Goal: Task Accomplishment & Management: Manage account settings

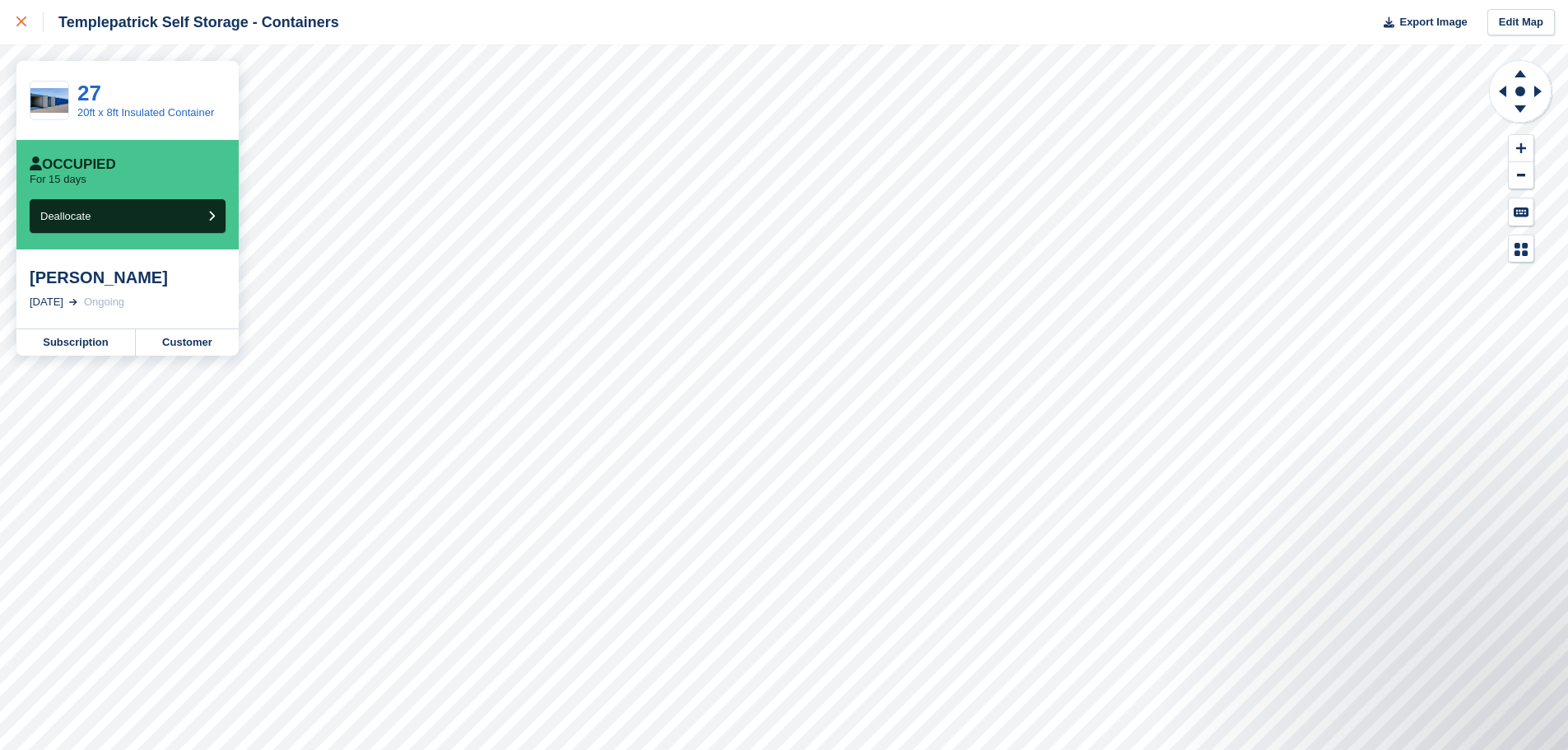
click at [25, 22] on icon at bounding box center [21, 21] width 10 height 10
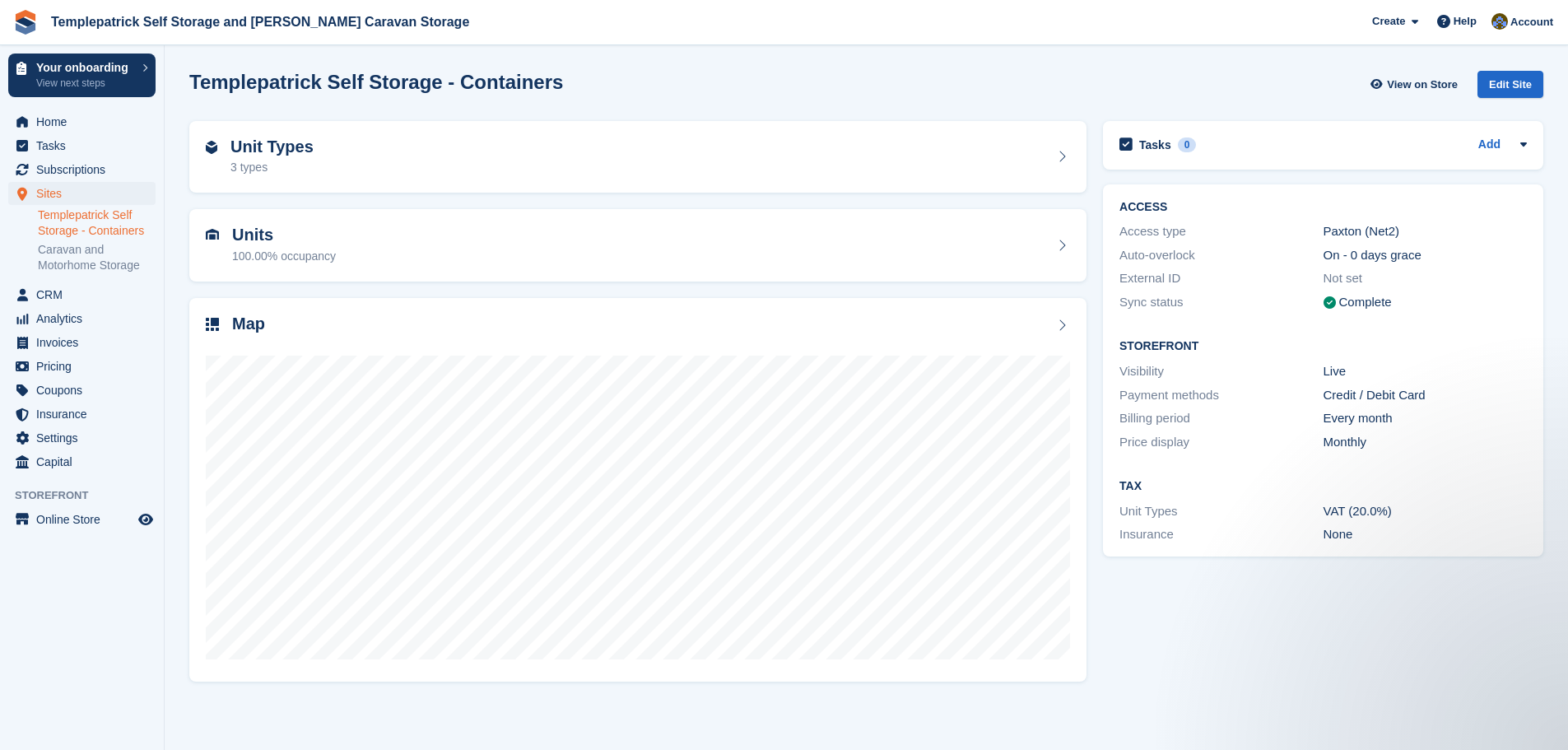
click at [107, 225] on link "Templepatrick Self Storage - Containers" at bounding box center [97, 223] width 118 height 31
click at [78, 164] on span "Subscriptions" at bounding box center [85, 170] width 99 height 23
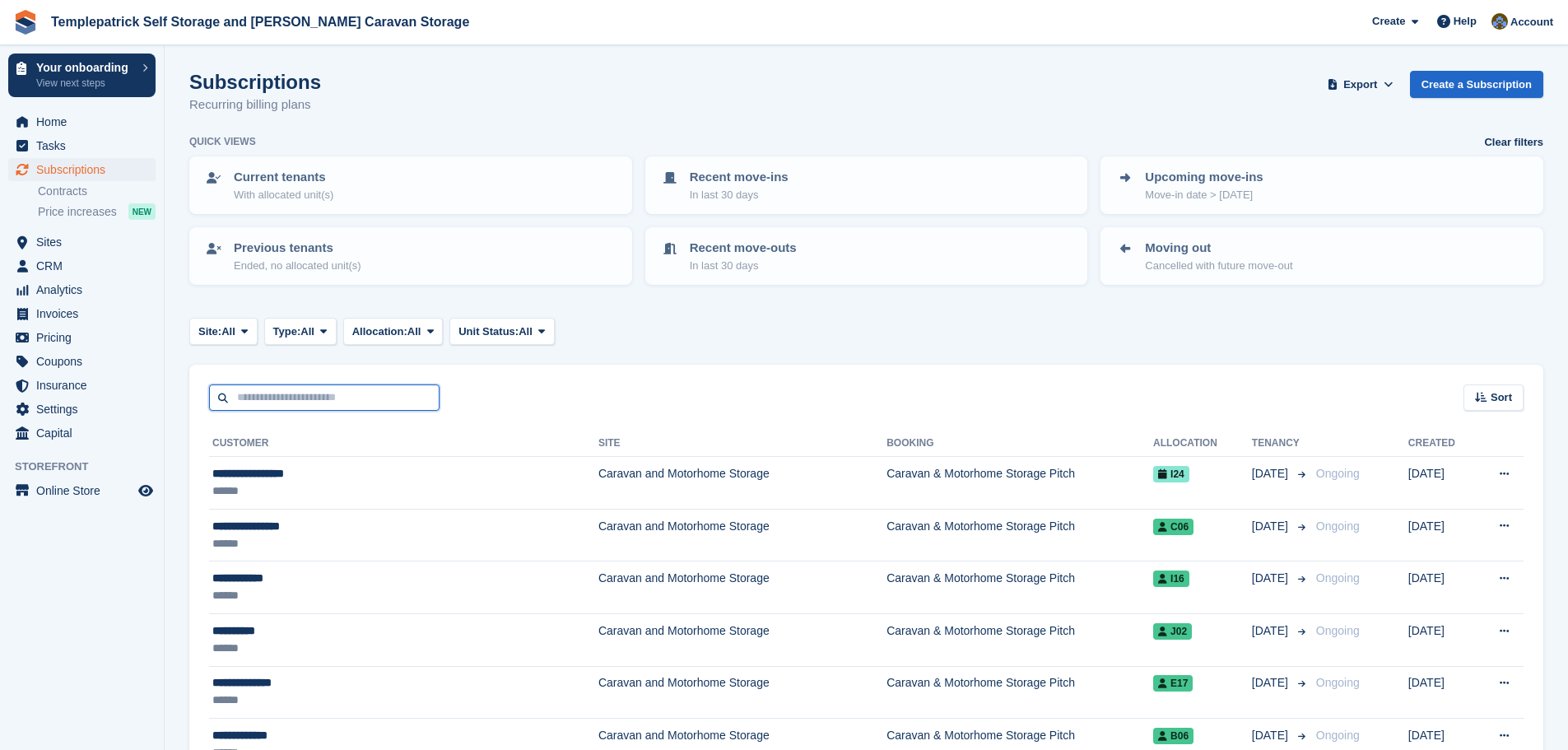
drag, startPoint x: 276, startPoint y: 399, endPoint x: 282, endPoint y: 371, distance: 28.6
click at [276, 399] on input "text" at bounding box center [323, 398] width 230 height 28
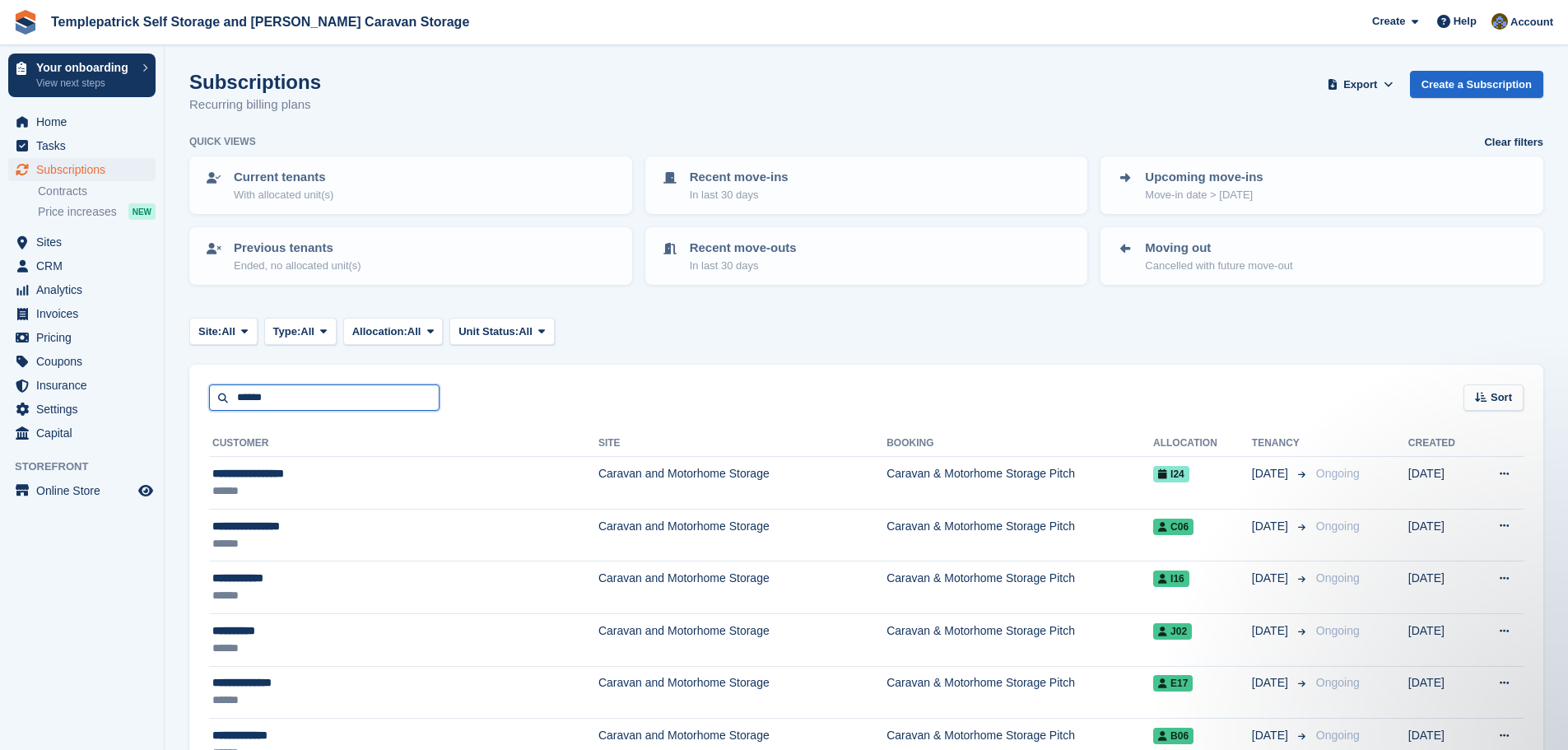
type input "******"
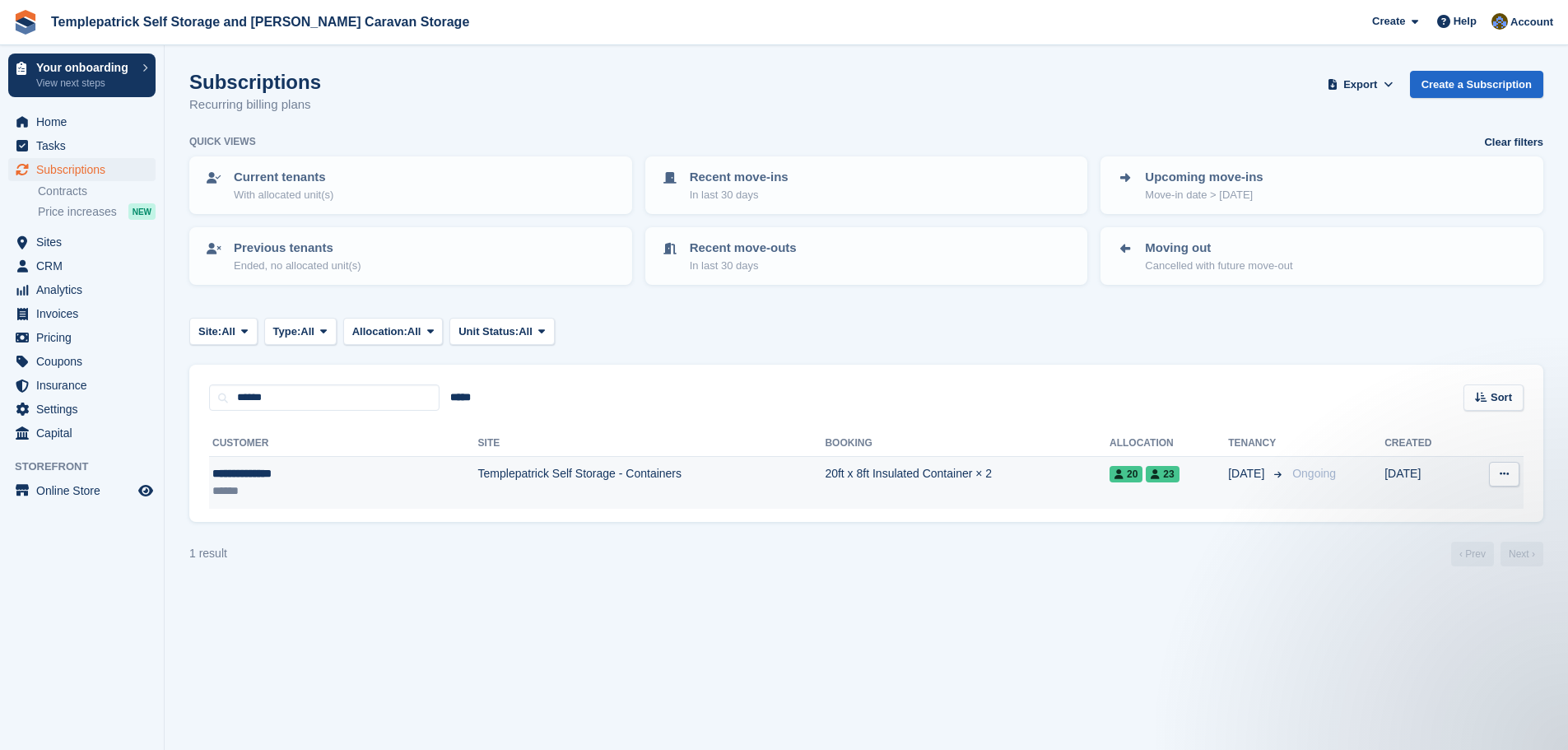
click at [340, 479] on div "**********" at bounding box center [290, 474] width 155 height 17
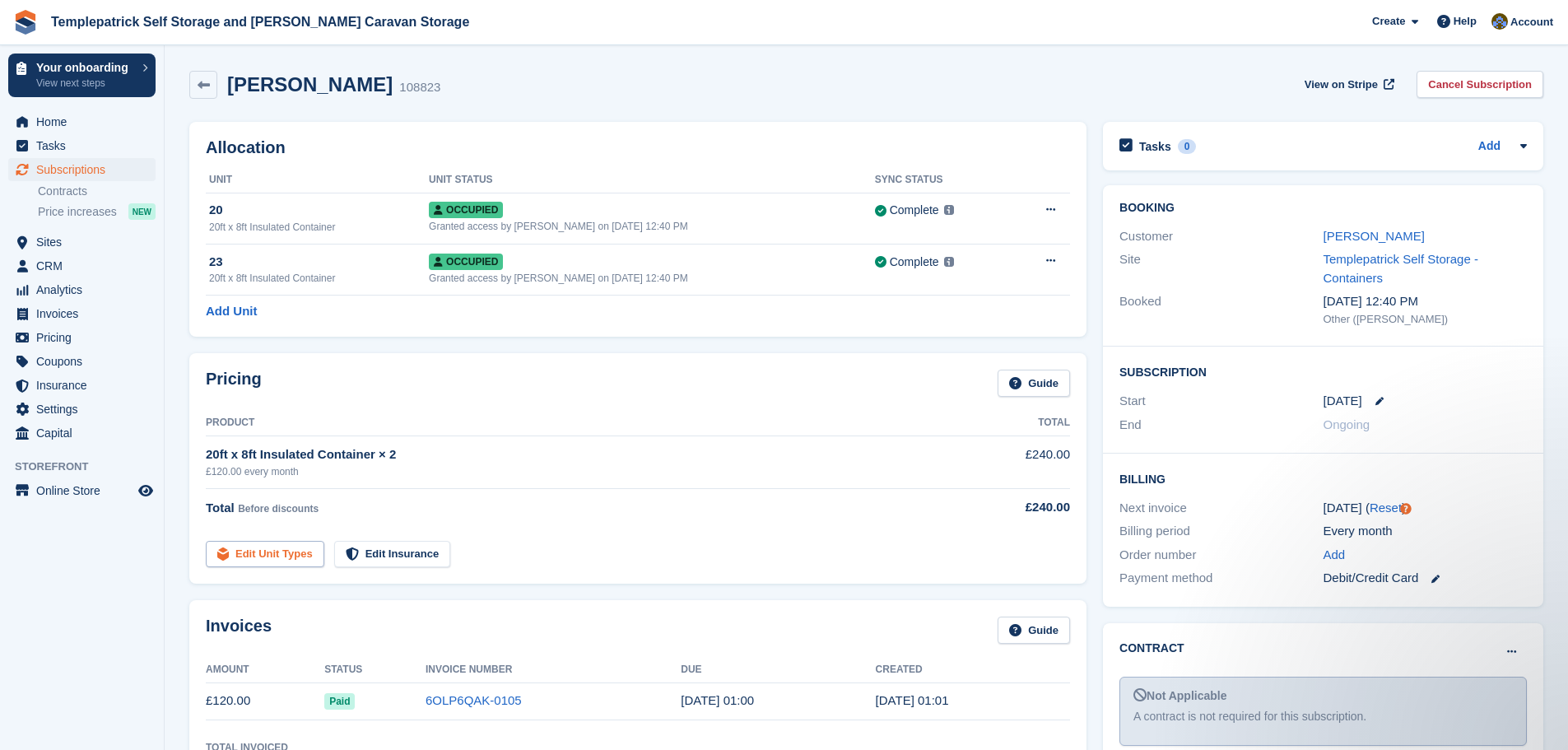
click at [275, 562] on link "Edit Unit Types" at bounding box center [265, 555] width 118 height 28
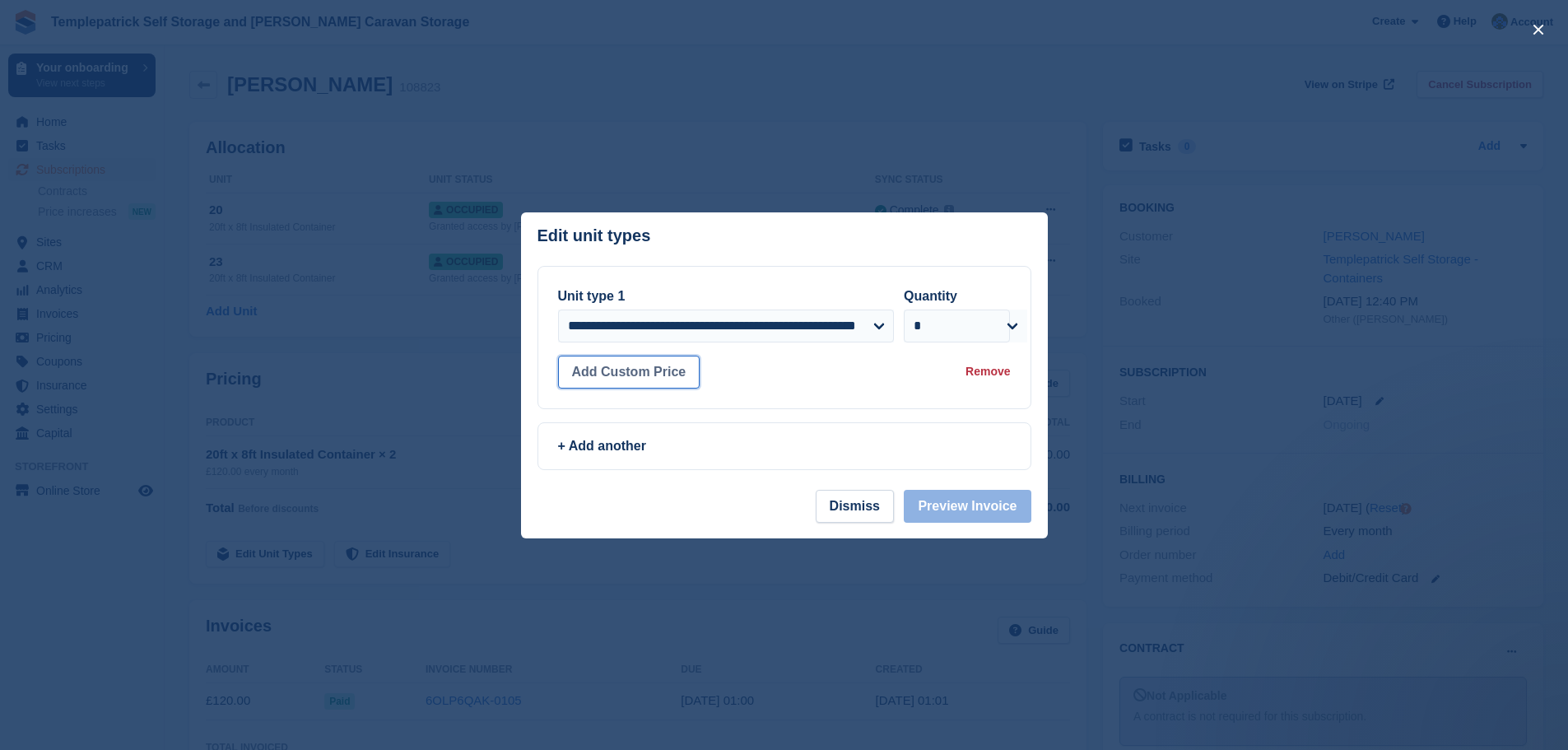
click at [597, 374] on button "Add Custom Price" at bounding box center [629, 371] width 142 height 33
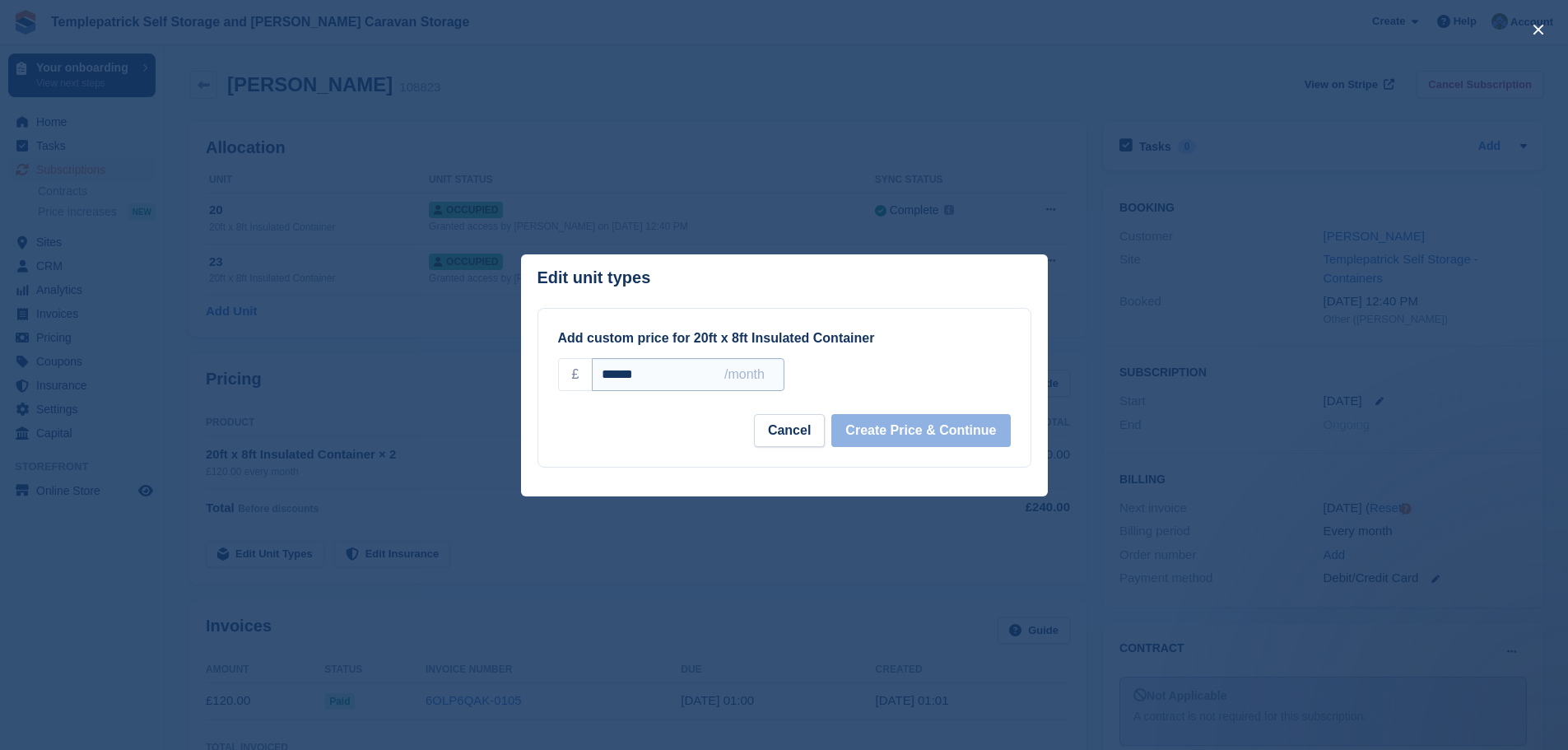
click at [613, 381] on input "******" at bounding box center [688, 374] width 192 height 33
drag, startPoint x: 623, startPoint y: 378, endPoint x: 610, endPoint y: 376, distance: 13.2
click at [610, 376] on input "******" at bounding box center [688, 374] width 192 height 33
type input "******"
click at [891, 431] on button "Create Price & Continue" at bounding box center [920, 430] width 179 height 33
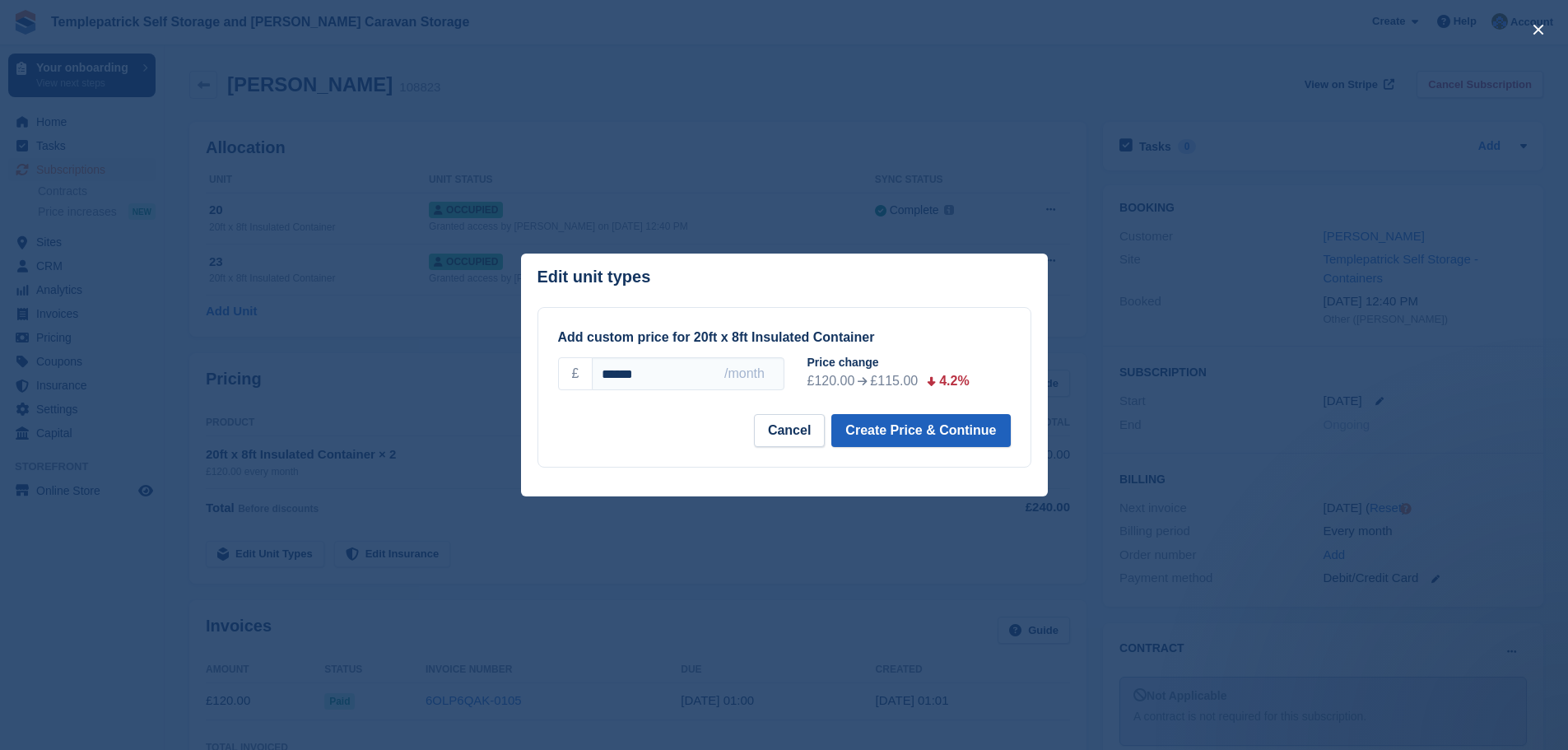
select select "*****"
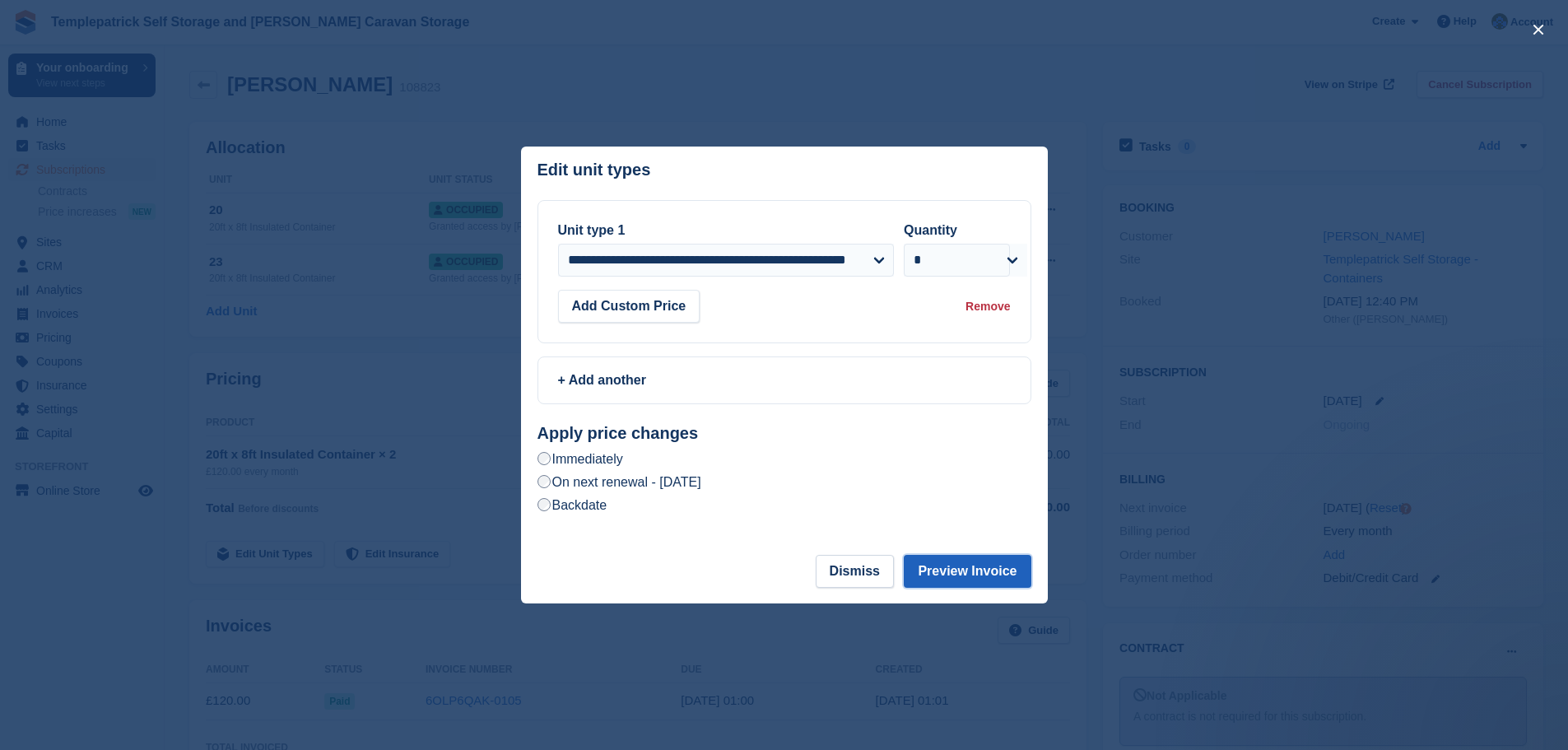
click at [996, 571] on button "Preview Invoice" at bounding box center [967, 571] width 127 height 33
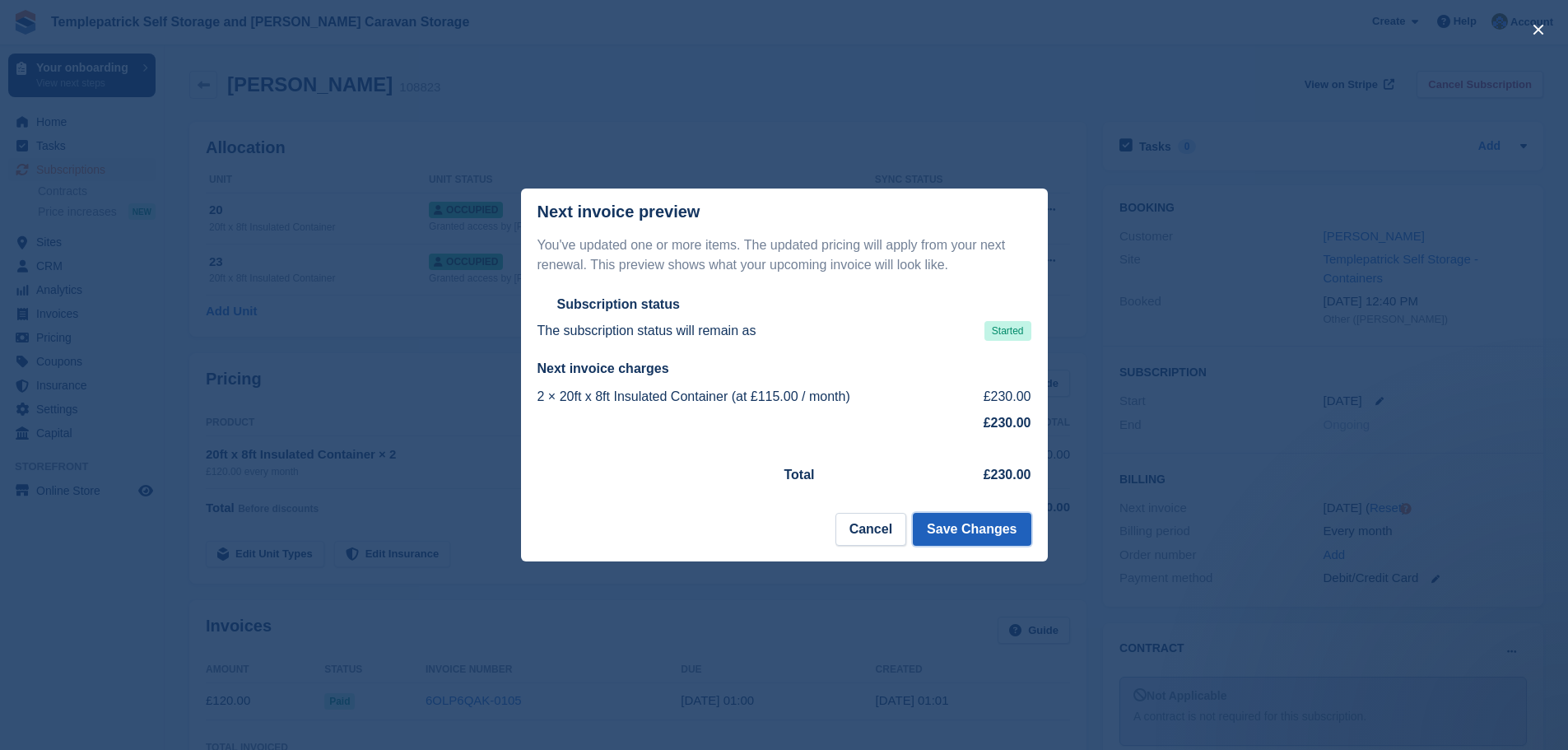
click at [970, 534] on button "Save Changes" at bounding box center [972, 529] width 118 height 33
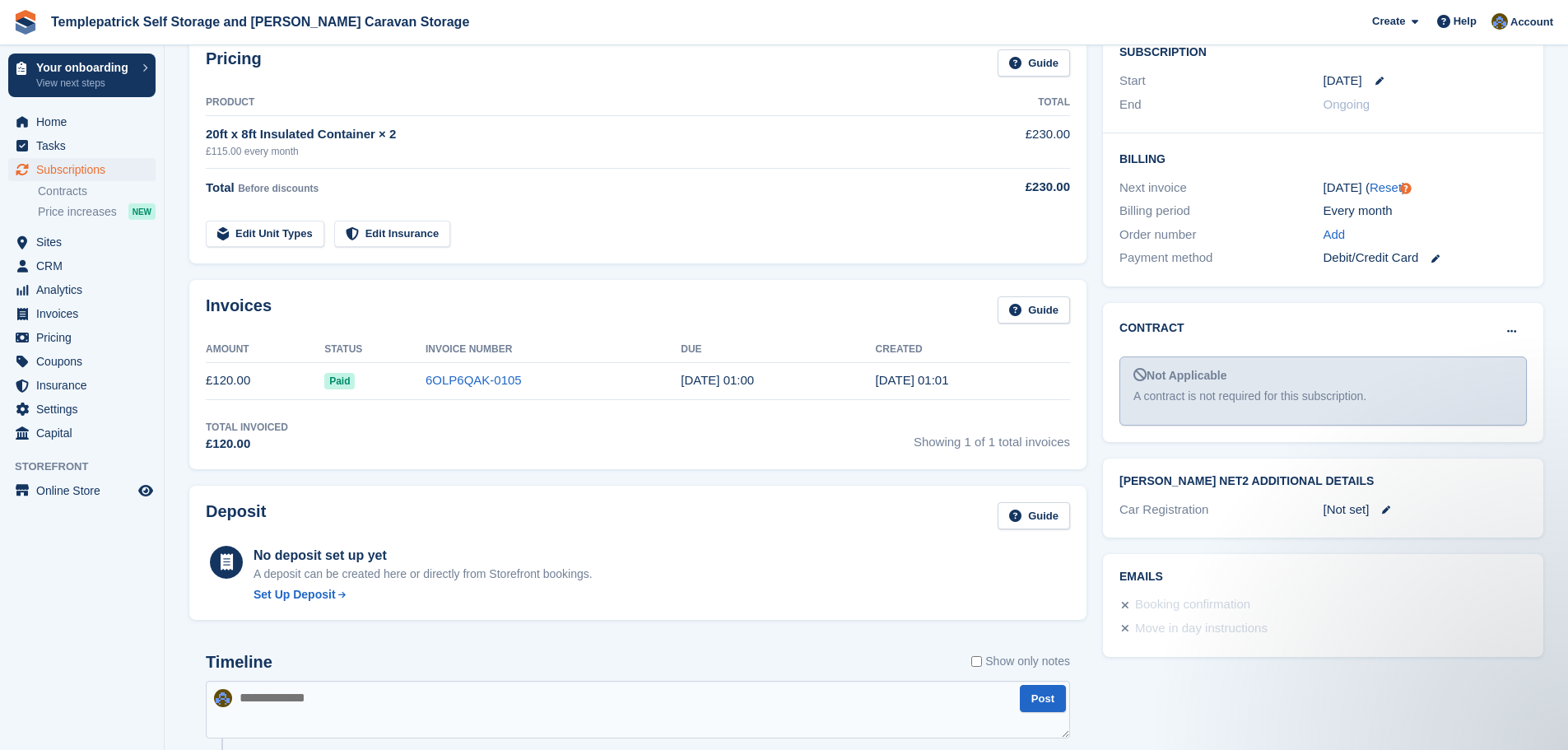
scroll to position [330, 0]
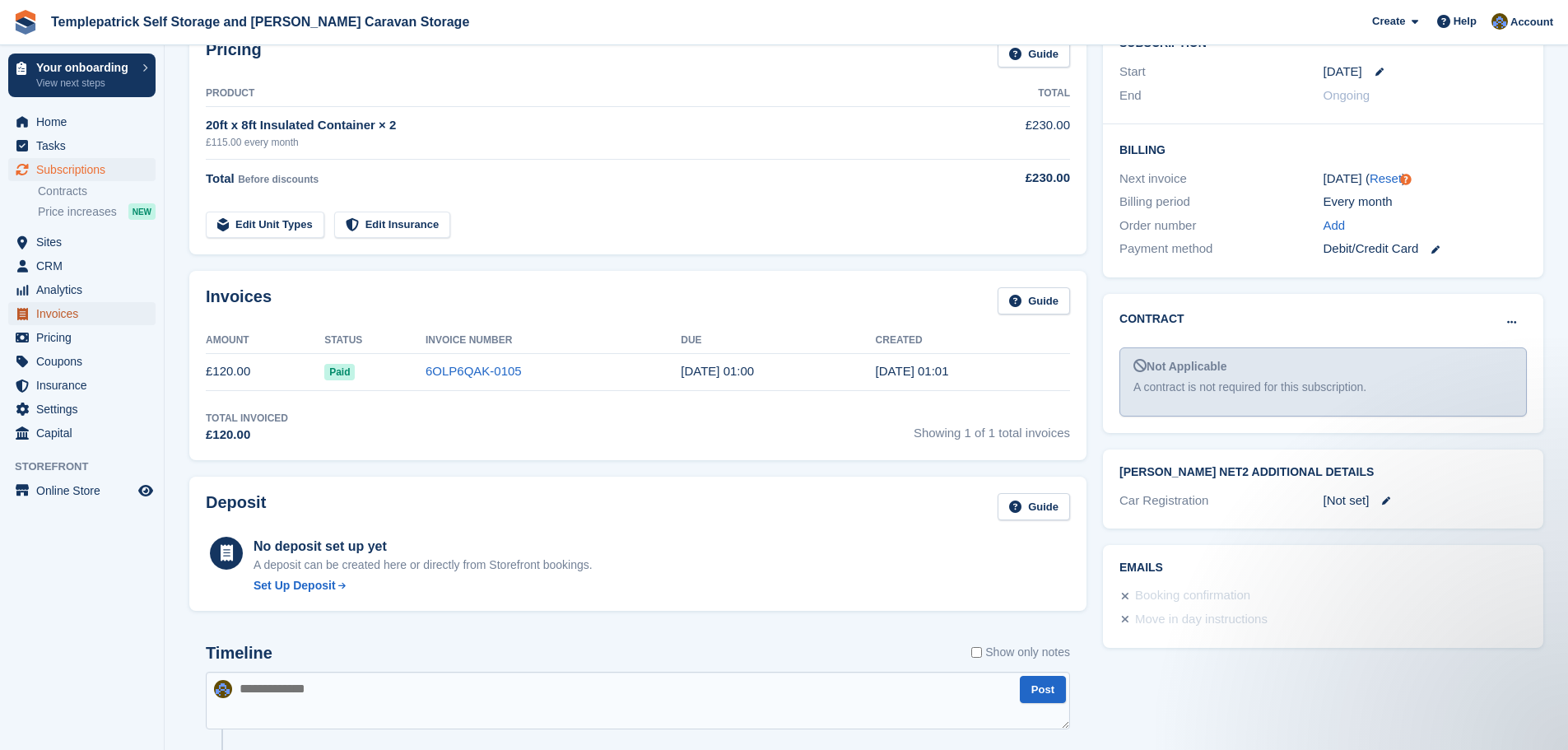
click at [68, 311] on span "Invoices" at bounding box center [85, 314] width 99 height 23
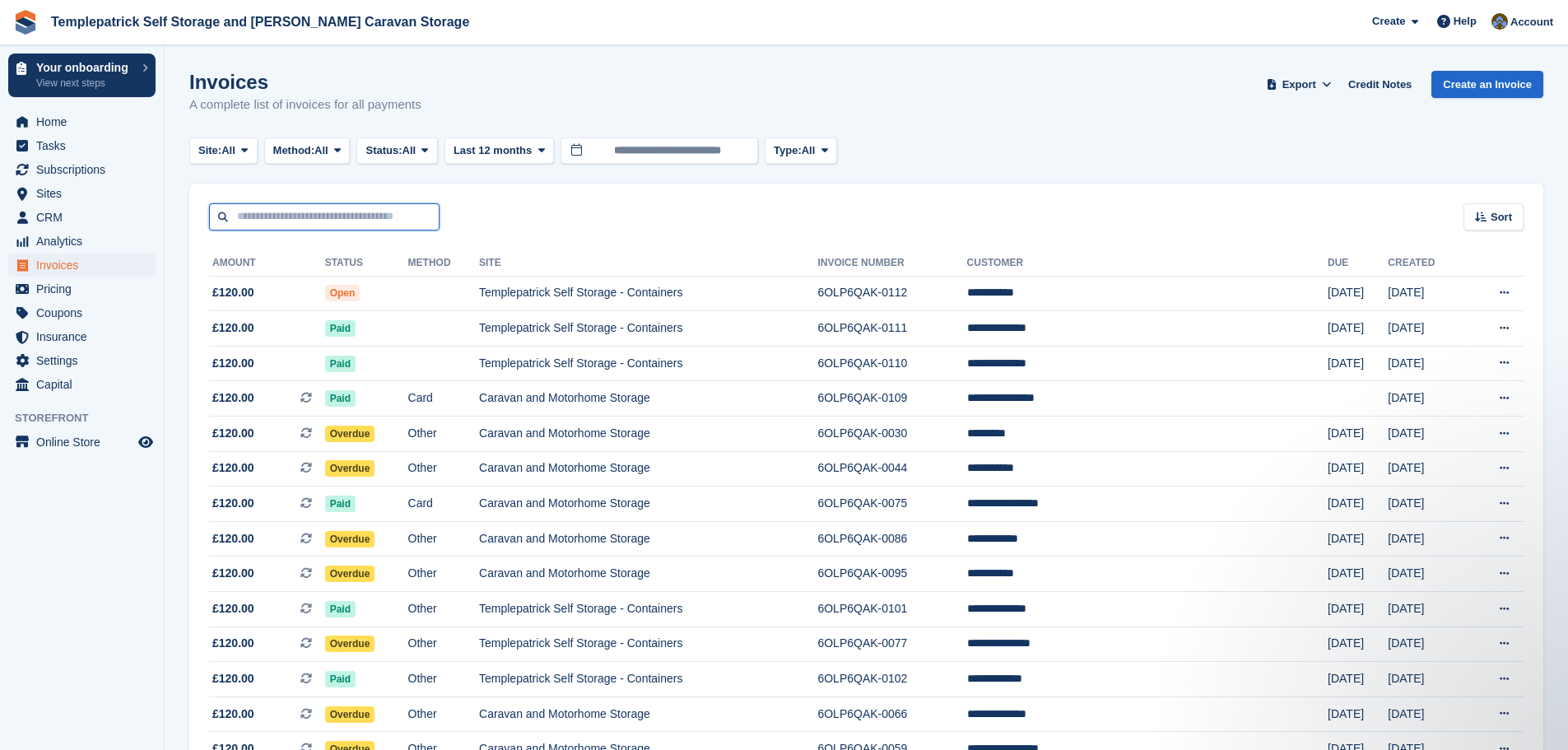
click at [334, 223] on input "text" at bounding box center [323, 217] width 230 height 28
type input "****"
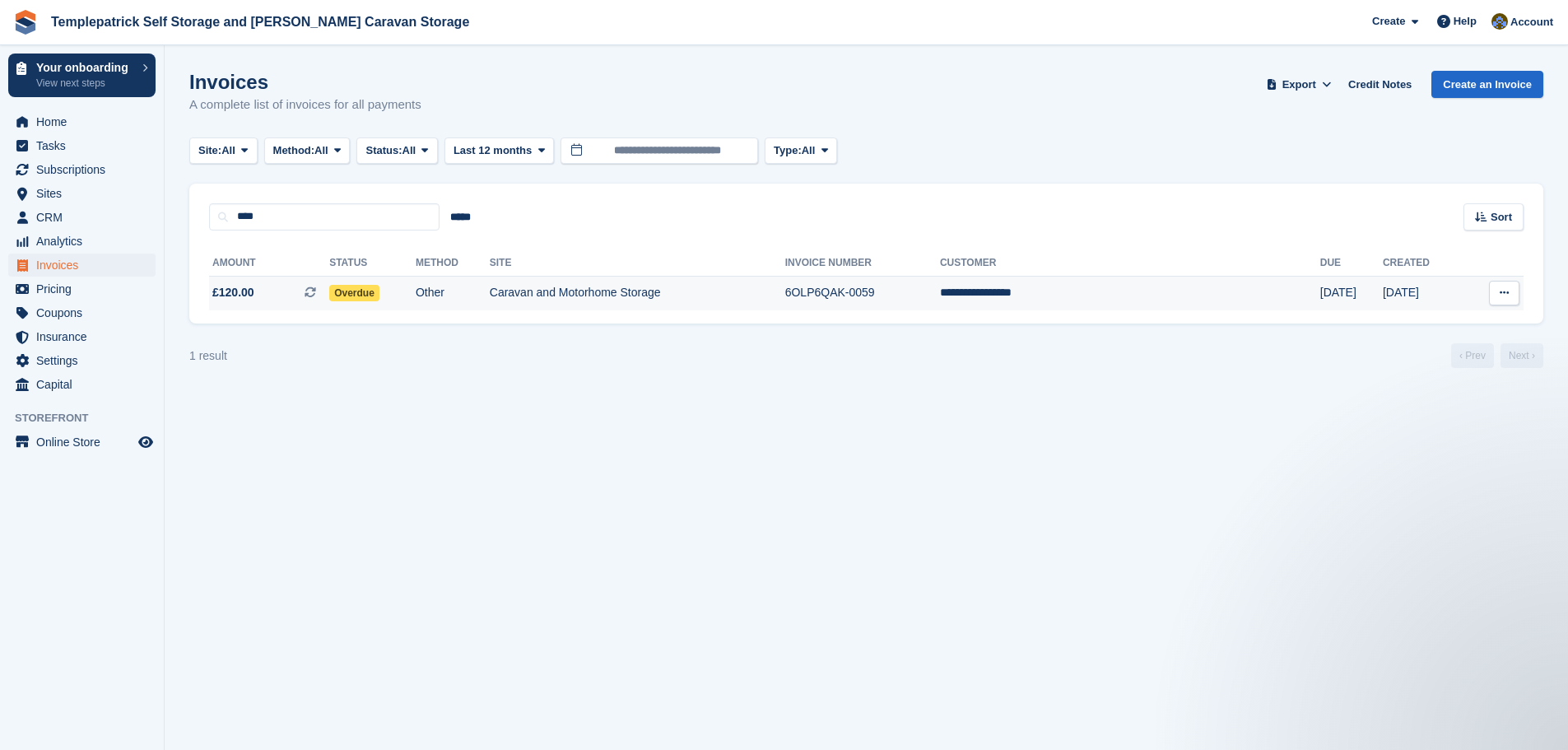
click at [379, 296] on span "Overdue" at bounding box center [354, 293] width 51 height 17
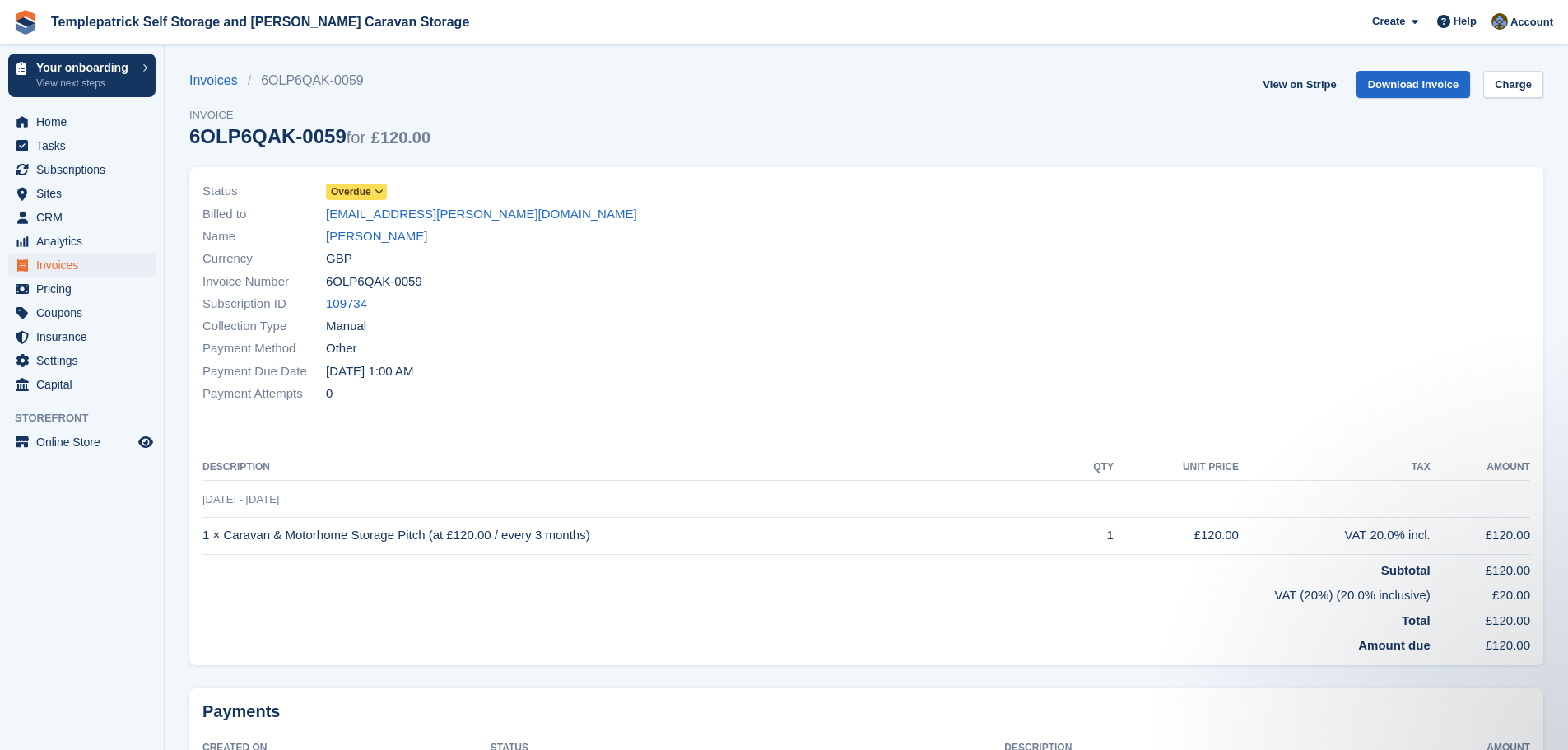
click at [361, 191] on span "Overdue" at bounding box center [351, 192] width 40 height 15
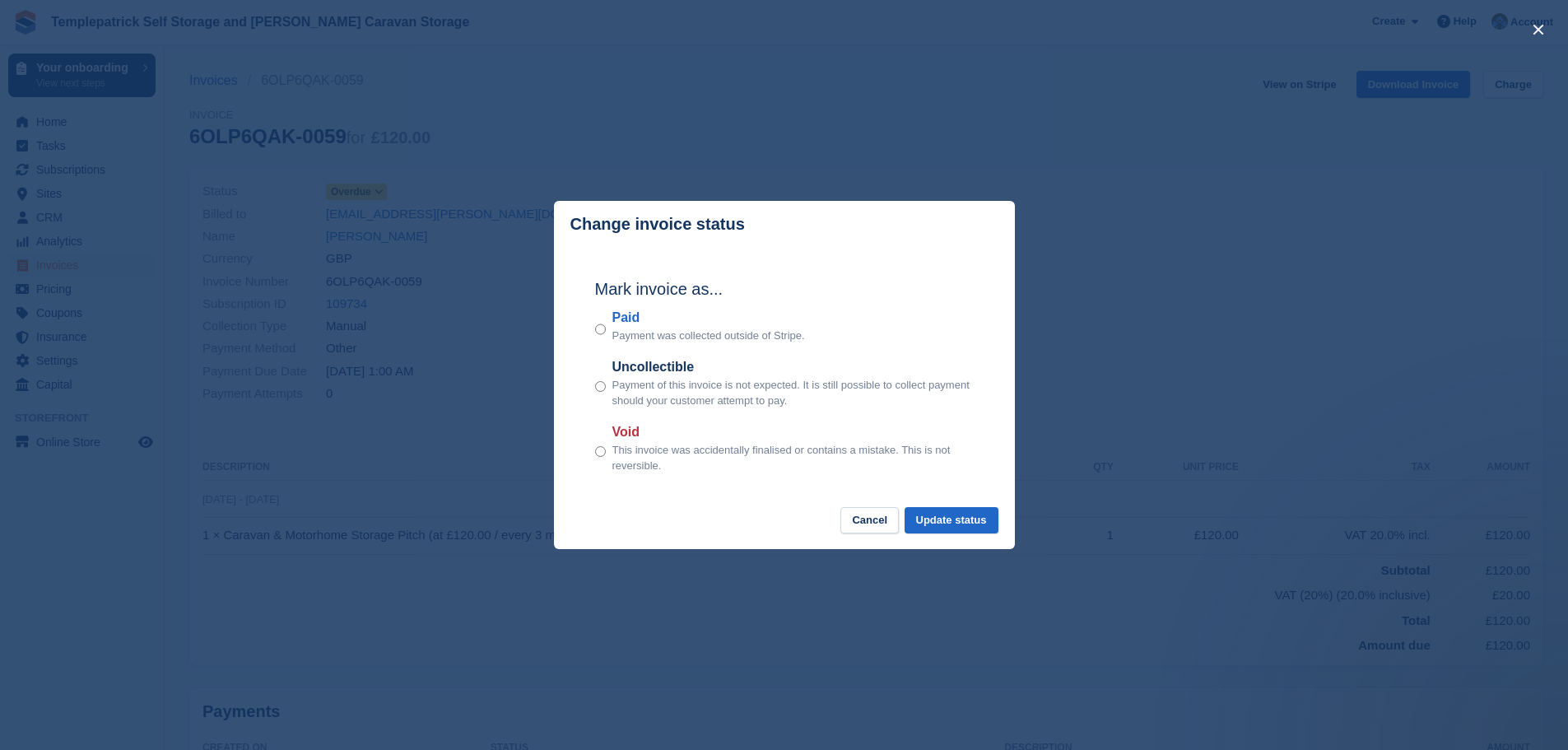
click at [620, 339] on p "Payment was collected outside of Stripe." at bounding box center [709, 336] width 193 height 17
click at [973, 515] on button "Update status" at bounding box center [952, 521] width 94 height 28
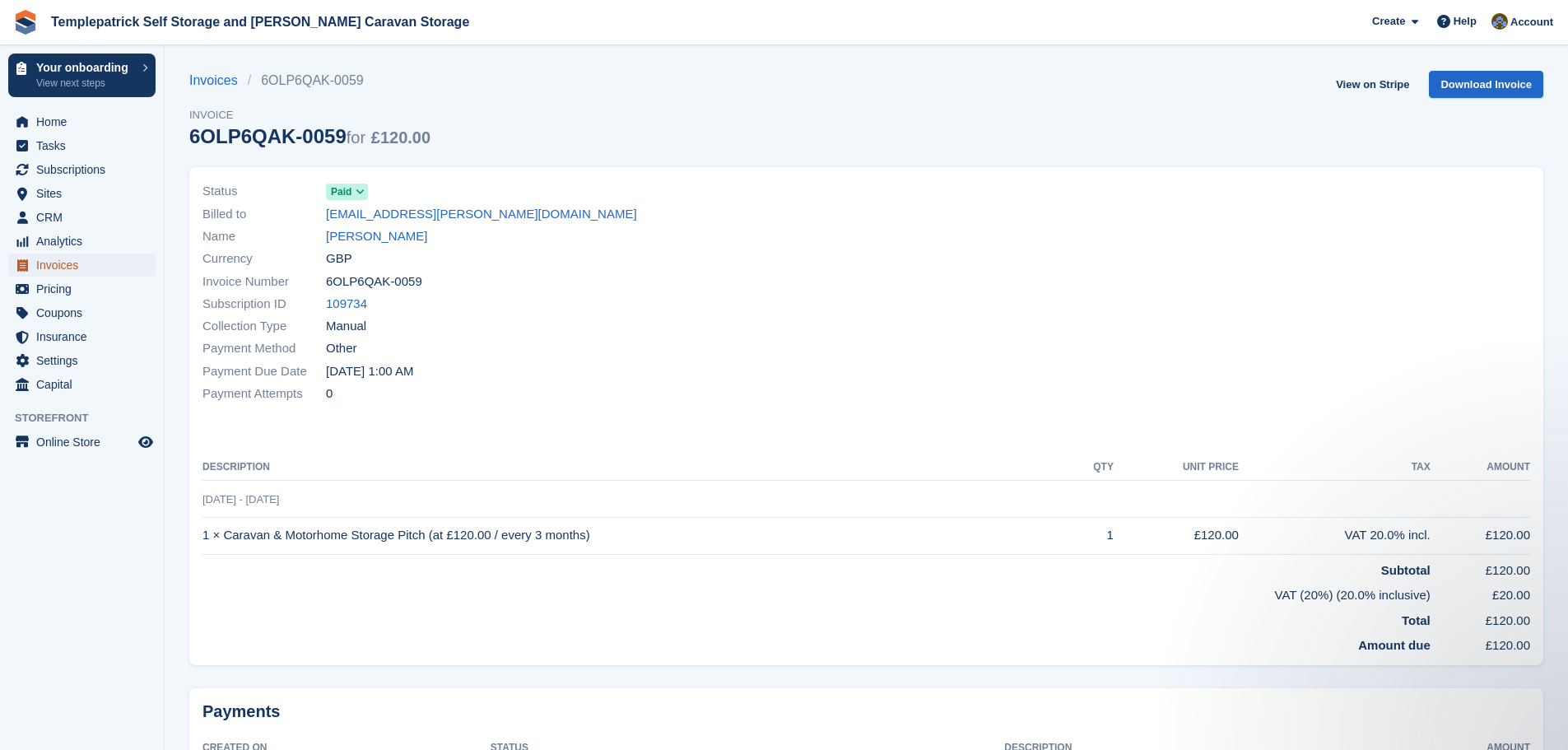
click at [96, 268] on span "Invoices" at bounding box center [85, 265] width 99 height 23
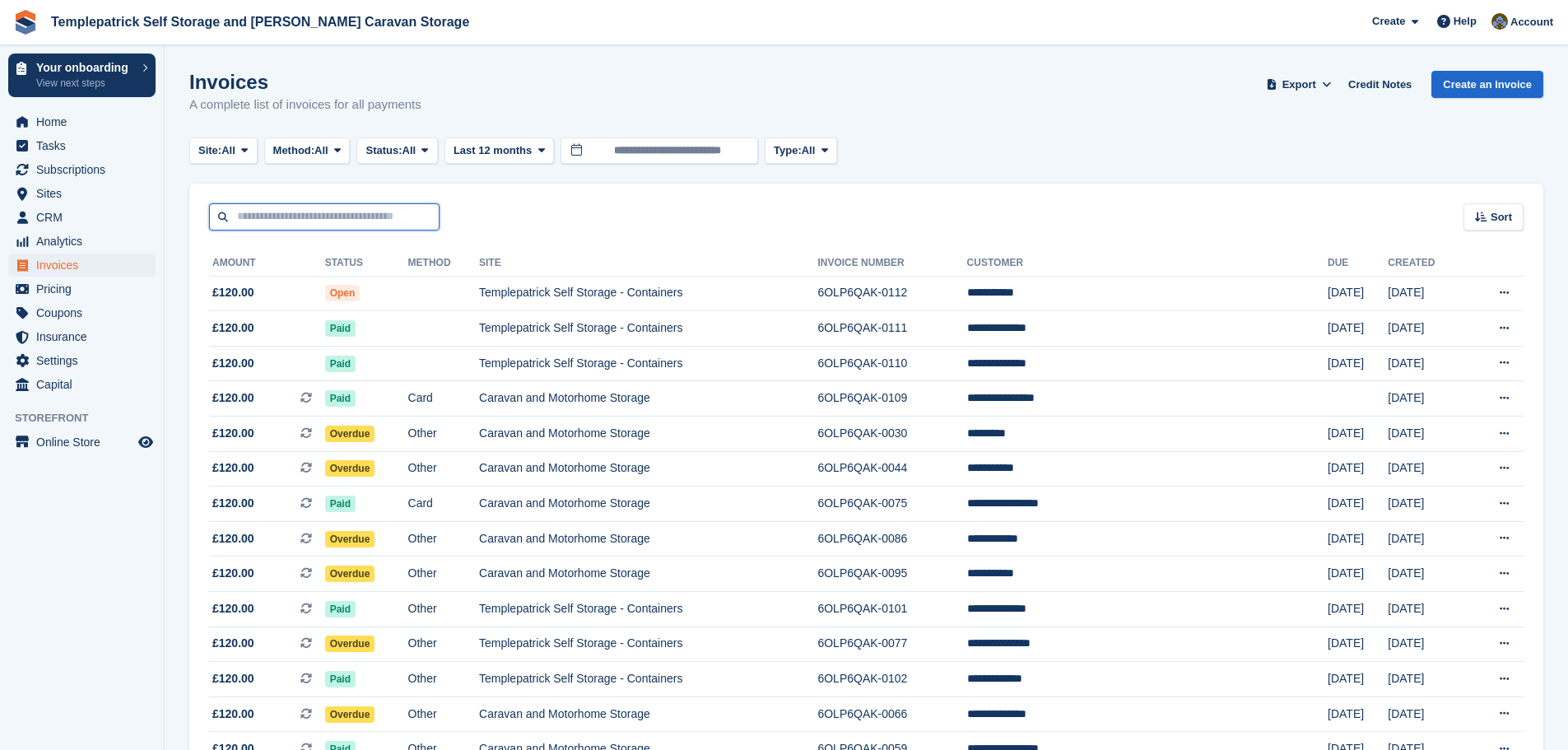
click at [301, 213] on input "text" at bounding box center [323, 217] width 230 height 28
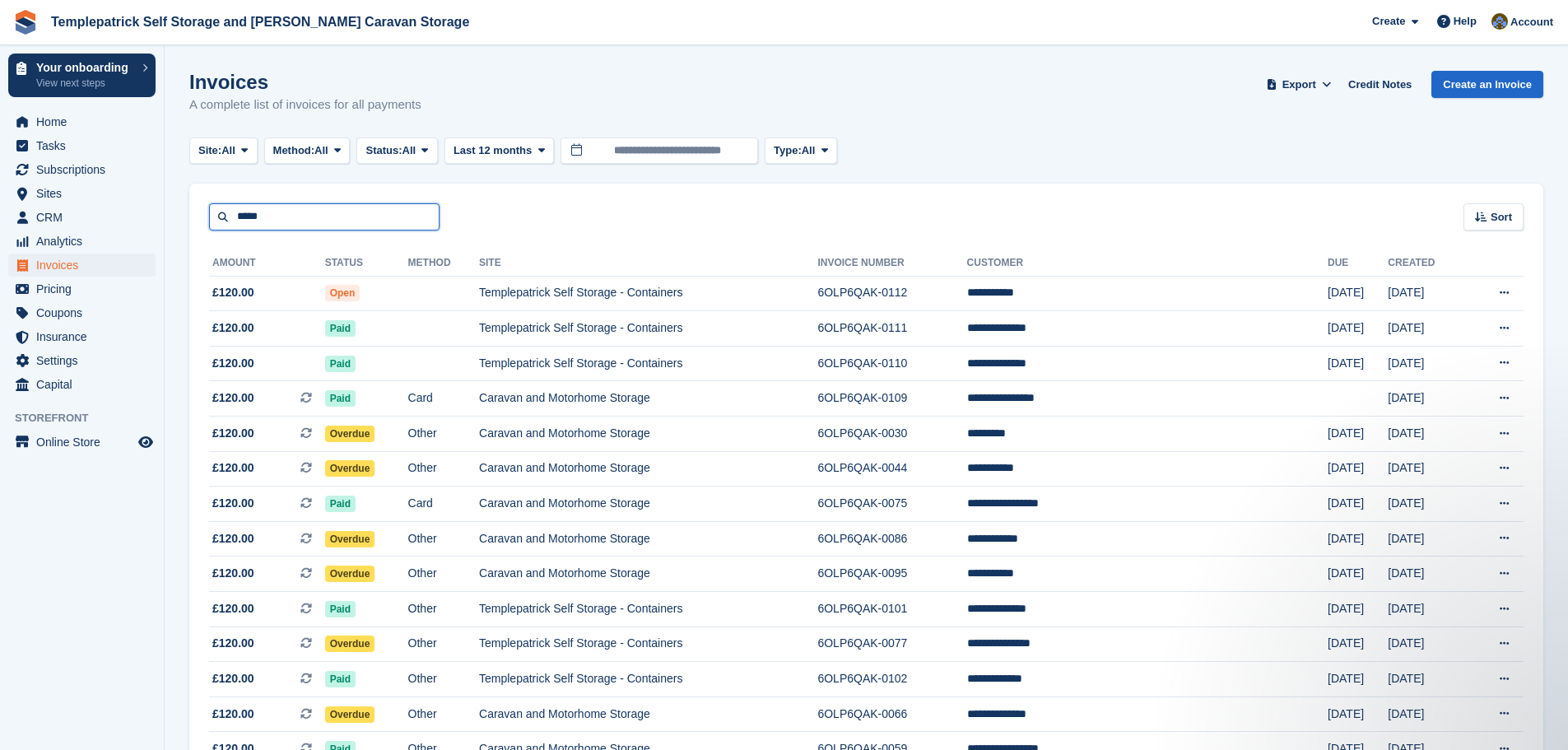
type input "*****"
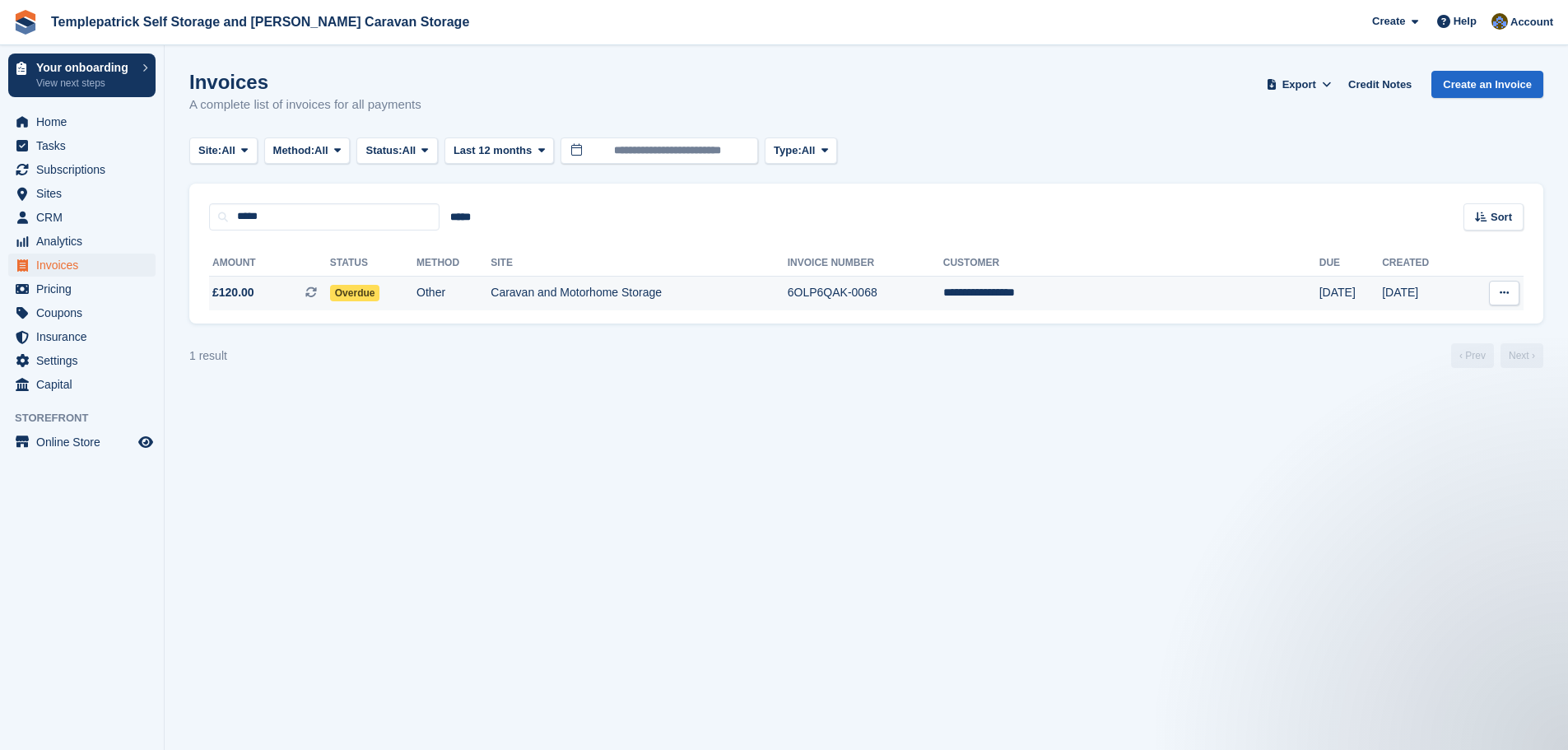
click at [640, 287] on td "Caravan and Motorhome Storage" at bounding box center [639, 292] width 297 height 35
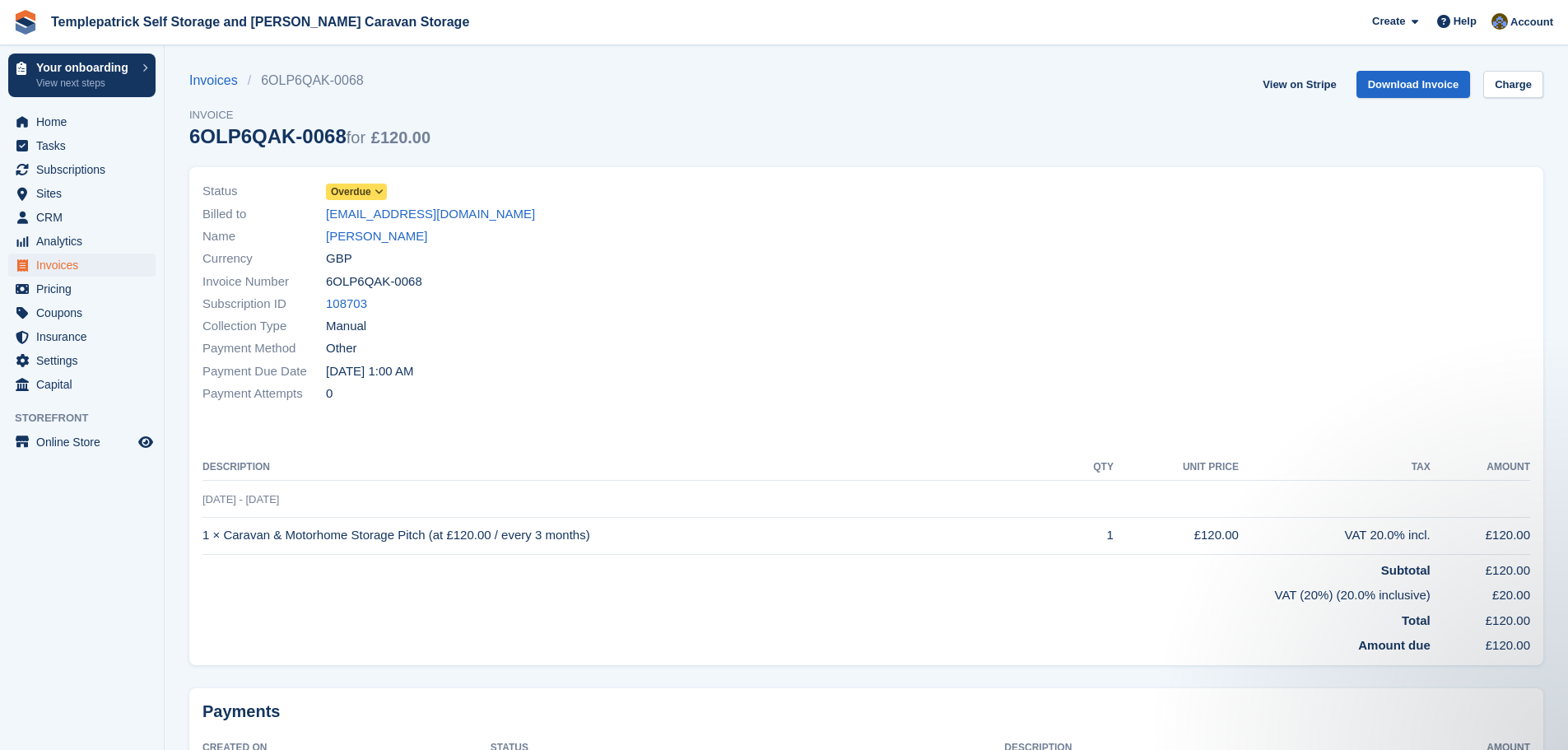
click at [365, 194] on span "Overdue" at bounding box center [351, 192] width 40 height 15
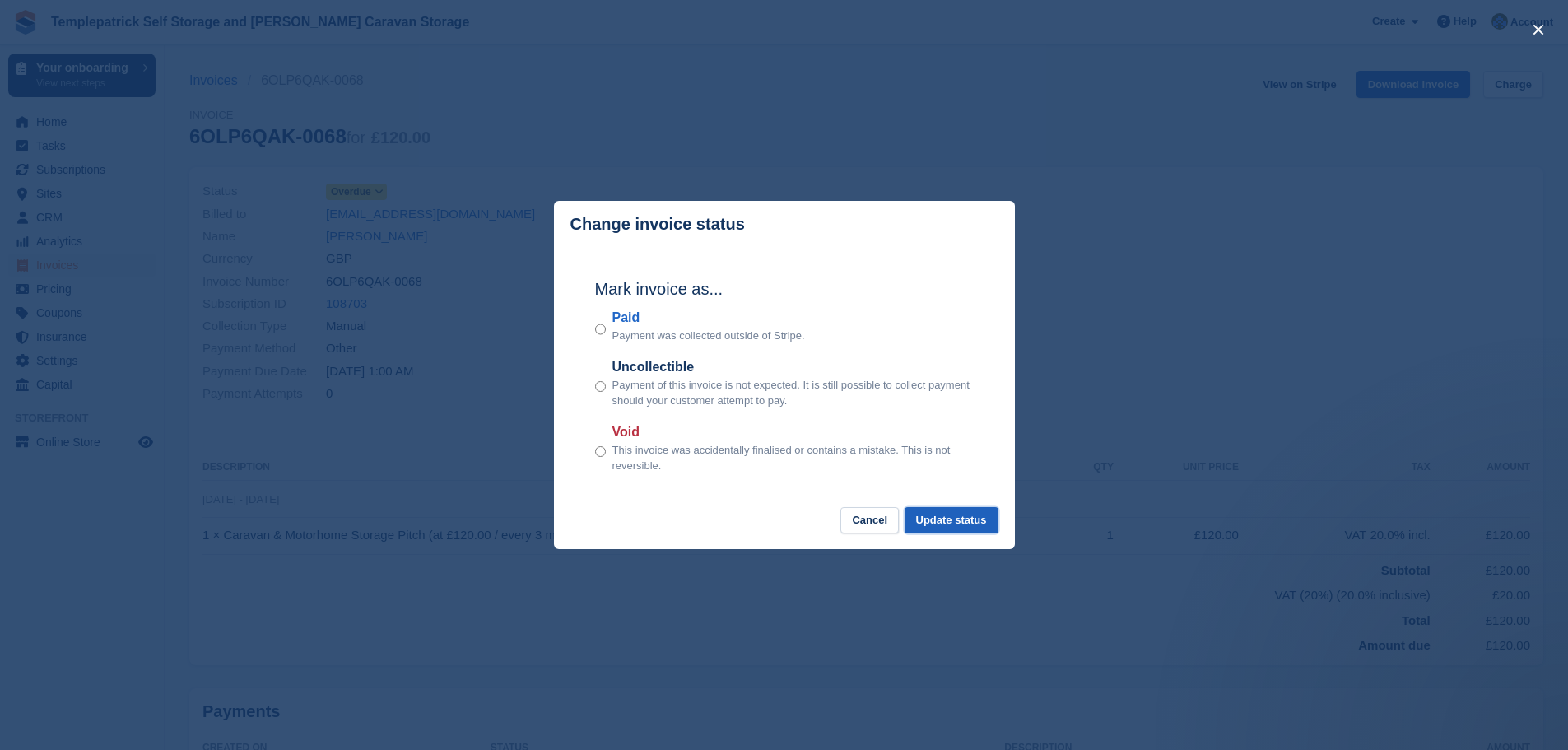
click at [969, 528] on button "Update status" at bounding box center [952, 521] width 94 height 28
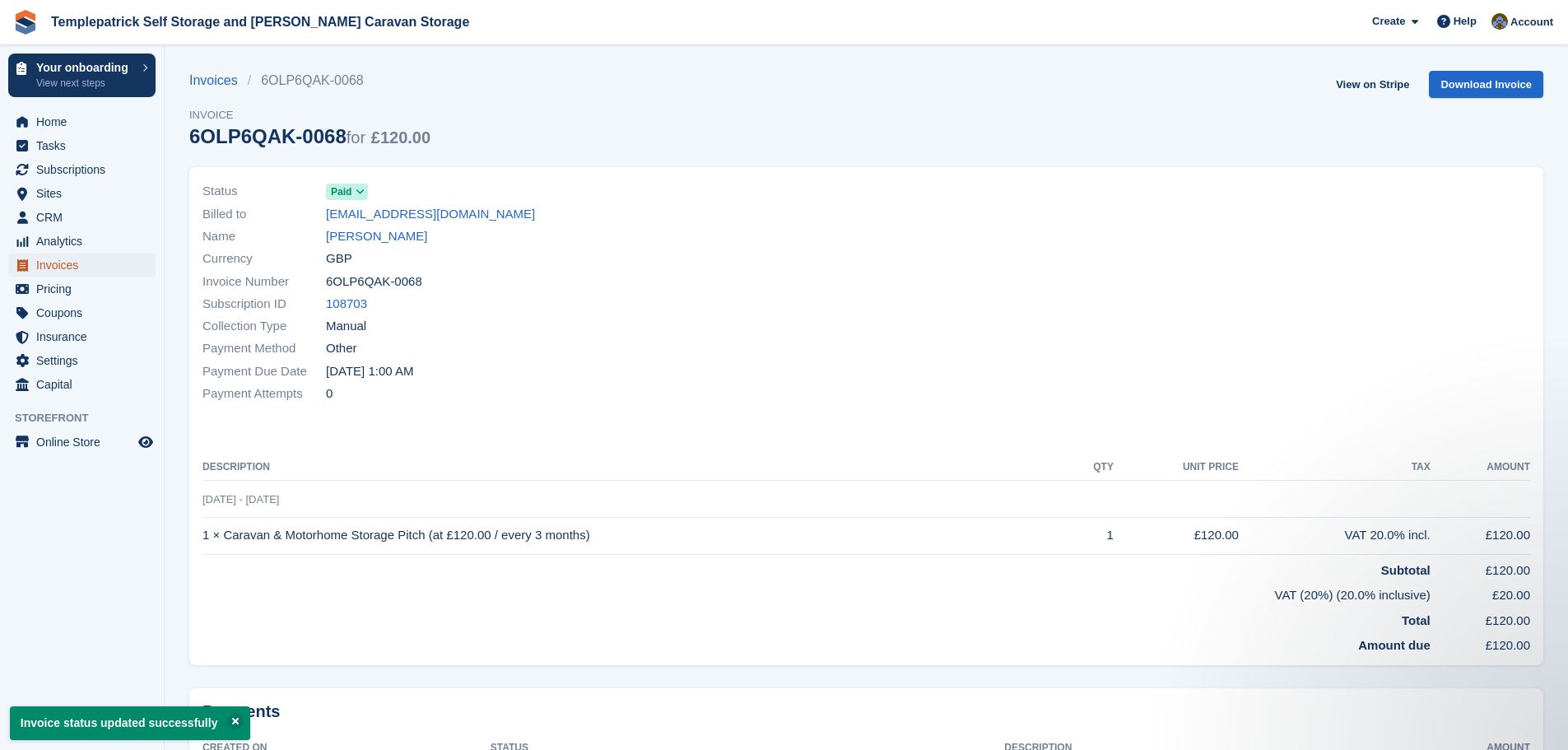
click at [52, 269] on span "Invoices" at bounding box center [85, 265] width 99 height 23
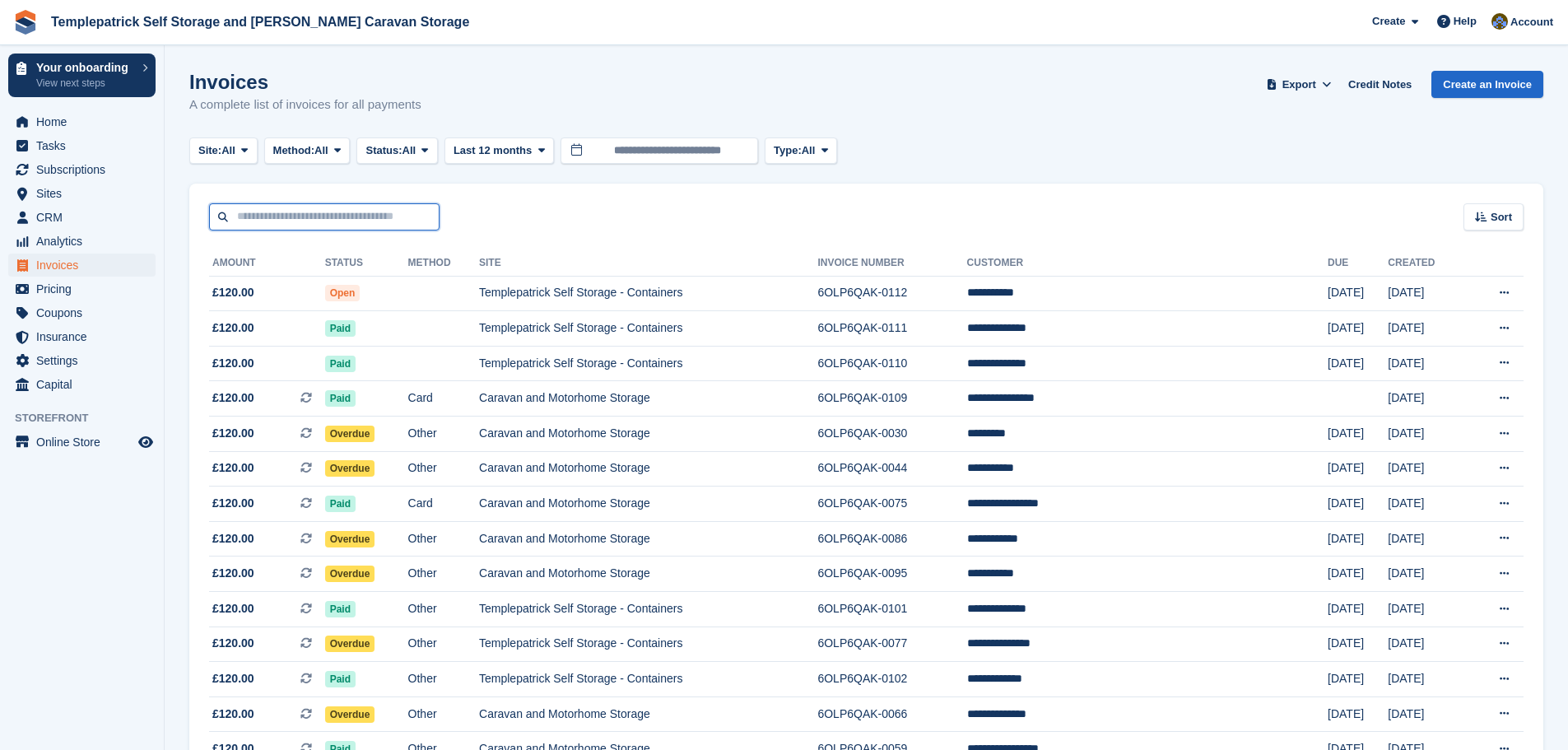
click at [270, 220] on input "text" at bounding box center [323, 217] width 230 height 28
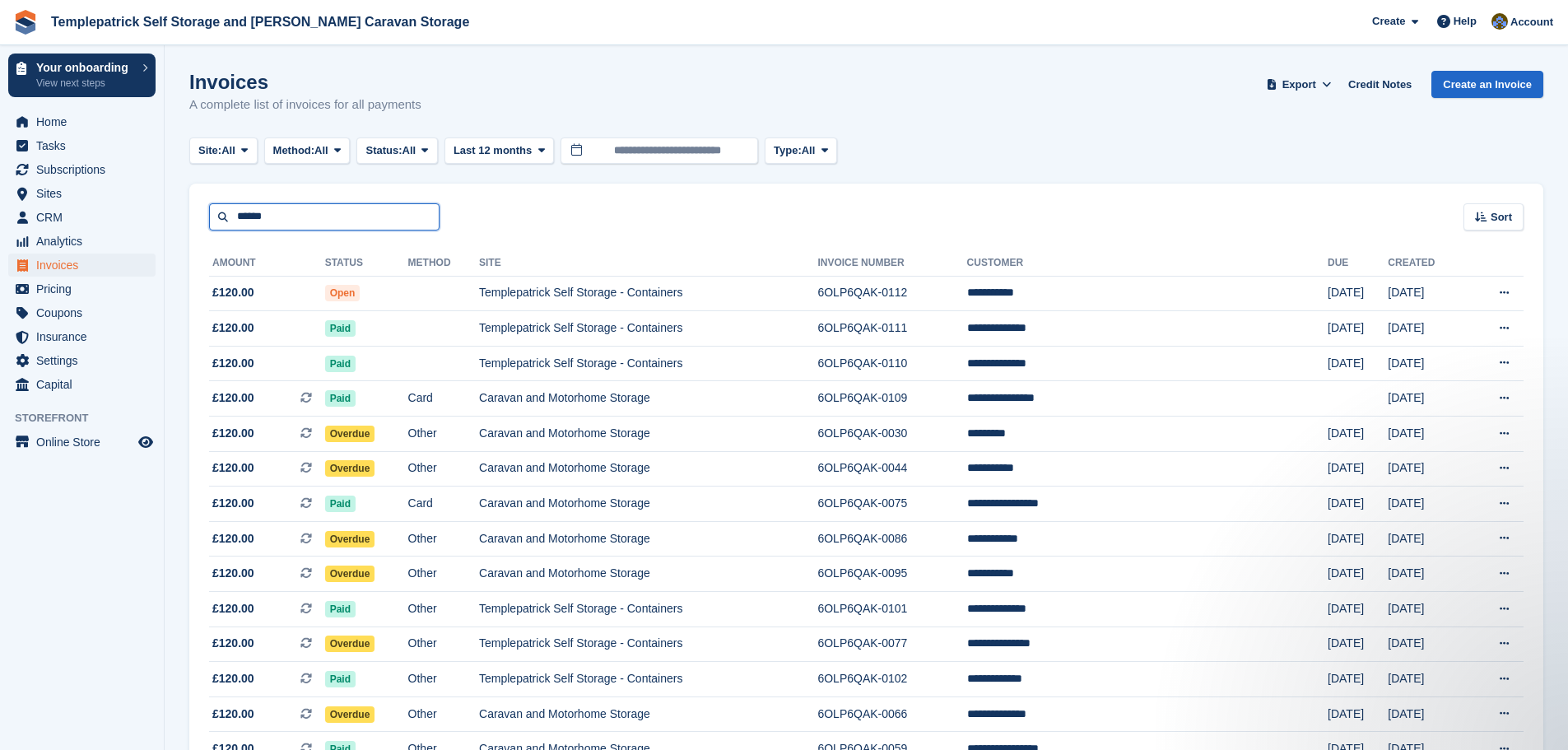
type input "******"
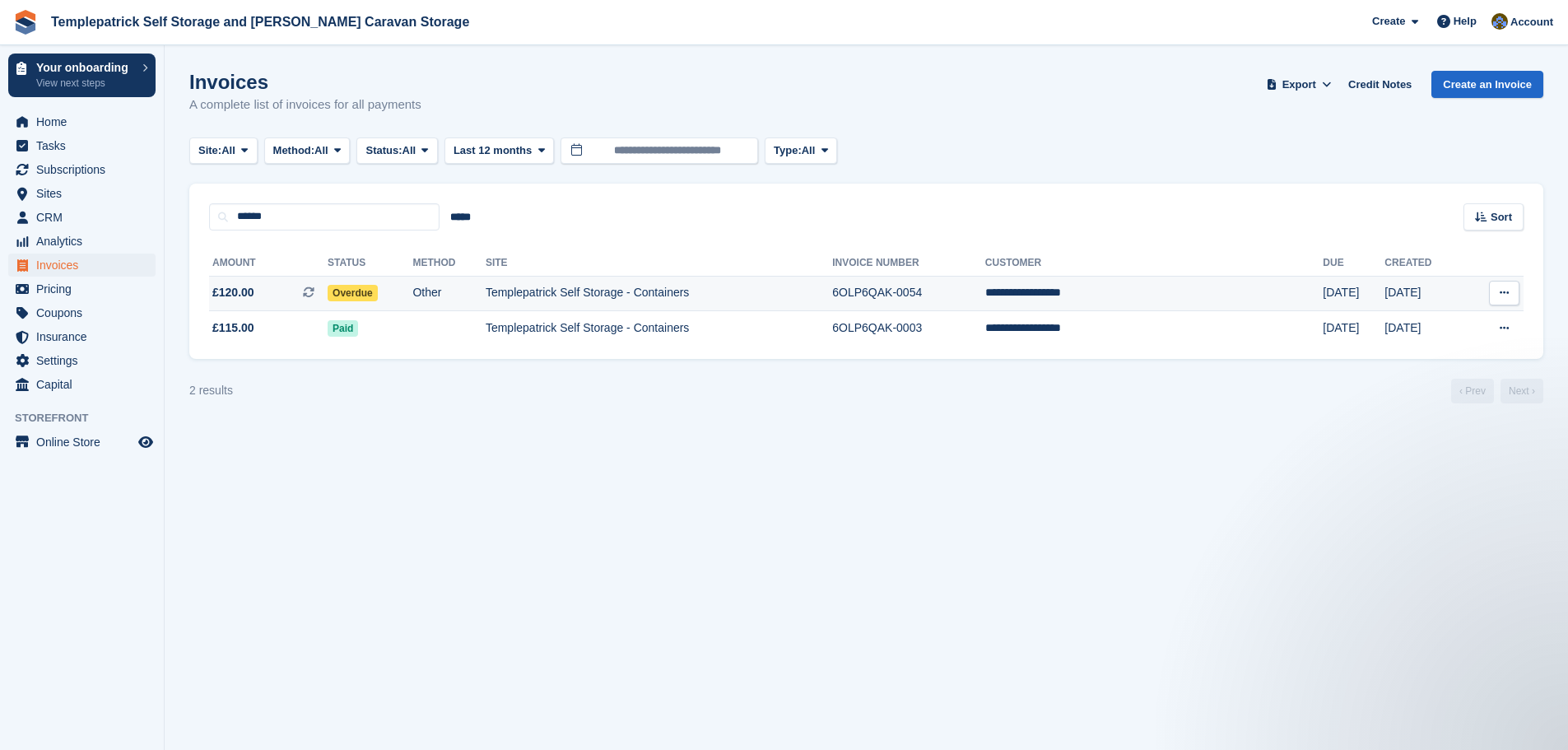
click at [586, 300] on td "Templepatrick Self Storage - Containers" at bounding box center [659, 293] width 346 height 36
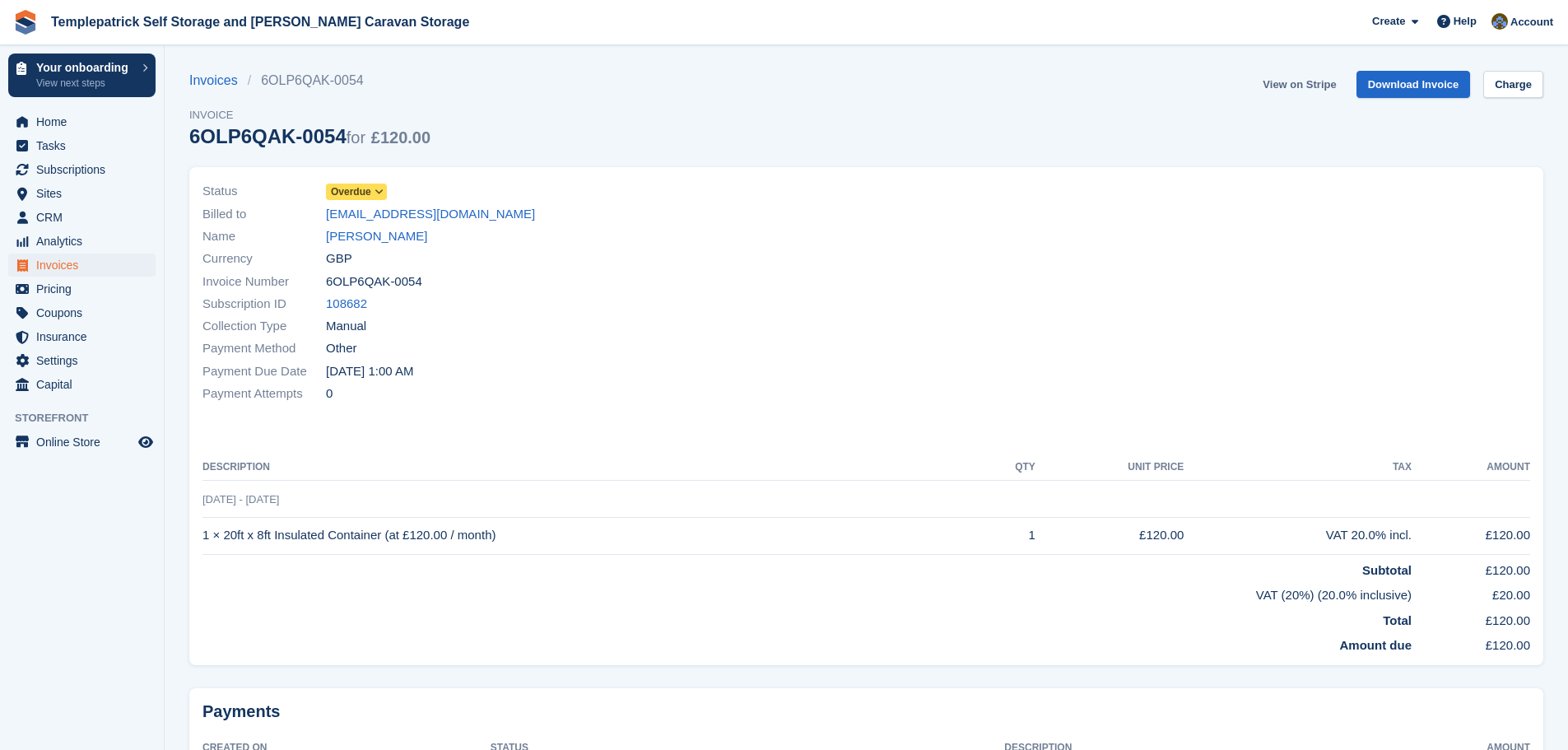
click at [1308, 84] on link "View on Stripe" at bounding box center [1299, 84] width 86 height 28
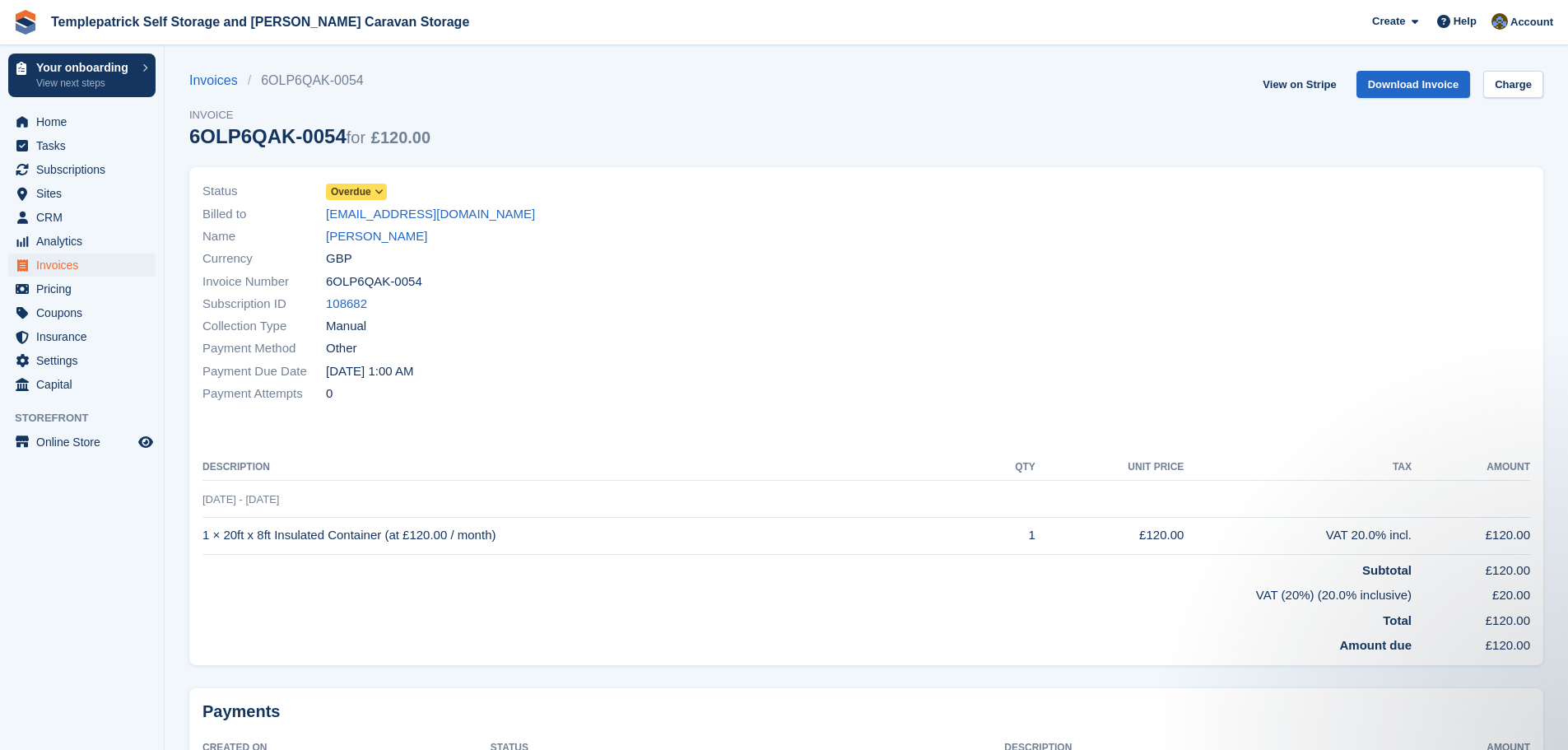
click at [355, 191] on span "Overdue" at bounding box center [351, 192] width 40 height 15
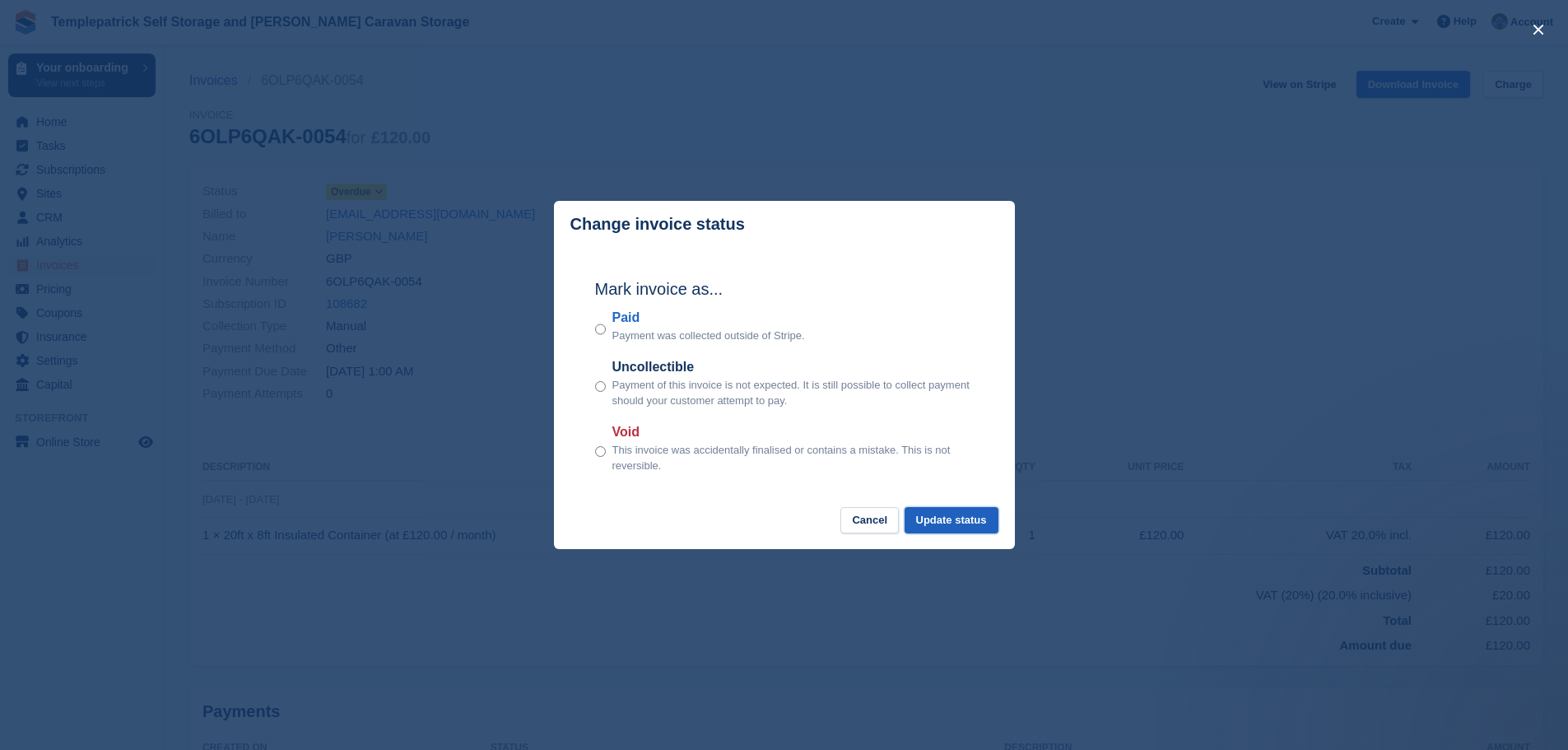
click at [976, 524] on button "Update status" at bounding box center [952, 521] width 94 height 28
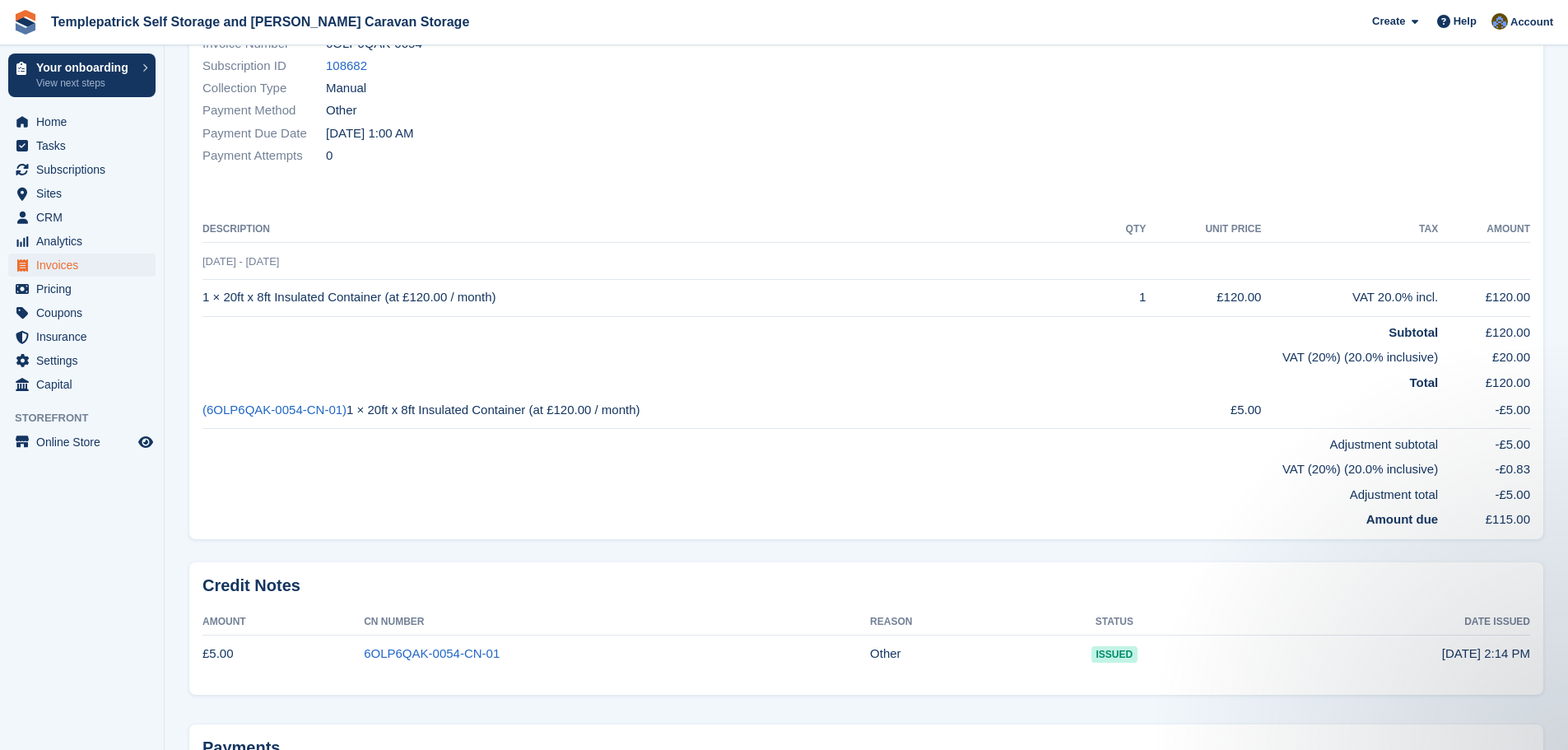
scroll to position [70, 0]
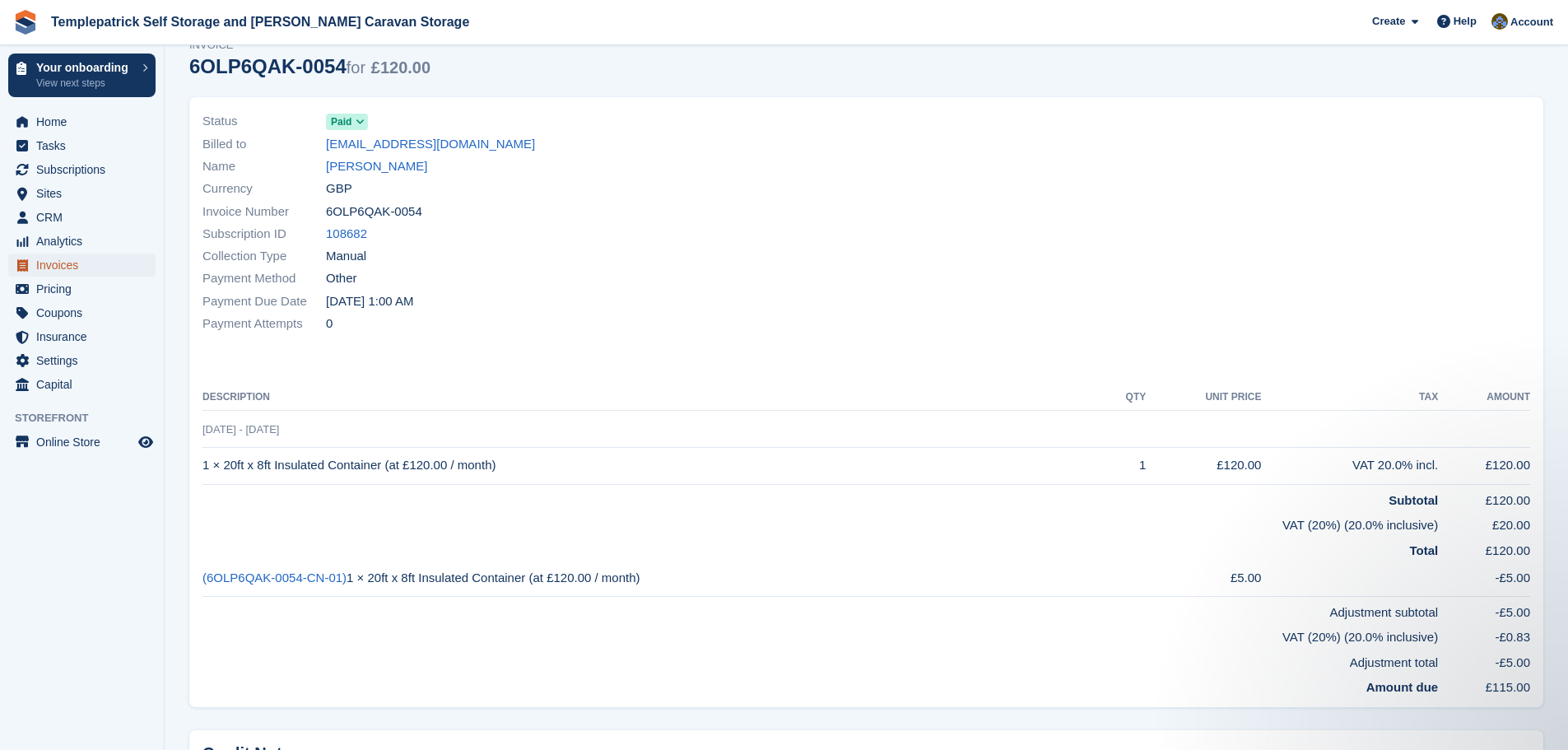
click at [70, 264] on span "Invoices" at bounding box center [85, 265] width 99 height 23
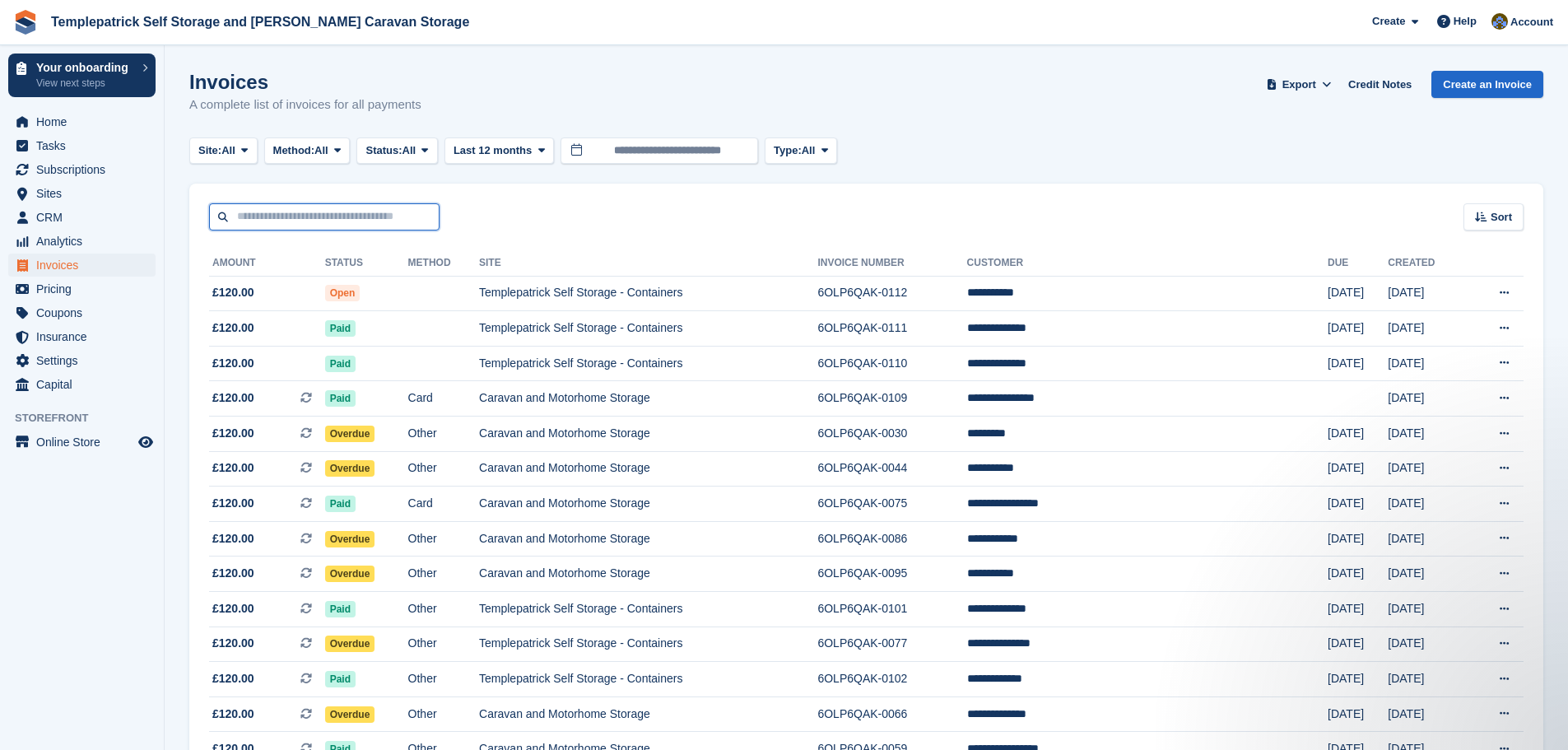
click at [343, 219] on input "text" at bounding box center [323, 217] width 230 height 28
type input "******"
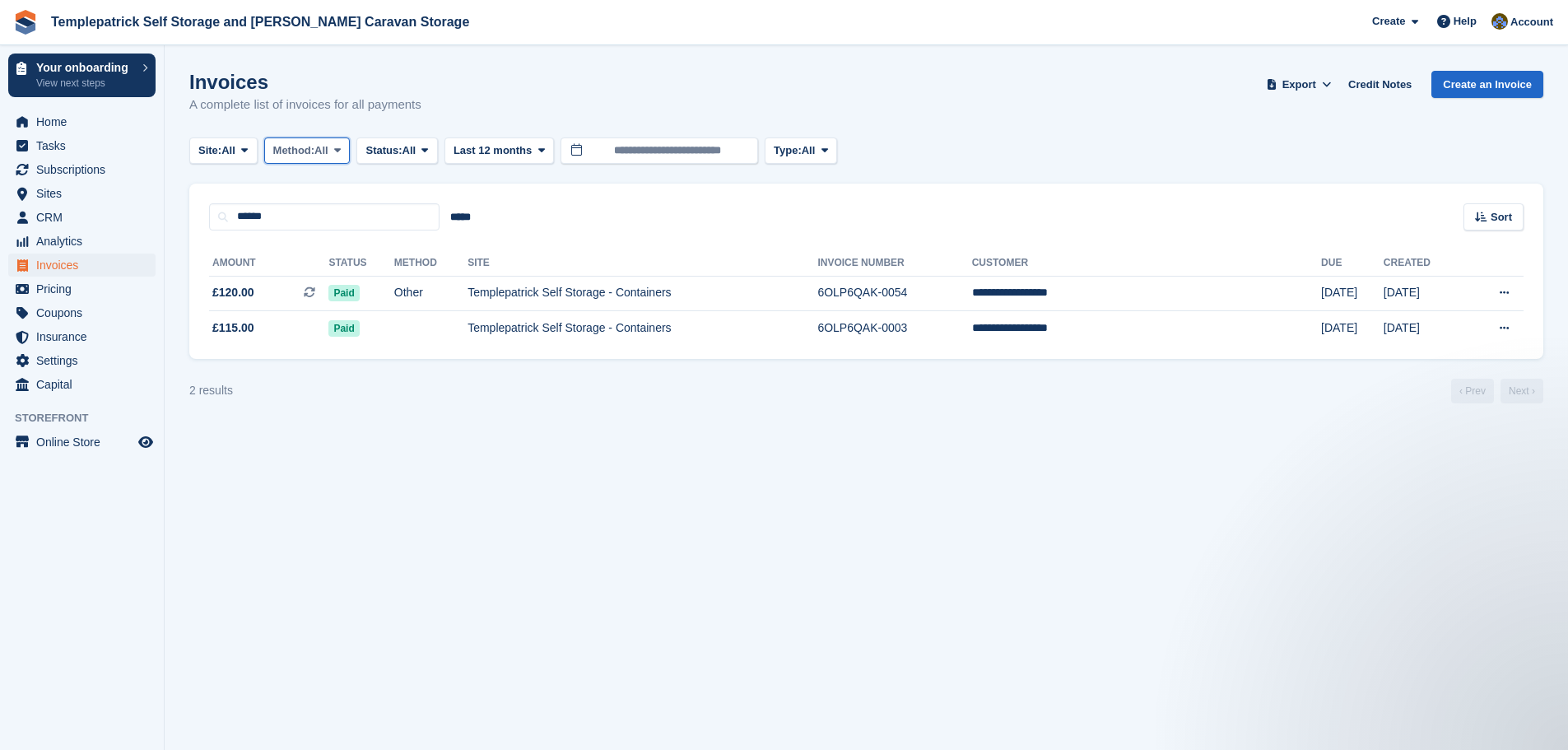
click at [337, 158] on button "Method: All" at bounding box center [306, 151] width 86 height 28
click at [314, 392] on link "Other" at bounding box center [343, 397] width 143 height 29
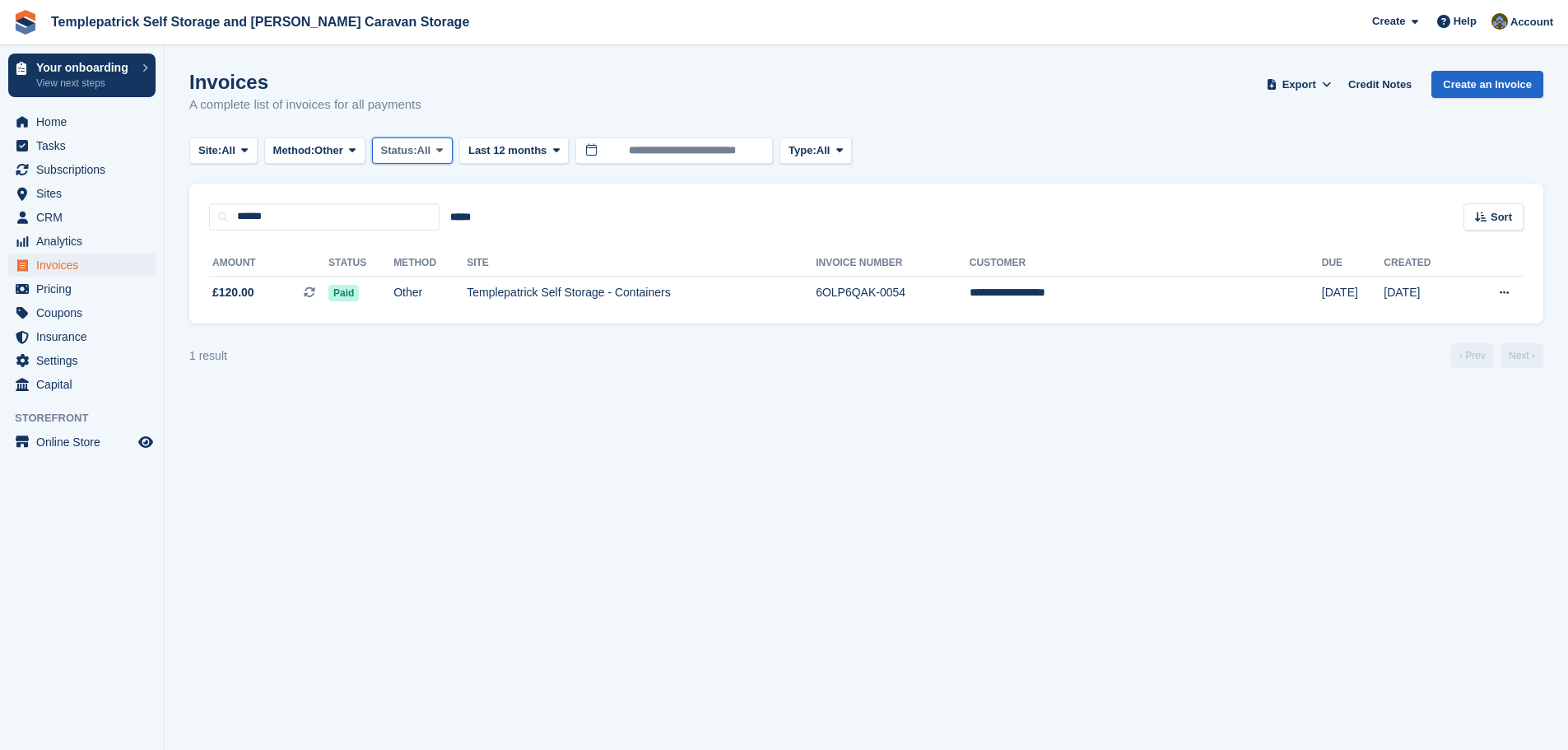
click at [410, 154] on span "Status:" at bounding box center [399, 150] width 36 height 17
click at [420, 215] on link "Paid" at bounding box center [450, 219] width 143 height 29
click at [85, 271] on span "Invoices" at bounding box center [85, 265] width 99 height 23
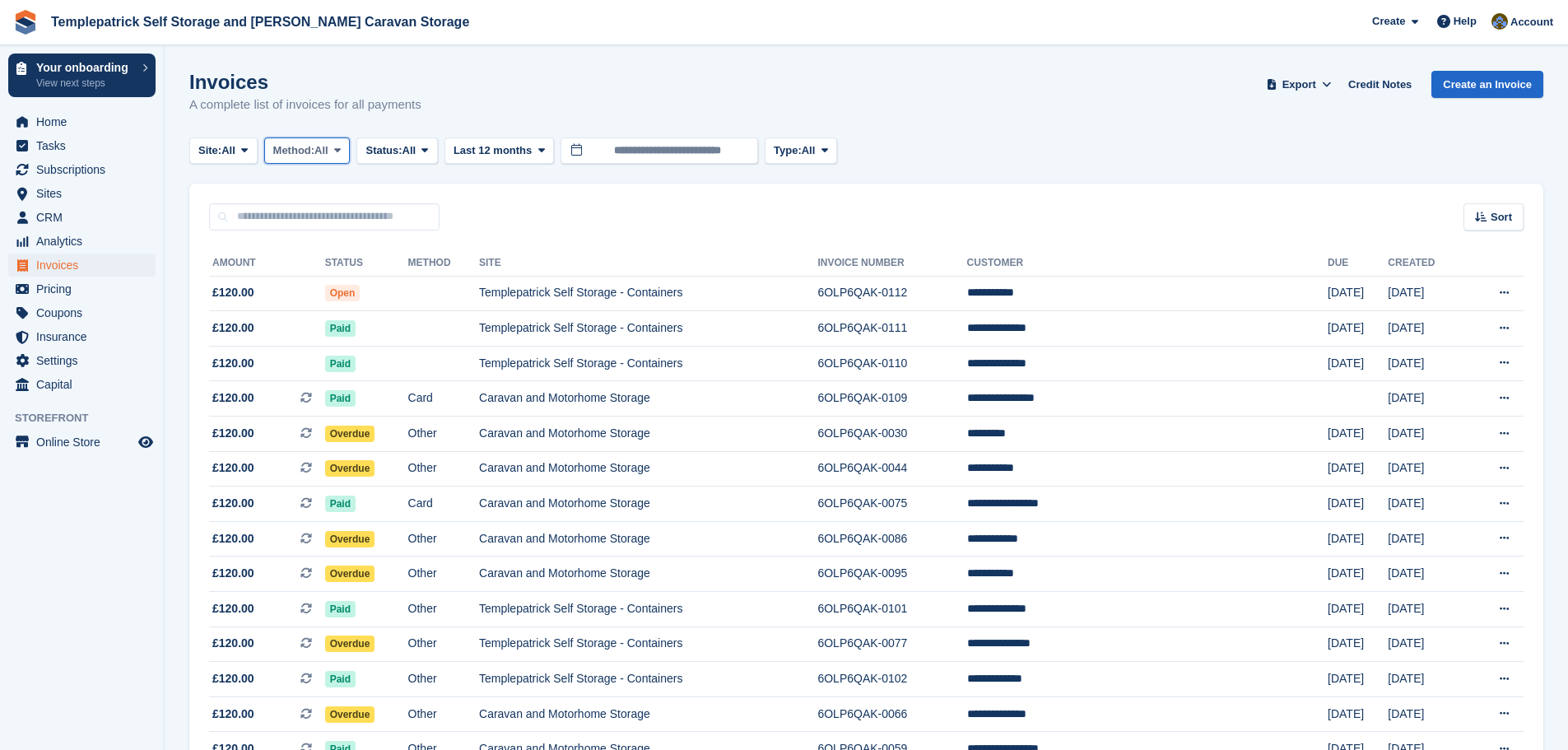
click at [329, 151] on span "All" at bounding box center [322, 150] width 14 height 17
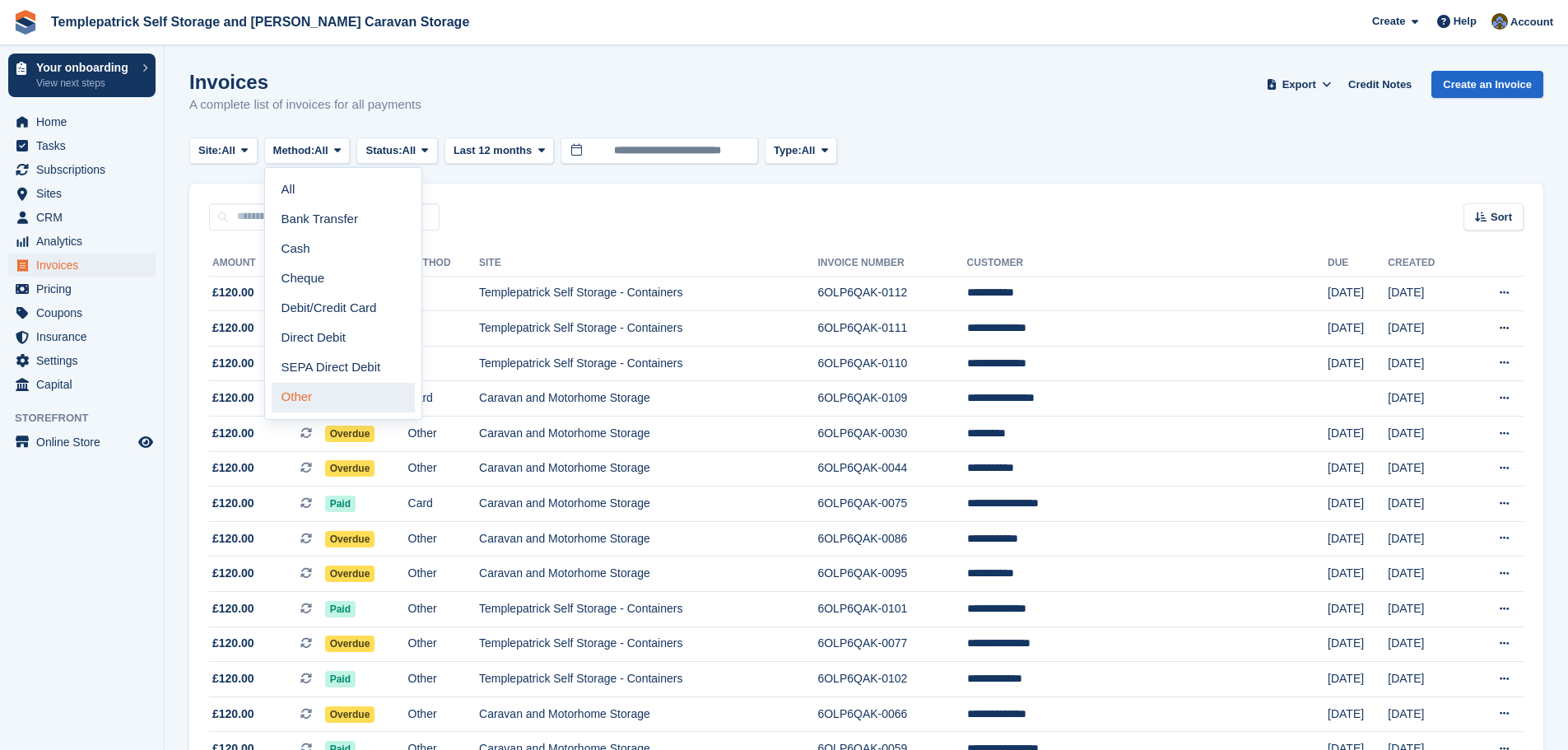
click at [322, 400] on link "Other" at bounding box center [343, 397] width 143 height 29
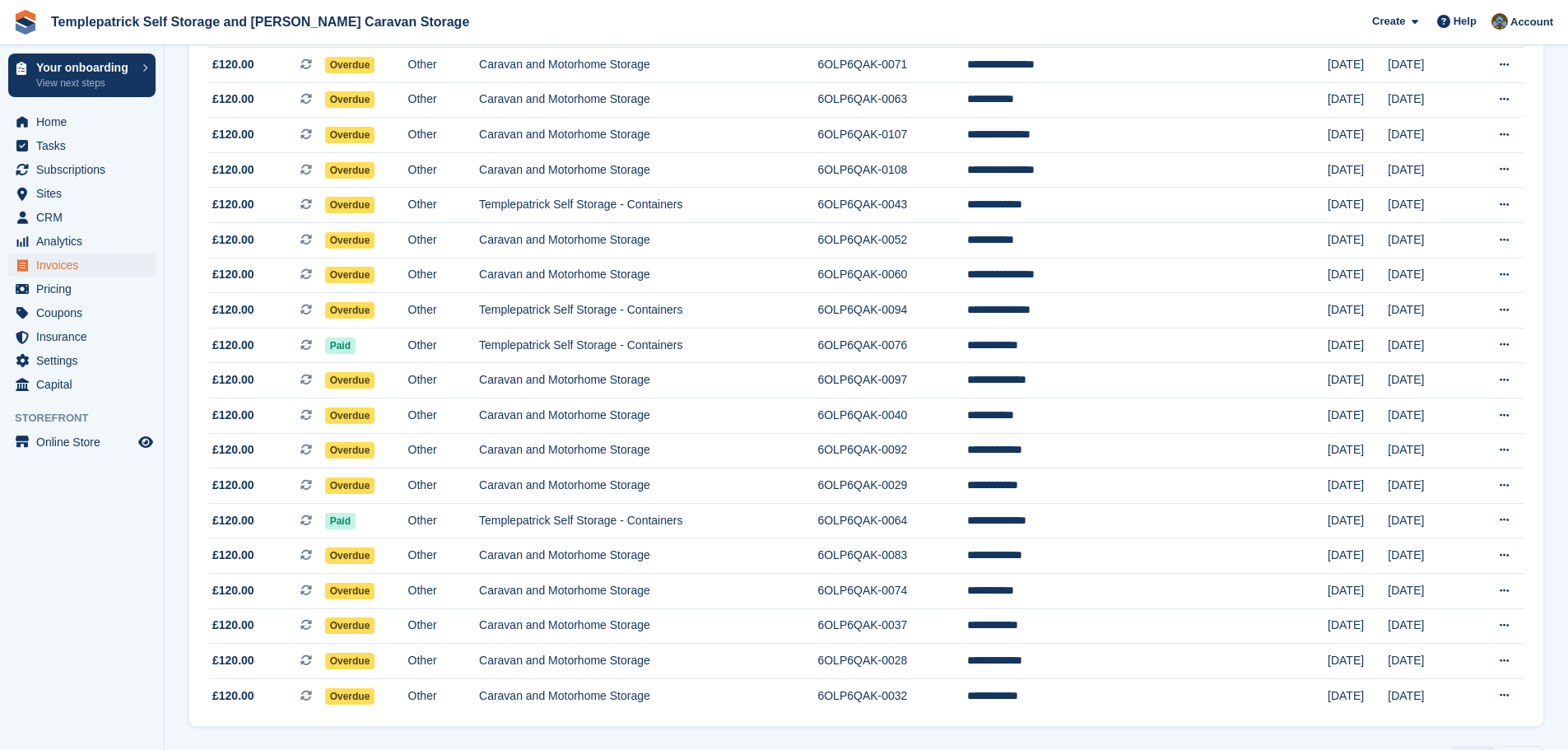
scroll to position [1318, 0]
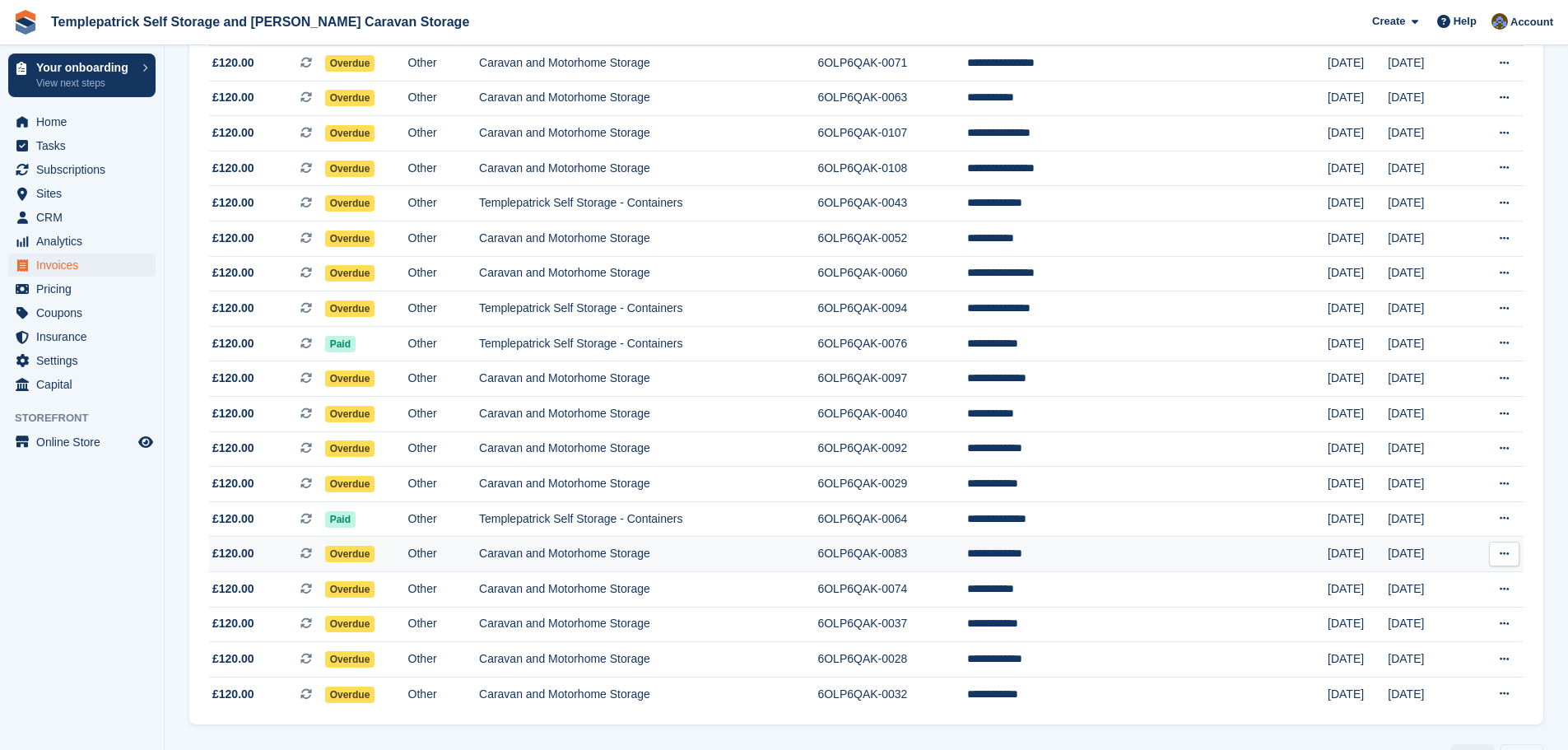
click at [463, 559] on td "Other" at bounding box center [444, 555] width 71 height 36
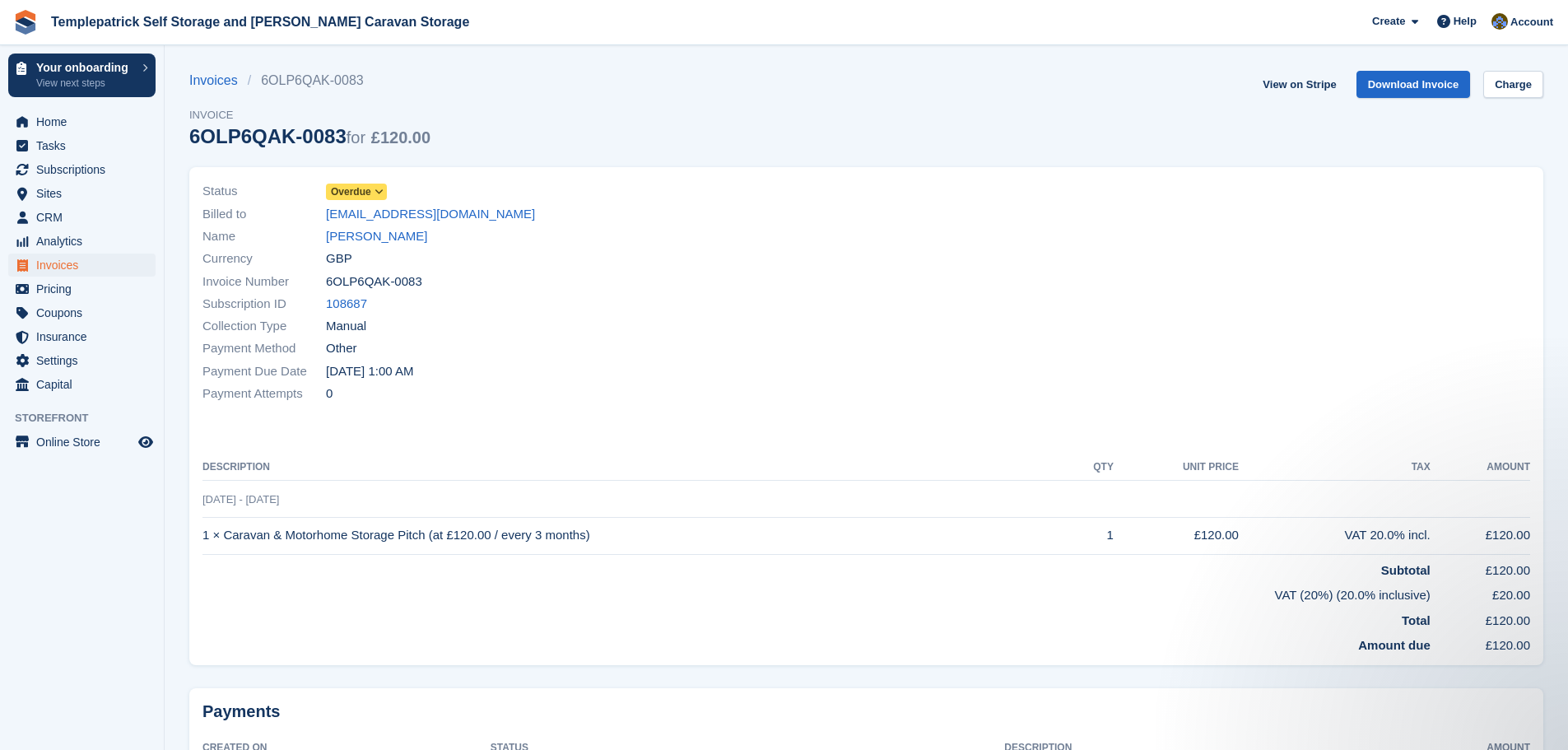
click at [381, 194] on icon at bounding box center [379, 191] width 9 height 10
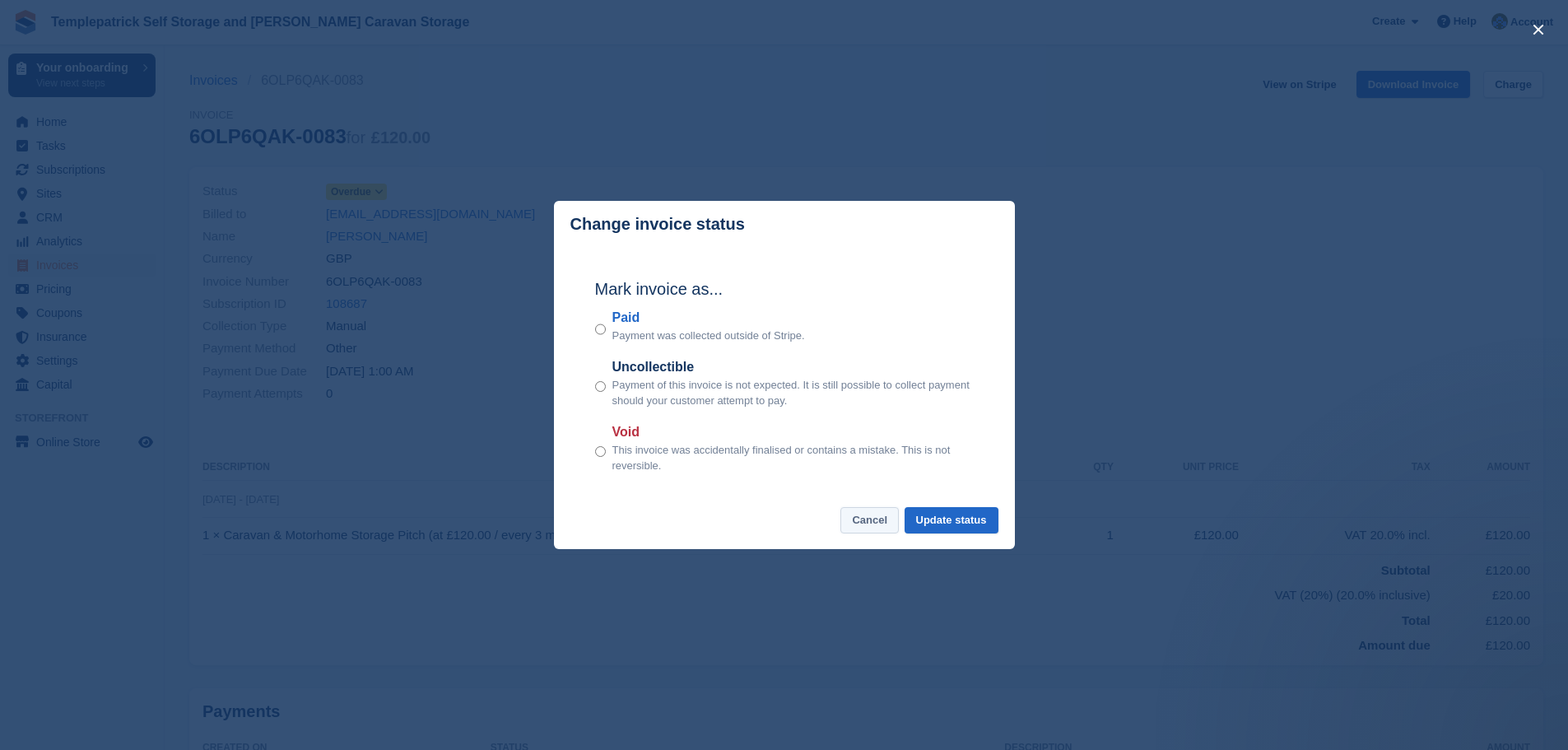
click at [887, 530] on button "Cancel" at bounding box center [870, 521] width 59 height 28
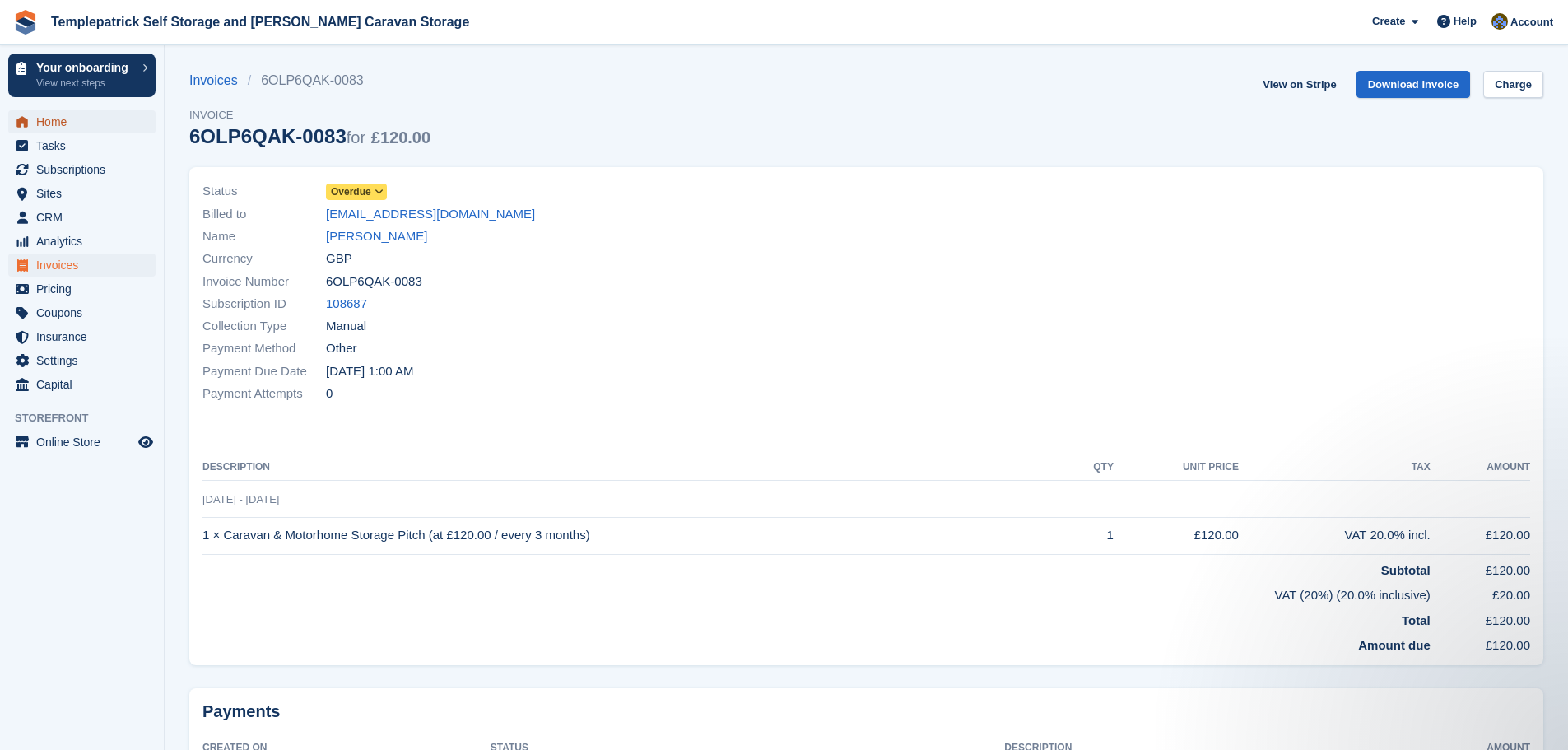
click at [61, 118] on span "Home" at bounding box center [85, 122] width 99 height 23
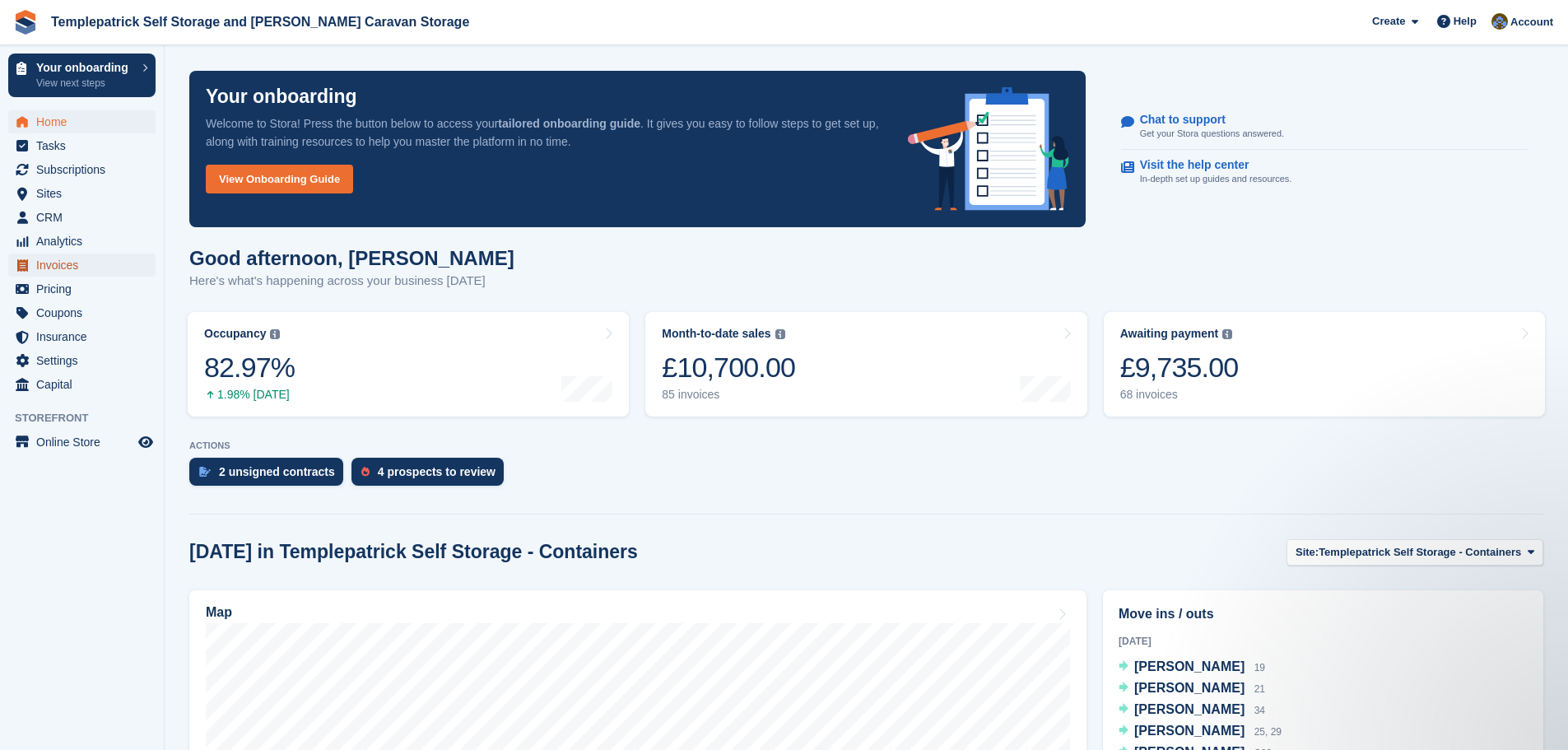
click at [81, 269] on span "Invoices" at bounding box center [85, 265] width 99 height 23
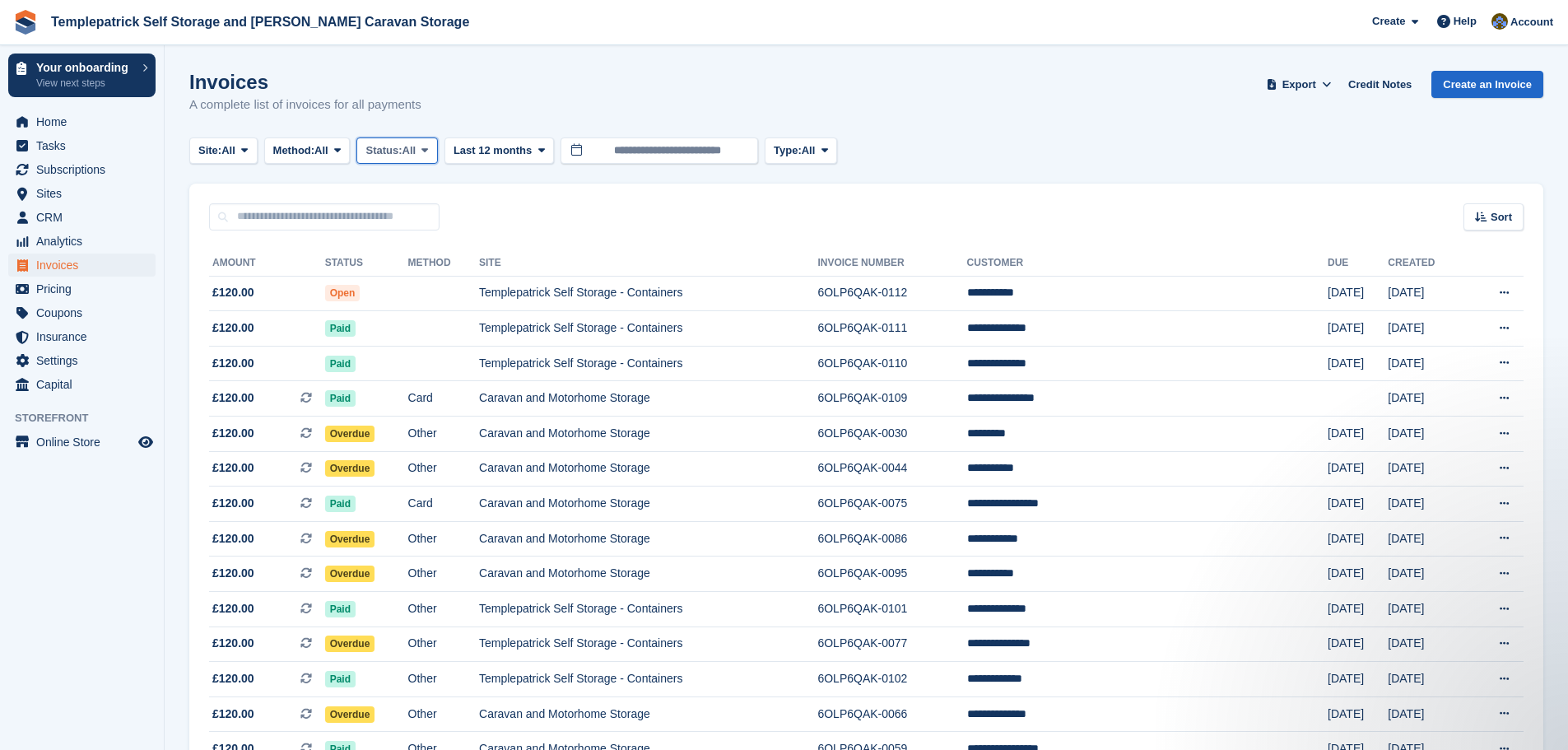
drag, startPoint x: 402, startPoint y: 156, endPoint x: 400, endPoint y: 167, distance: 11.2
click at [402, 156] on span "Status:" at bounding box center [383, 150] width 36 height 17
click at [399, 222] on link "Paid" at bounding box center [435, 219] width 143 height 29
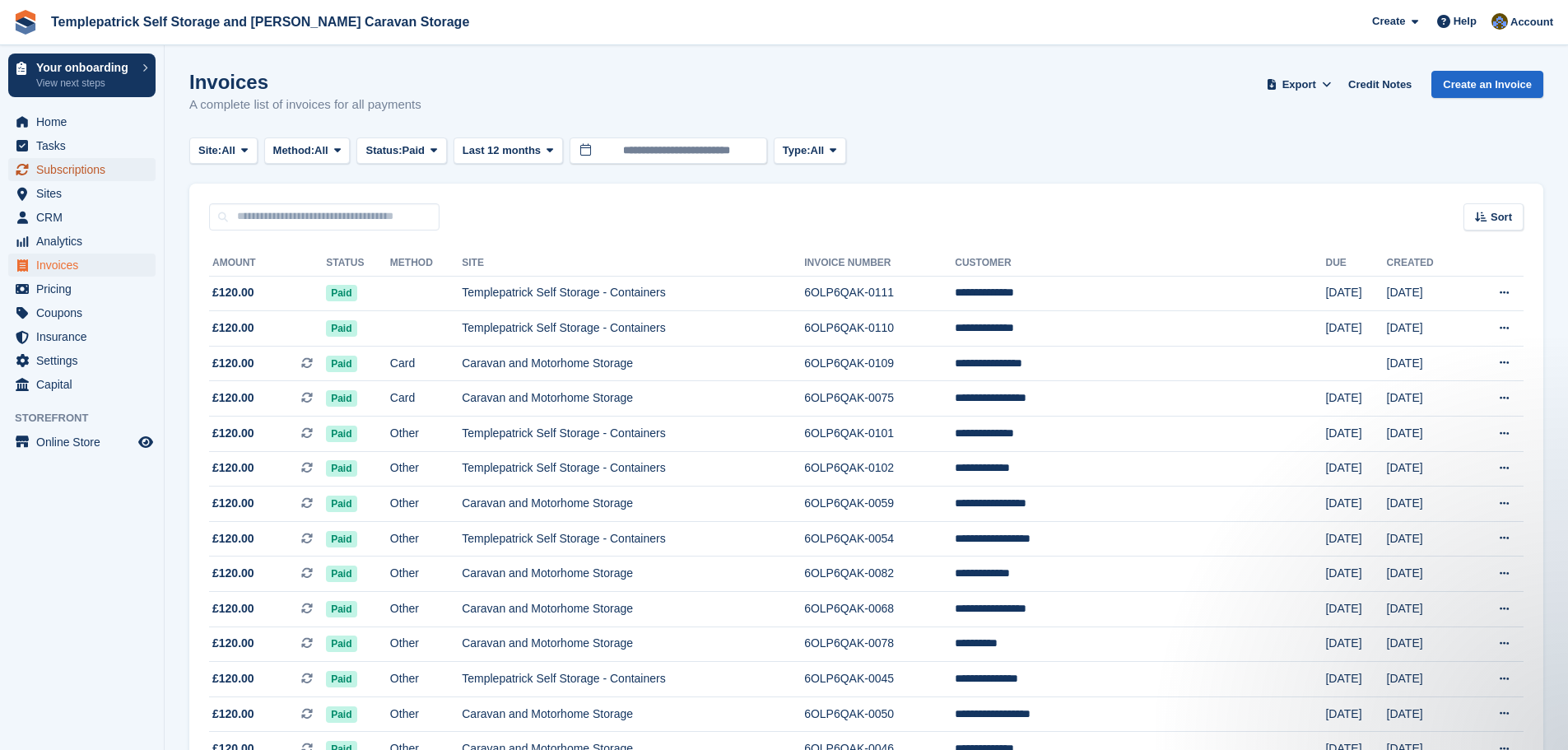
click at [77, 174] on span "Subscriptions" at bounding box center [85, 170] width 99 height 23
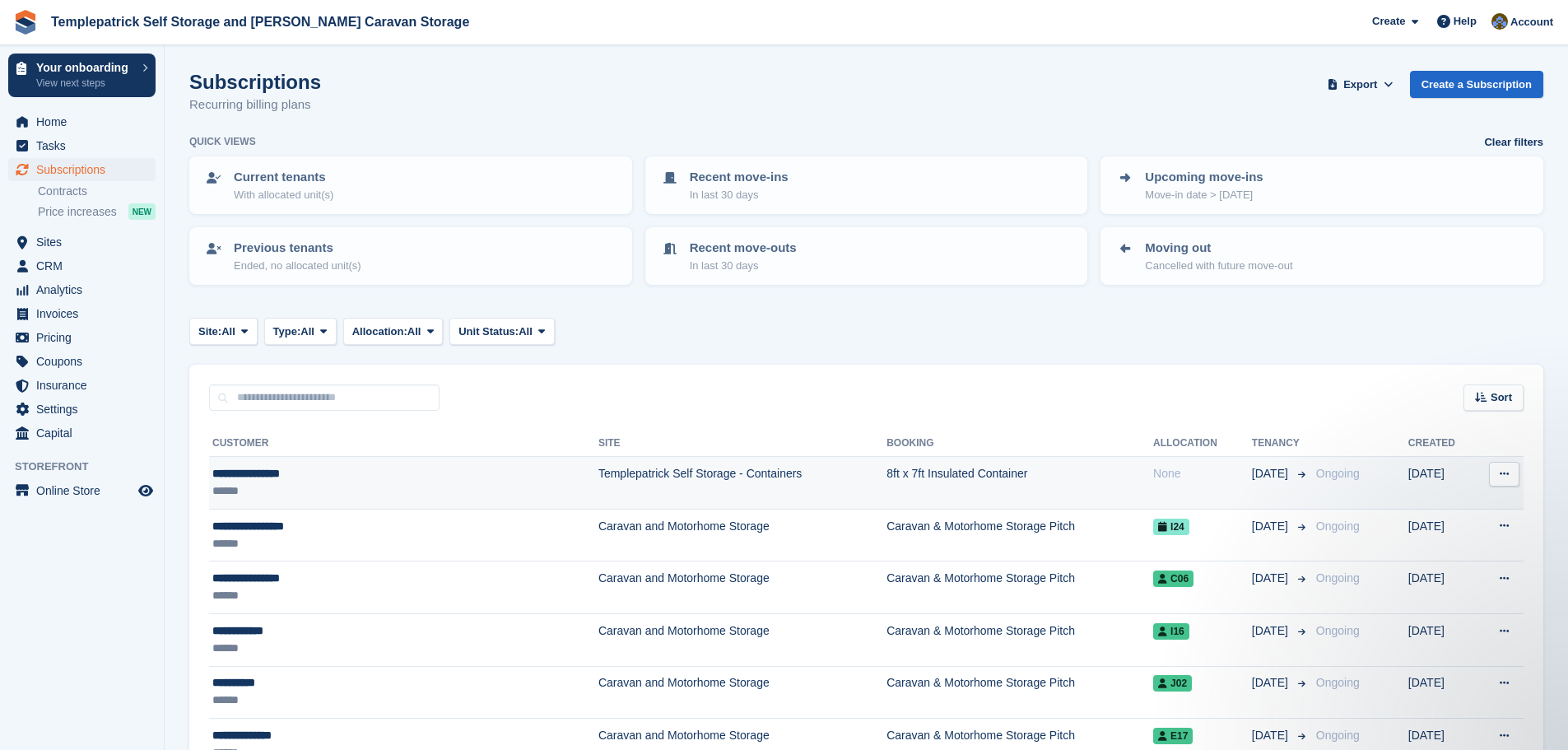
click at [938, 475] on td "8ft x 7ft Insulated Container" at bounding box center [1020, 483] width 267 height 52
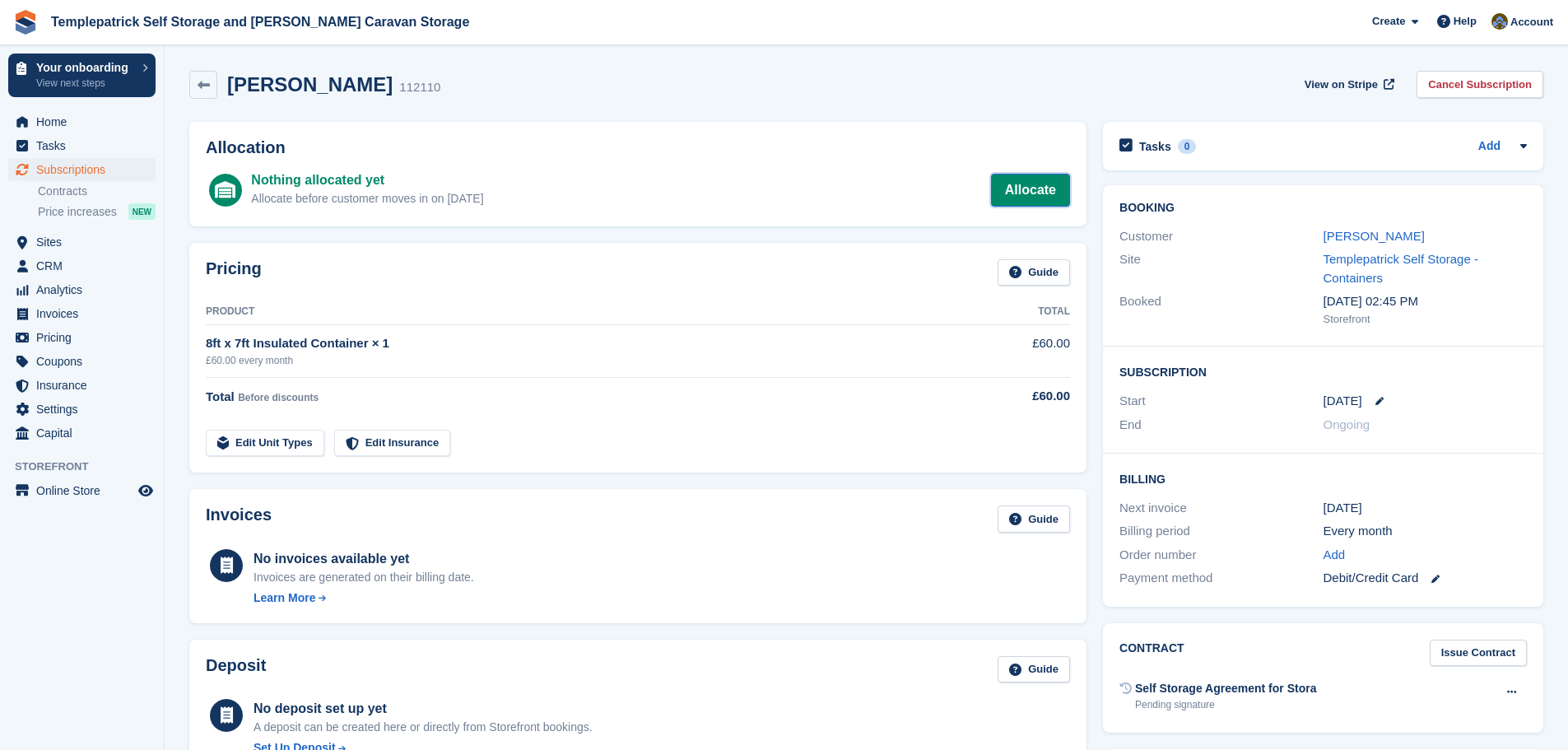
click at [1049, 194] on link "Allocate" at bounding box center [1031, 190] width 79 height 33
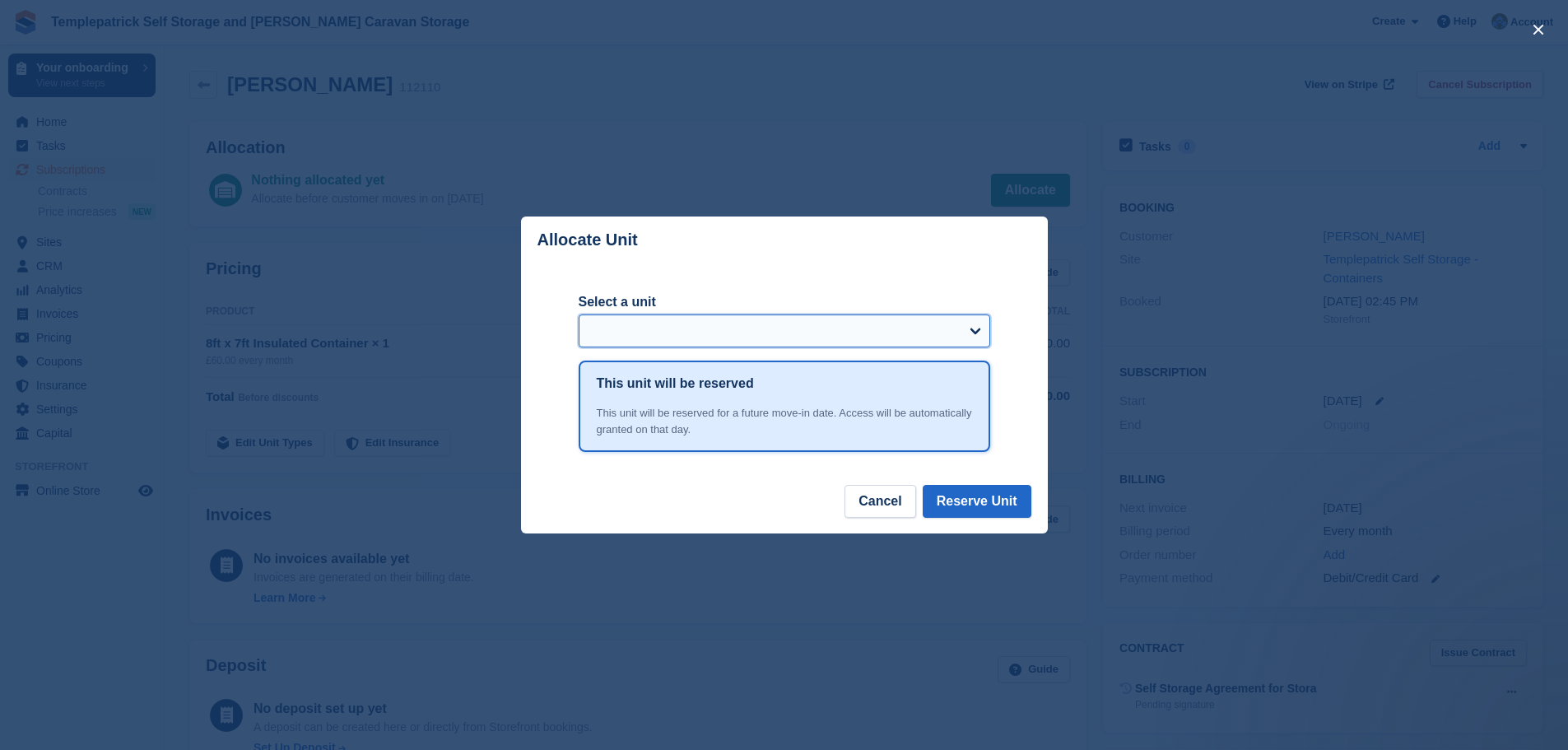
click at [919, 335] on select "Select a unit" at bounding box center [784, 331] width 411 height 33
click at [892, 499] on button "Cancel" at bounding box center [880, 501] width 71 height 33
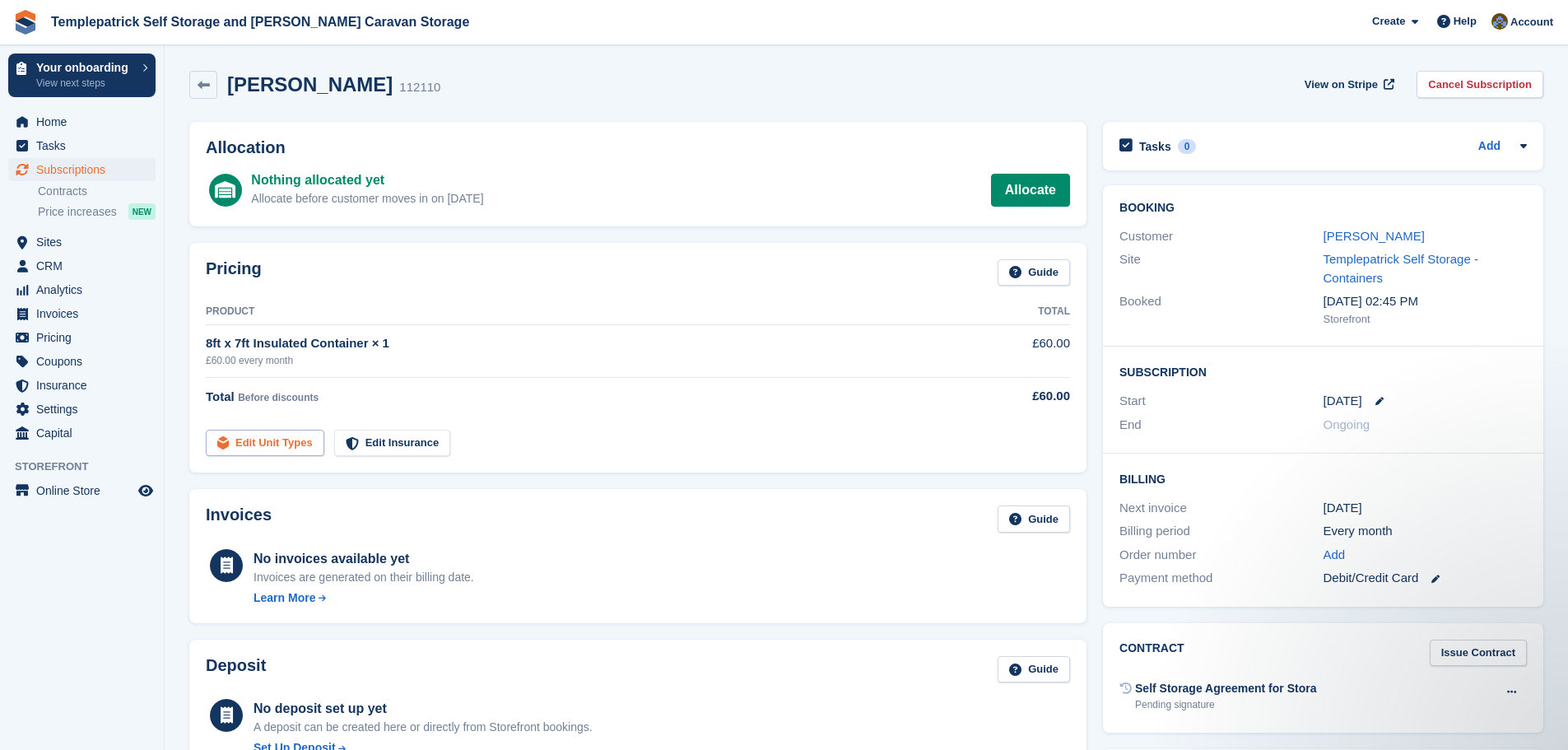
click at [259, 451] on link "Edit Unit Types" at bounding box center [265, 443] width 118 height 28
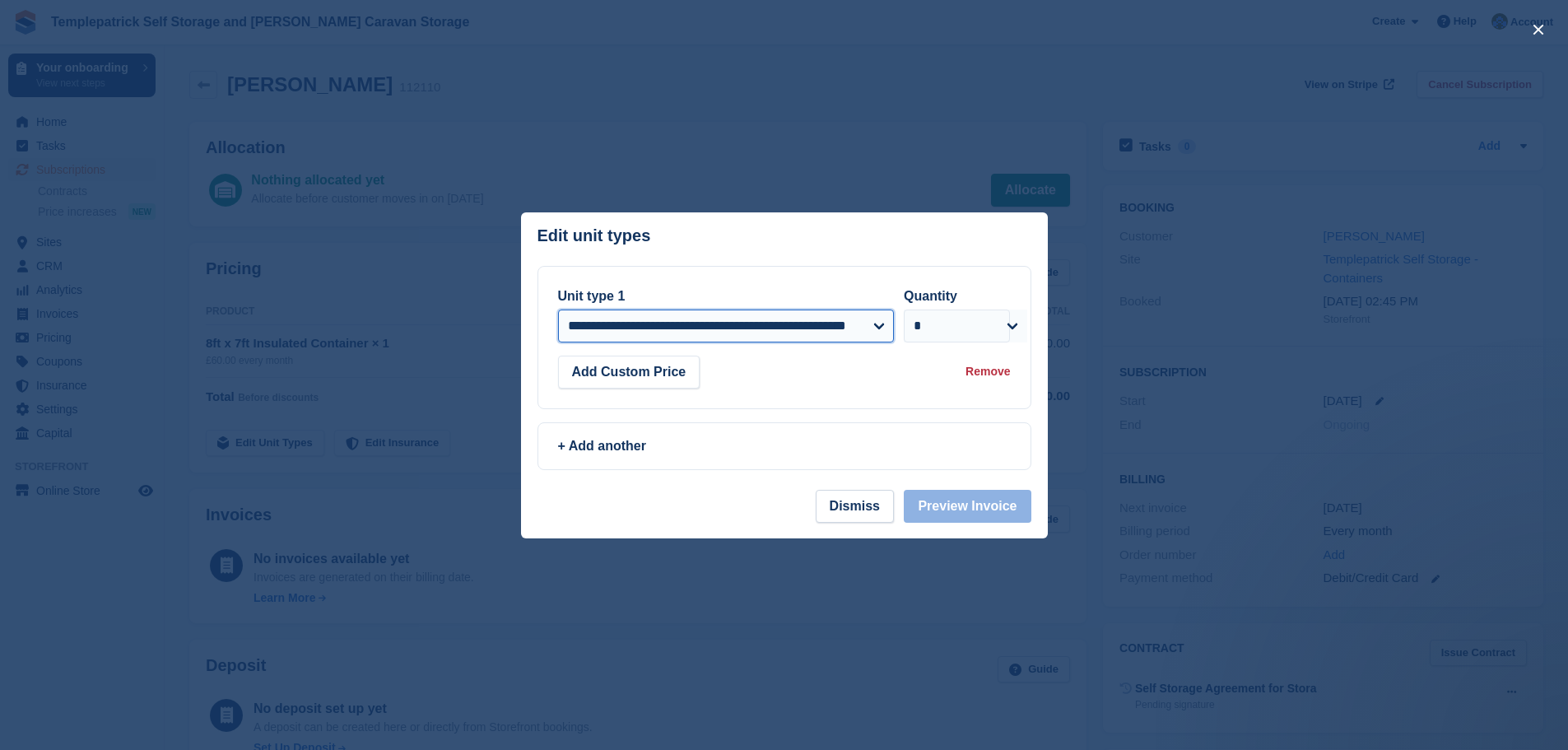
click at [686, 330] on select "**********" at bounding box center [726, 325] width 337 height 33
select select "*****"
click at [558, 310] on select "**********" at bounding box center [726, 325] width 337 height 33
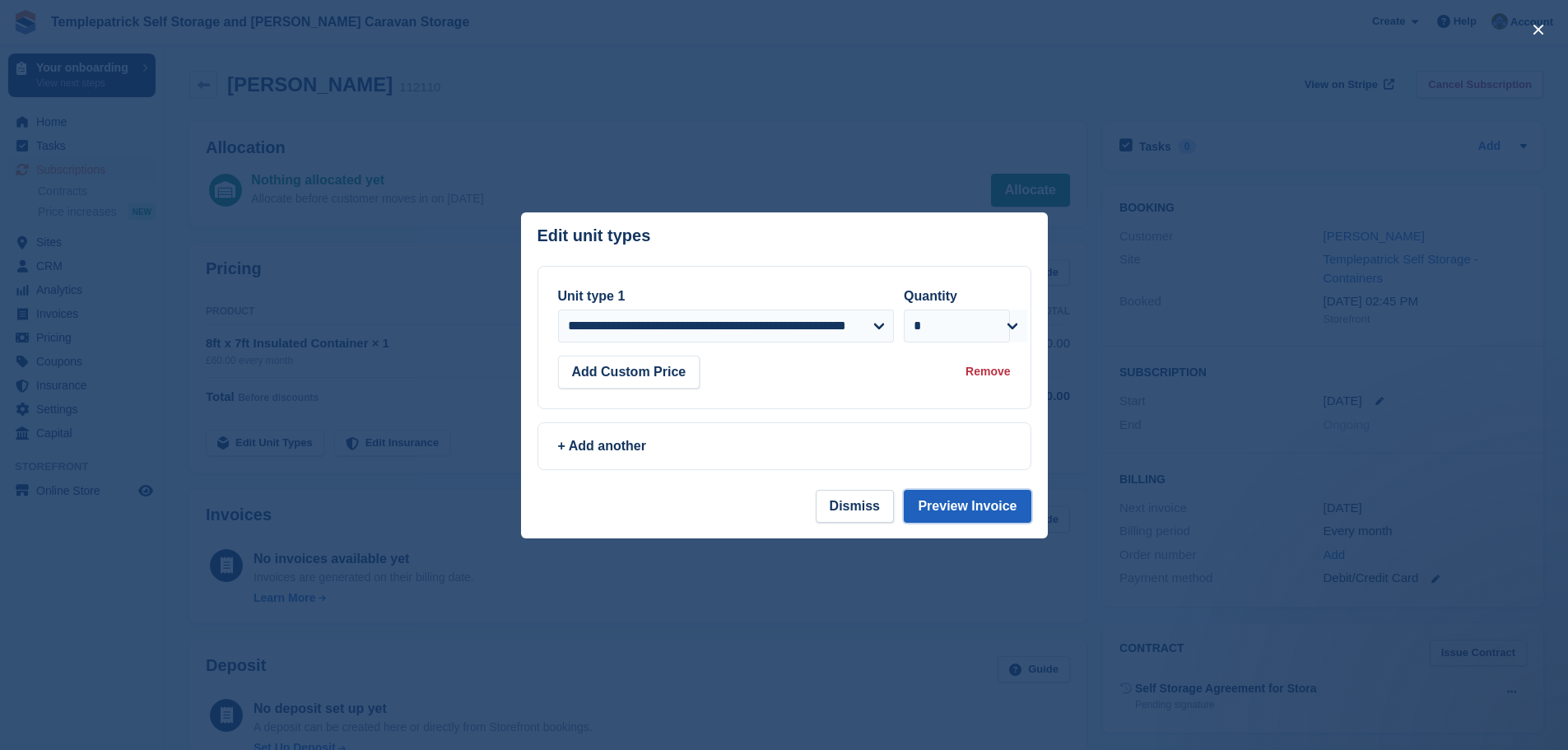
click at [1002, 500] on button "Preview Invoice" at bounding box center [967, 506] width 127 height 33
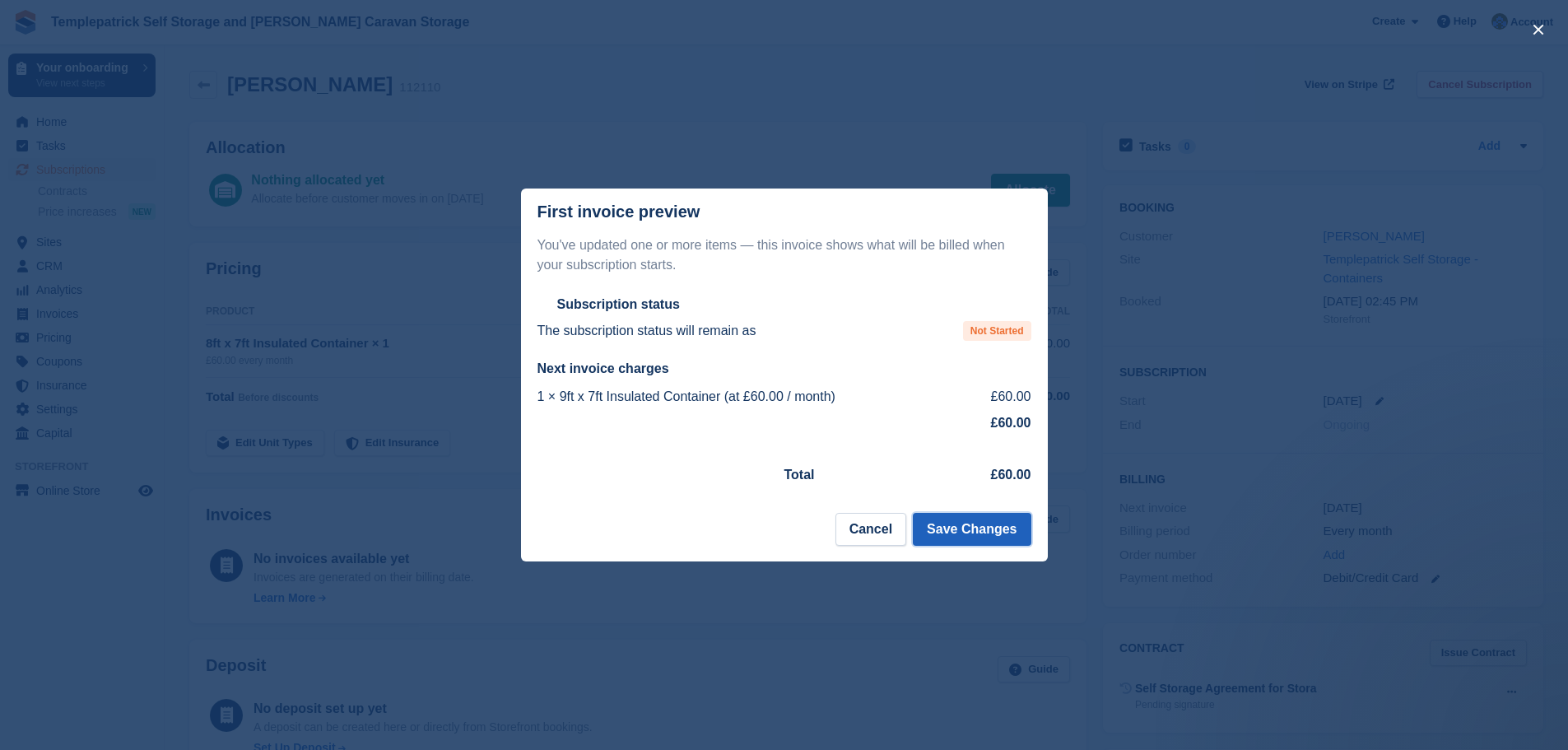
click at [1006, 535] on button "Save Changes" at bounding box center [972, 529] width 118 height 33
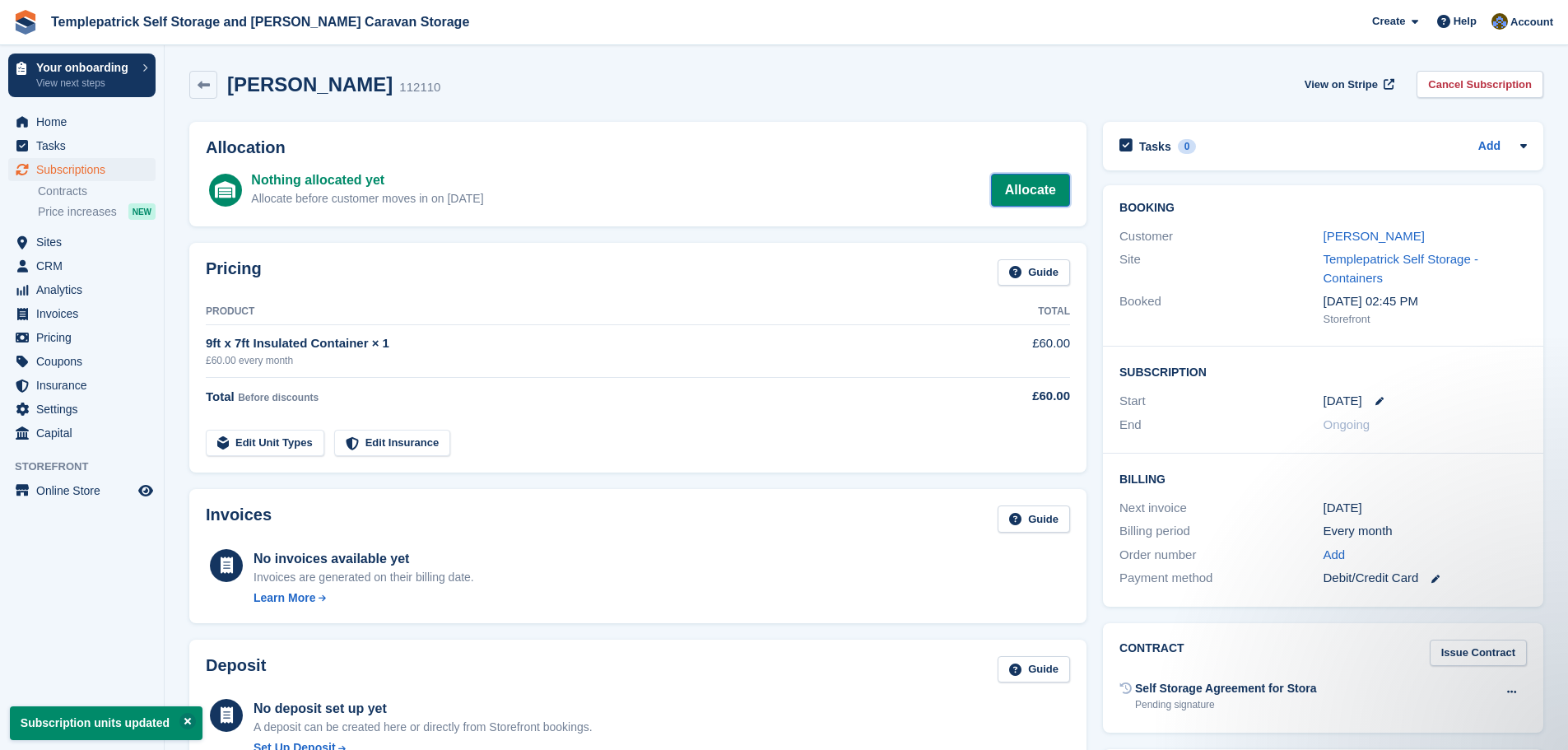
click at [1031, 200] on link "Allocate" at bounding box center [1031, 190] width 79 height 33
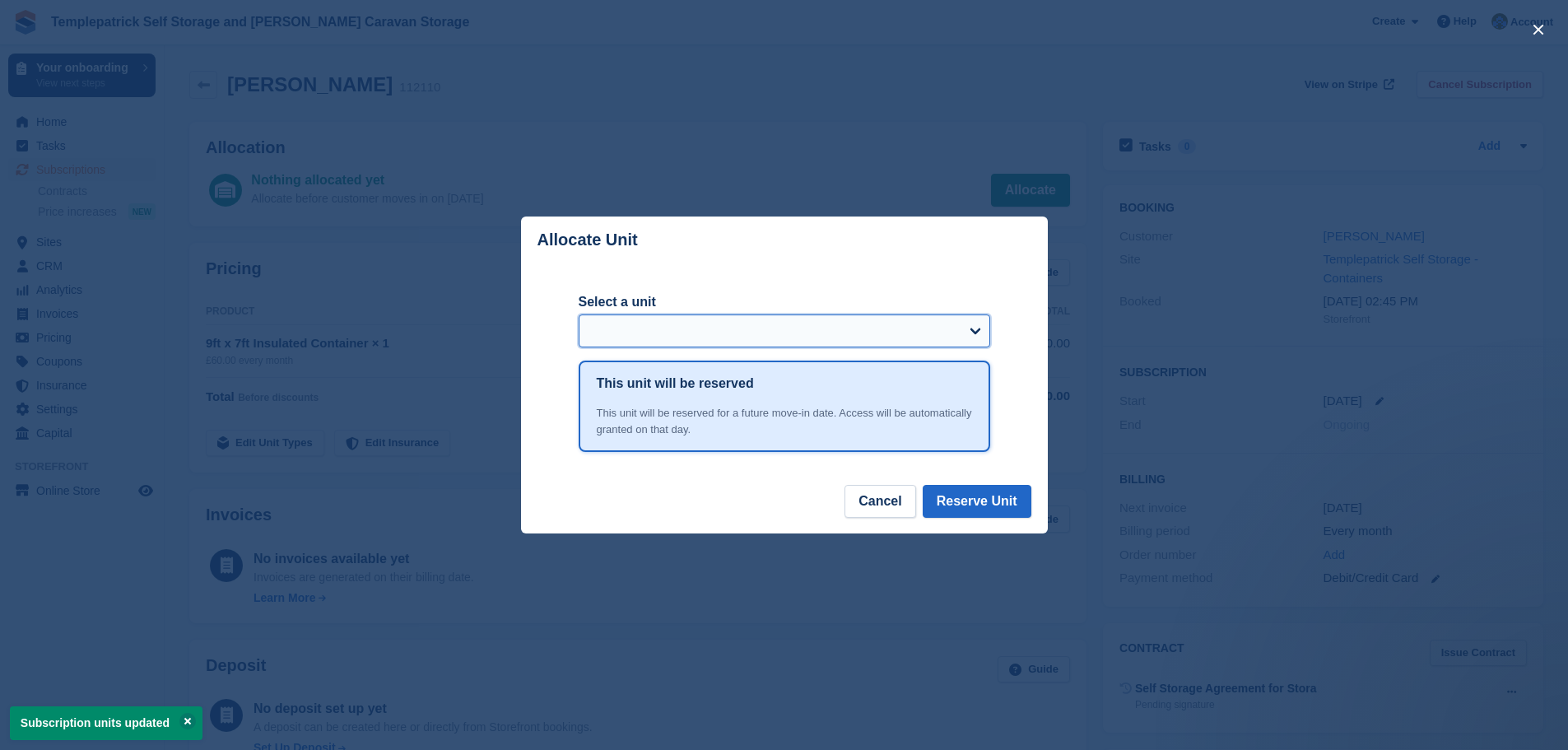
click at [873, 331] on select "Select a unit" at bounding box center [784, 331] width 411 height 33
click at [776, 331] on select "Select a unit" at bounding box center [784, 331] width 411 height 33
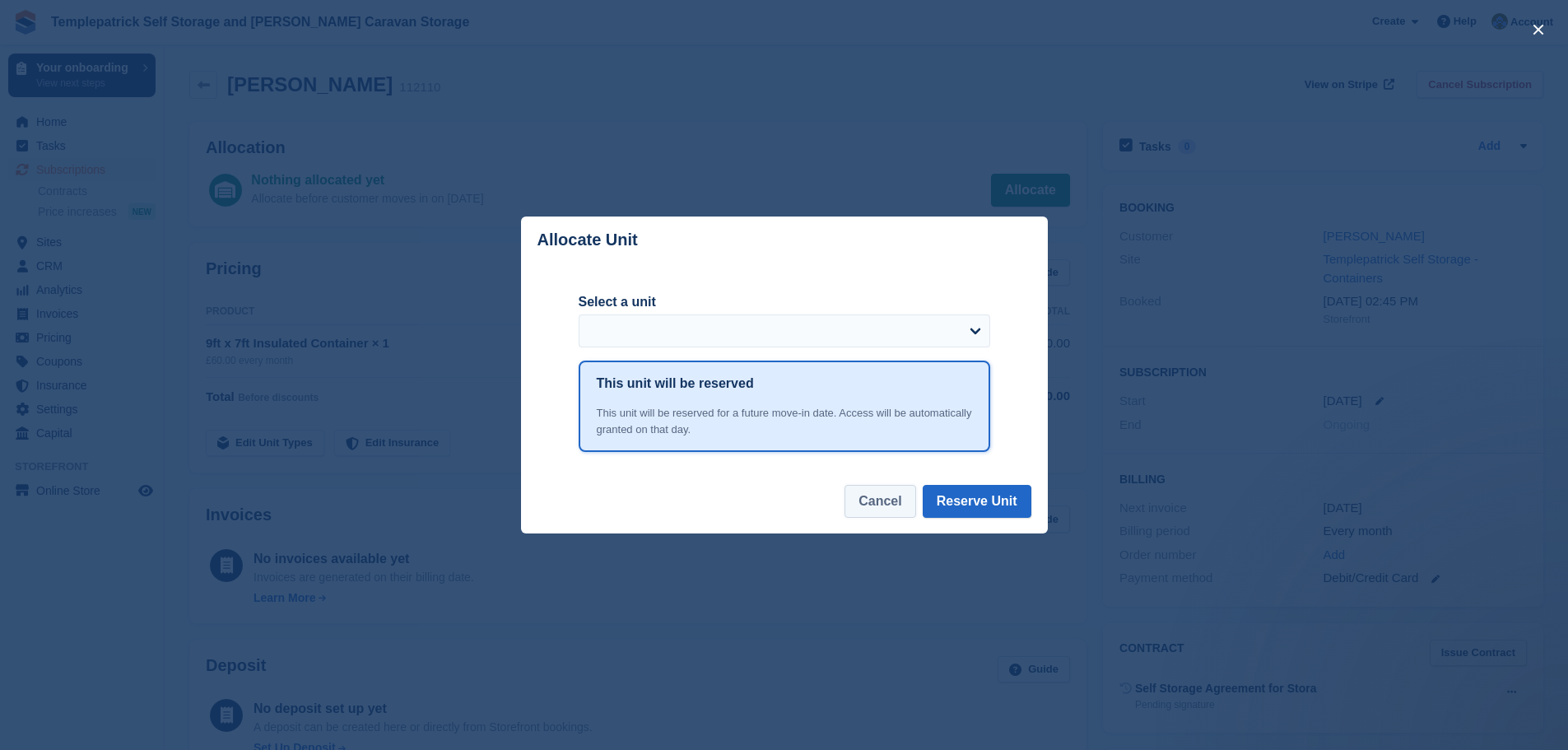
click at [890, 514] on button "Cancel" at bounding box center [880, 501] width 71 height 33
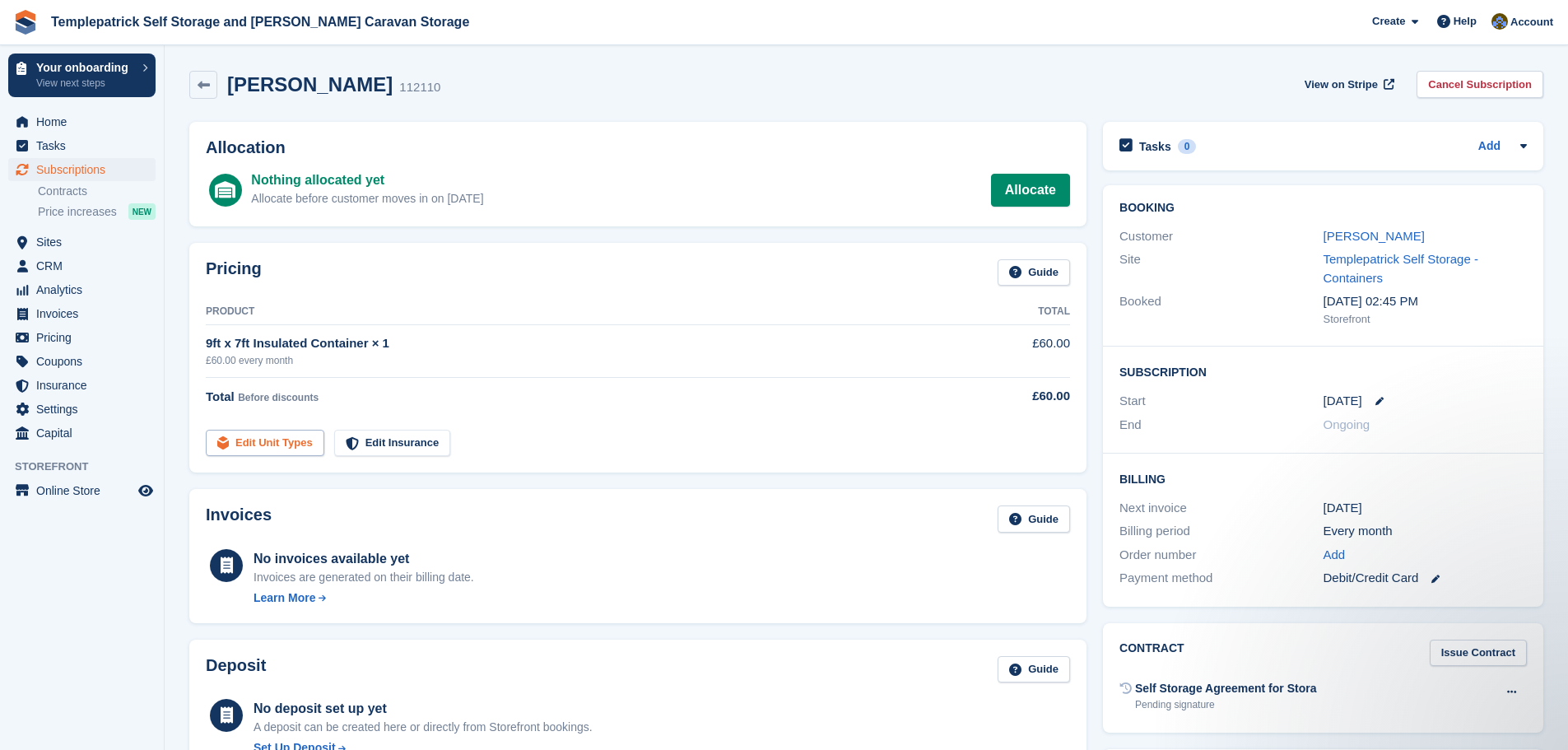
click at [278, 444] on link "Edit Unit Types" at bounding box center [265, 443] width 118 height 28
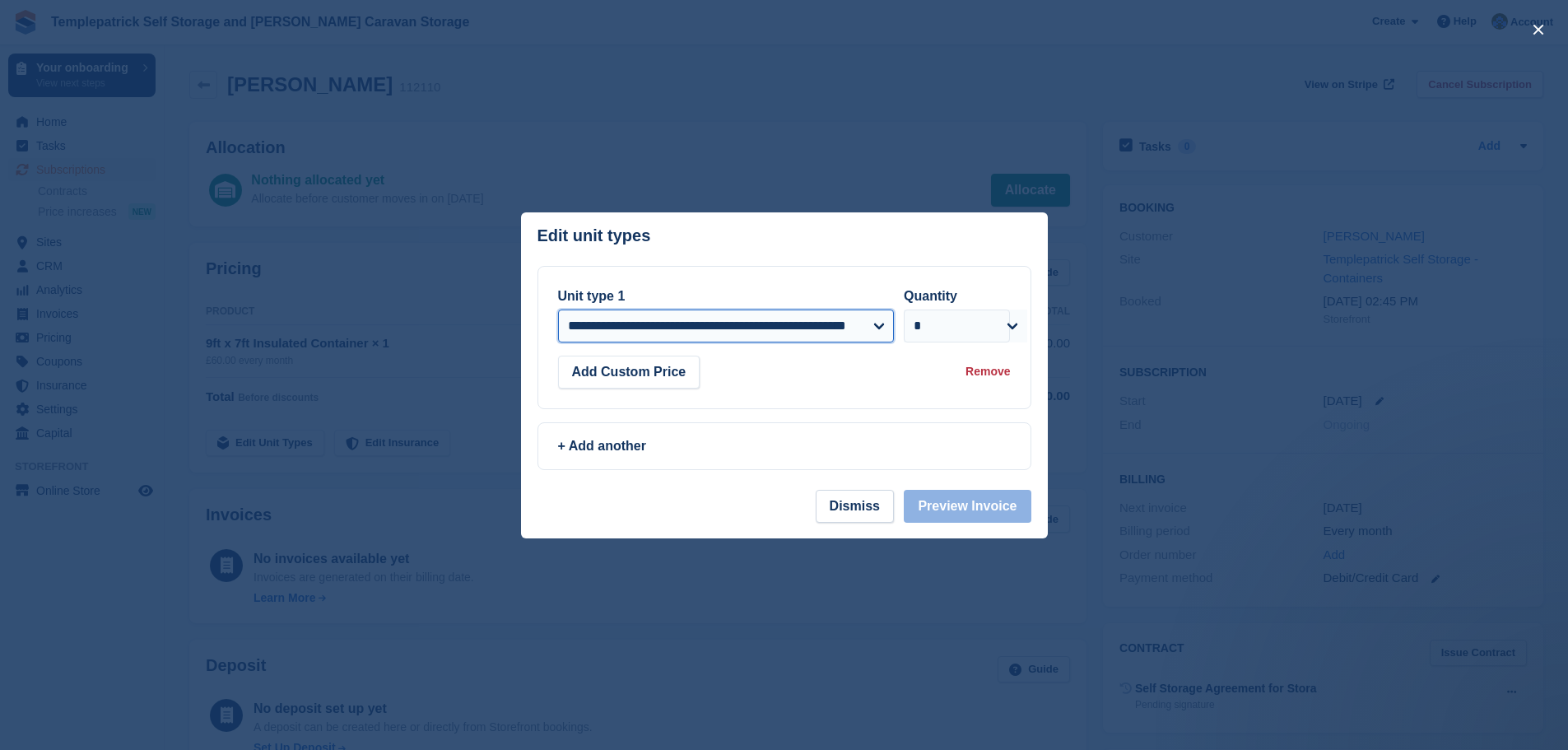
click at [696, 326] on select "**********" at bounding box center [726, 325] width 337 height 33
select select "*****"
click at [558, 310] on select "**********" at bounding box center [726, 325] width 337 height 33
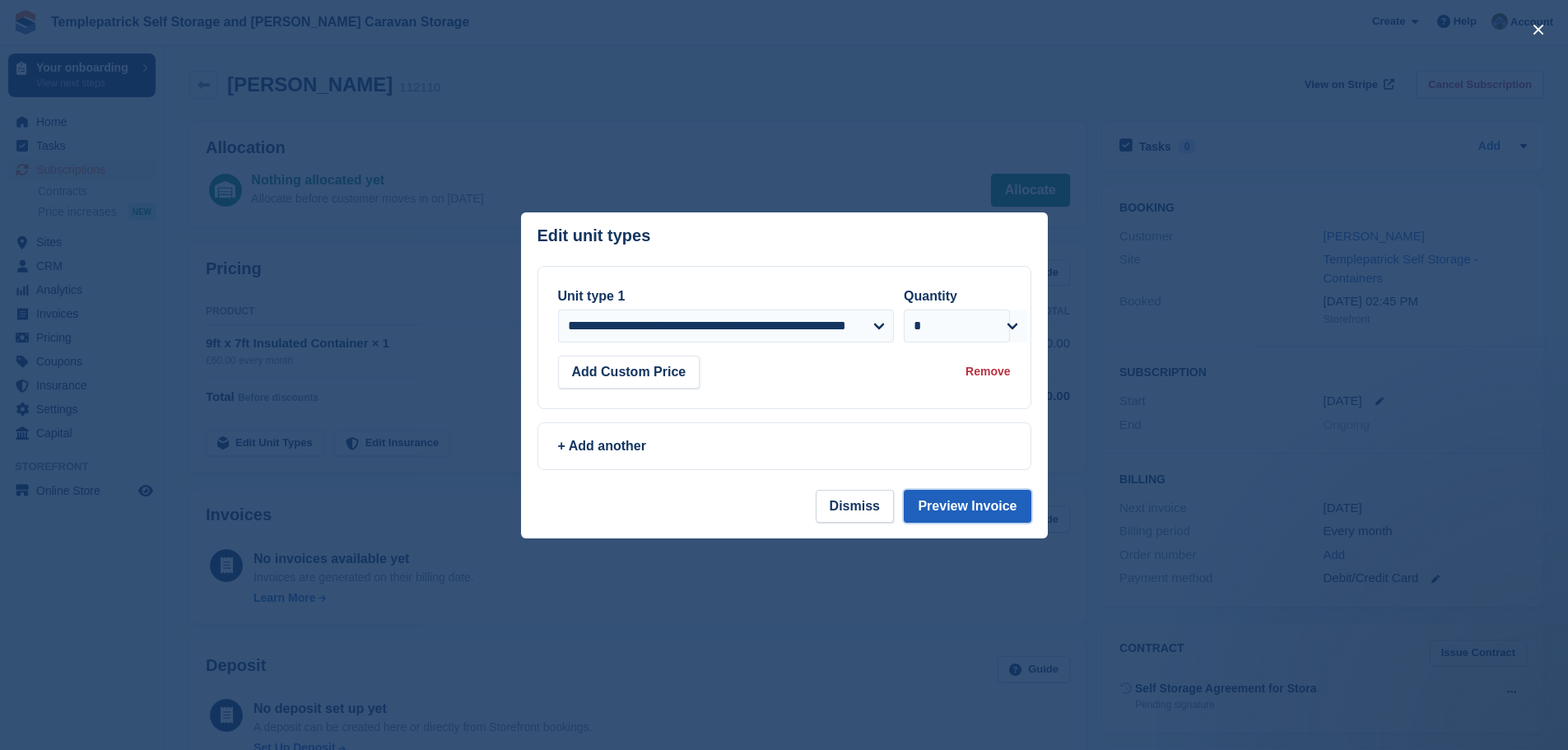
click at [958, 504] on button "Preview Invoice" at bounding box center [967, 506] width 127 height 33
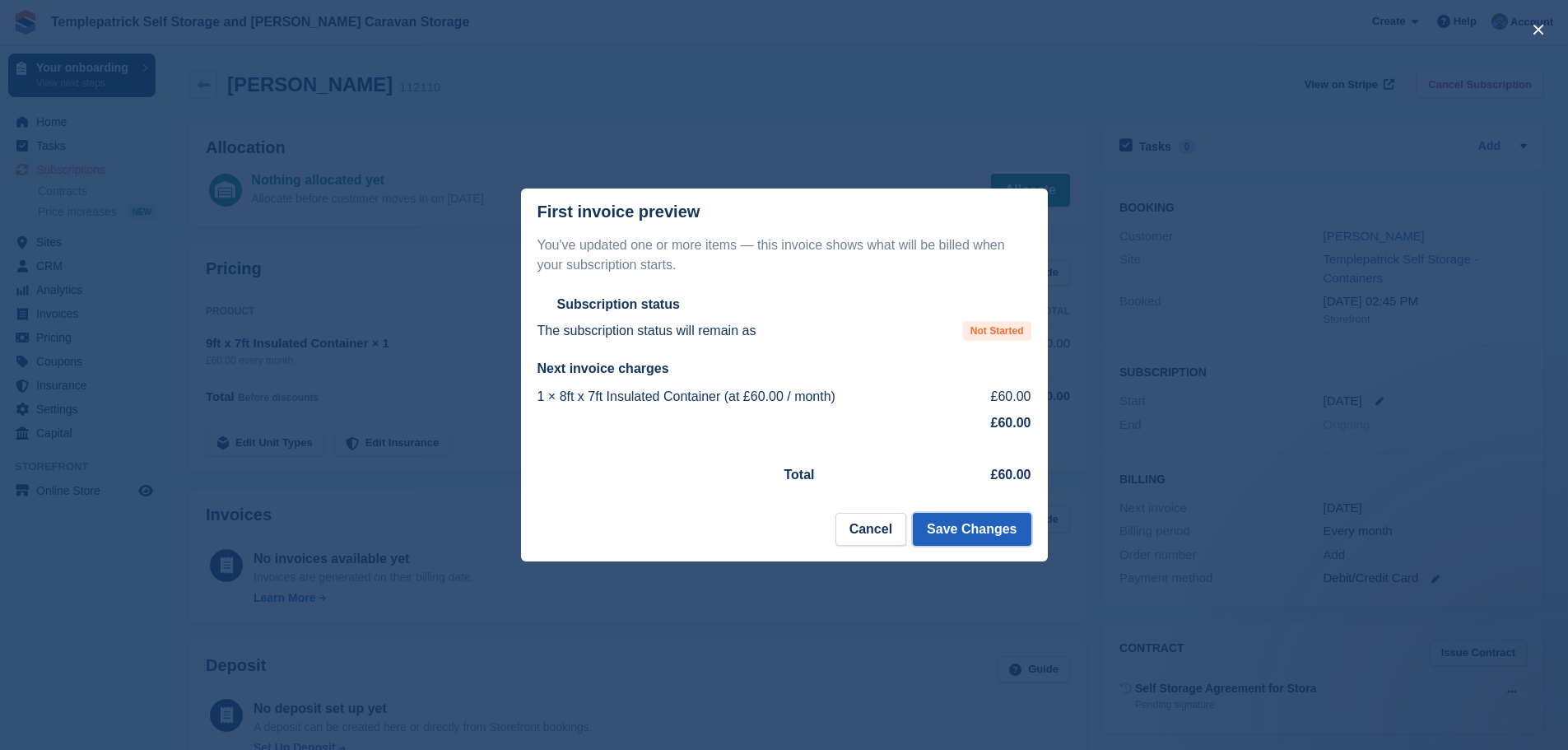
click at [975, 525] on button "Save Changes" at bounding box center [972, 529] width 118 height 33
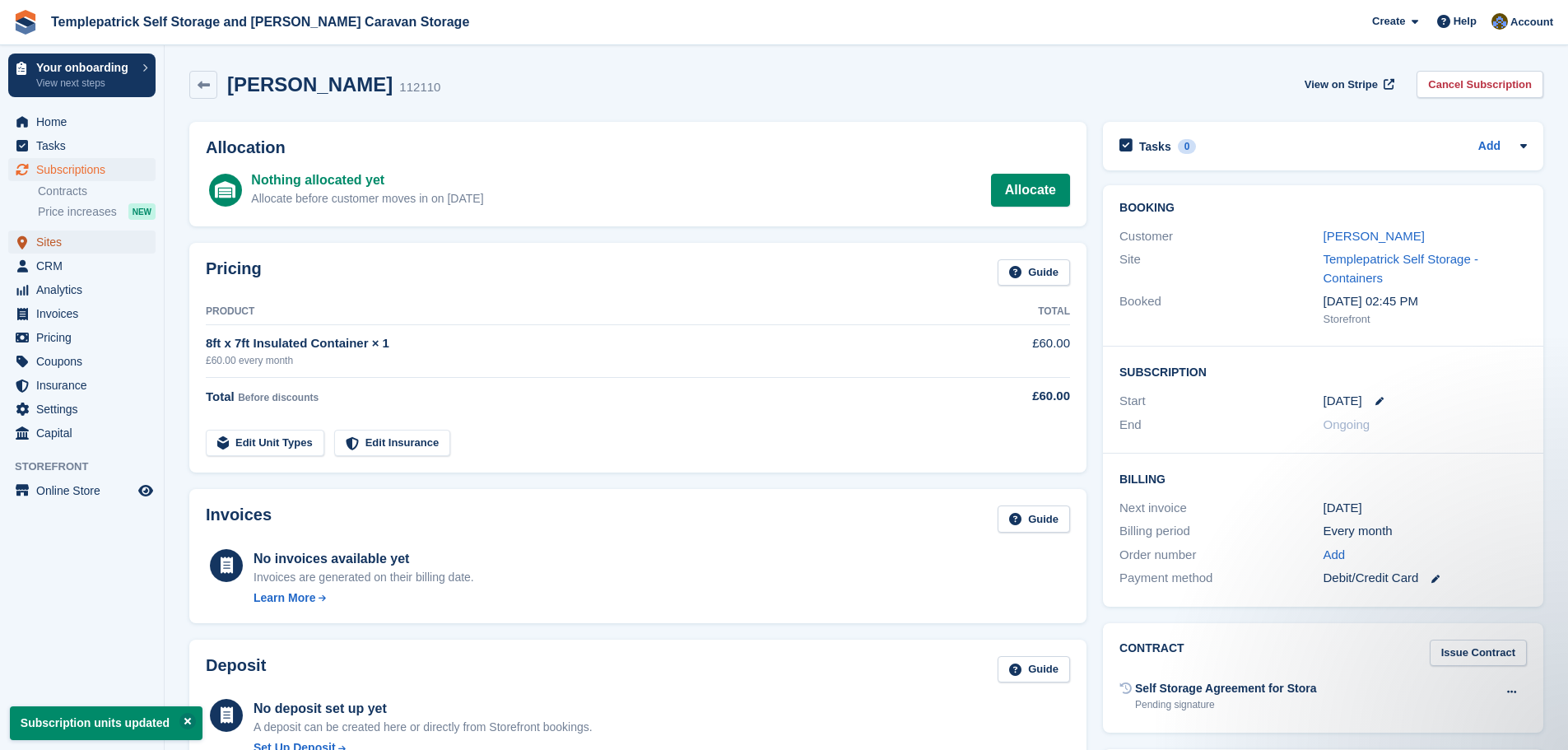
click at [73, 243] on span "Sites" at bounding box center [85, 242] width 99 height 23
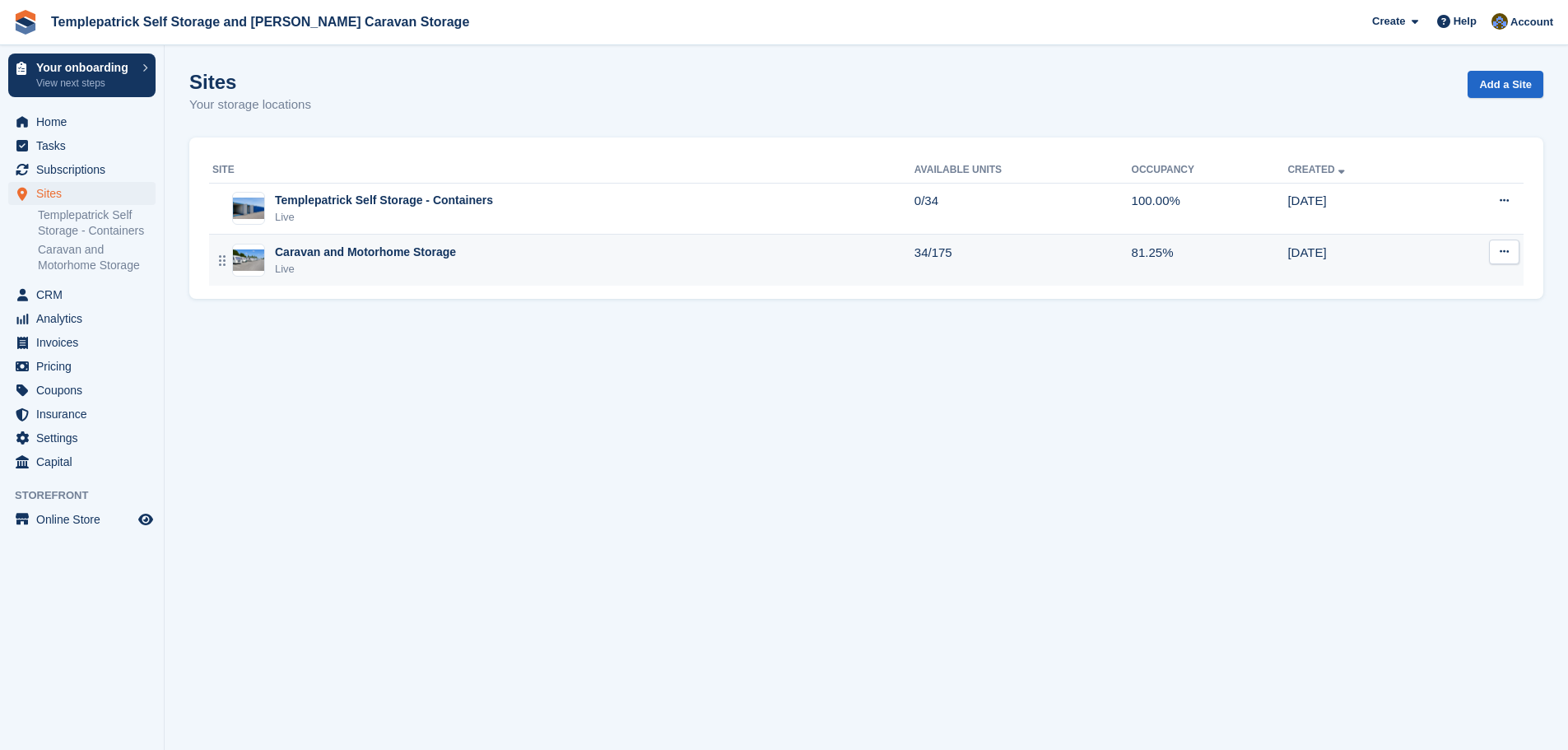
click at [363, 251] on div "Caravan and Motorhome Storage" at bounding box center [366, 251] width 181 height 17
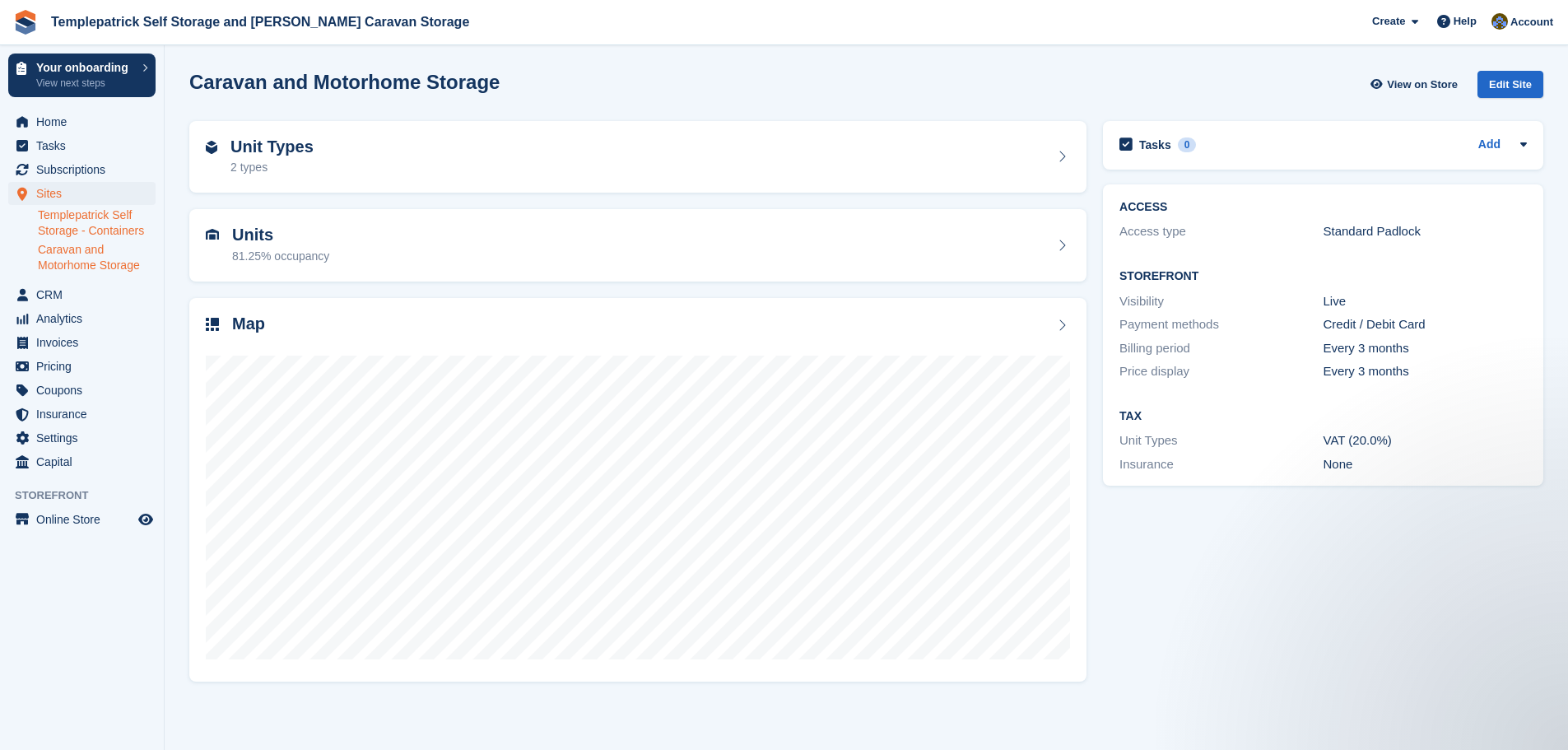
click at [107, 217] on link "Templepatrick Self Storage - Containers" at bounding box center [97, 223] width 118 height 31
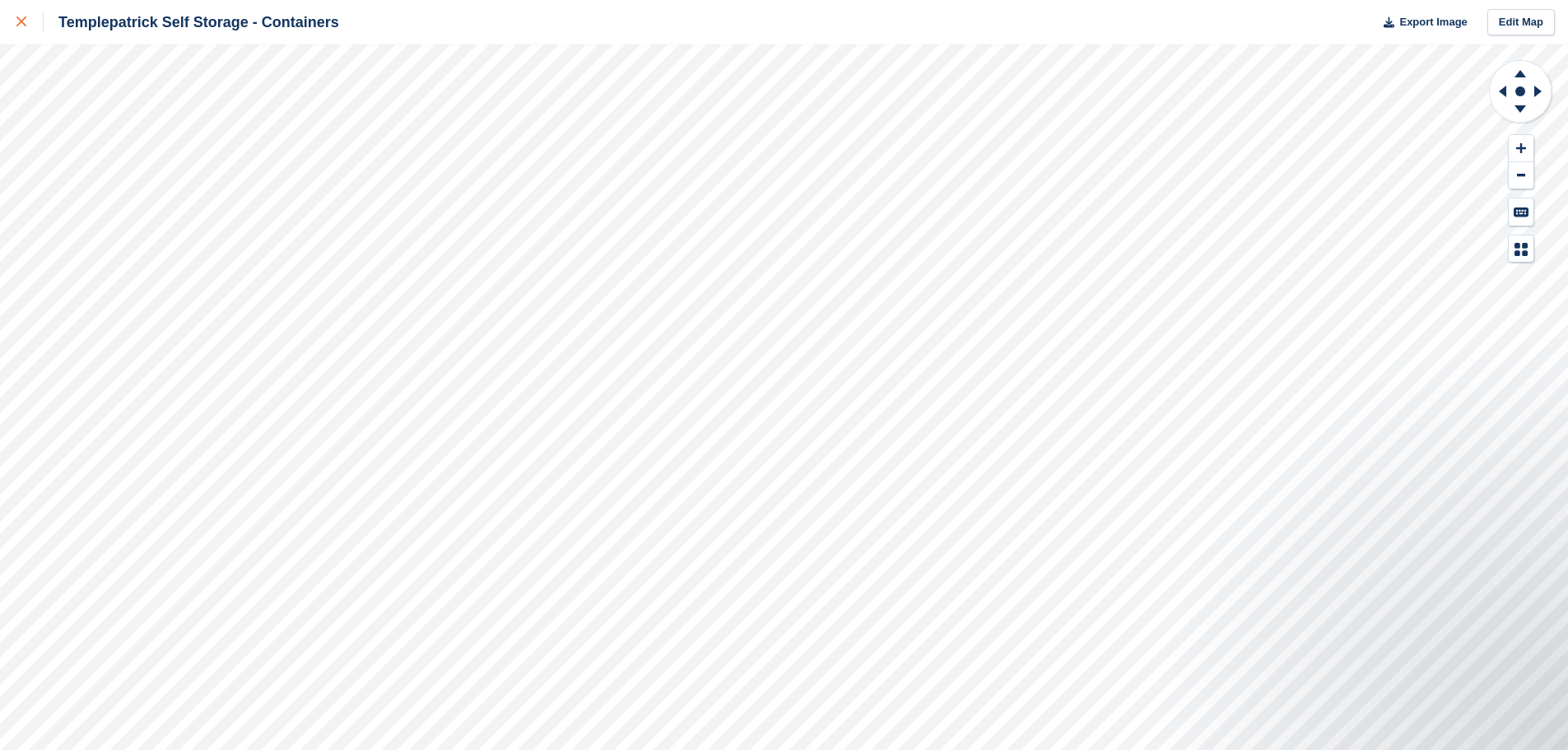
click at [19, 27] on icon at bounding box center [21, 21] width 10 height 10
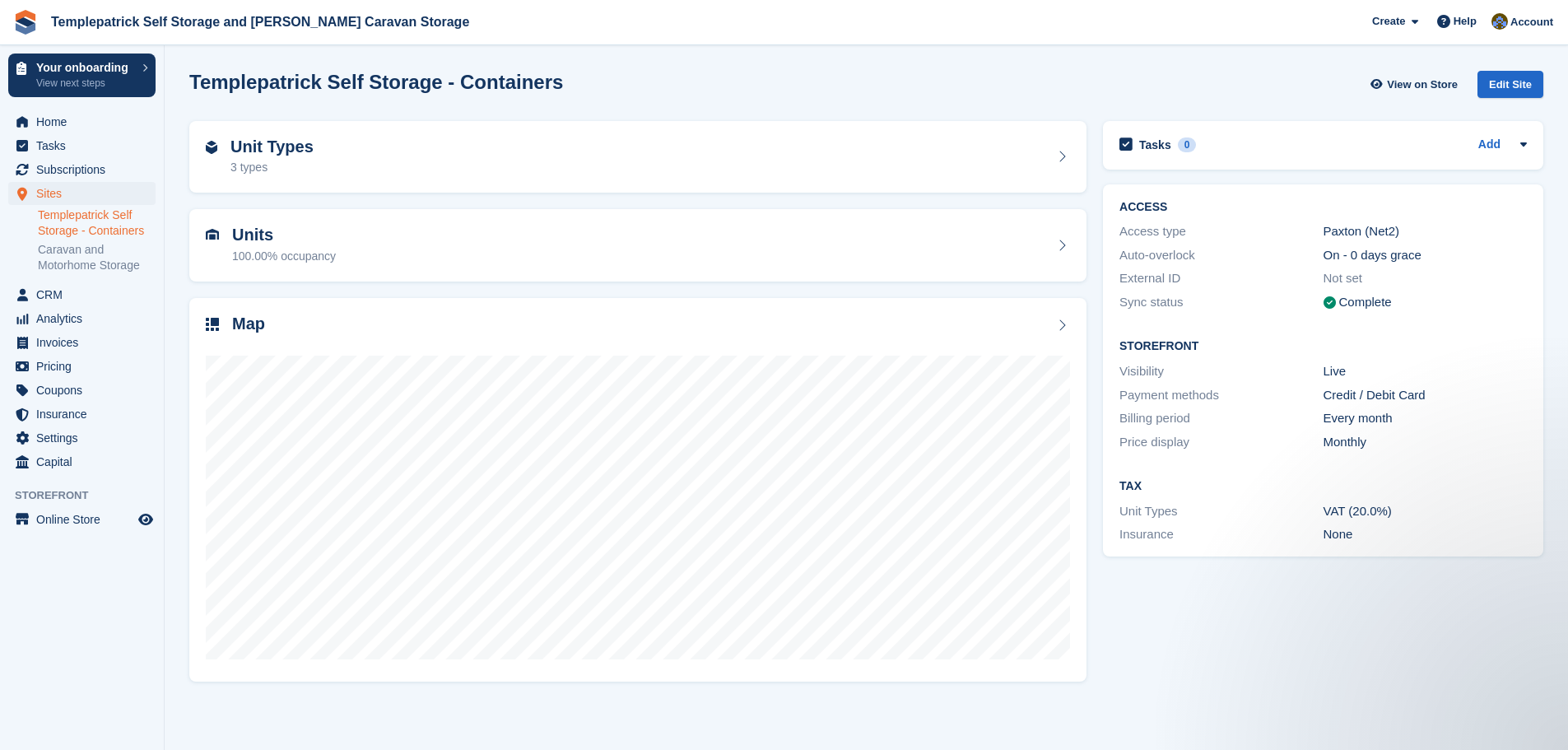
click at [115, 227] on link "Templepatrick Self Storage - Containers" at bounding box center [97, 223] width 118 height 31
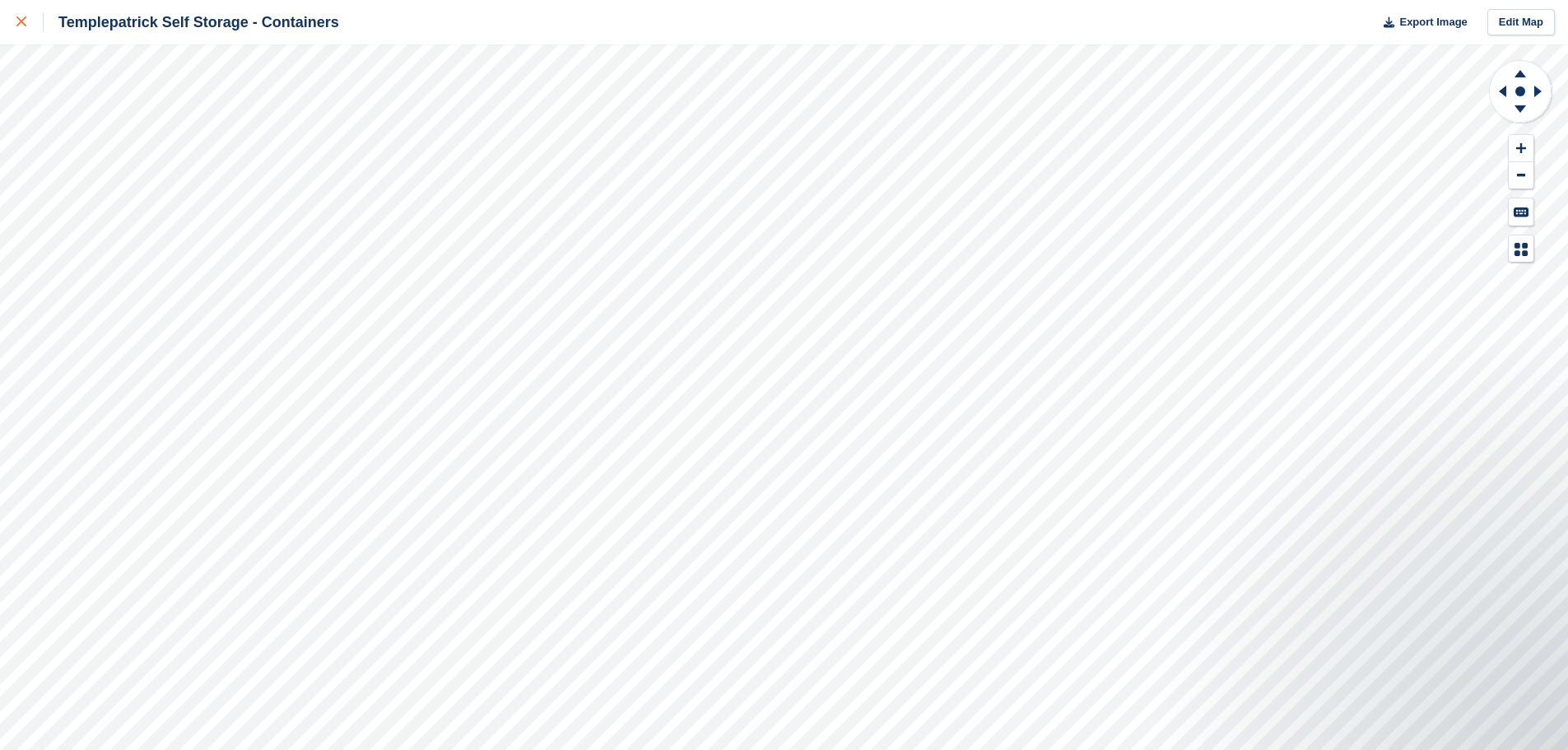
click at [24, 22] on icon at bounding box center [21, 21] width 10 height 10
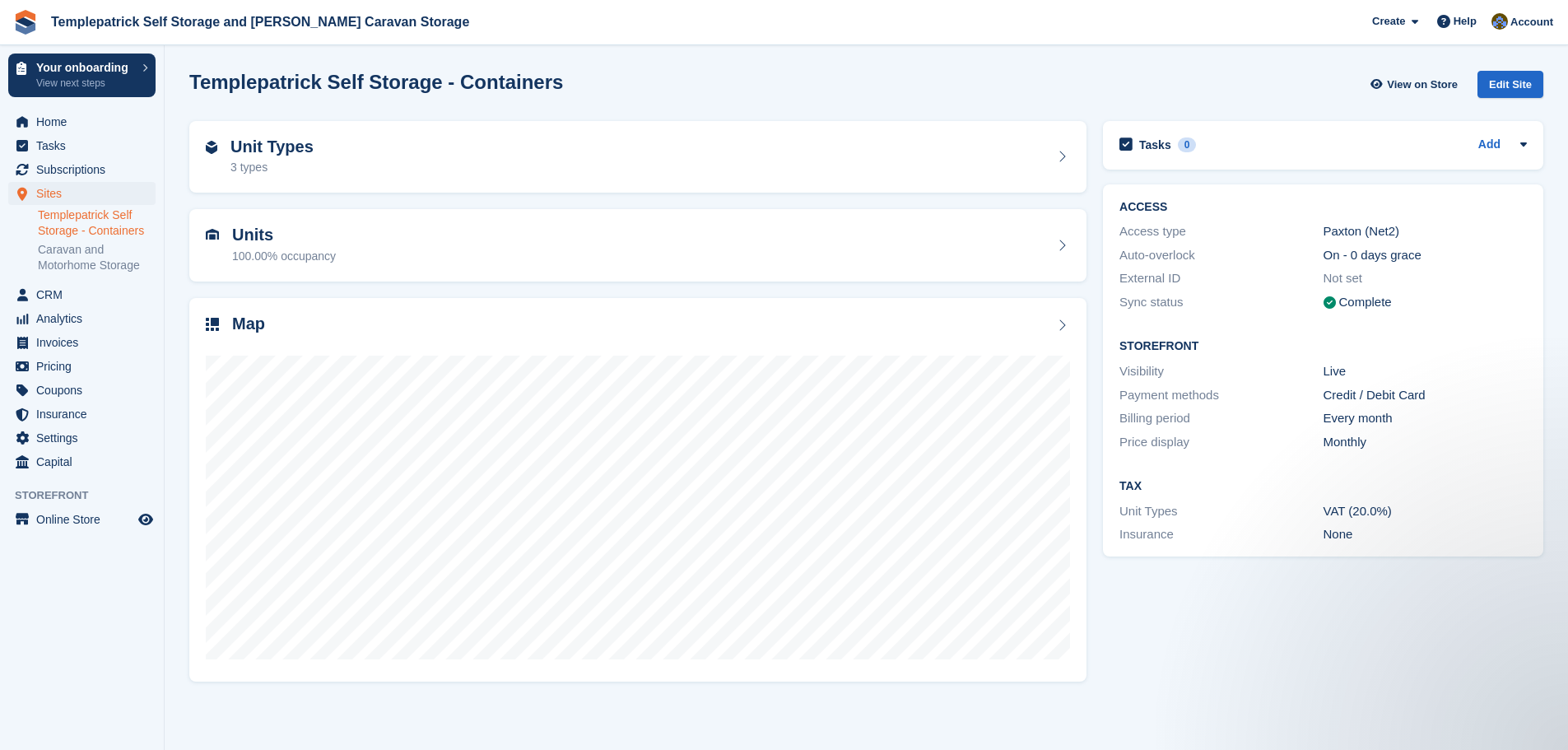
click at [109, 230] on link "Templepatrick Self Storage - Containers" at bounding box center [97, 223] width 118 height 31
click at [107, 170] on span "Subscriptions" at bounding box center [85, 170] width 99 height 23
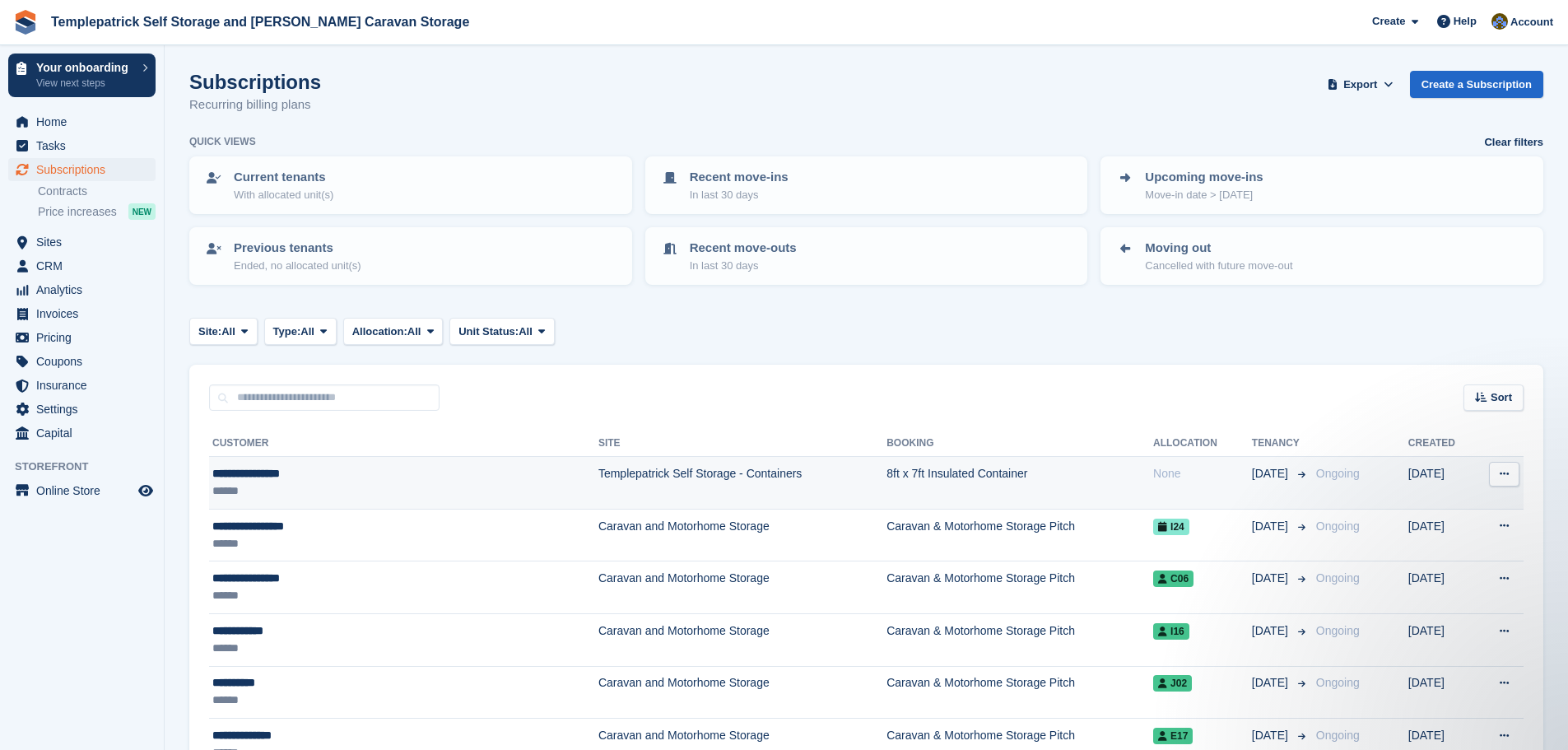
click at [1153, 487] on td "None" at bounding box center [1202, 483] width 99 height 52
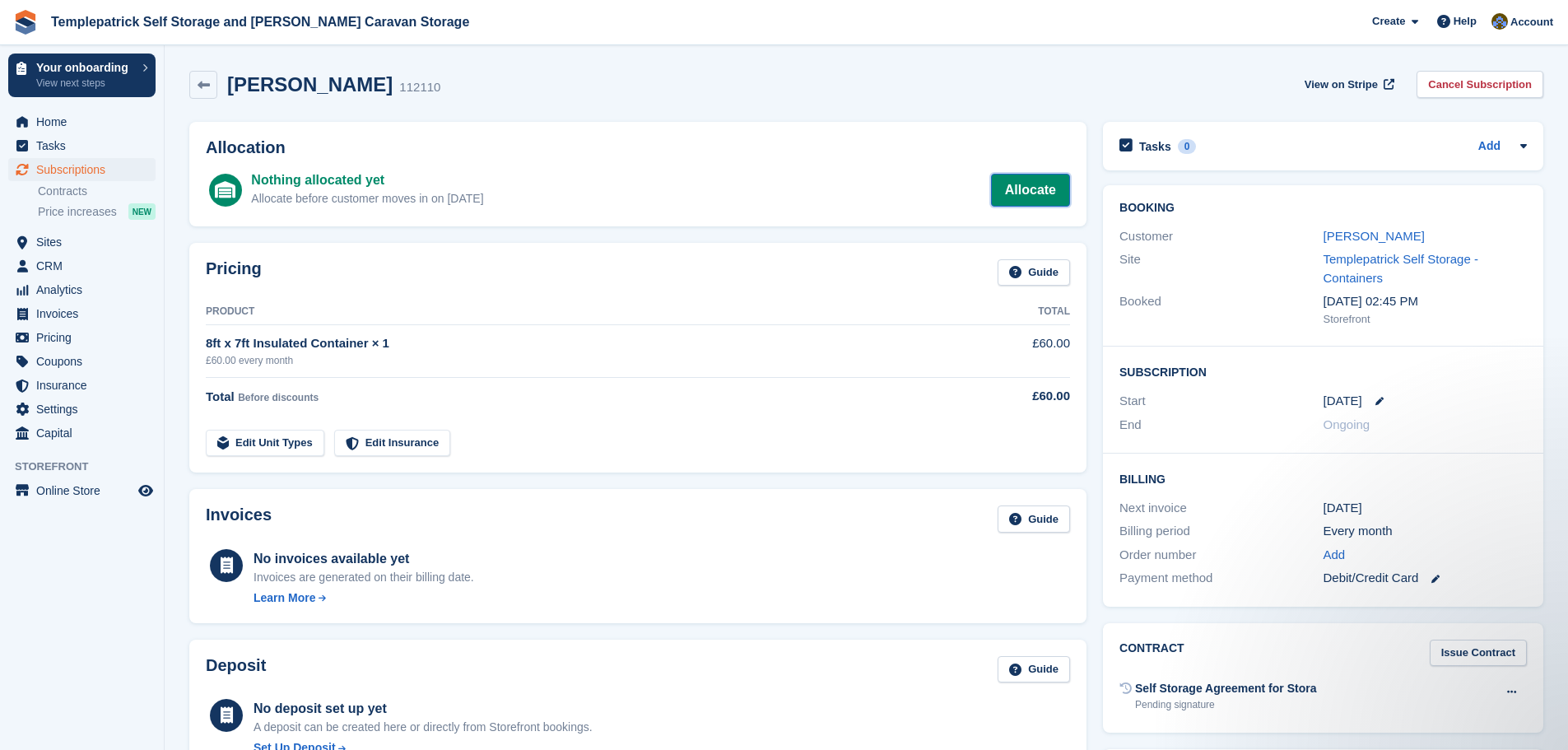
click at [1041, 187] on link "Allocate" at bounding box center [1031, 190] width 79 height 33
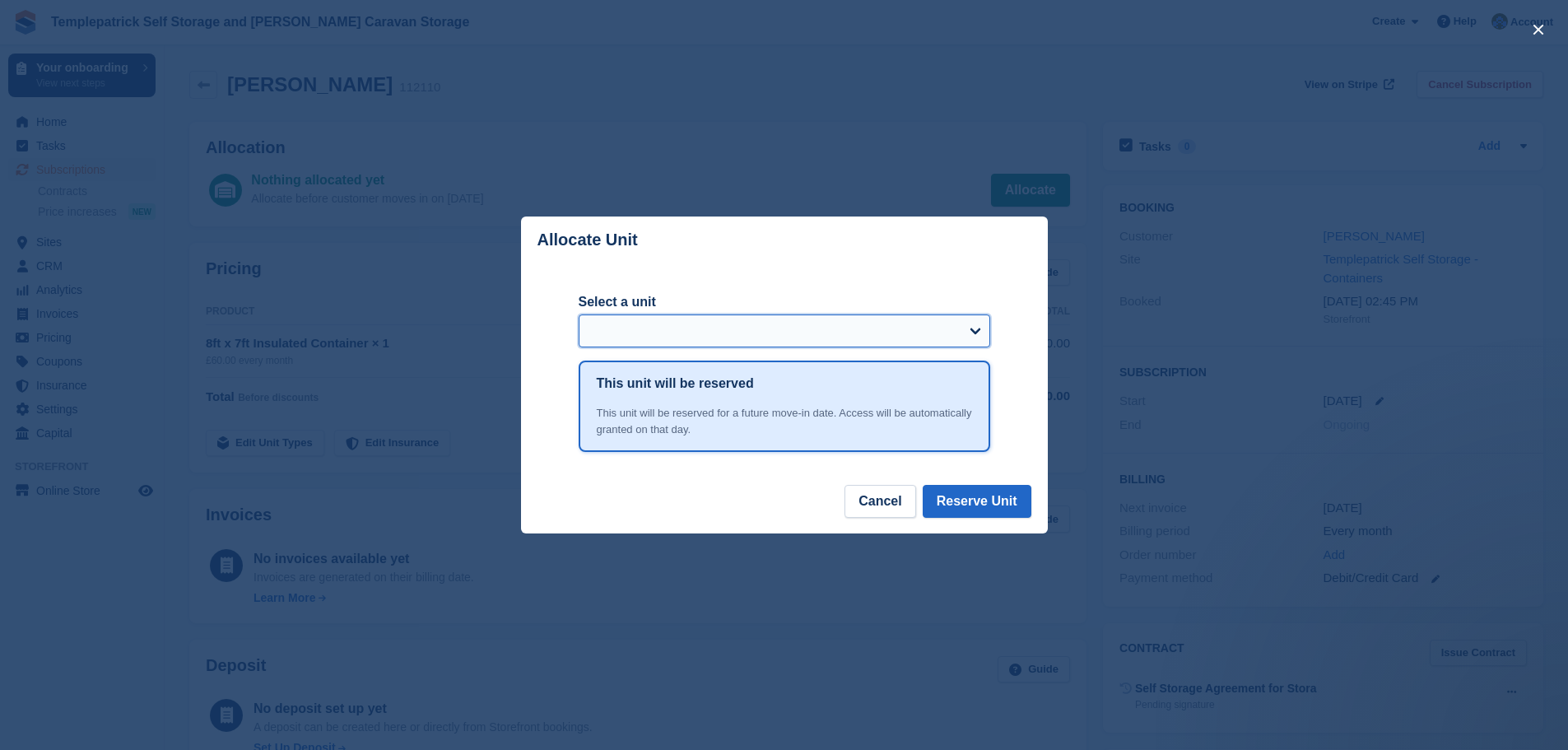
click at [977, 325] on select "Select a unit" at bounding box center [784, 331] width 411 height 33
click at [882, 500] on button "Cancel" at bounding box center [880, 501] width 71 height 33
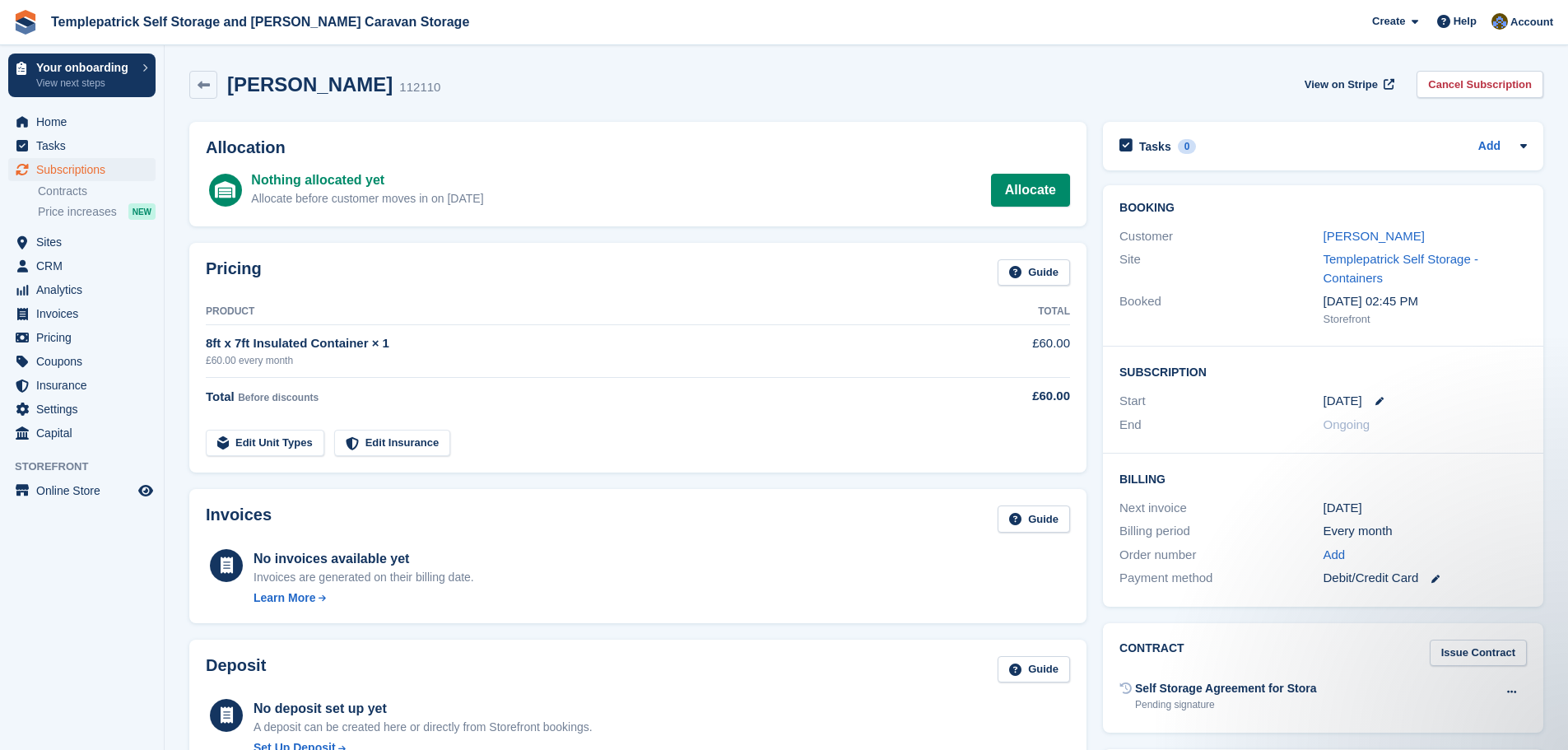
click at [336, 347] on div "8ft x 7ft Insulated Container × 1" at bounding box center [580, 343] width 749 height 19
click at [1332, 84] on span "View on Stripe" at bounding box center [1341, 84] width 73 height 17
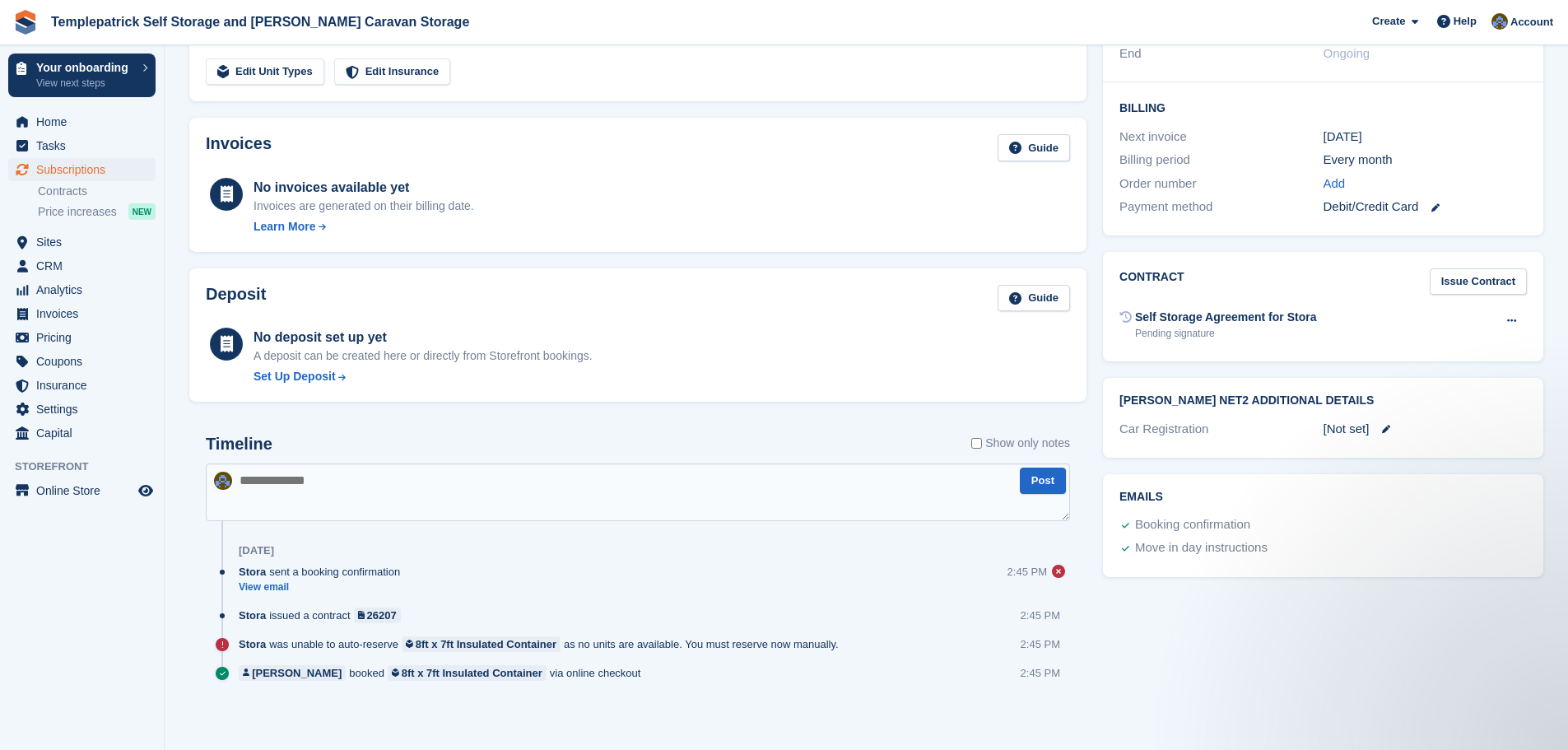
scroll to position [373, 0]
click at [54, 123] on span "Home" at bounding box center [85, 122] width 99 height 23
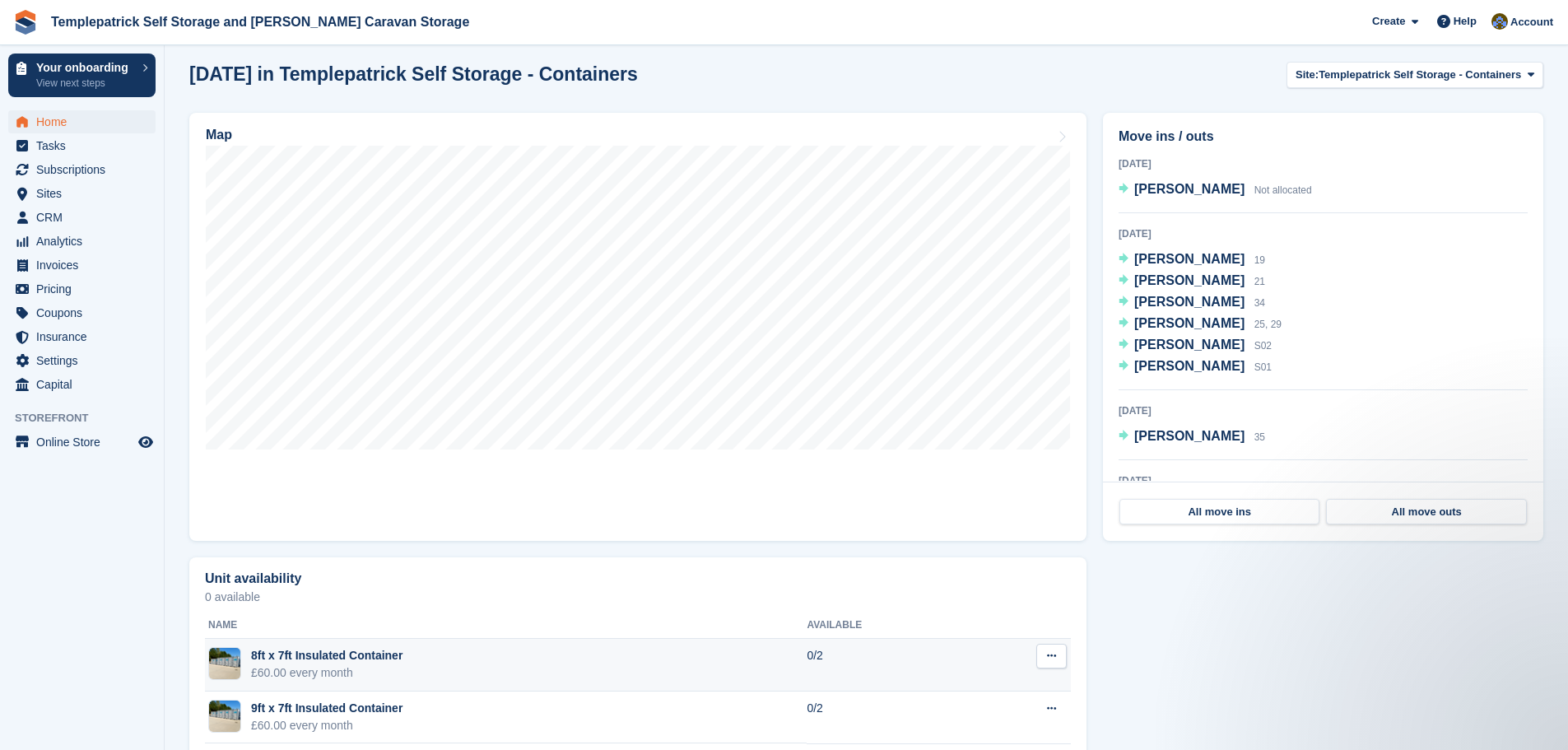
scroll to position [230, 0]
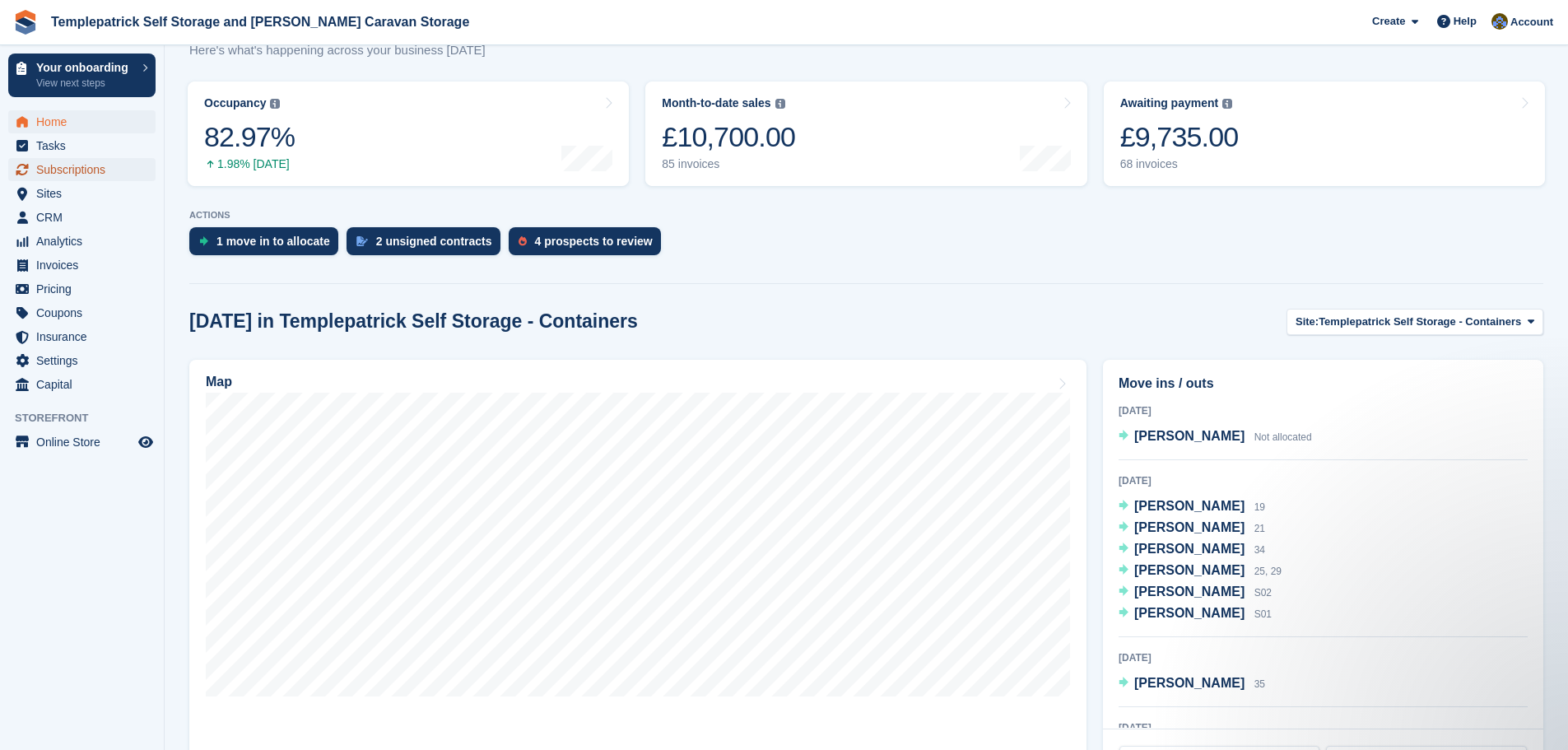
drag, startPoint x: 74, startPoint y: 174, endPoint x: 92, endPoint y: 175, distance: 18.0
click at [74, 174] on span "Subscriptions" at bounding box center [85, 170] width 99 height 23
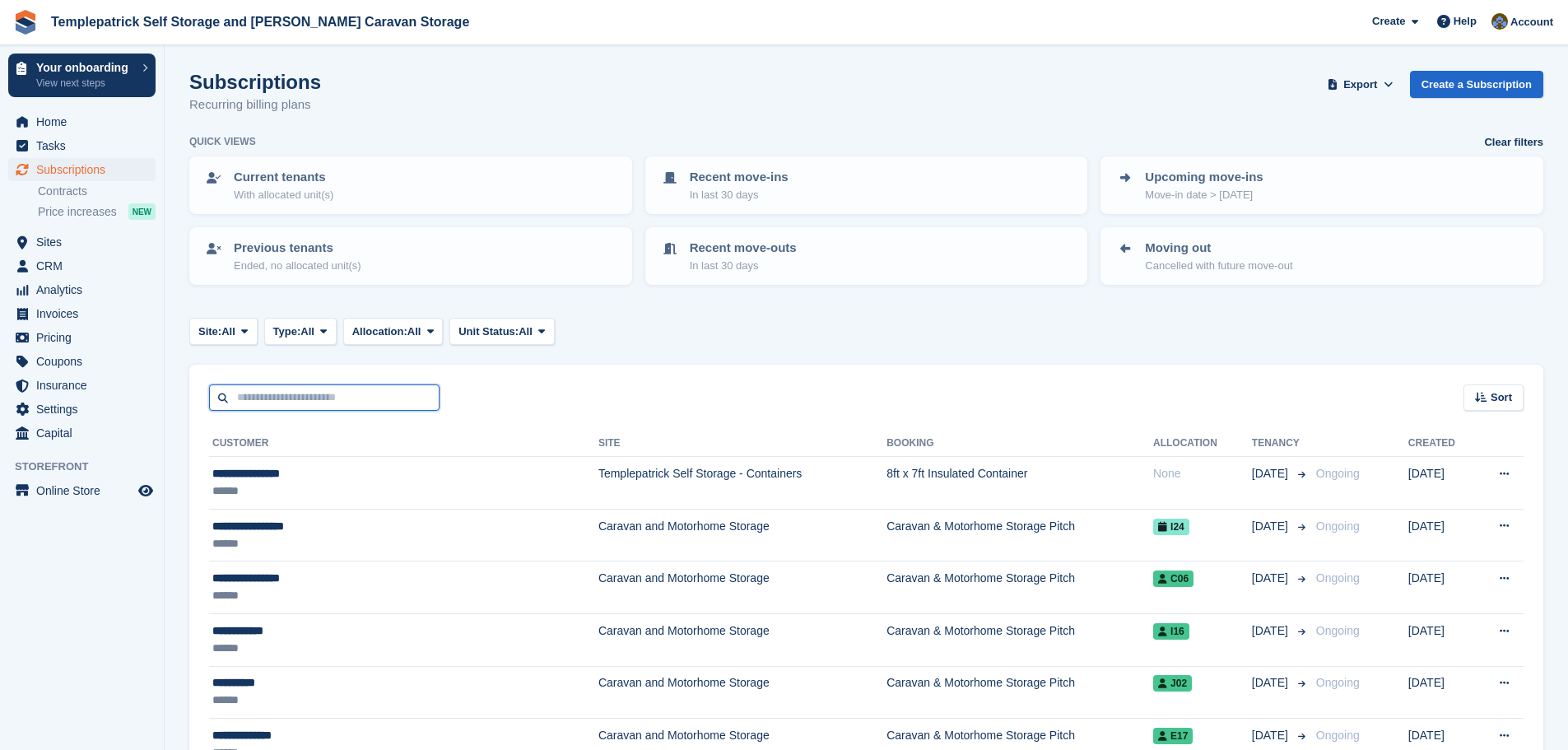
click at [270, 395] on input "text" at bounding box center [323, 398] width 230 height 28
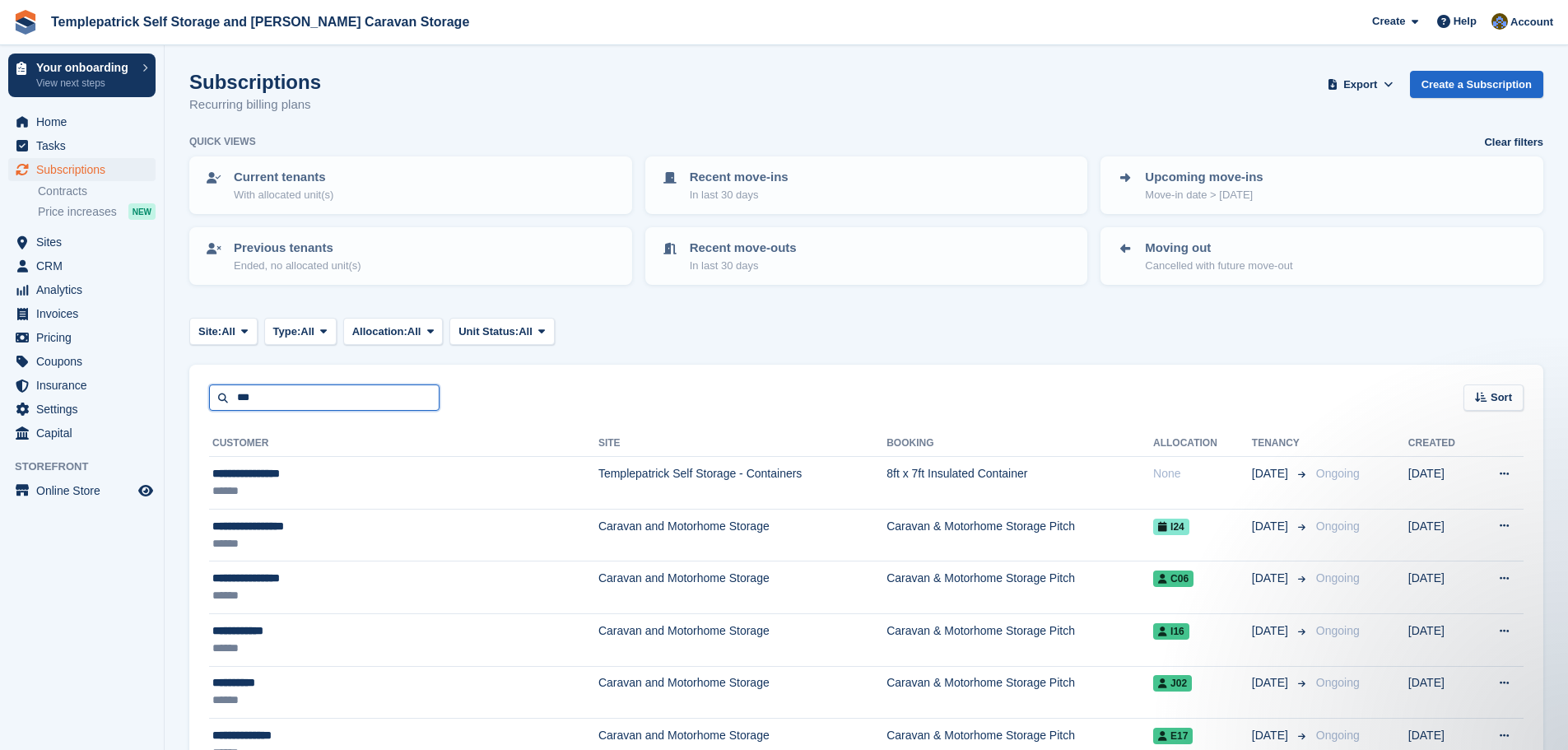
type input "***"
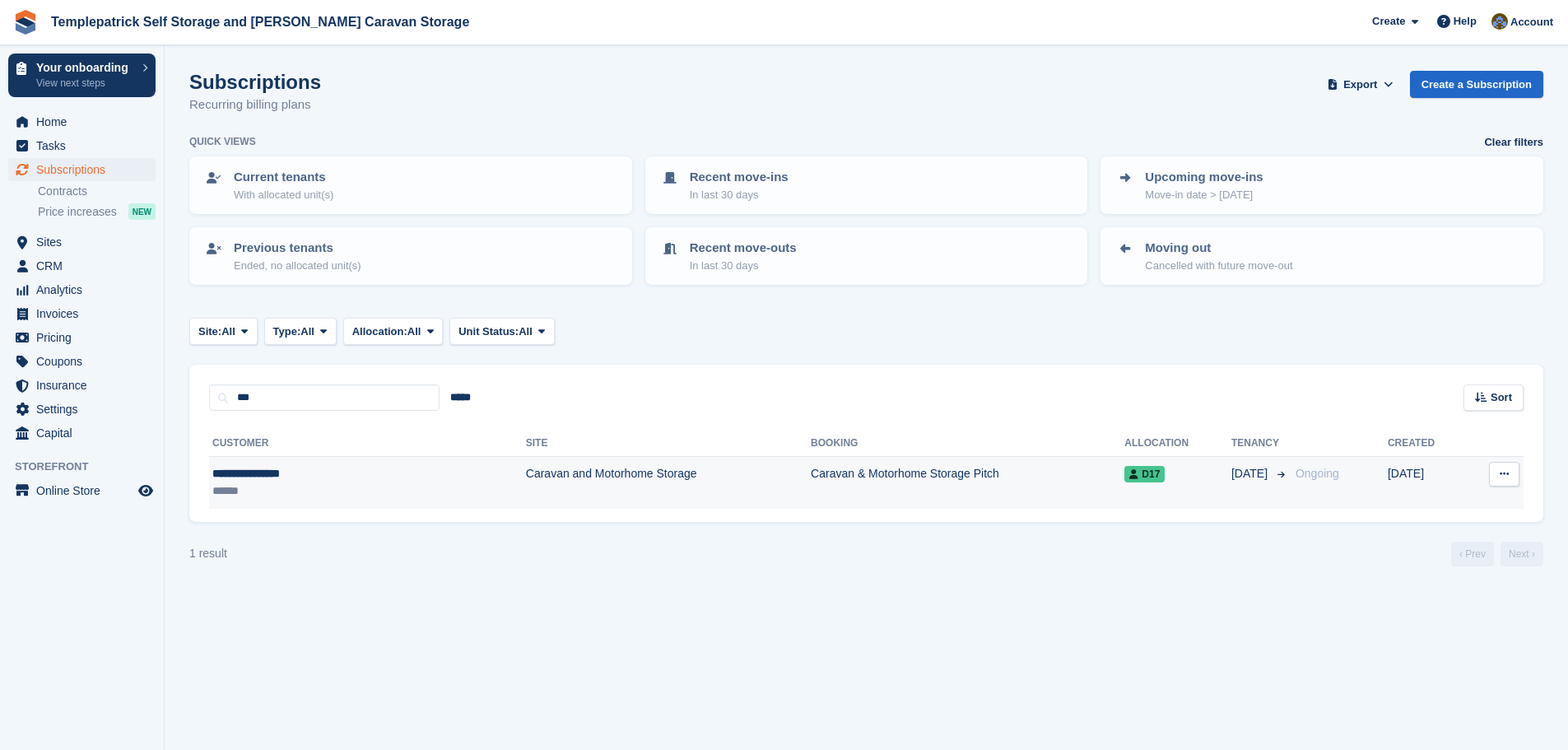
click at [275, 474] on div "**********" at bounding box center [306, 474] width 187 height 17
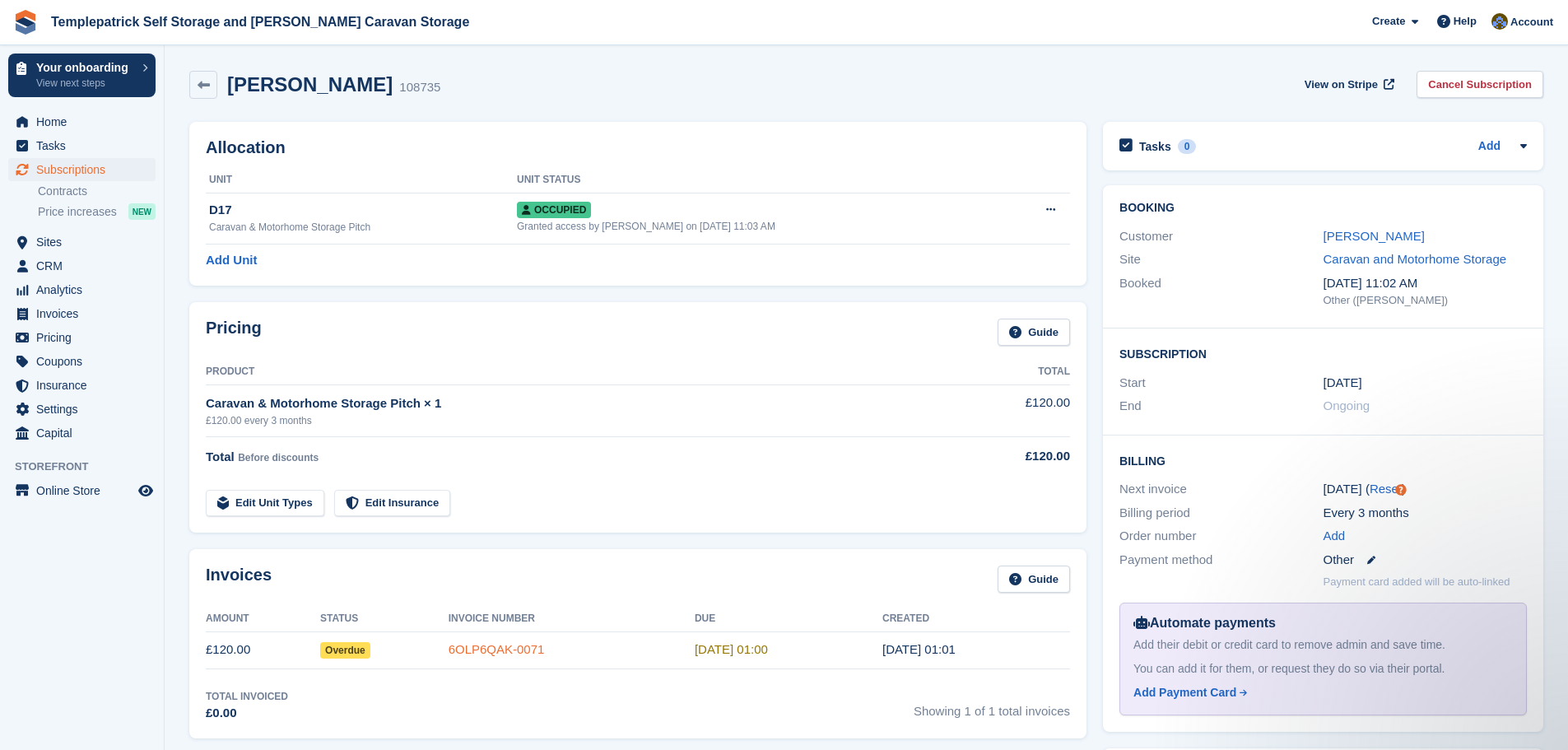
click at [527, 647] on link "6OLP6QAK-0071" at bounding box center [497, 650] width 96 height 14
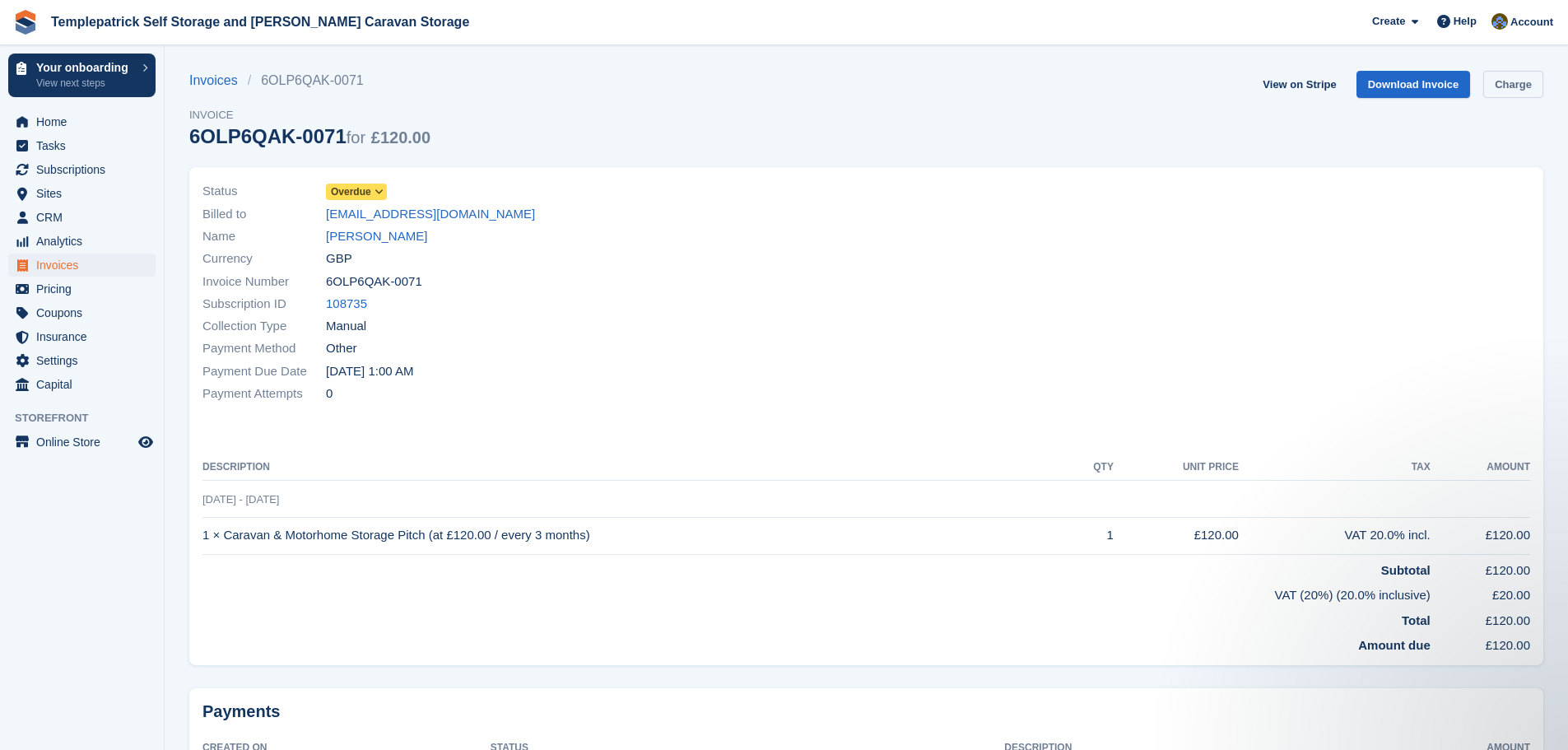
click at [1515, 89] on link "Charge" at bounding box center [1514, 84] width 60 height 28
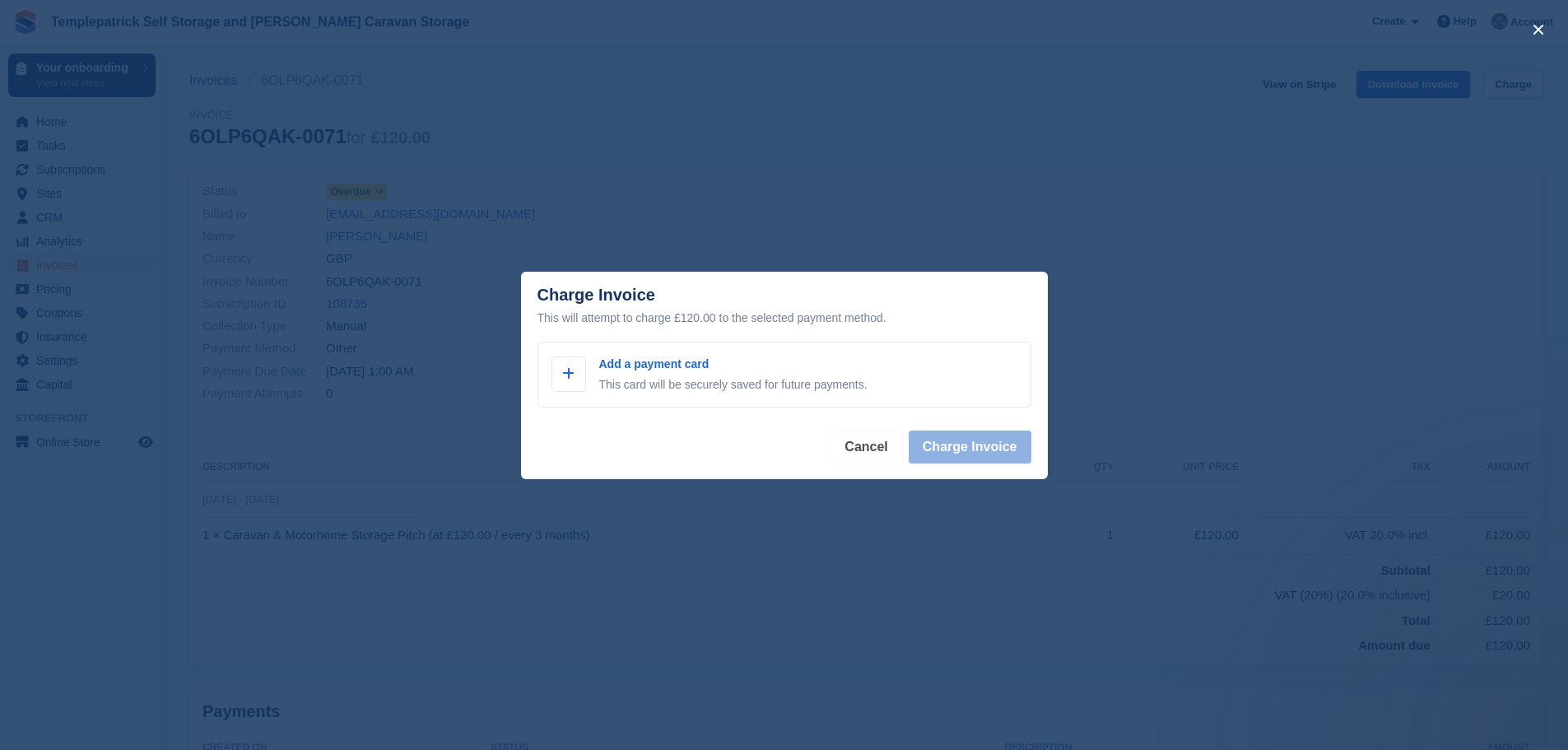
drag, startPoint x: 877, startPoint y: 446, endPoint x: 1164, endPoint y: 278, distance: 332.6
click at [878, 446] on button "Cancel" at bounding box center [866, 447] width 71 height 33
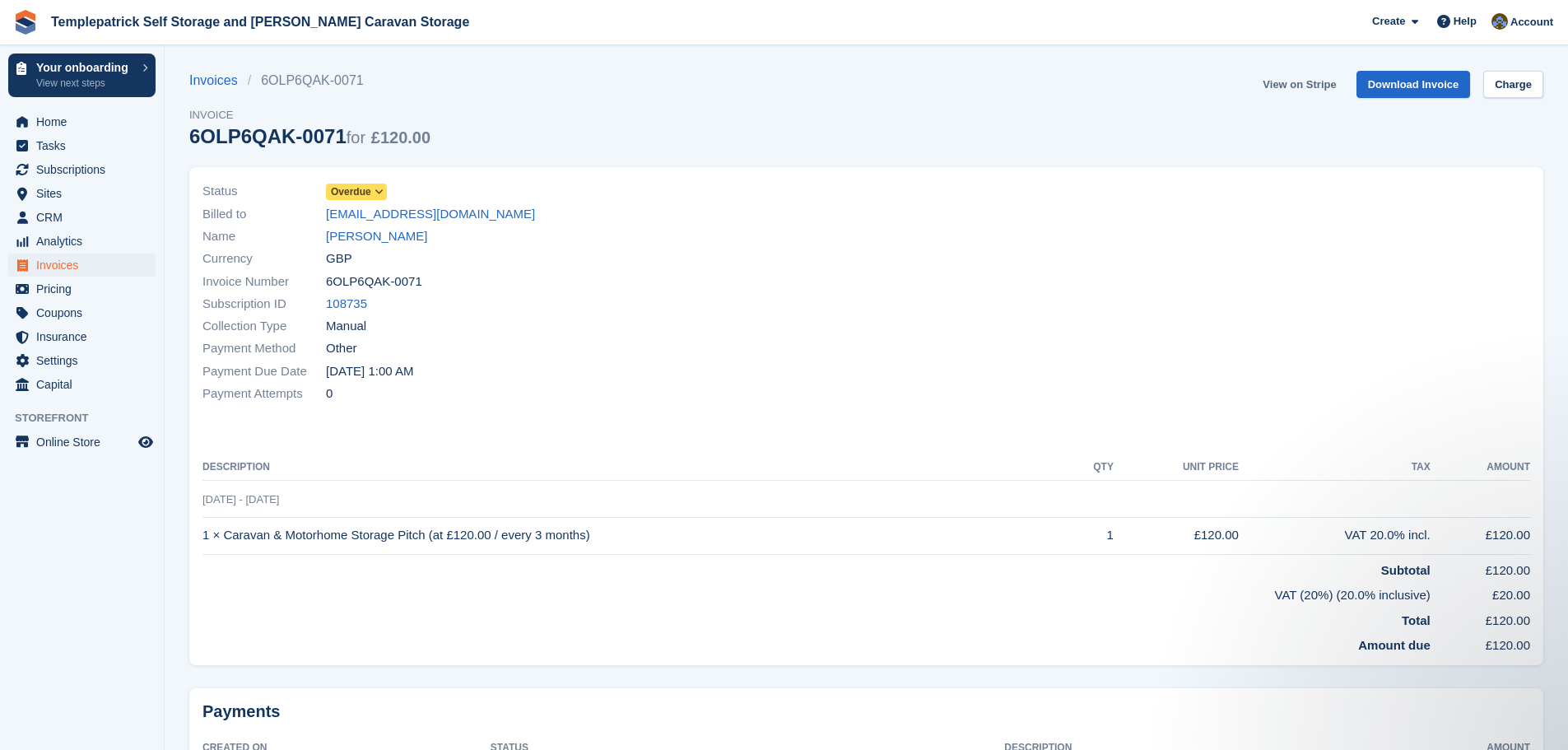
click at [1298, 87] on link "View on Stripe" at bounding box center [1299, 84] width 86 height 28
click at [1526, 84] on link "Charge" at bounding box center [1514, 84] width 60 height 28
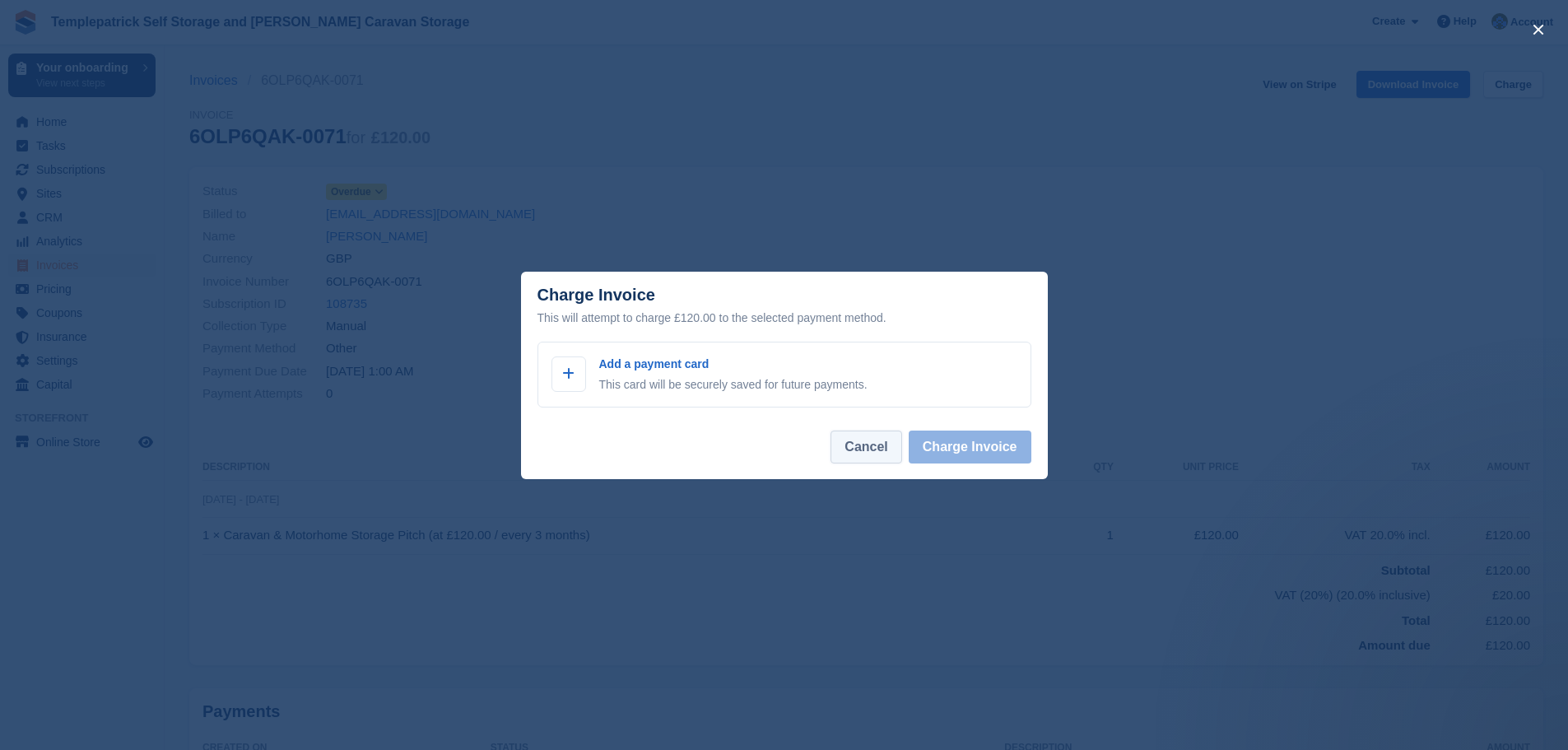
click at [863, 451] on button "Cancel" at bounding box center [866, 447] width 71 height 33
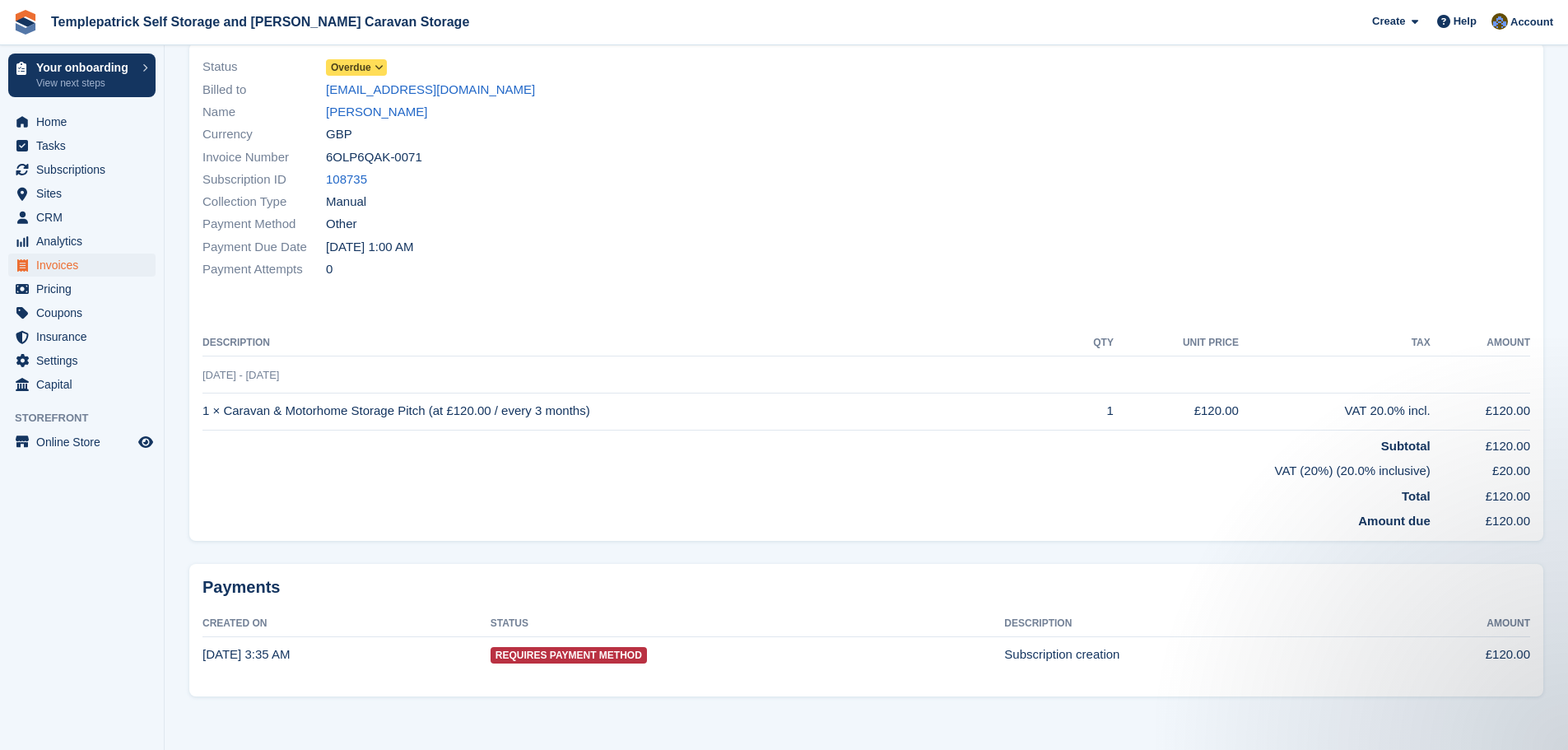
scroll to position [125, 0]
drag, startPoint x: 482, startPoint y: 650, endPoint x: 560, endPoint y: 679, distance: 83.2
click at [490, 650] on span "Requires Payment Method" at bounding box center [569, 655] width 156 height 17
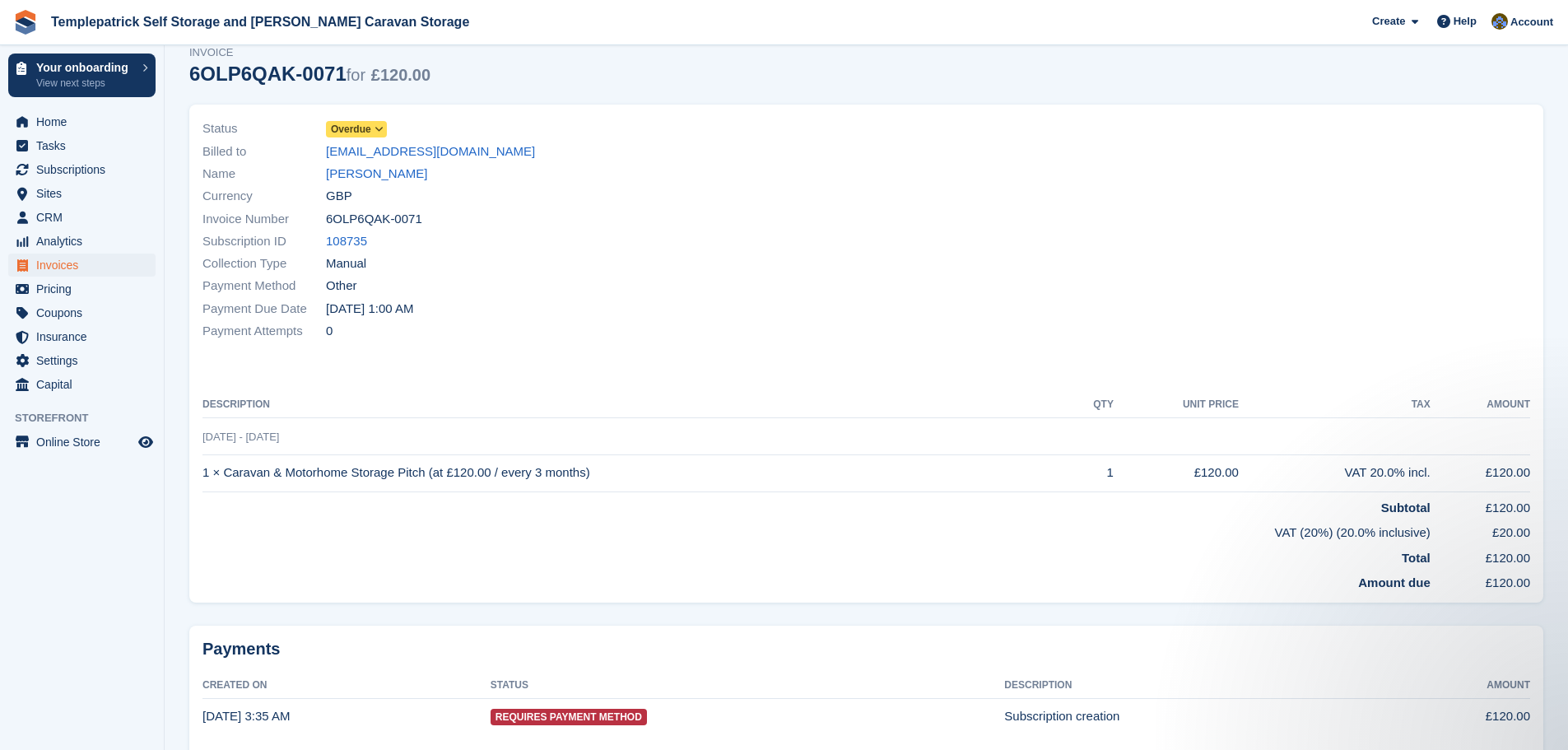
scroll to position [0, 0]
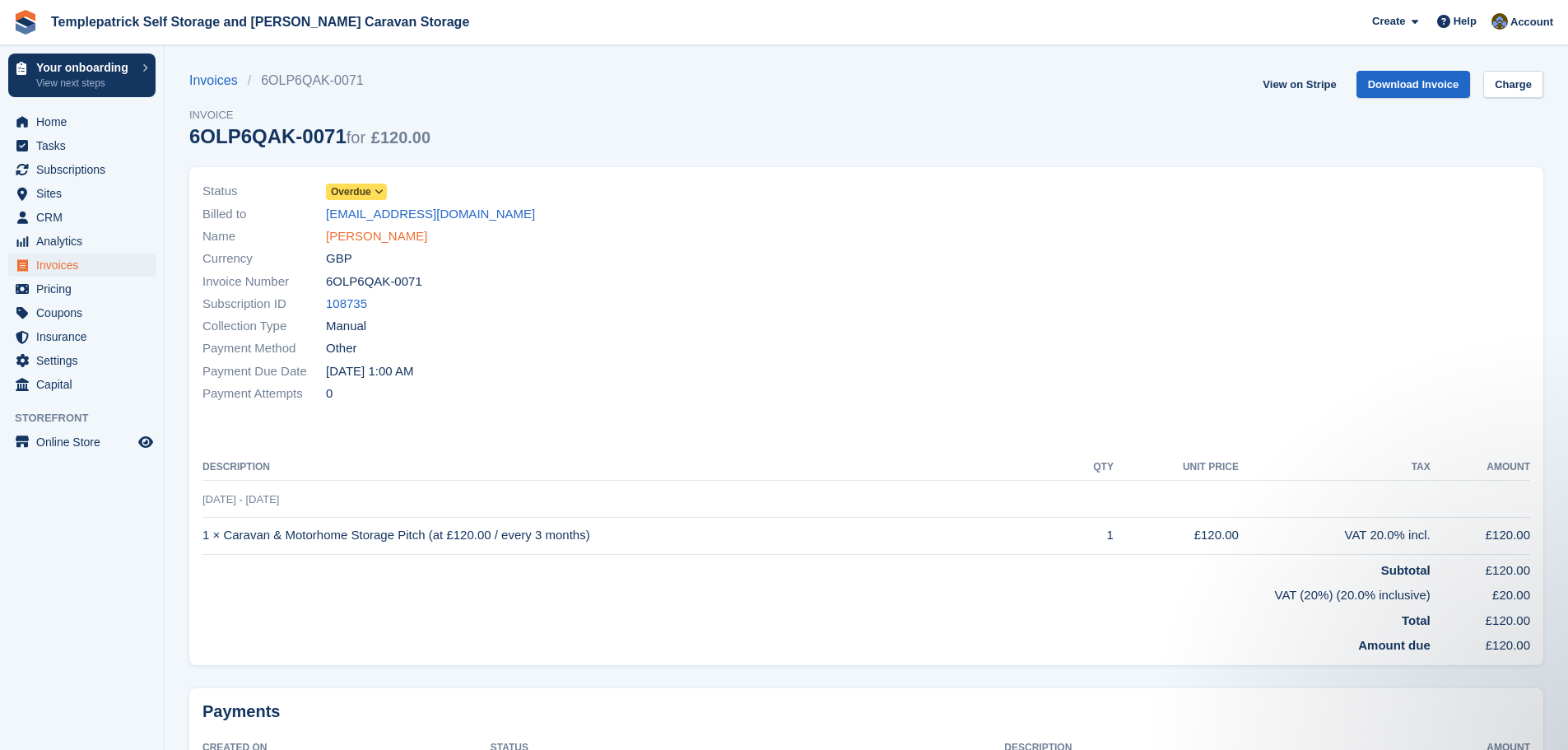
click at [394, 235] on link "Georgie Cosgrove" at bounding box center [377, 236] width 101 height 19
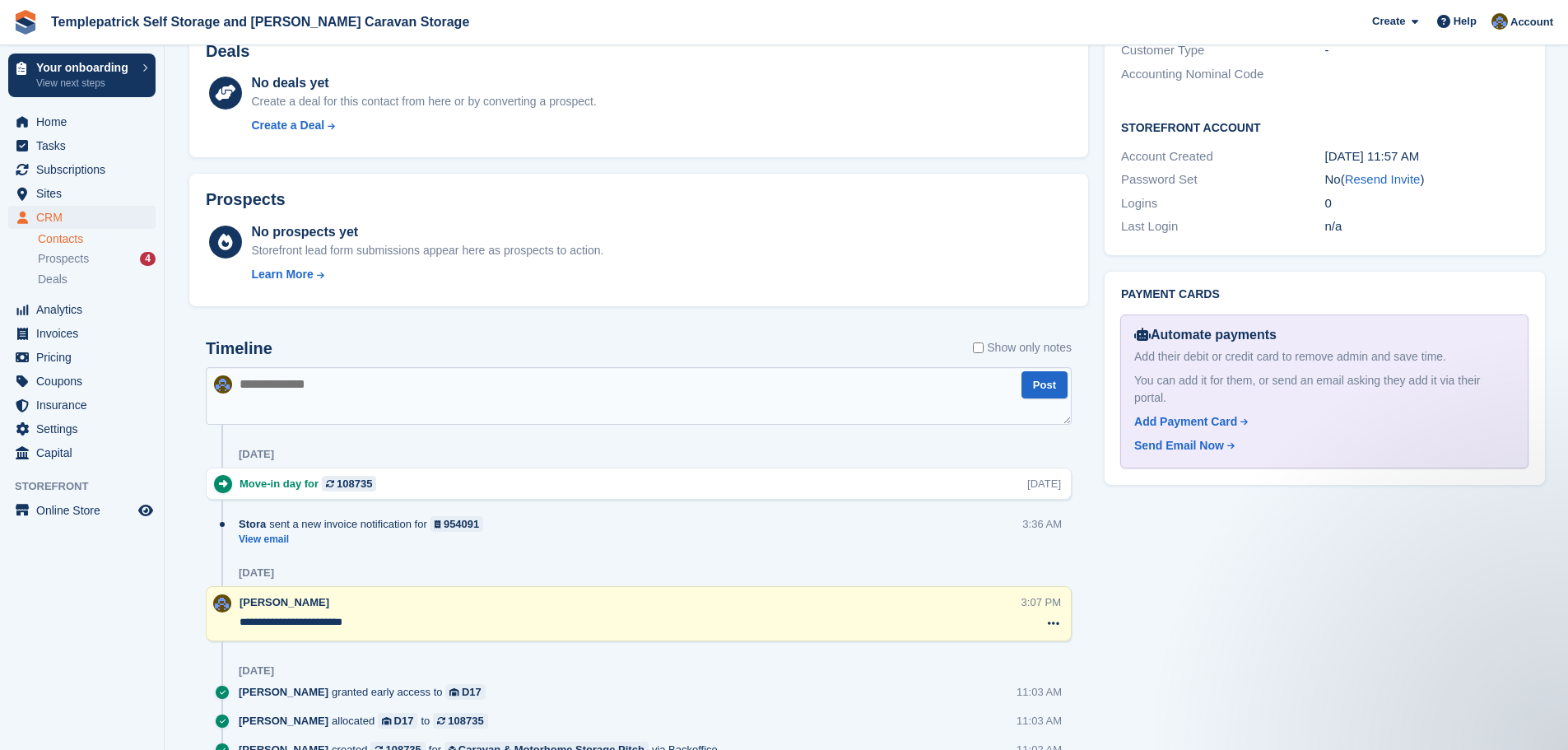
scroll to position [658, 0]
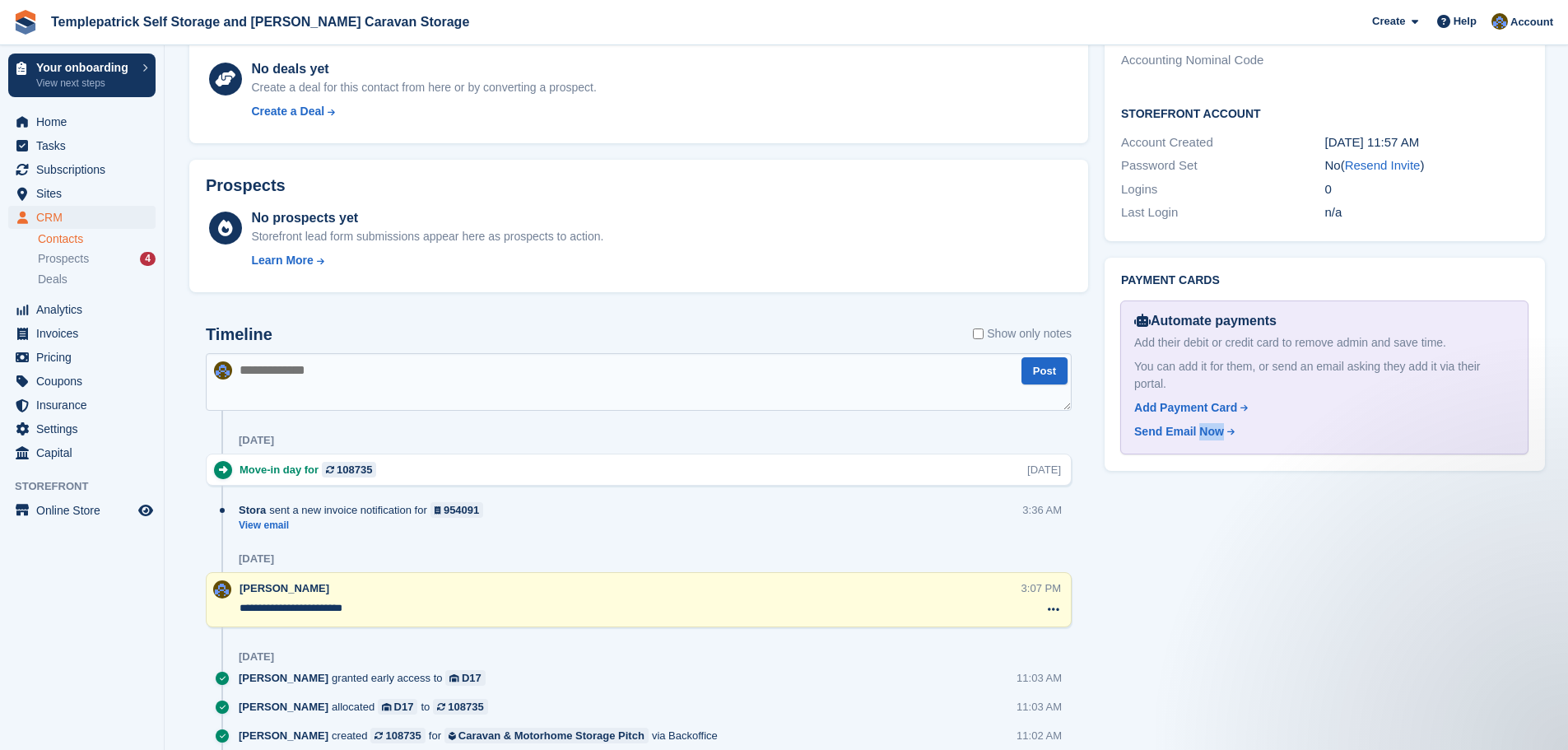
drag, startPoint x: 1195, startPoint y: 419, endPoint x: 1268, endPoint y: 623, distance: 216.7
click at [1266, 627] on div "Tasks 0 Add No tasks related to Georgie Cosgrove Contact Details Email annamcwi…" at bounding box center [1325, 236] width 457 height 1241
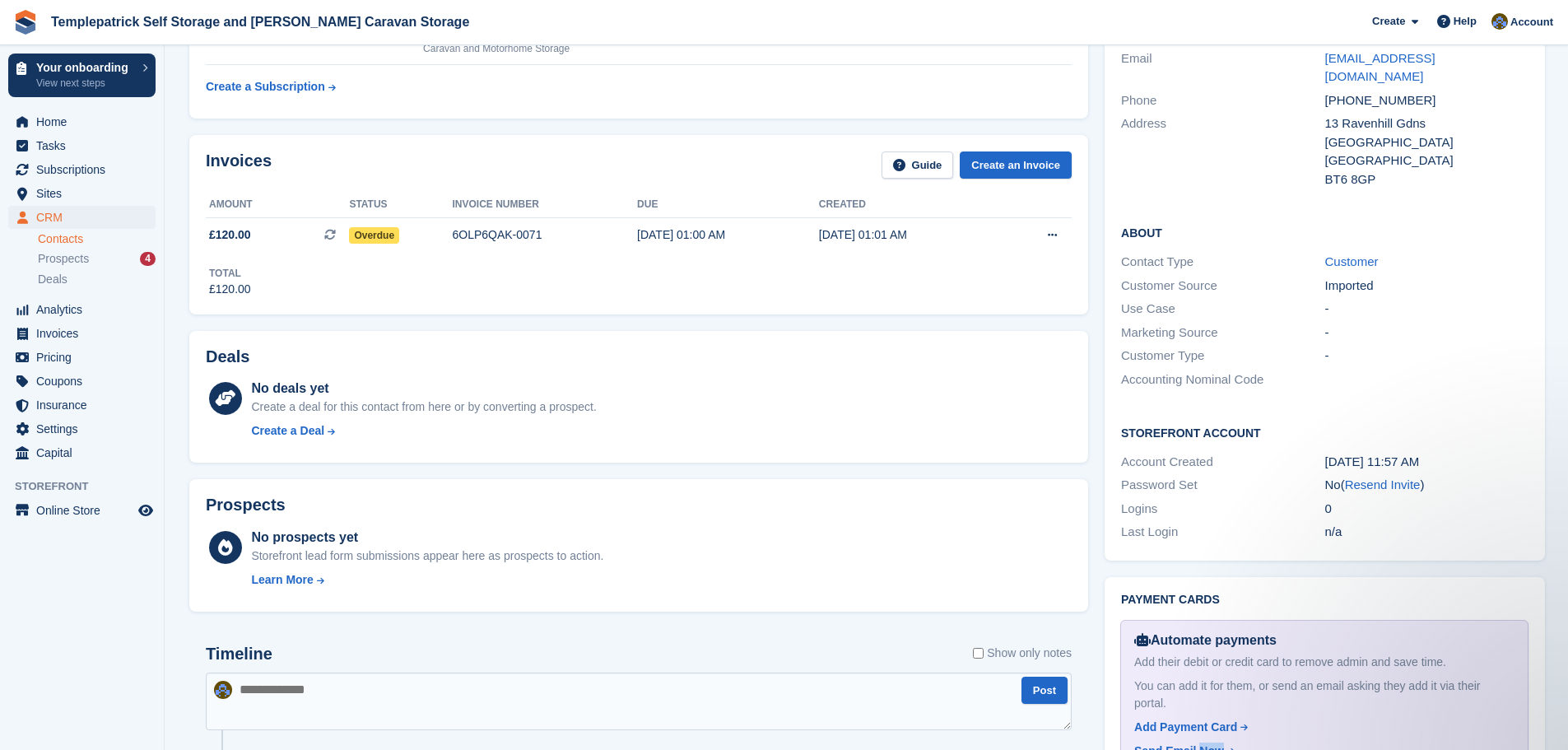
scroll to position [247, 0]
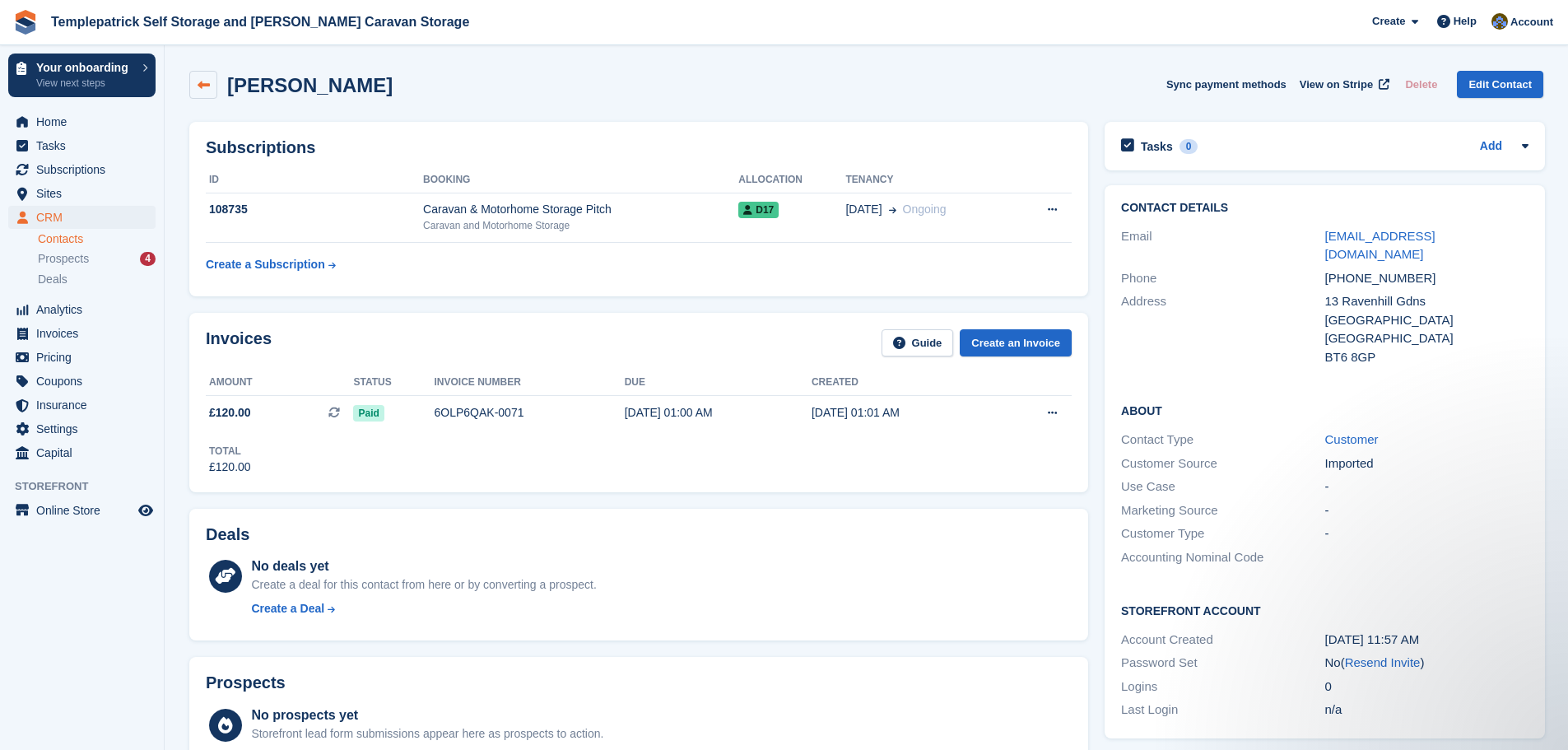
click at [197, 85] on icon at bounding box center [203, 85] width 12 height 12
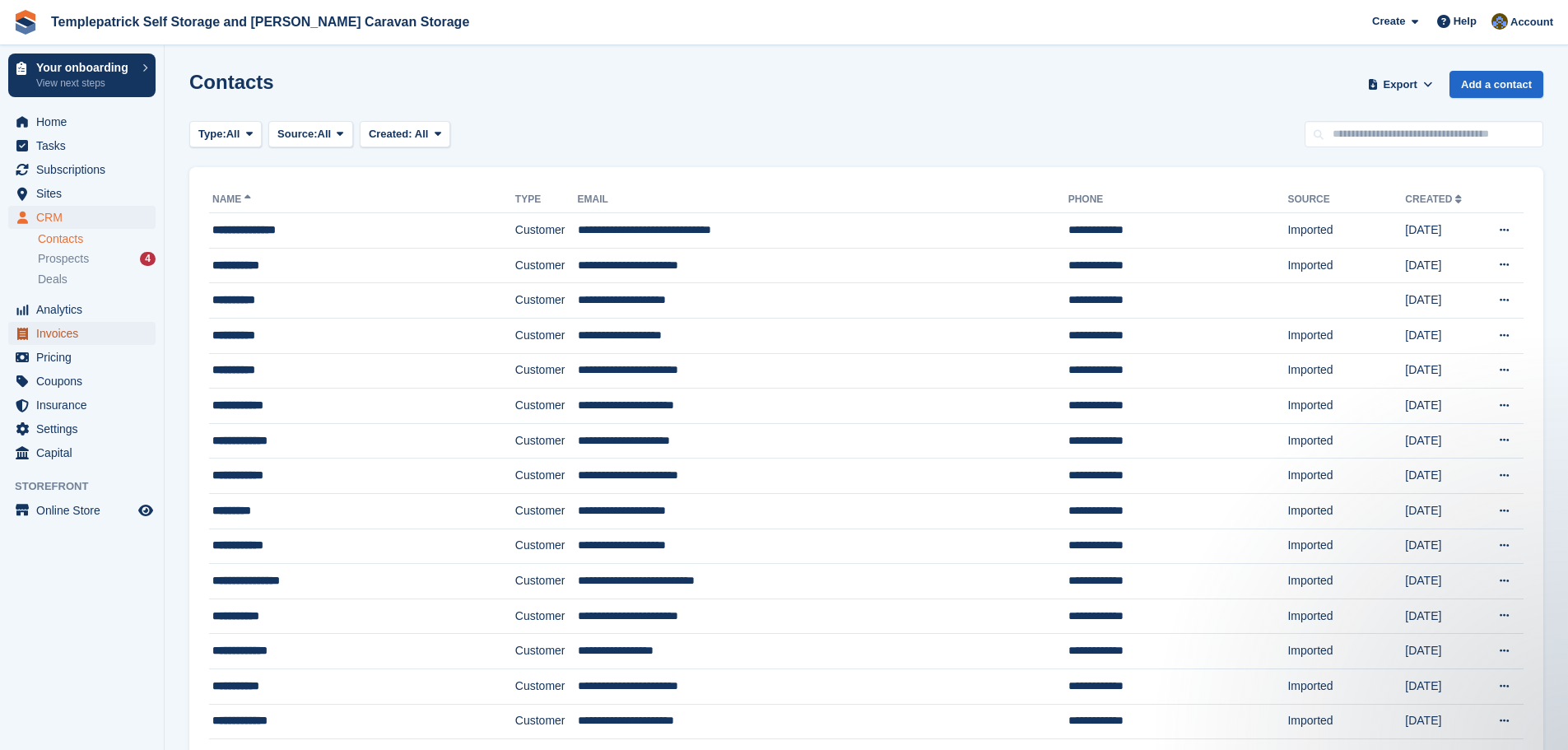
click at [79, 333] on span "Invoices" at bounding box center [85, 333] width 99 height 23
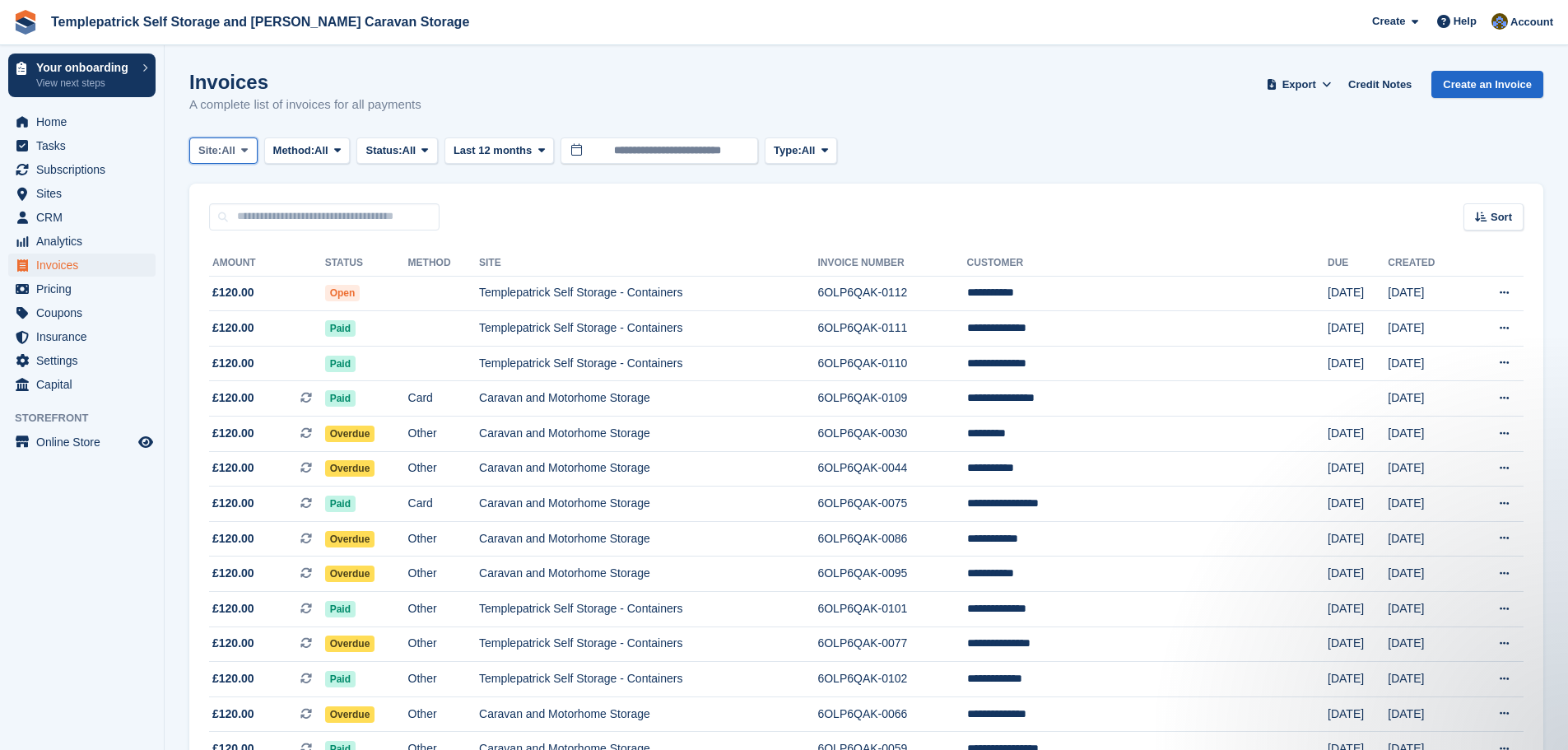
click at [235, 153] on span "All" at bounding box center [228, 150] width 14 height 17
click at [274, 222] on link "Templepatrick Self Storage - Containers" at bounding box center [315, 219] width 238 height 29
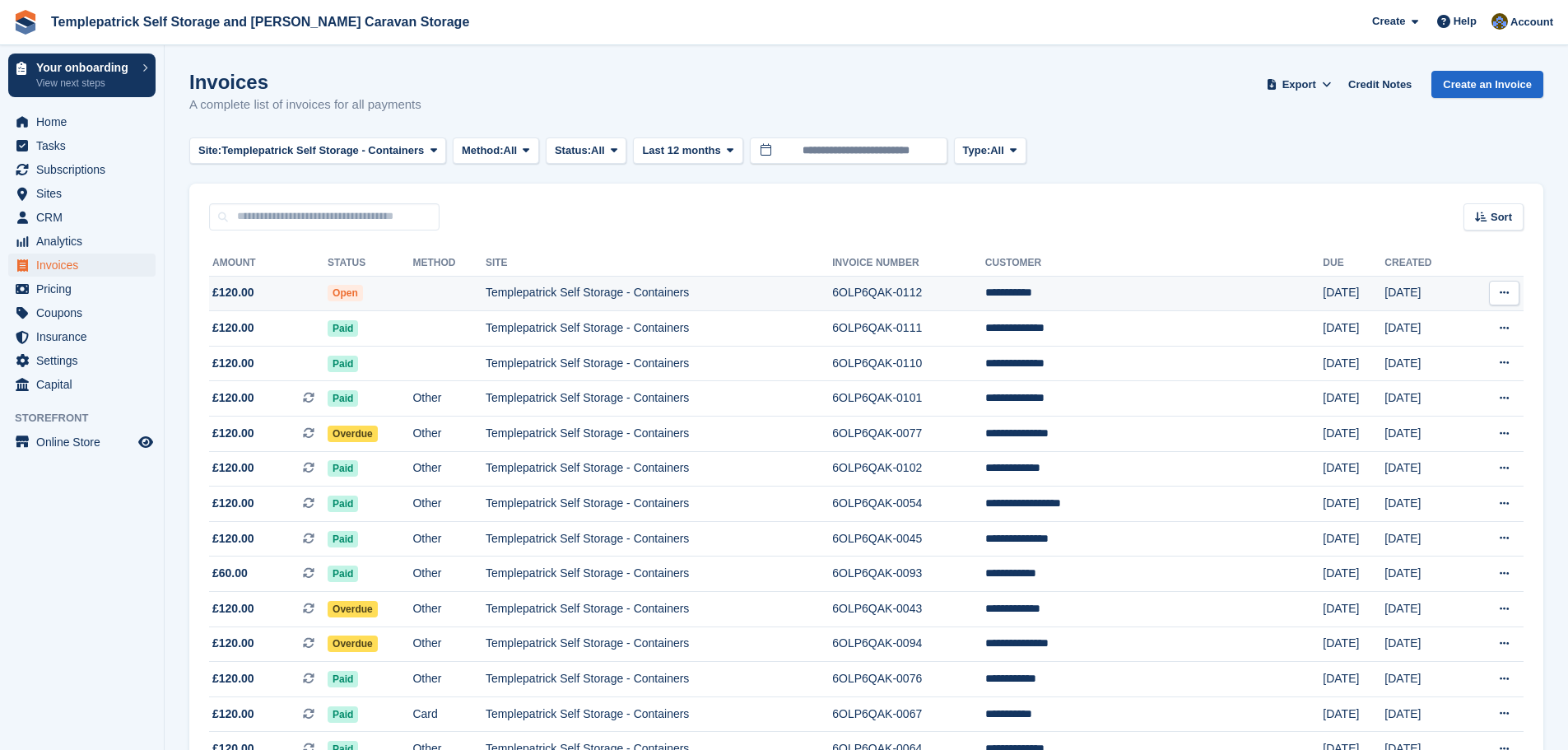
click at [1114, 293] on td "**********" at bounding box center [1154, 293] width 338 height 36
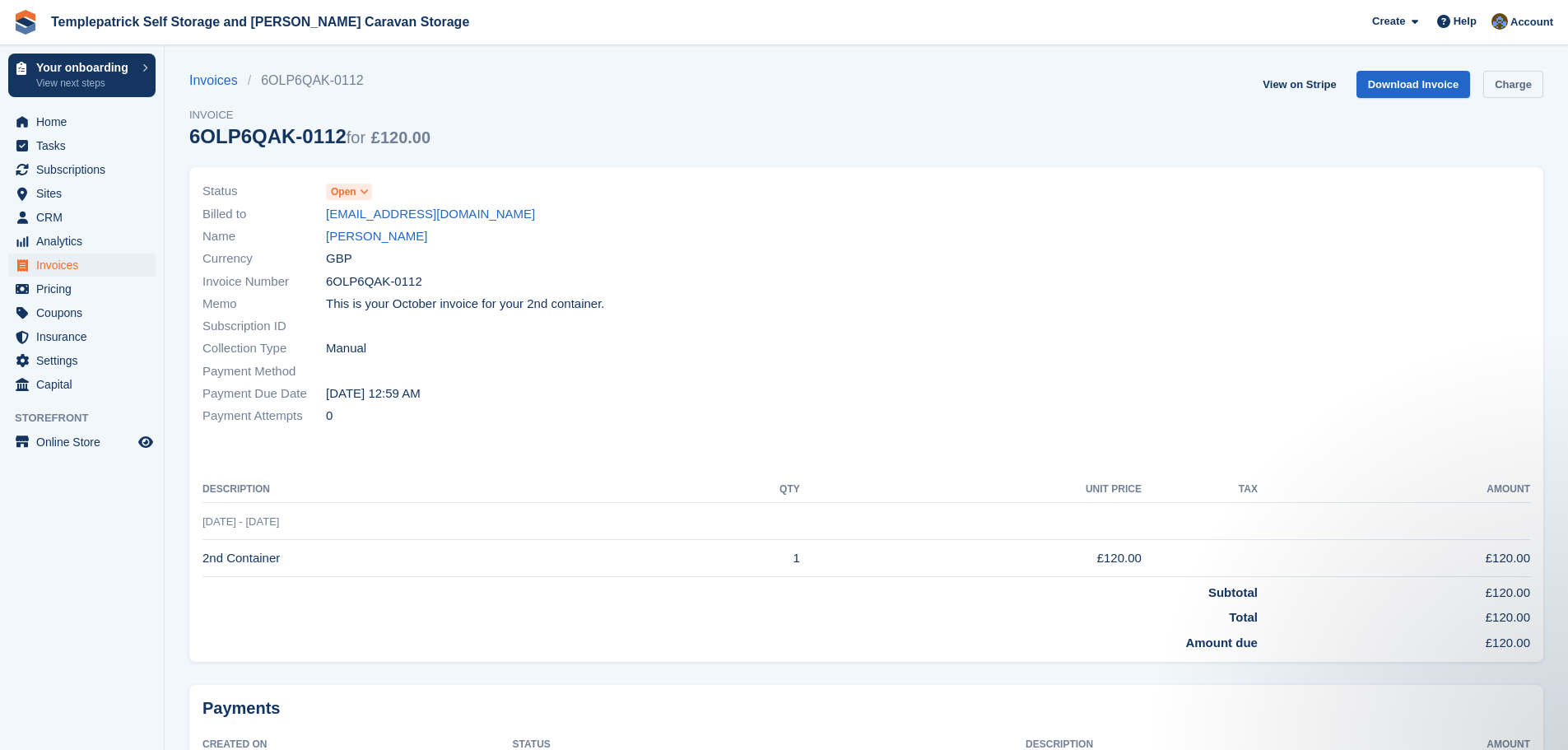
click at [1525, 94] on link "Charge" at bounding box center [1514, 84] width 60 height 28
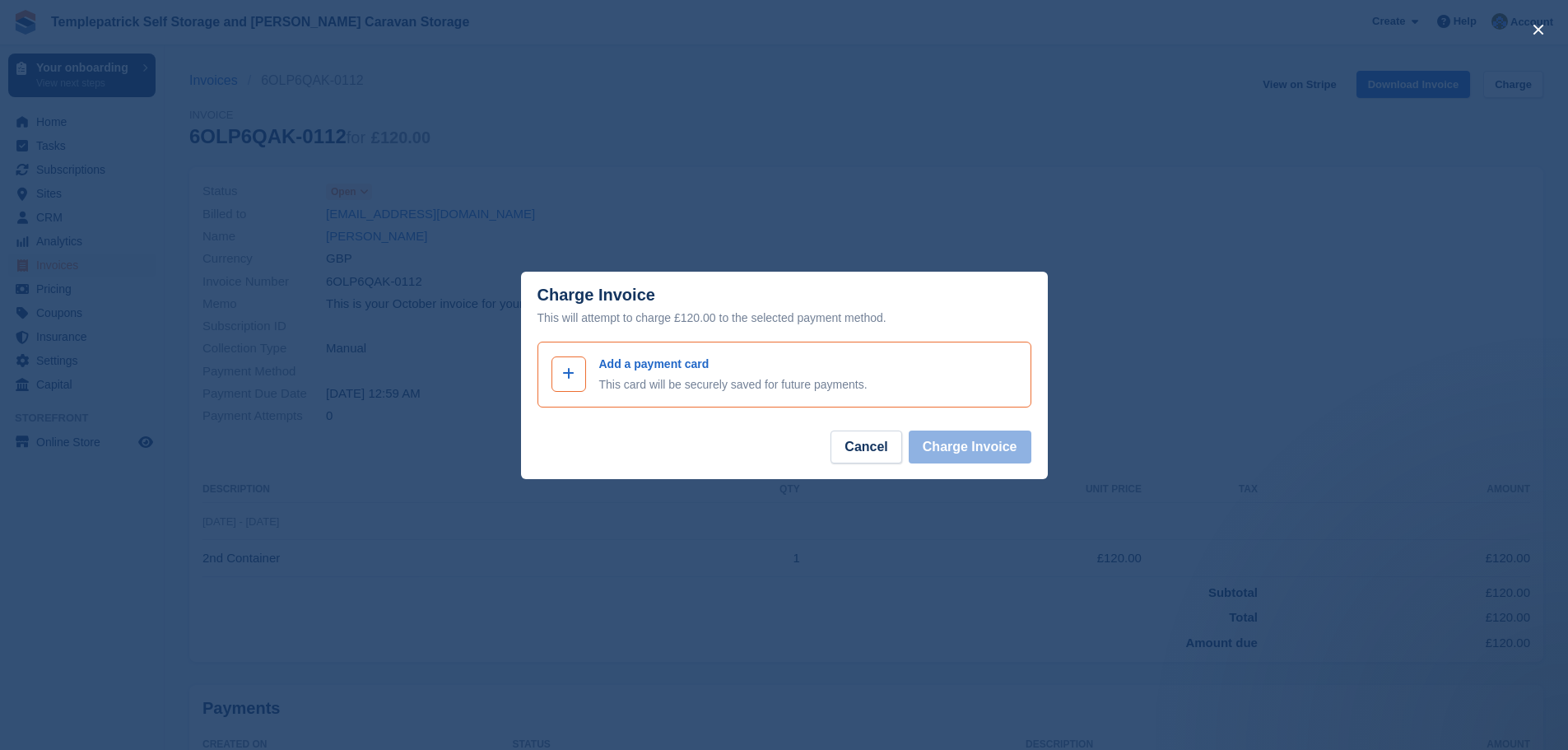
click at [580, 380] on div at bounding box center [569, 374] width 35 height 36
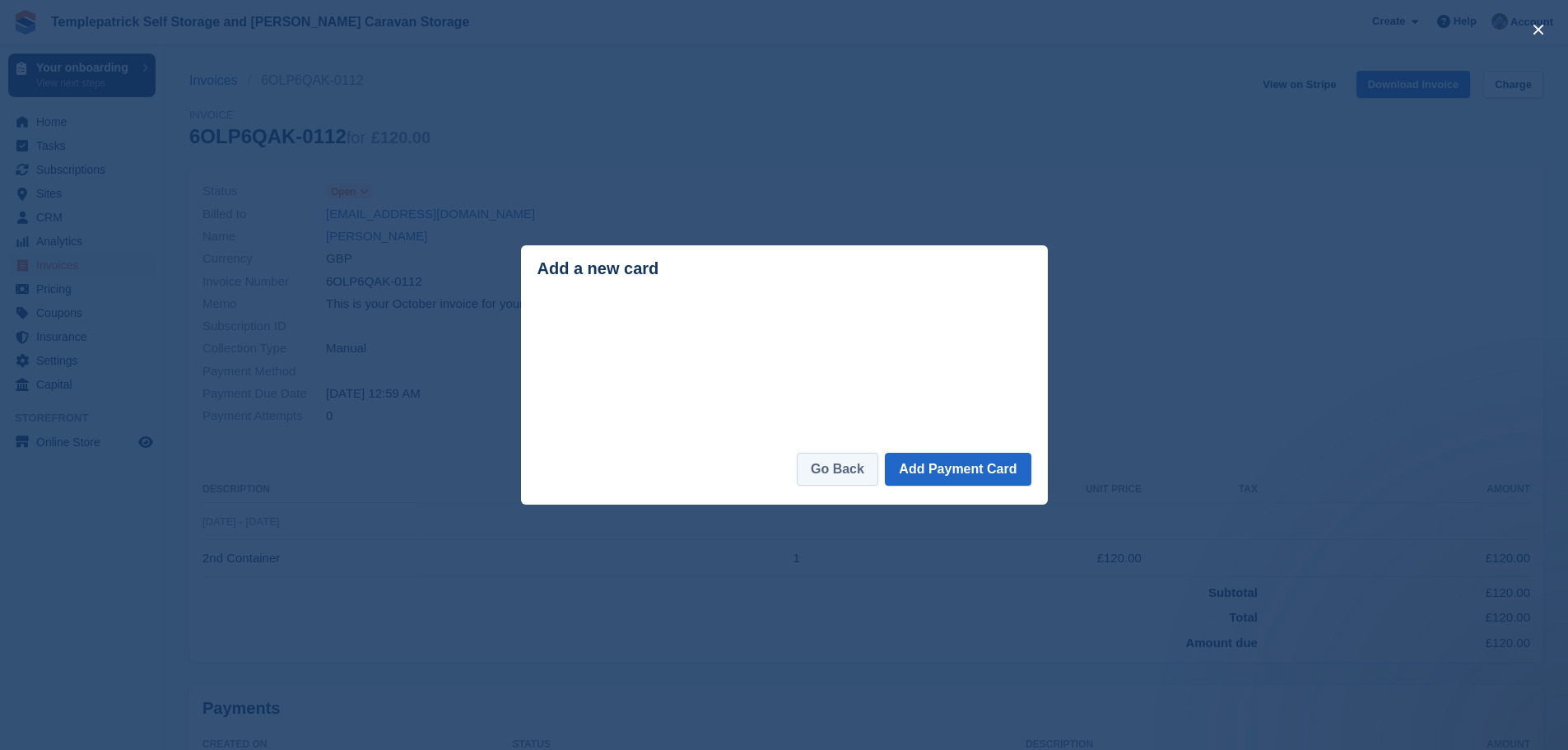
click at [849, 480] on link "Go Back" at bounding box center [838, 469] width 82 height 33
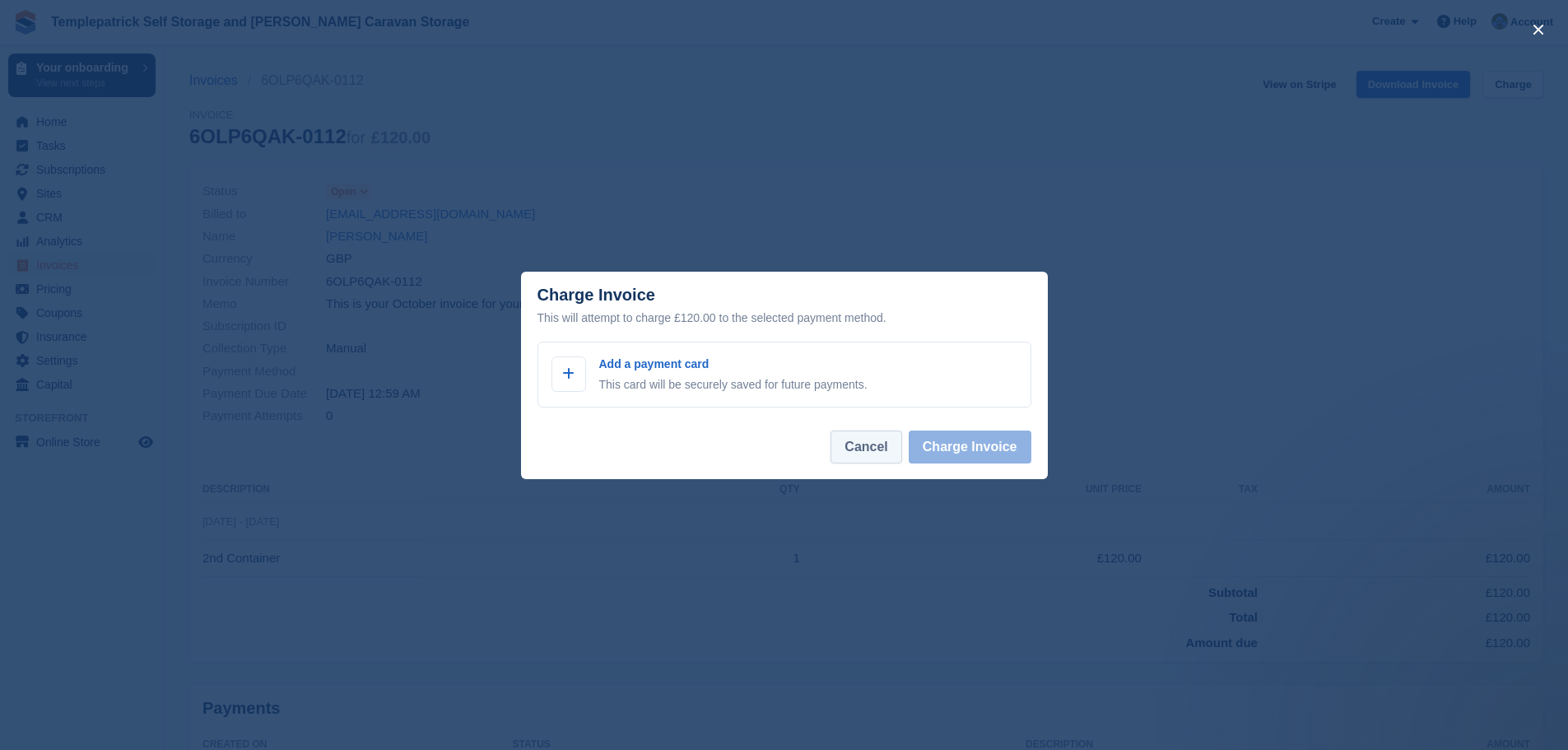
click at [879, 459] on button "Cancel" at bounding box center [866, 447] width 71 height 33
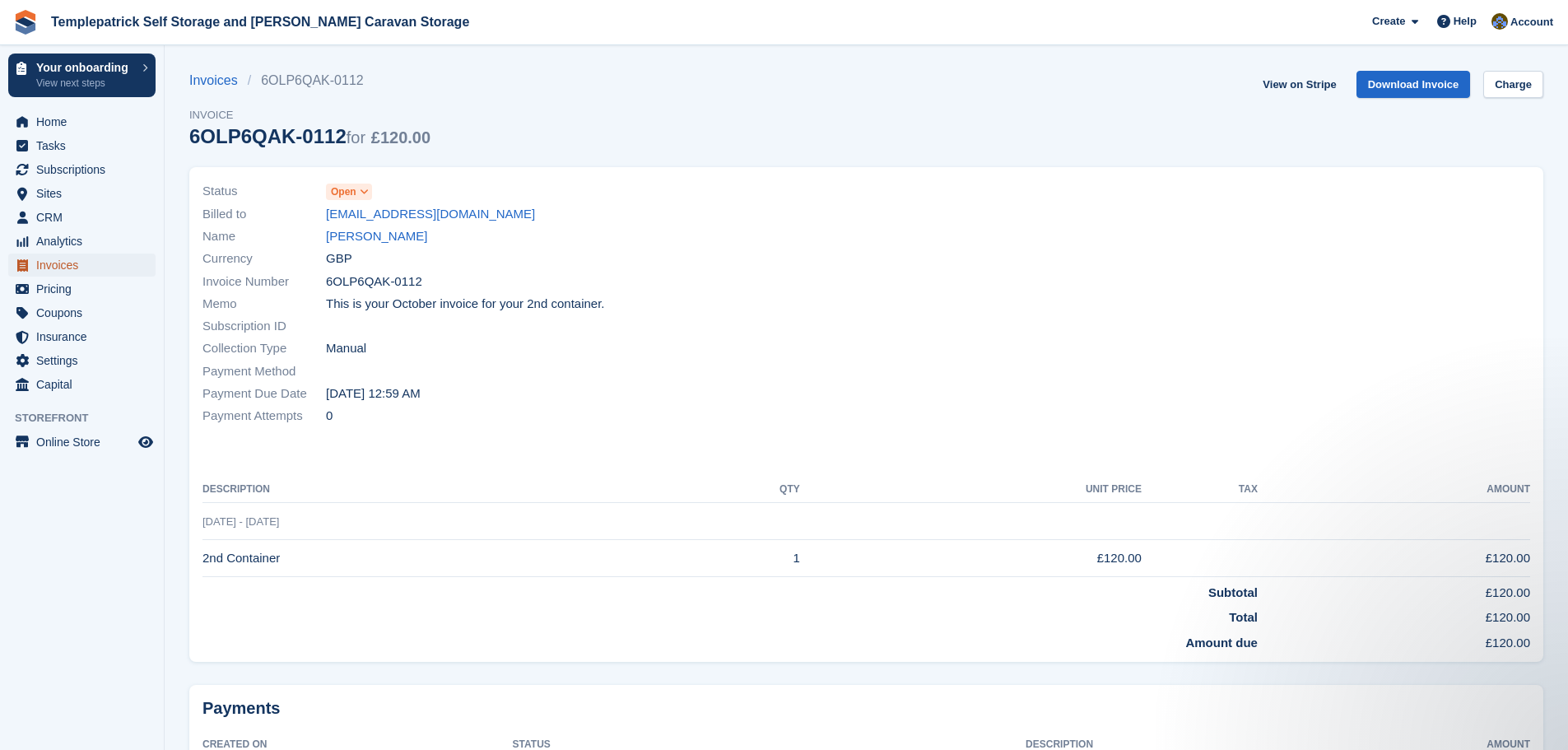
click at [80, 267] on span "Invoices" at bounding box center [85, 265] width 99 height 23
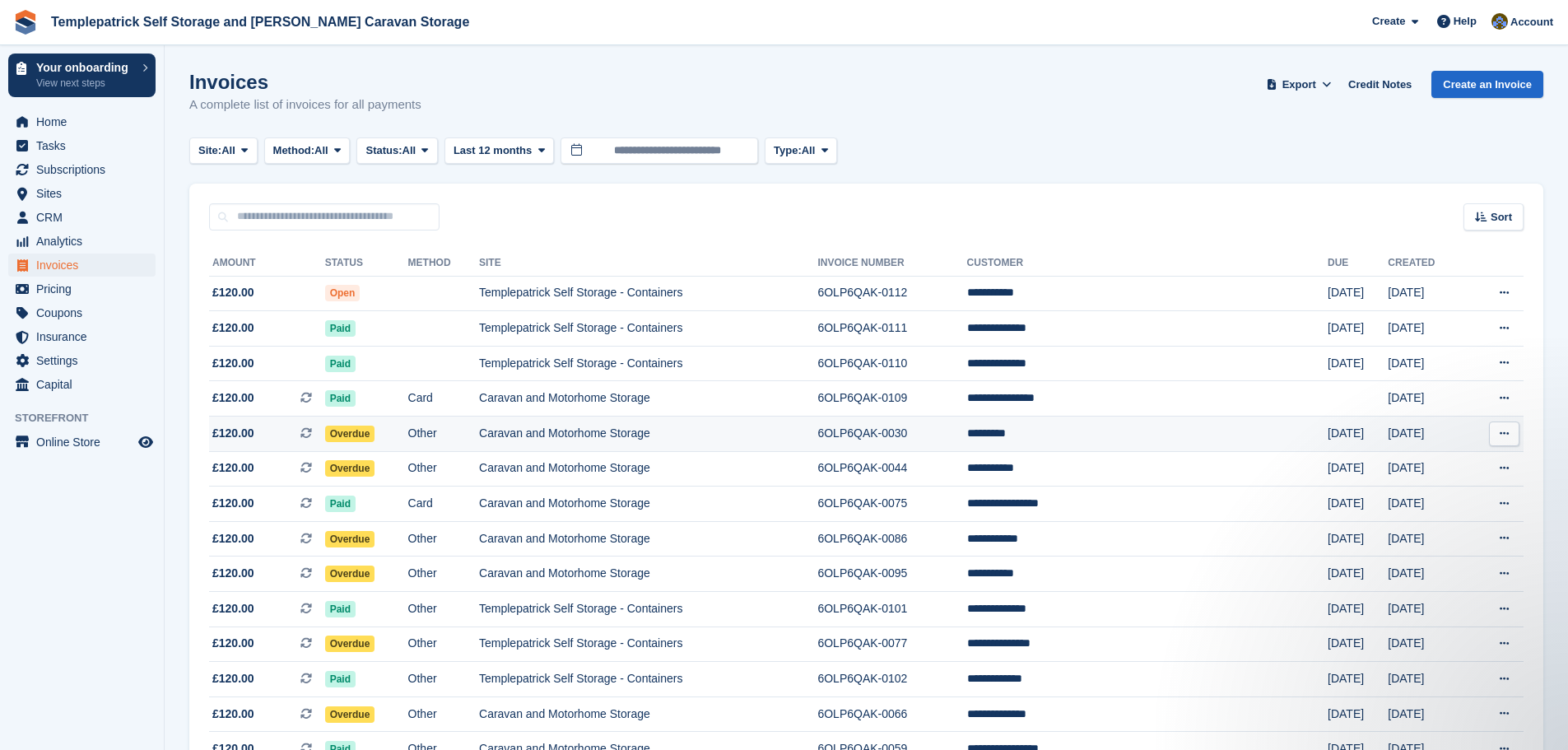
click at [572, 439] on td "Caravan and Motorhome Storage" at bounding box center [648, 435] width 338 height 36
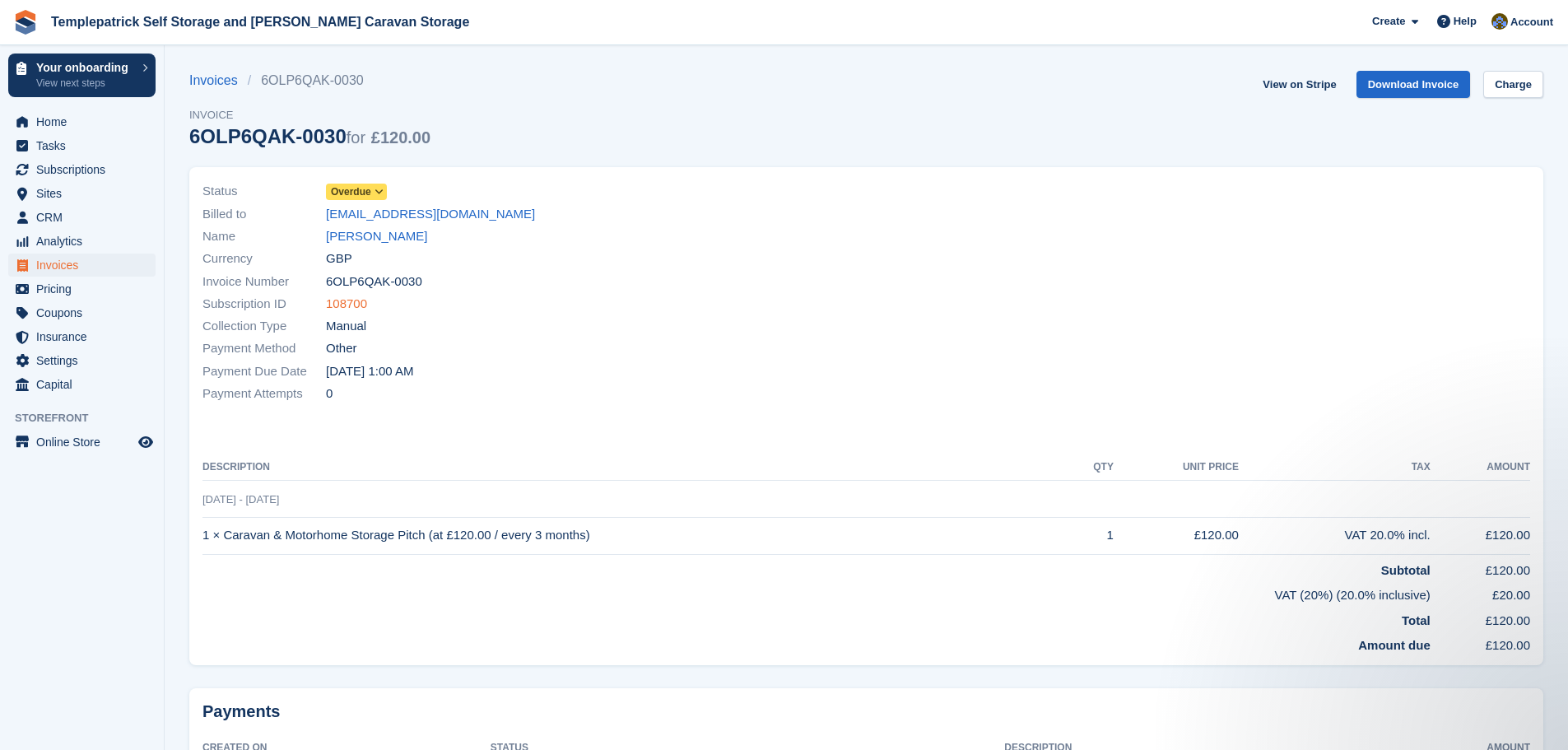
click at [346, 309] on link "108700" at bounding box center [346, 304] width 41 height 19
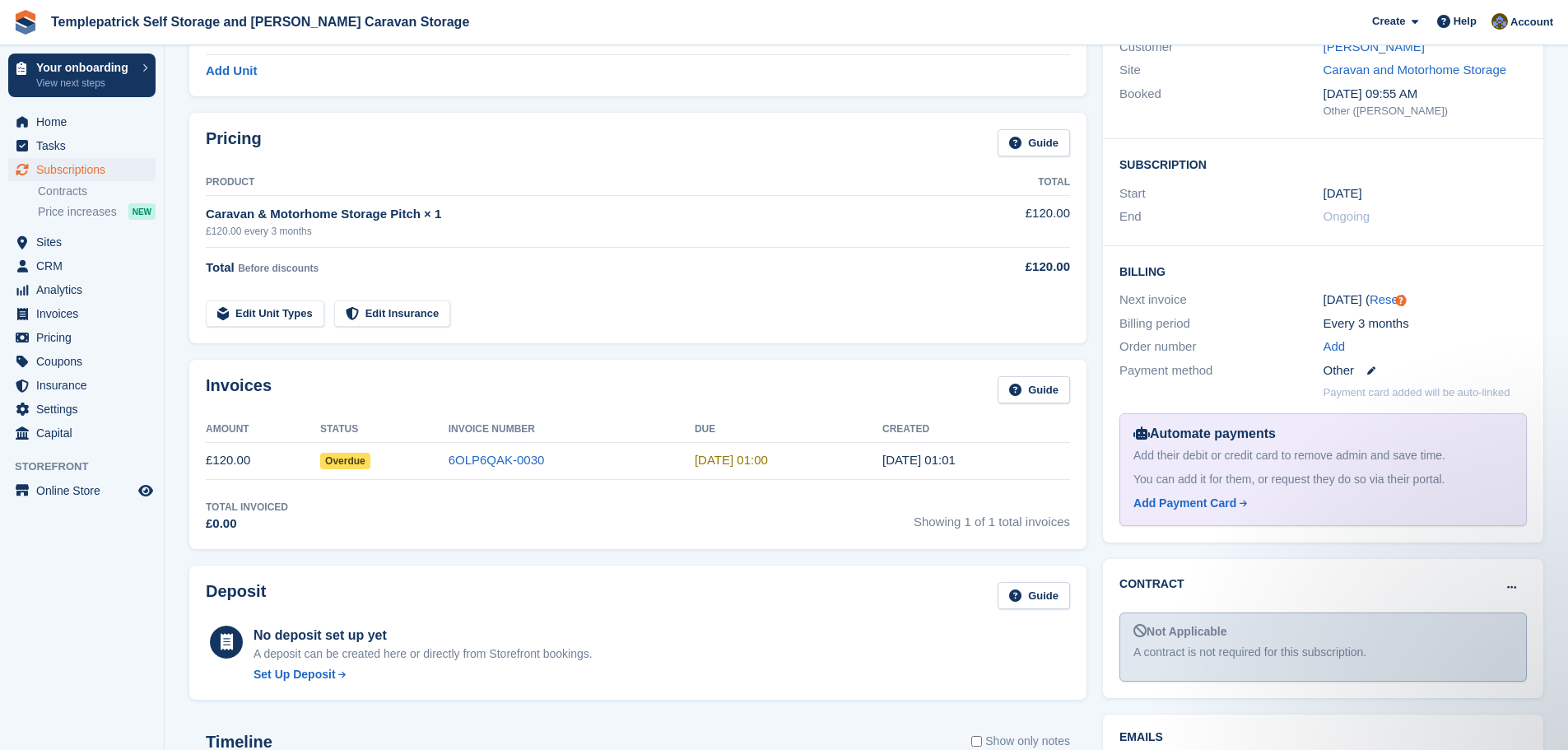
scroll to position [83, 0]
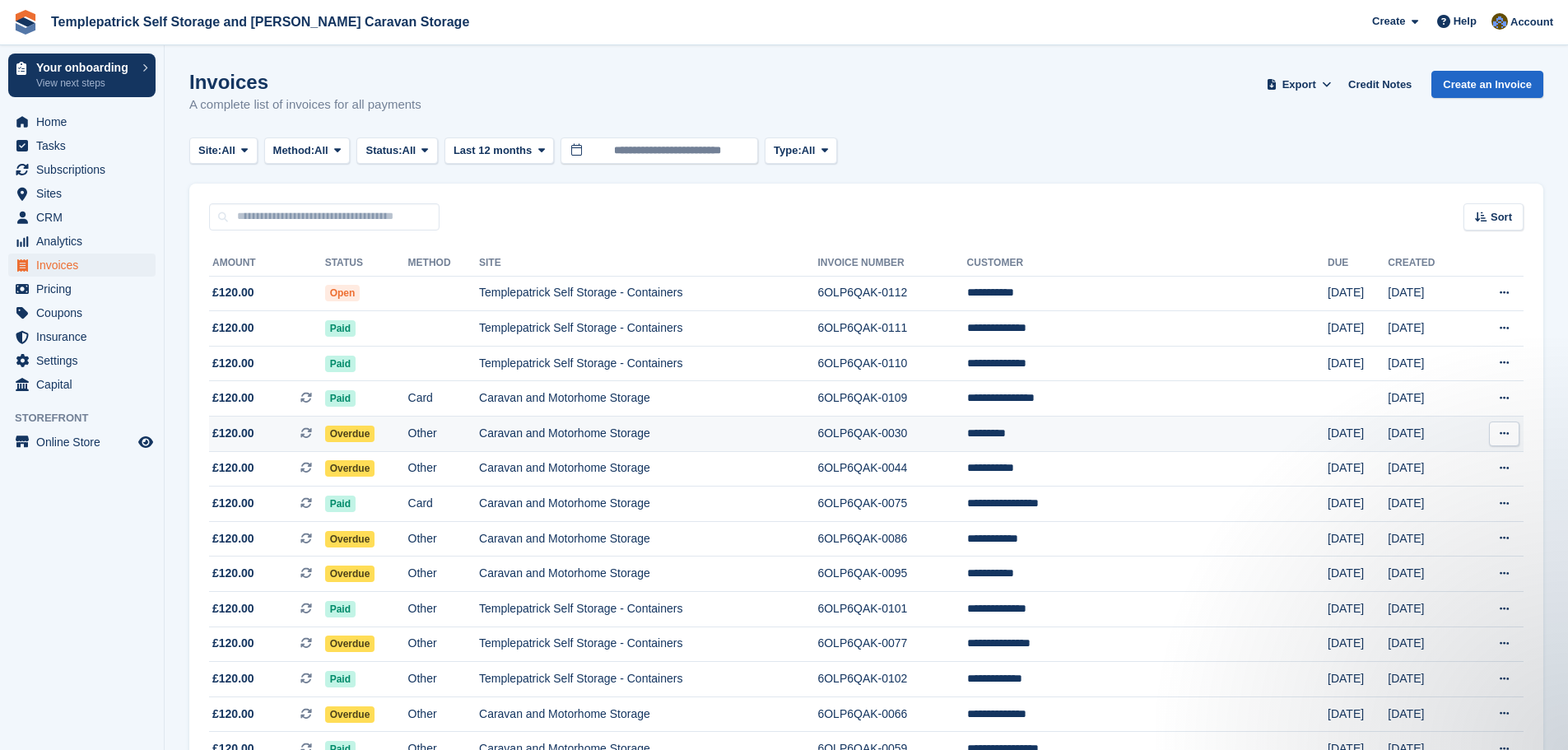
click at [633, 431] on td "Caravan and Motorhome Storage" at bounding box center [648, 435] width 338 height 36
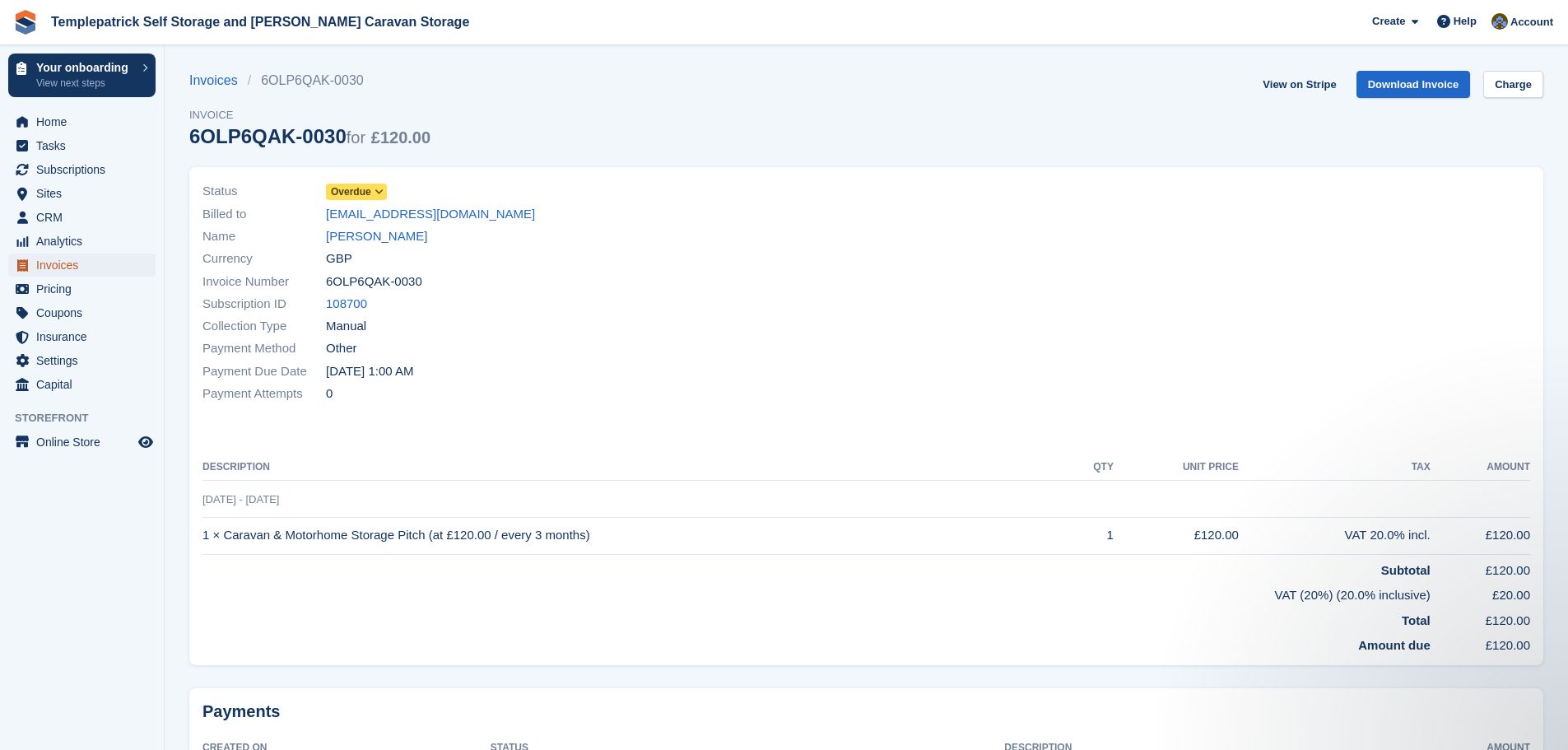
click at [57, 270] on span "Invoices" at bounding box center [85, 265] width 99 height 23
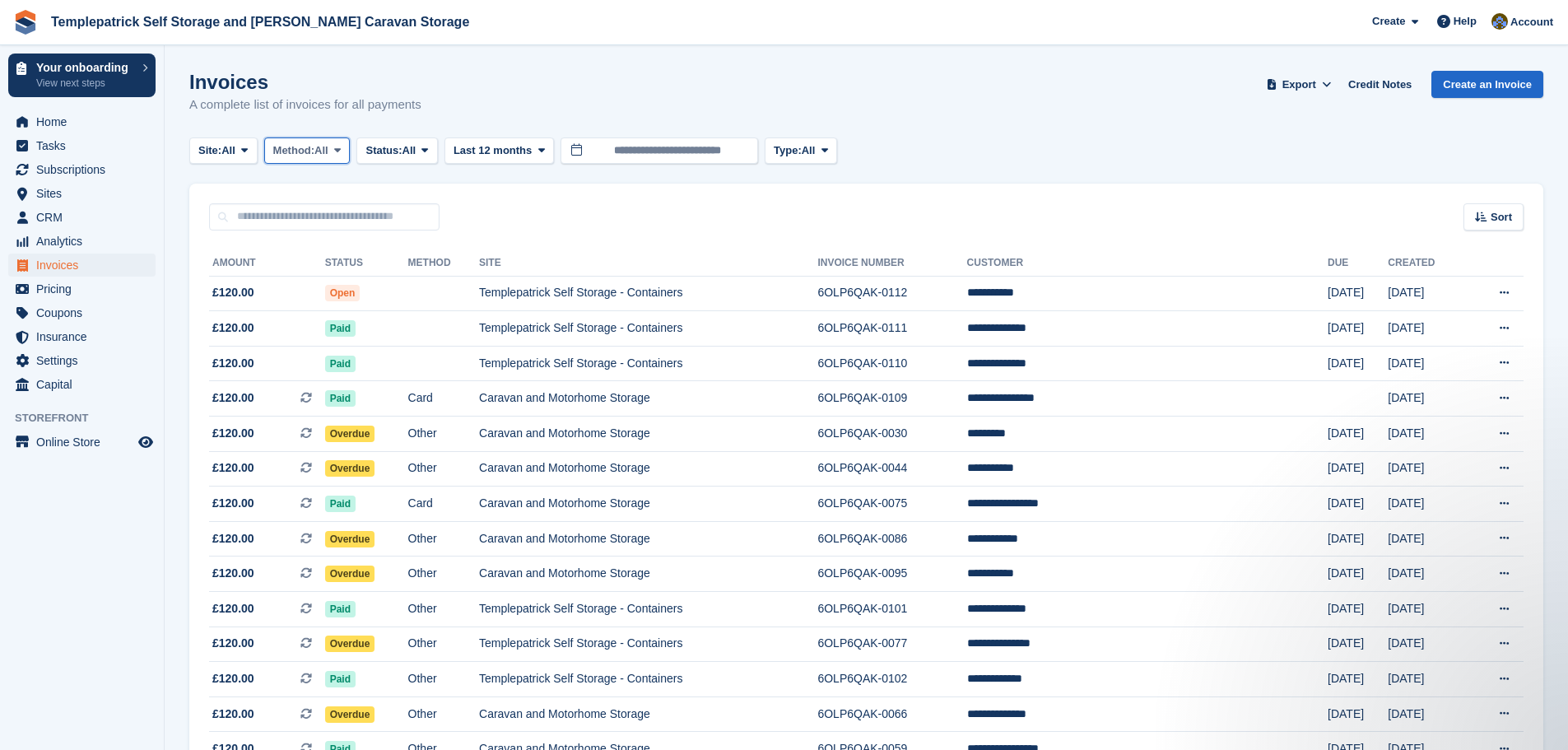
click at [312, 155] on span "Method:" at bounding box center [294, 150] width 42 height 17
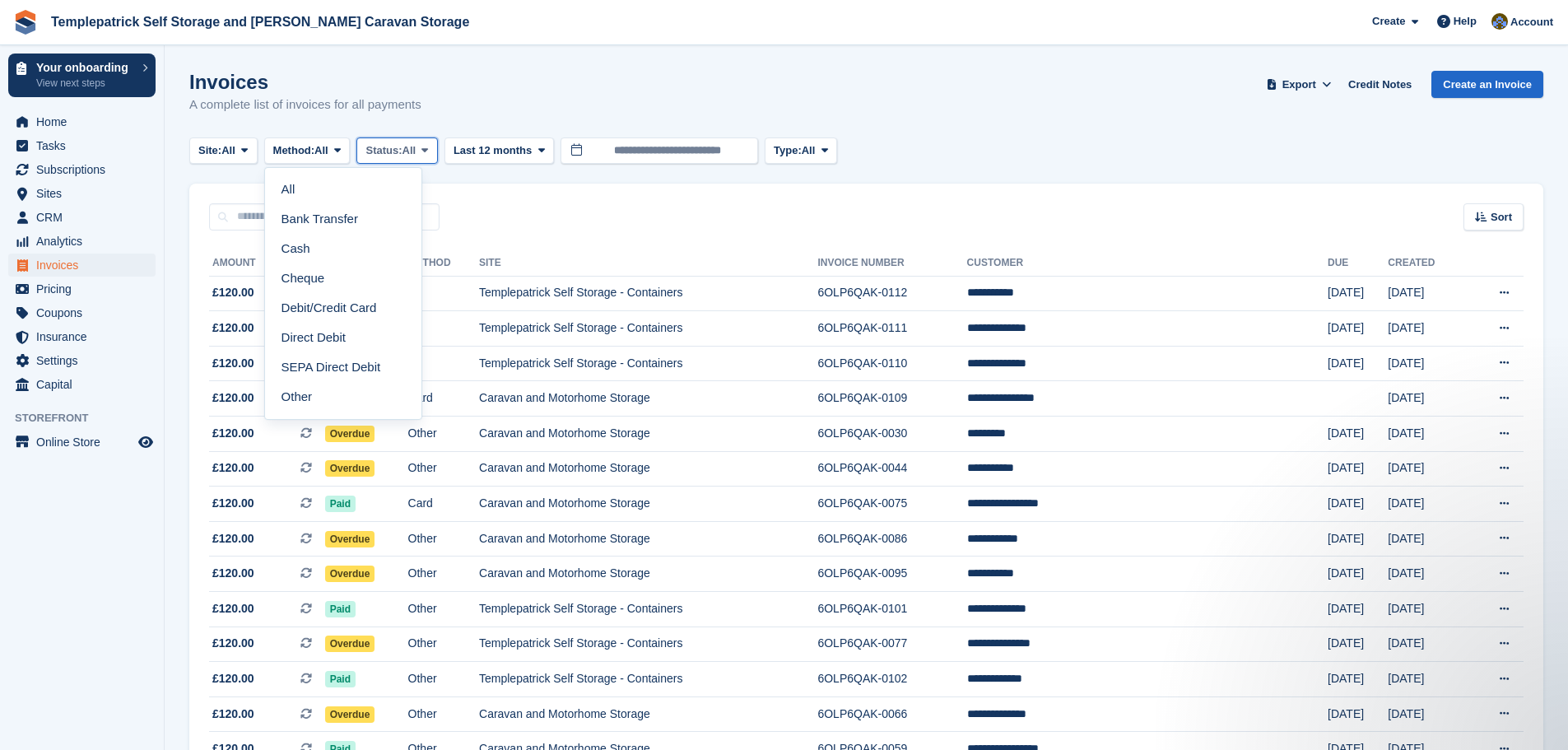
click at [428, 155] on icon at bounding box center [425, 150] width 6 height 11
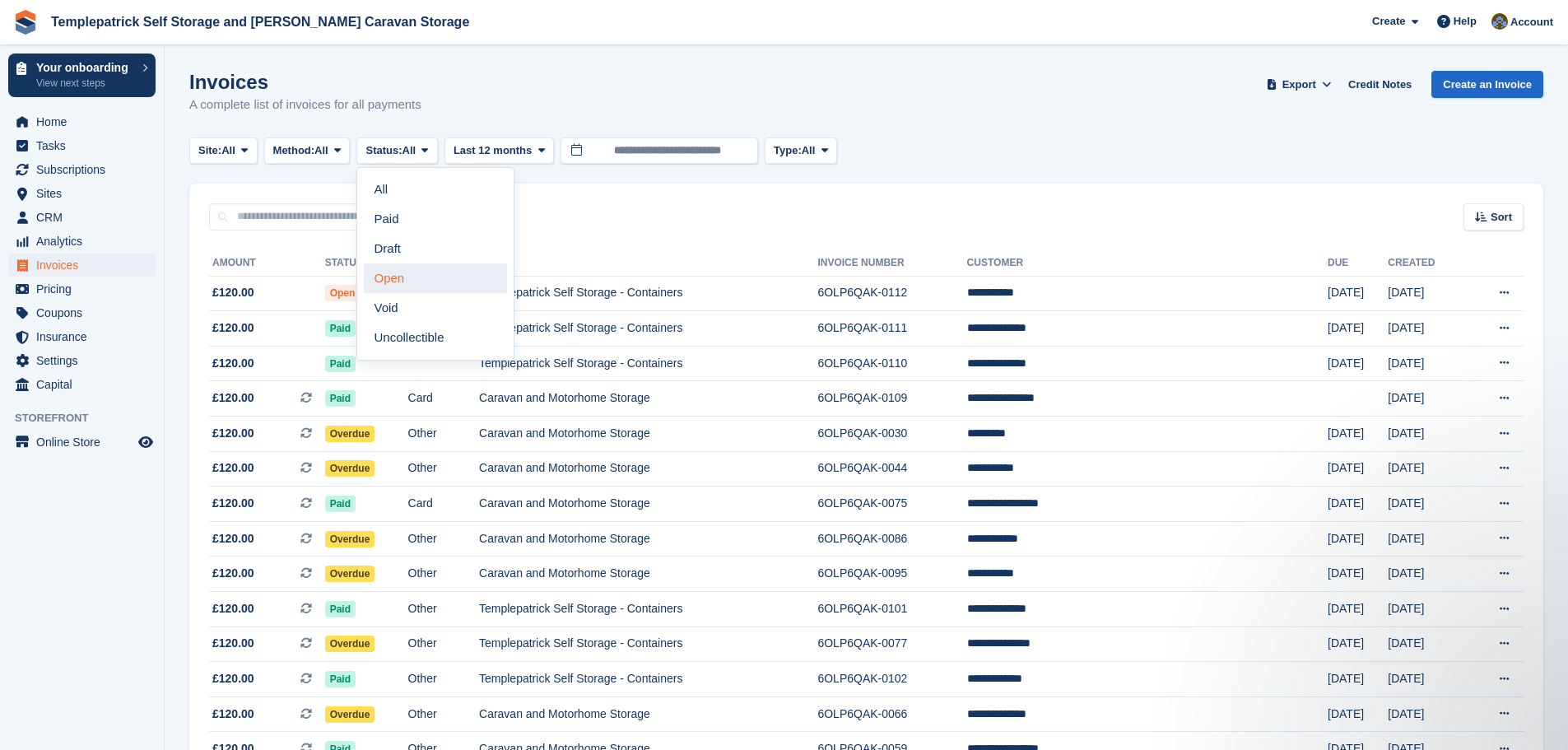
click at [448, 277] on link "Open" at bounding box center [435, 278] width 143 height 29
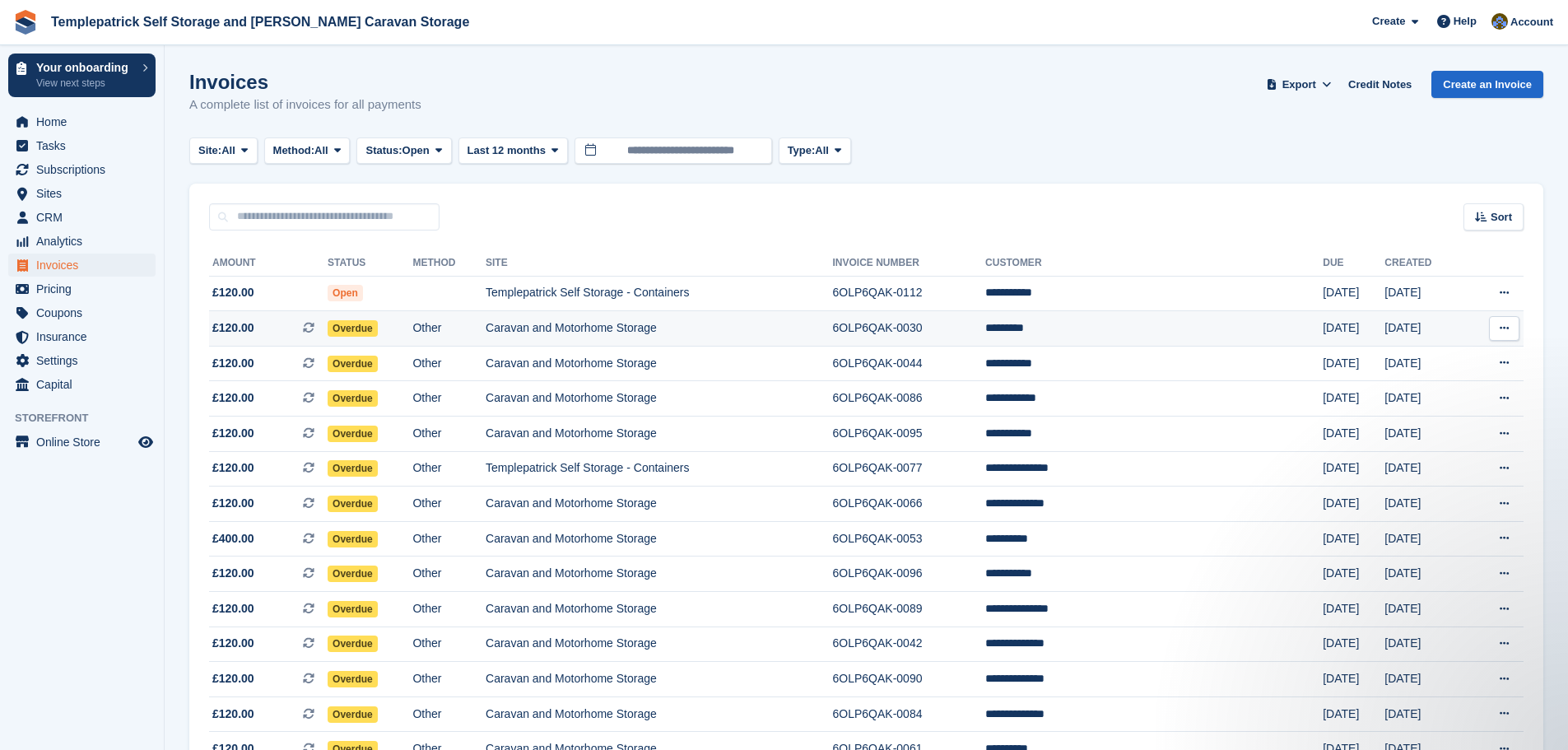
click at [1511, 331] on button at bounding box center [1505, 329] width 30 height 25
click at [40, 172] on span "Subscriptions" at bounding box center [85, 170] width 99 height 23
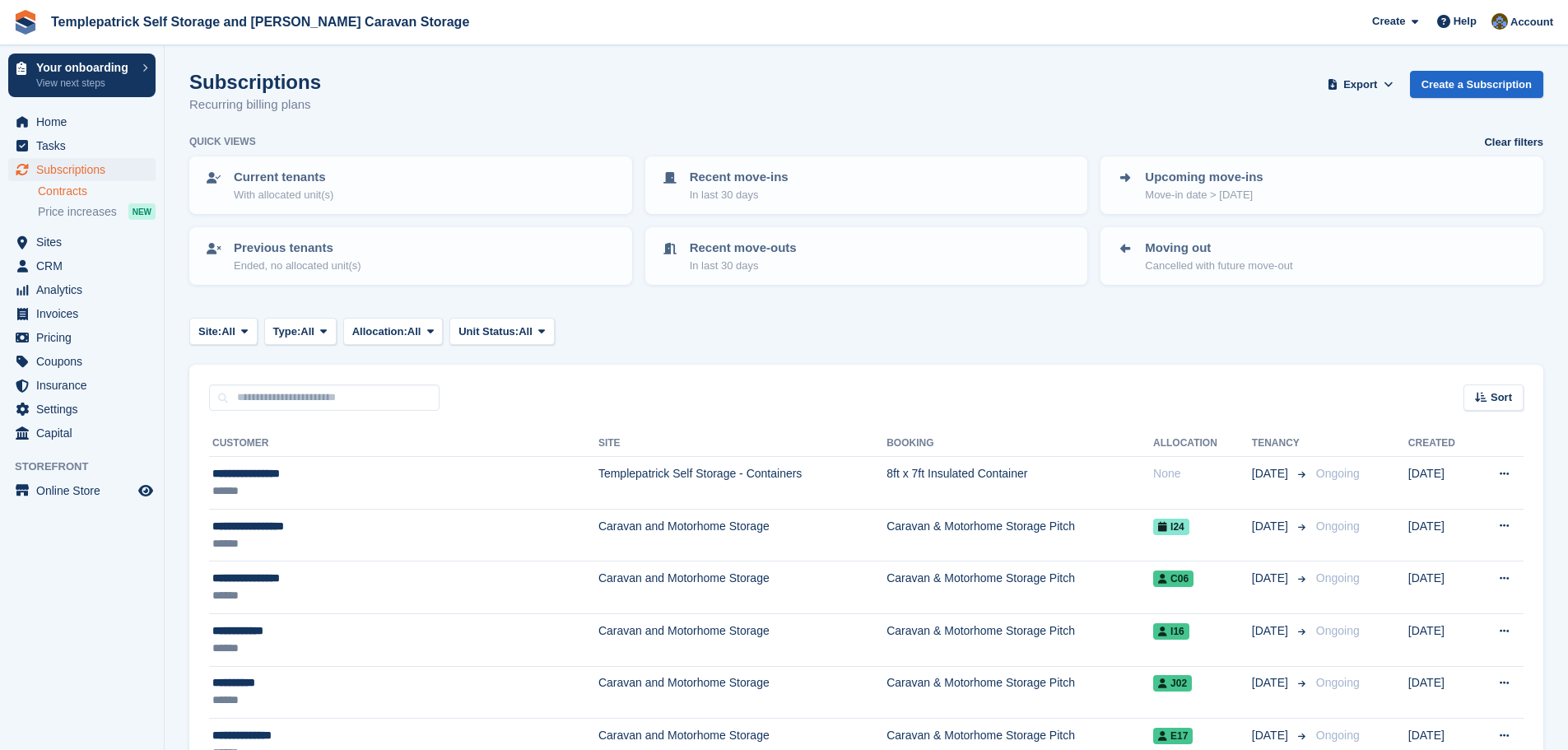
click at [51, 192] on link "Contracts" at bounding box center [97, 192] width 118 height 16
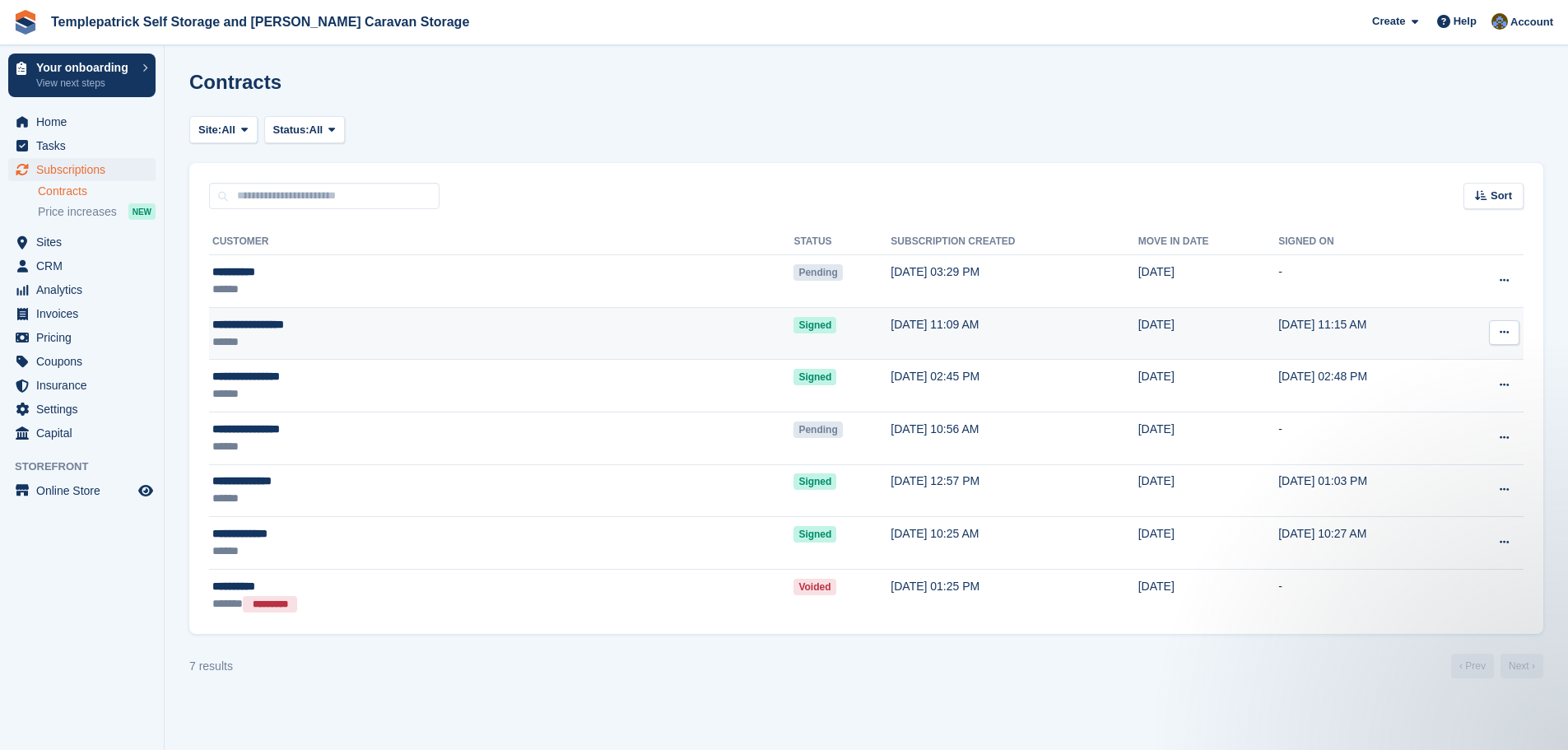
click at [793, 329] on span "Signed" at bounding box center [815, 325] width 43 height 17
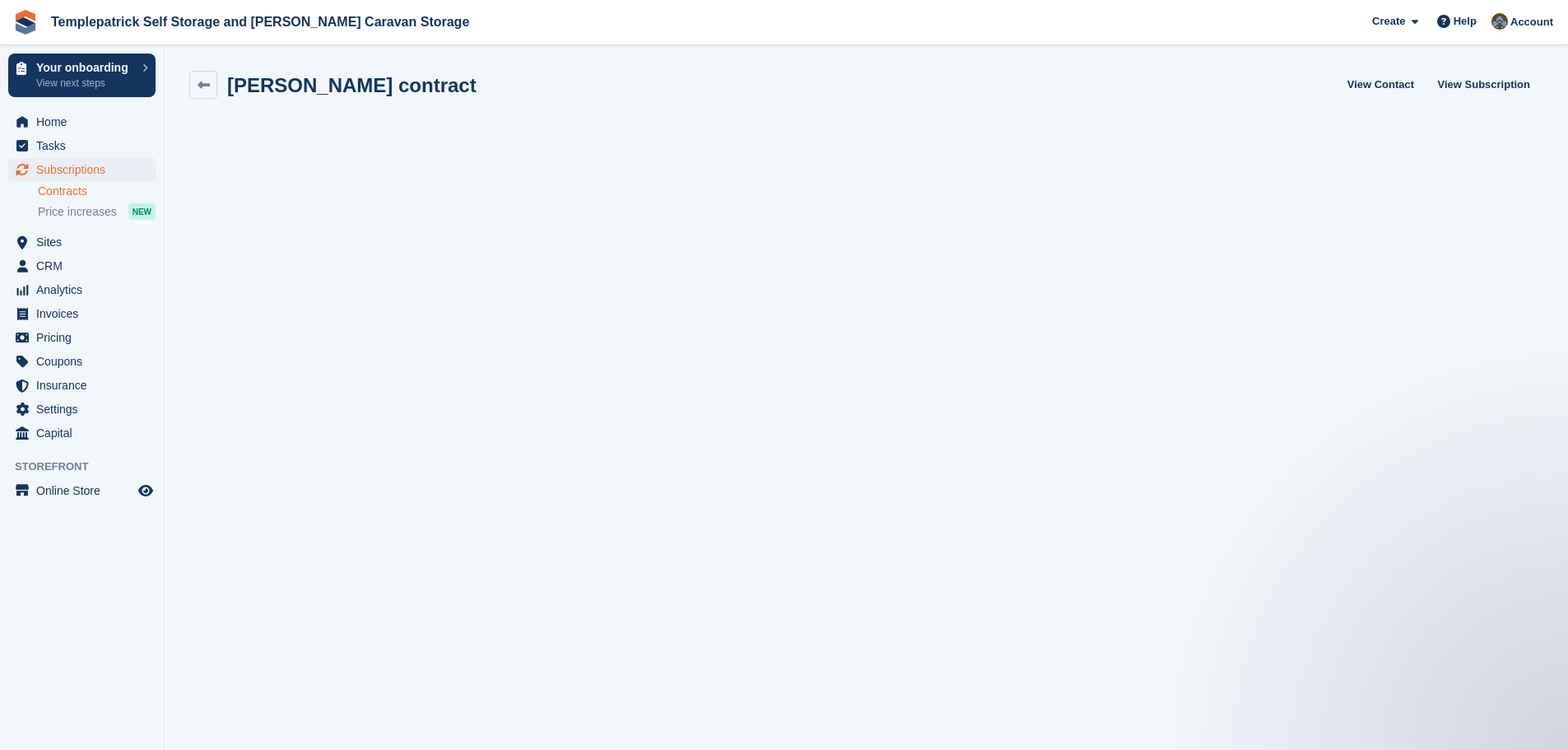
click at [67, 194] on link "Contracts" at bounding box center [97, 192] width 118 height 16
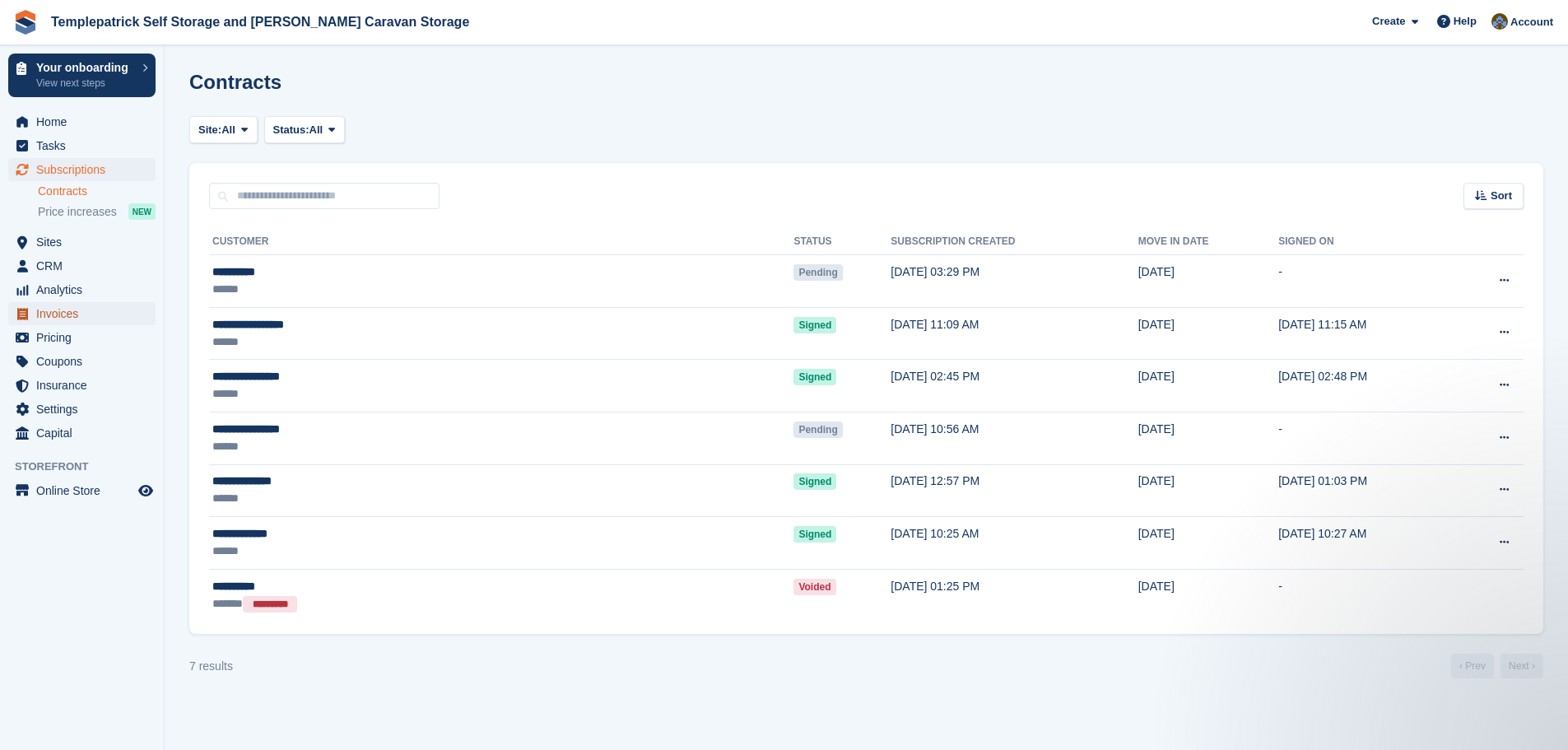
click at [78, 311] on span "Invoices" at bounding box center [85, 314] width 99 height 23
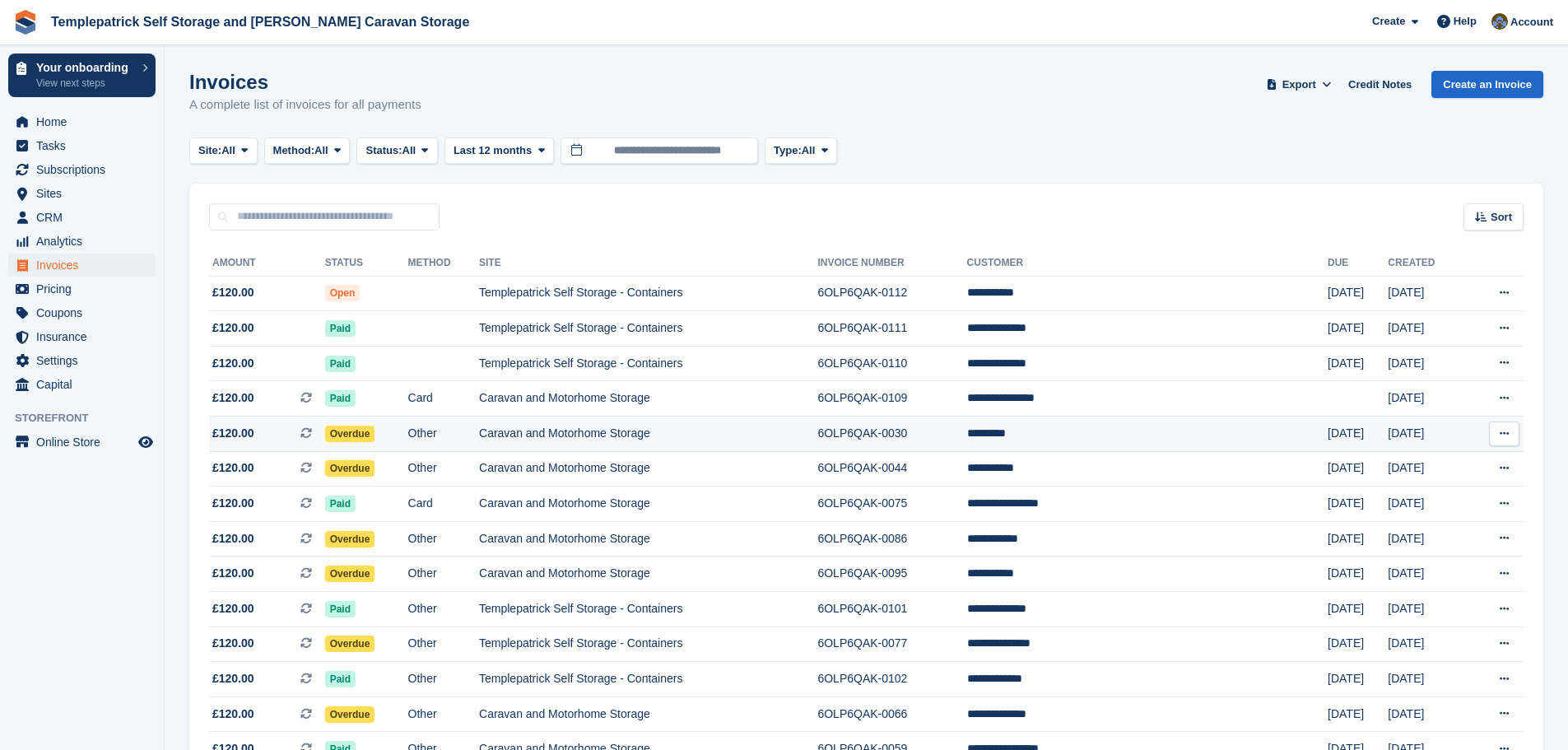
click at [538, 438] on td "Caravan and Motorhome Storage" at bounding box center [648, 435] width 338 height 36
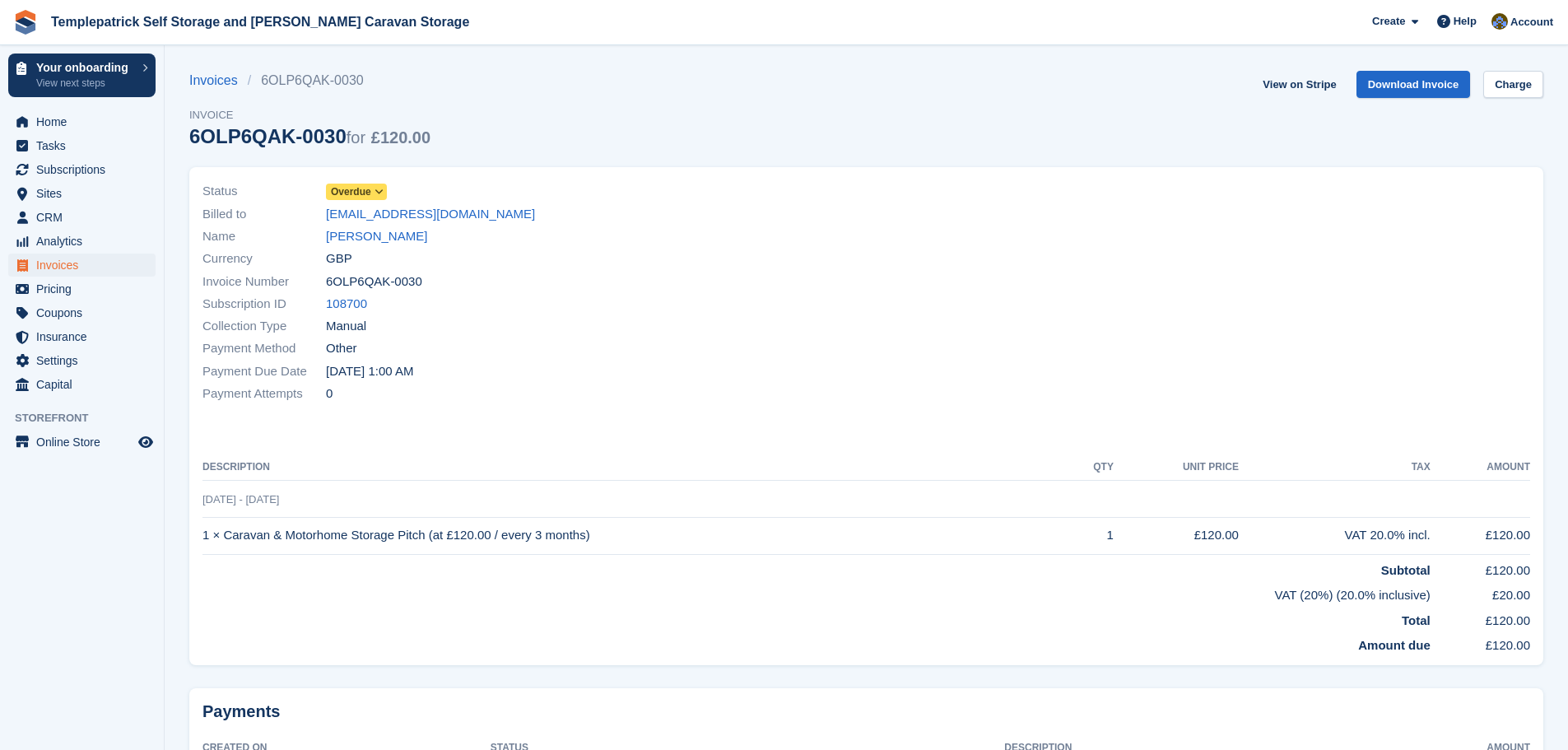
click at [354, 194] on span "Overdue" at bounding box center [351, 192] width 40 height 15
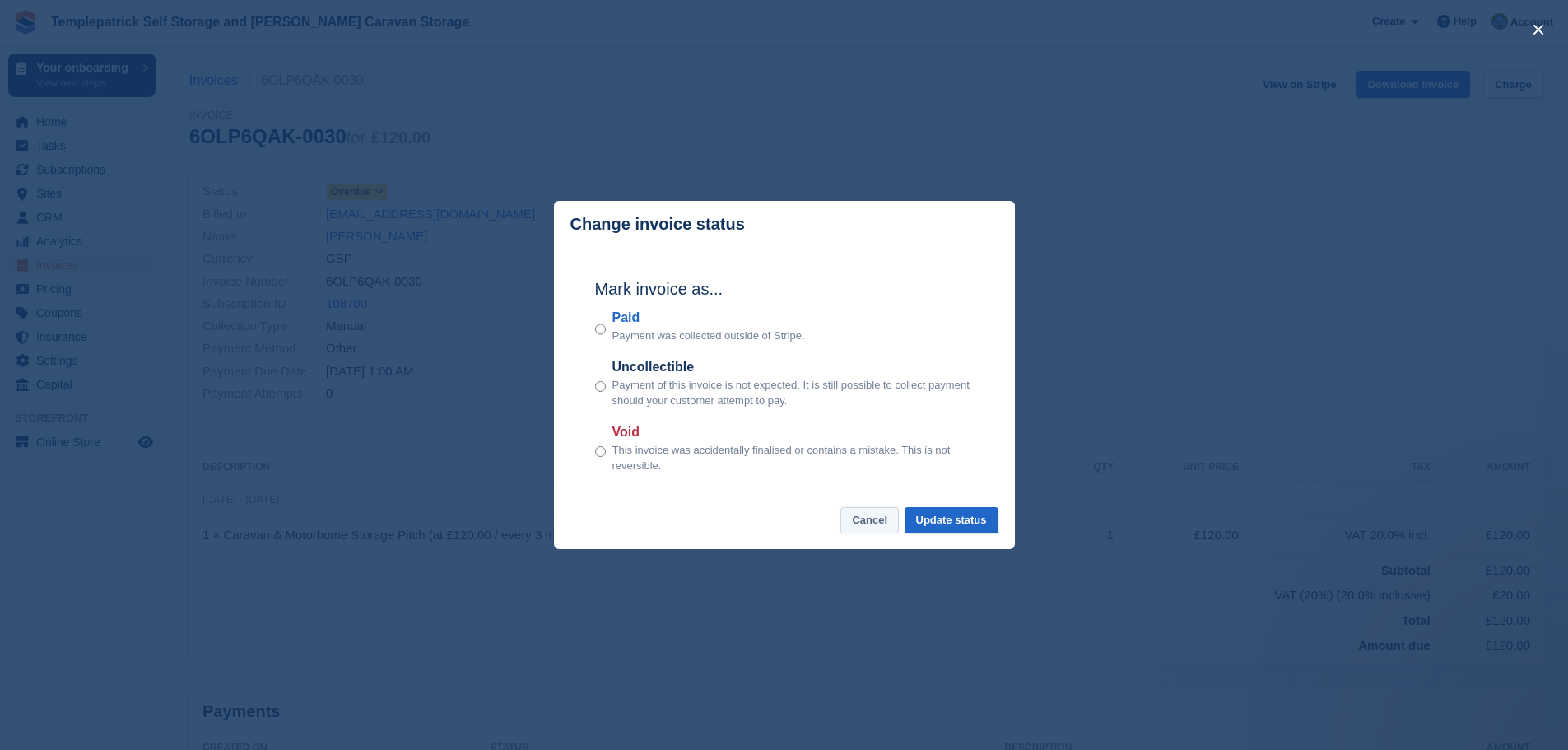
click at [860, 531] on button "Cancel" at bounding box center [870, 521] width 59 height 28
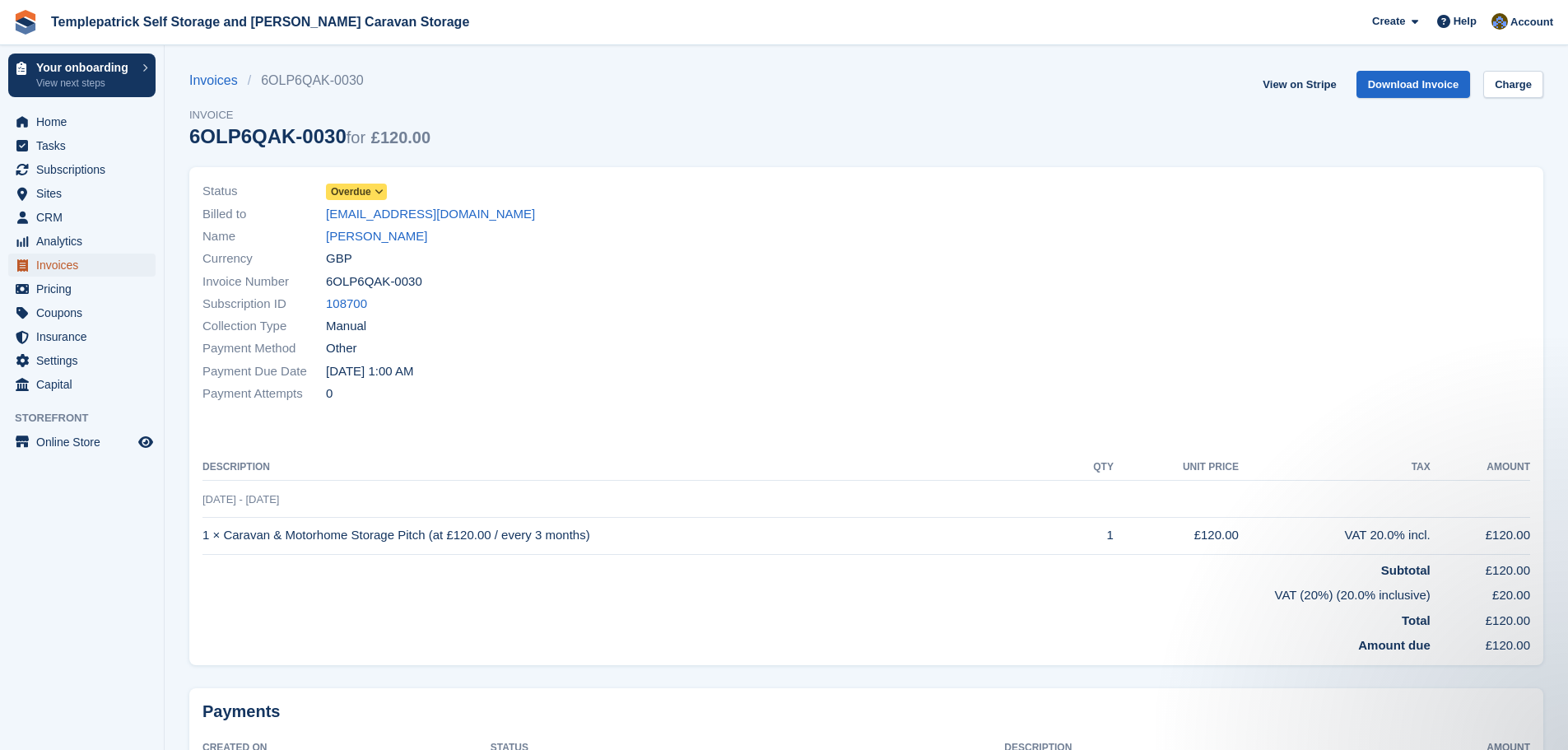
click at [59, 272] on span "Invoices" at bounding box center [85, 265] width 99 height 23
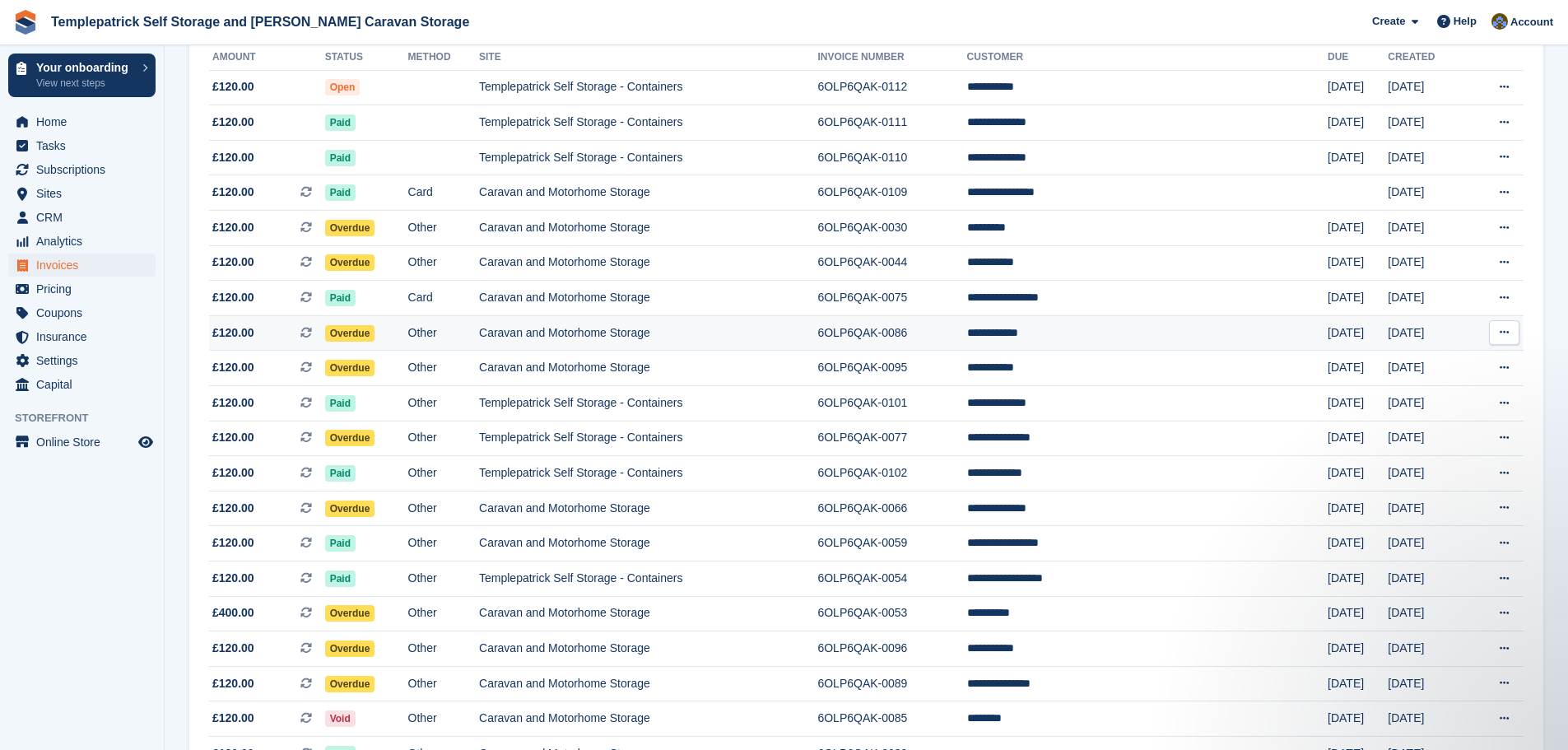
scroll to position [247, 0]
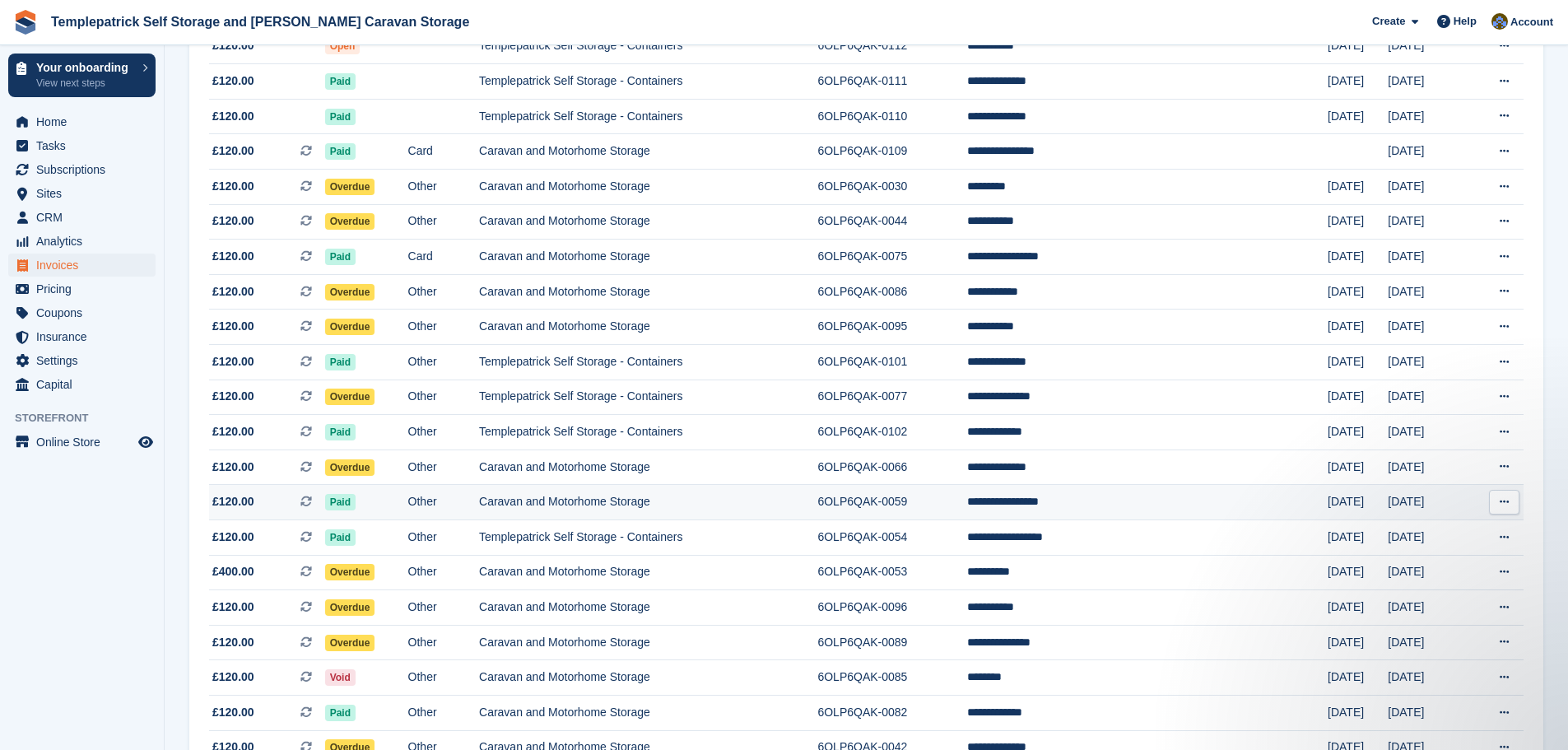
click at [614, 505] on td "Caravan and Motorhome Storage" at bounding box center [648, 503] width 338 height 36
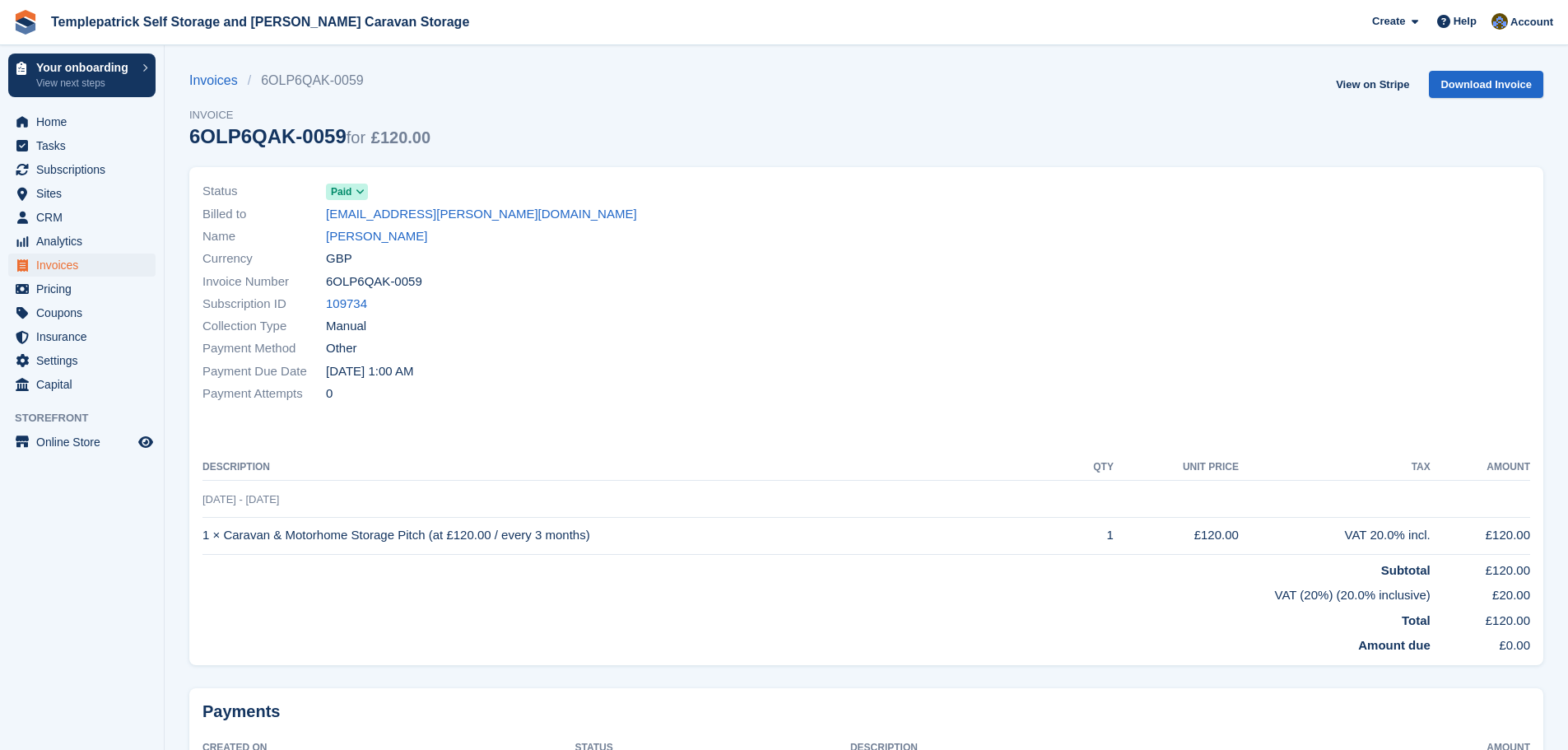
click at [354, 193] on span at bounding box center [361, 192] width 13 height 13
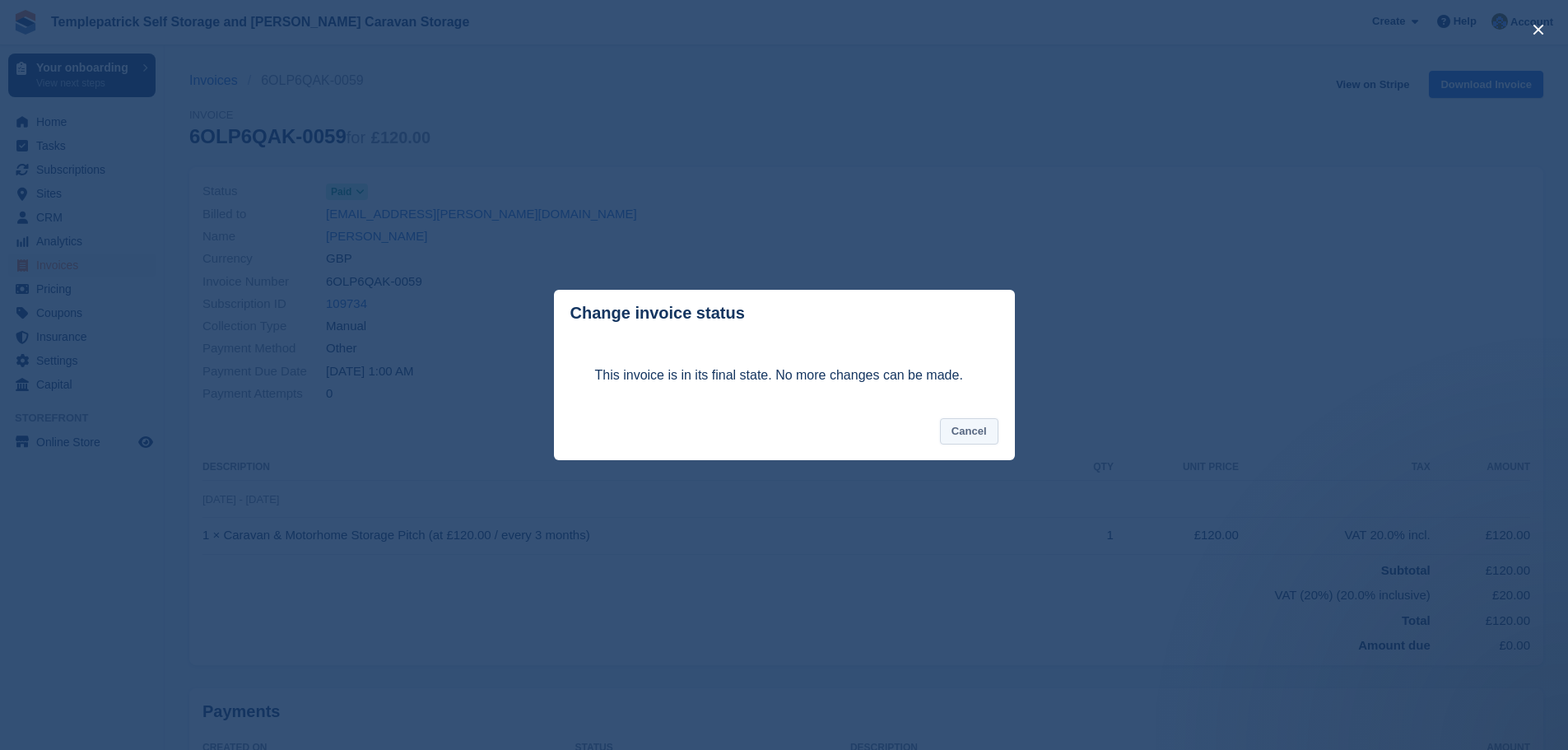
click at [987, 437] on button "Cancel" at bounding box center [969, 432] width 59 height 28
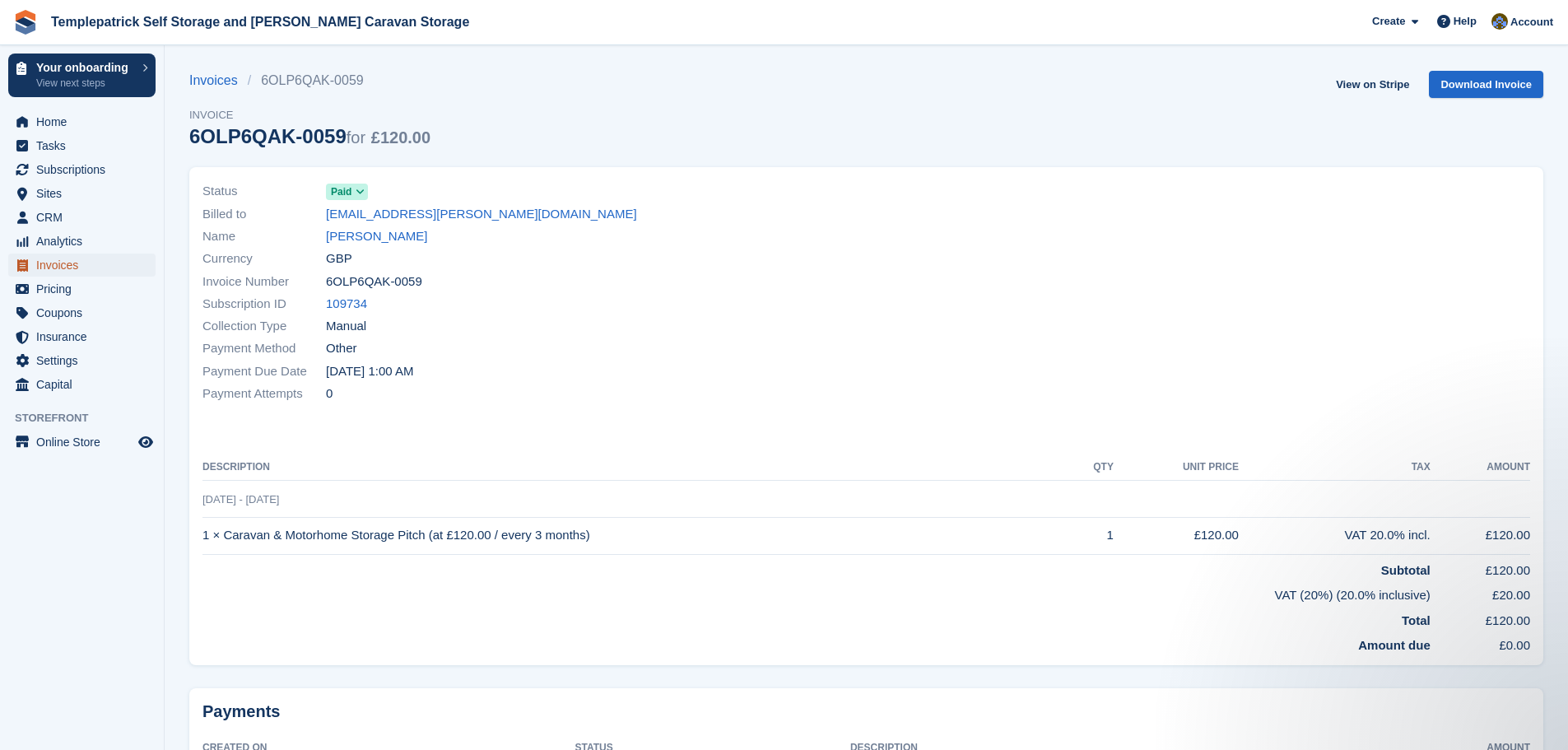
click at [89, 269] on span "Invoices" at bounding box center [85, 265] width 99 height 23
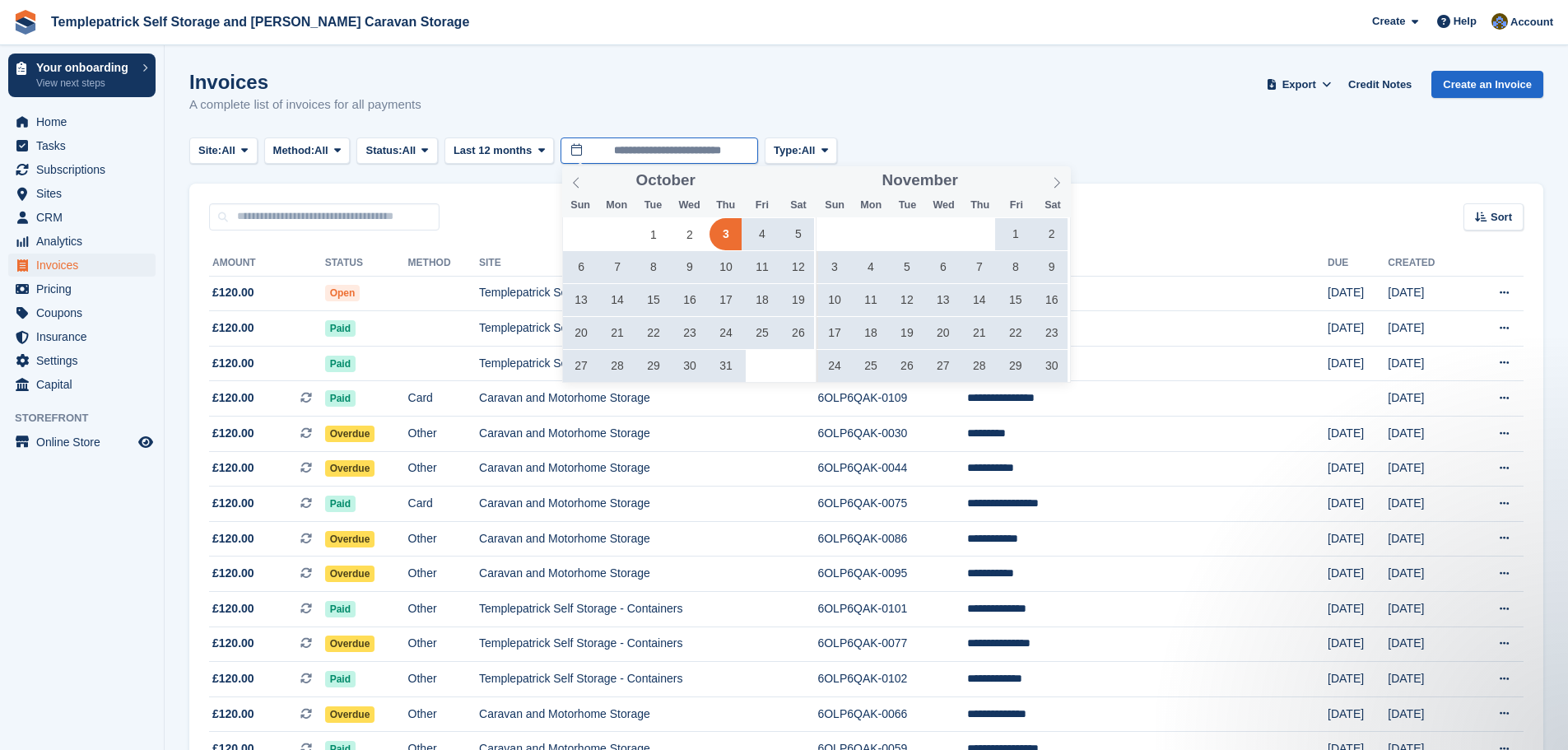
click at [596, 154] on input "**********" at bounding box center [659, 151] width 197 height 28
click at [731, 236] on span "3" at bounding box center [726, 235] width 32 height 32
type input "**********"
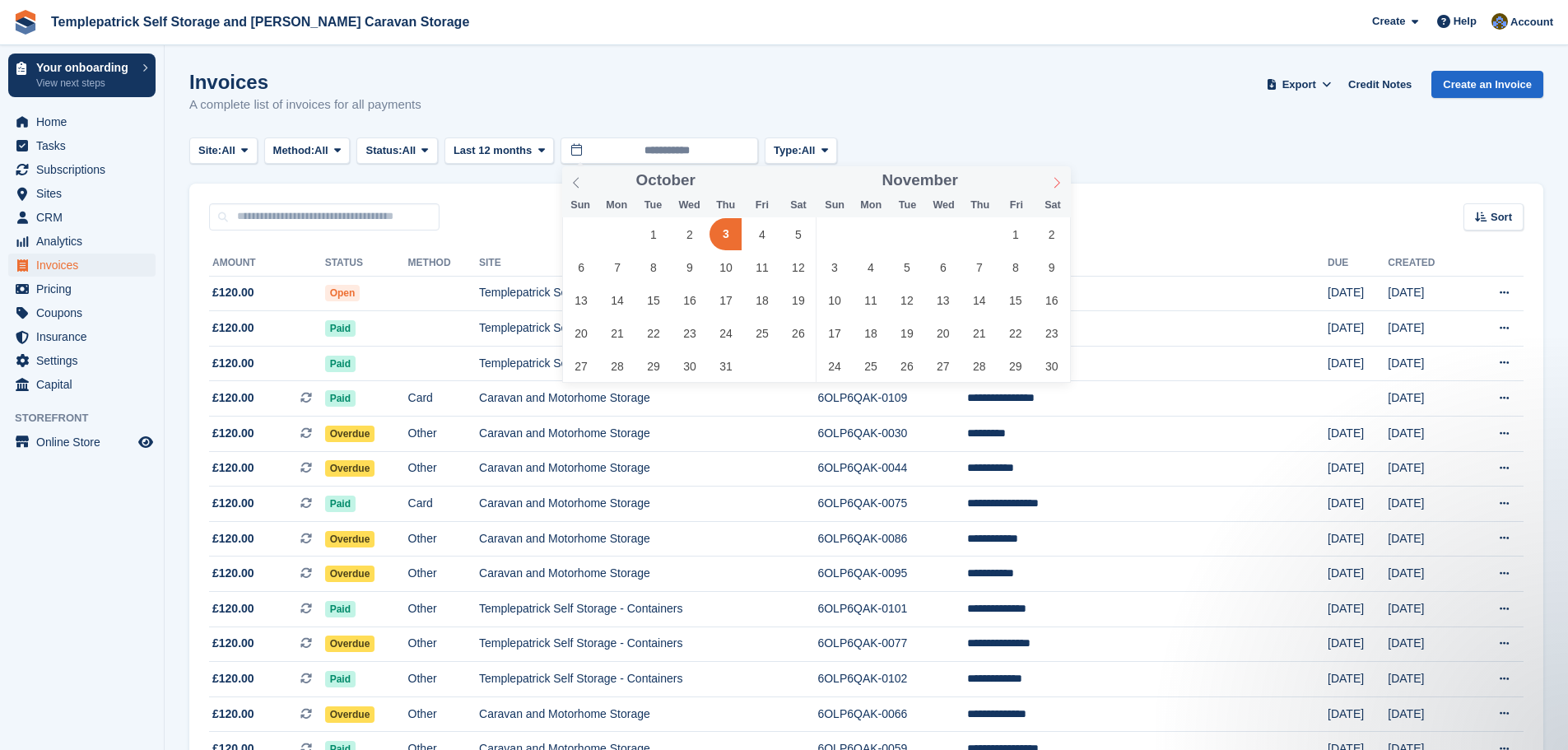
click at [1054, 180] on icon at bounding box center [1056, 182] width 12 height 12
type input "****"
click at [1054, 180] on icon at bounding box center [1056, 182] width 12 height 12
type input "****"
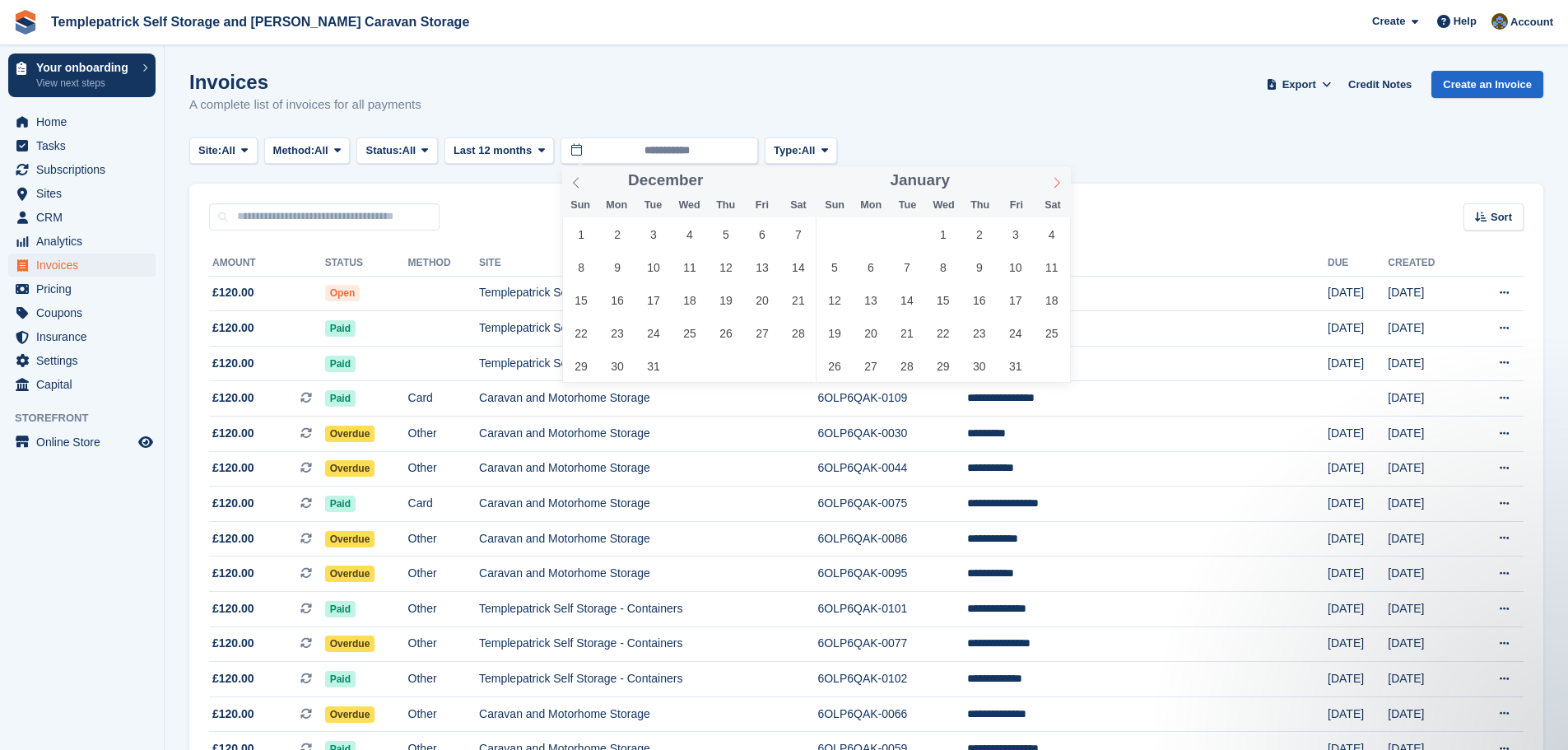
click at [1054, 180] on icon at bounding box center [1056, 182] width 12 height 12
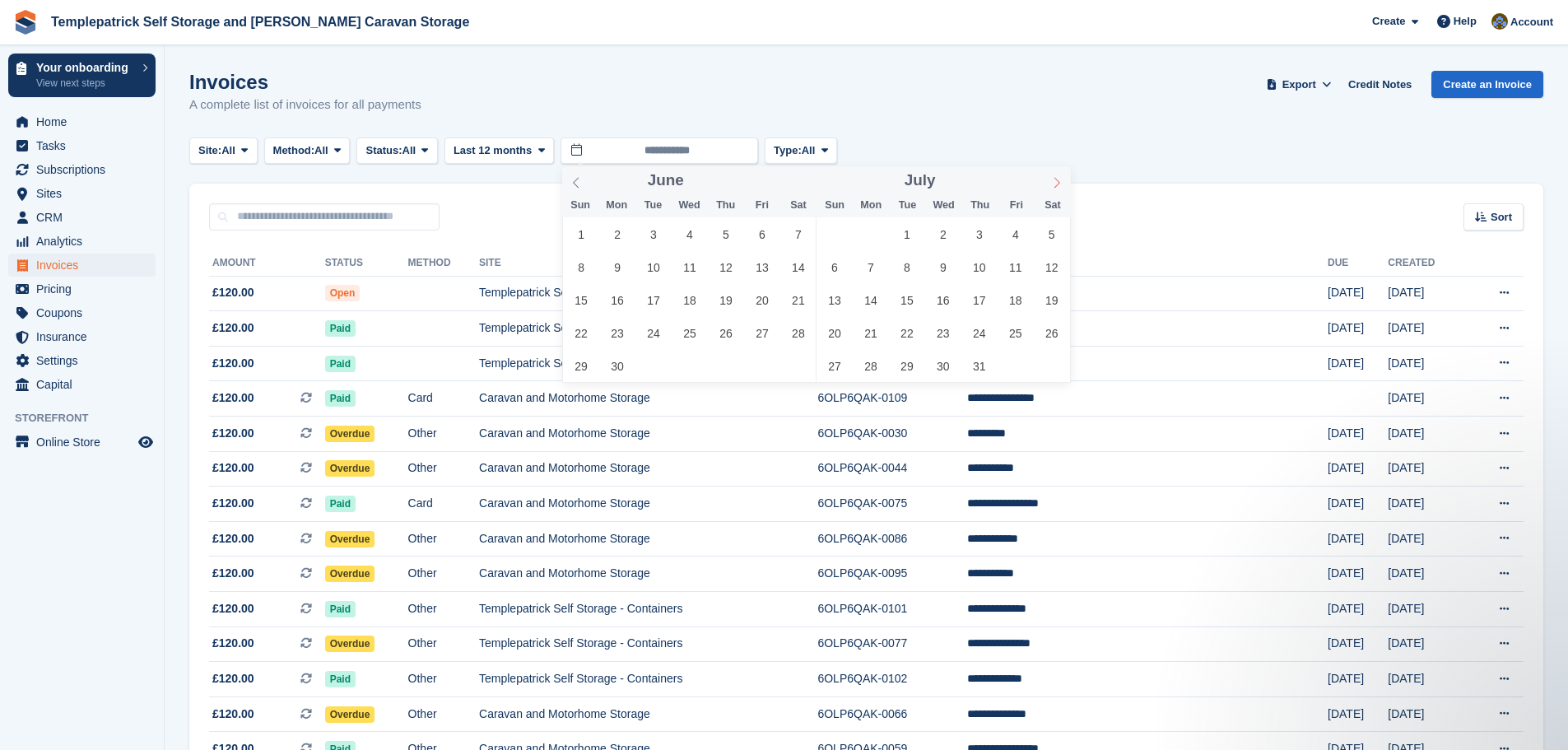
click at [1054, 180] on icon at bounding box center [1056, 182] width 12 height 12
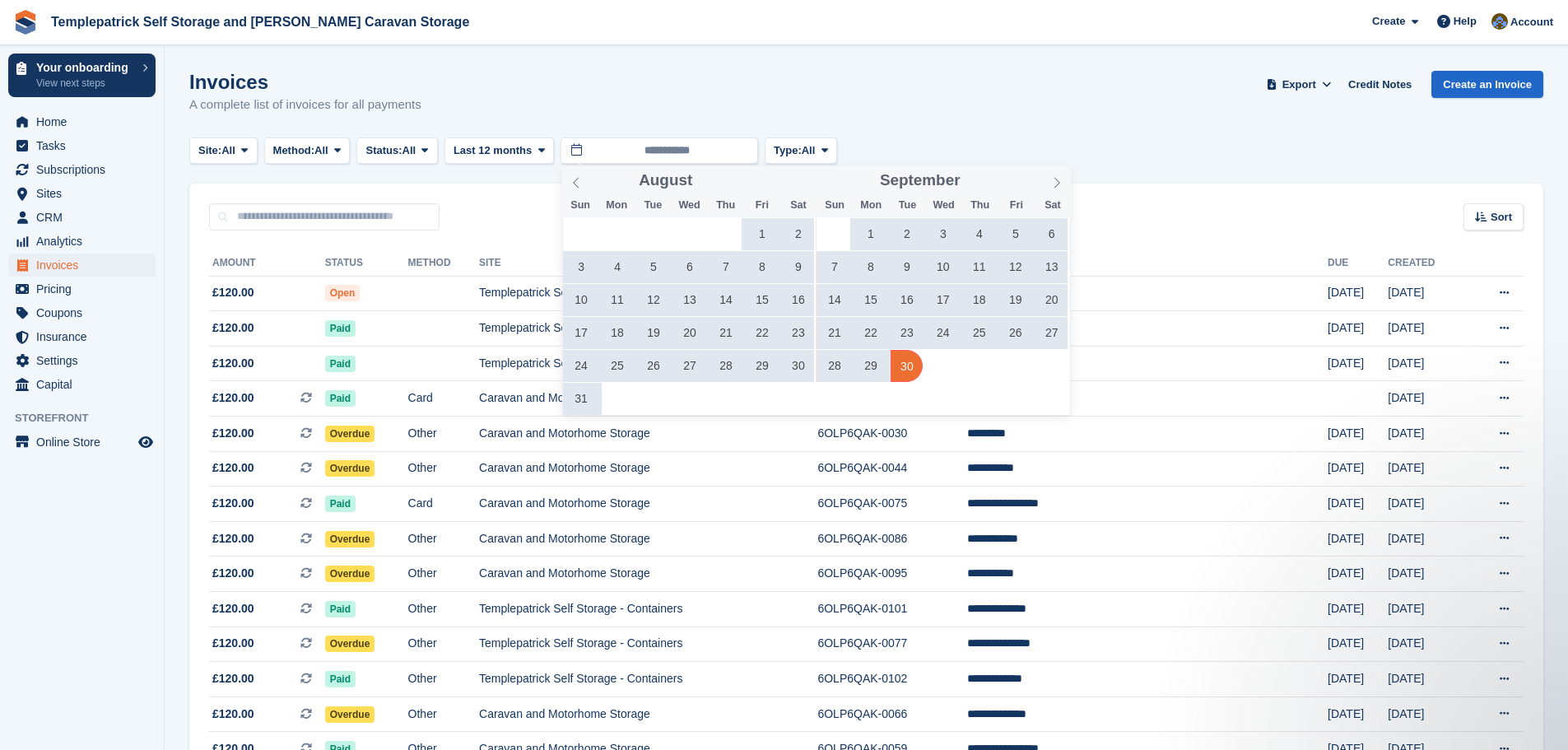
click at [916, 367] on span "30" at bounding box center [907, 366] width 32 height 32
type input "**********"
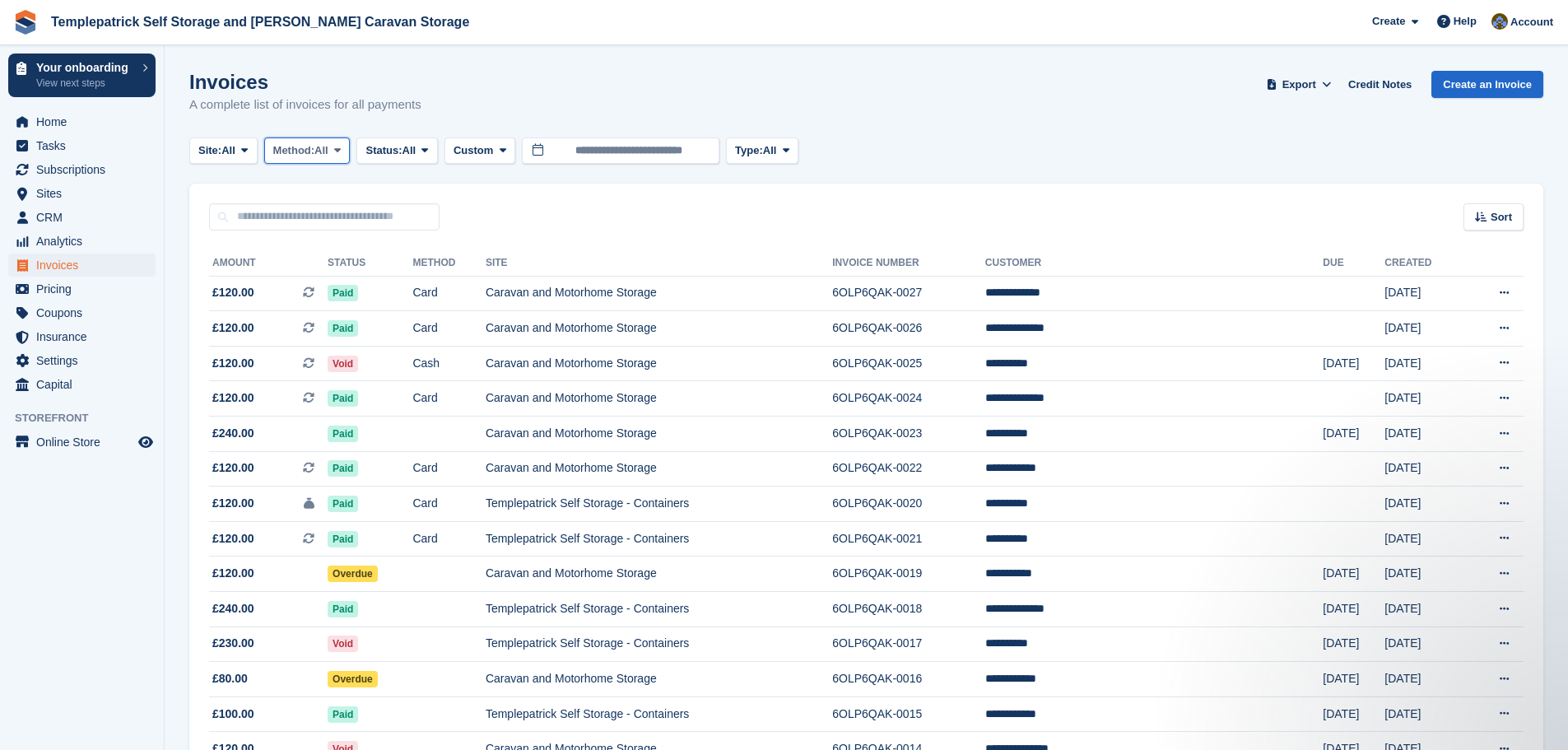
click at [333, 162] on button "Method: All" at bounding box center [306, 151] width 86 height 28
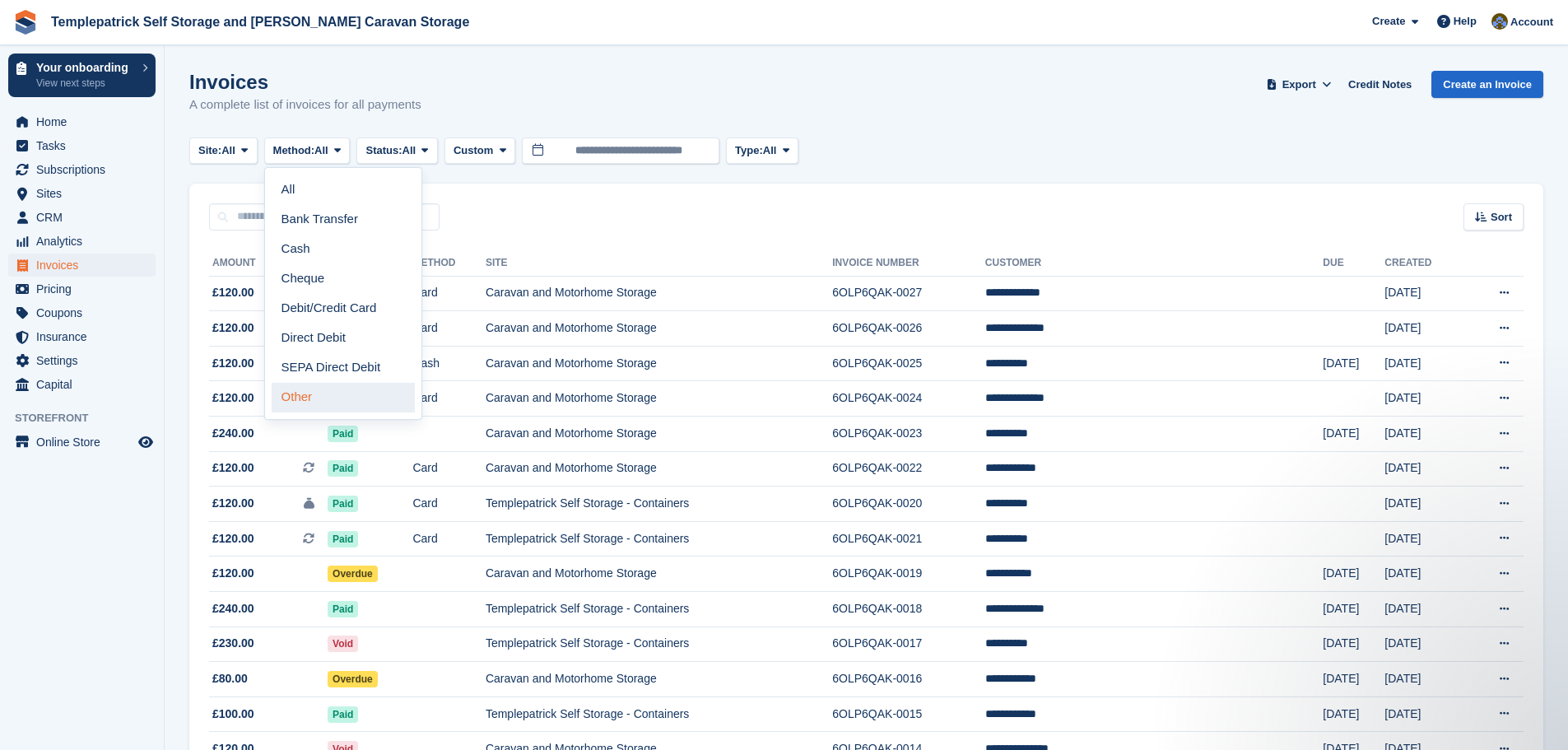
click at [326, 402] on link "Other" at bounding box center [343, 397] width 143 height 29
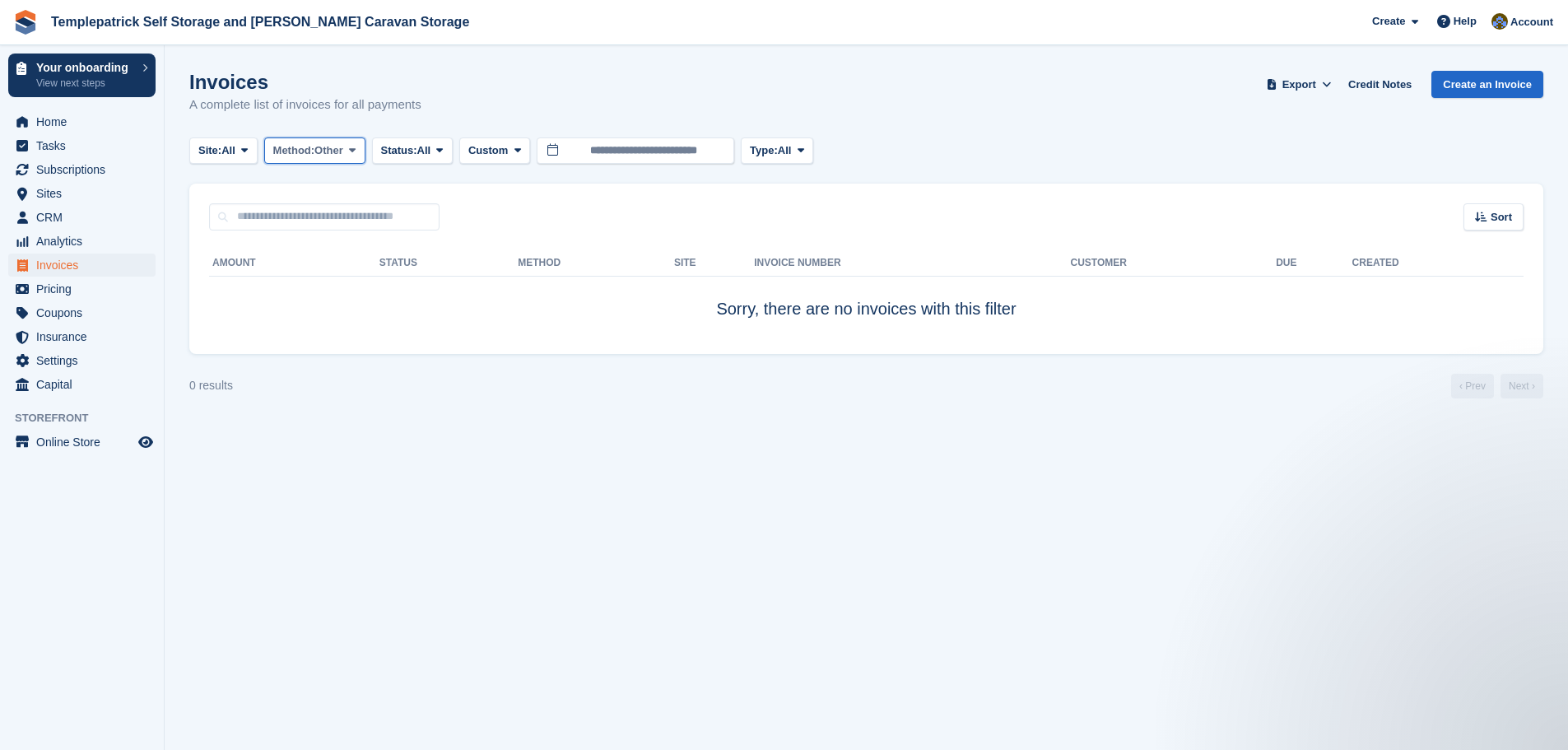
click at [315, 157] on span "Method:" at bounding box center [294, 150] width 42 height 17
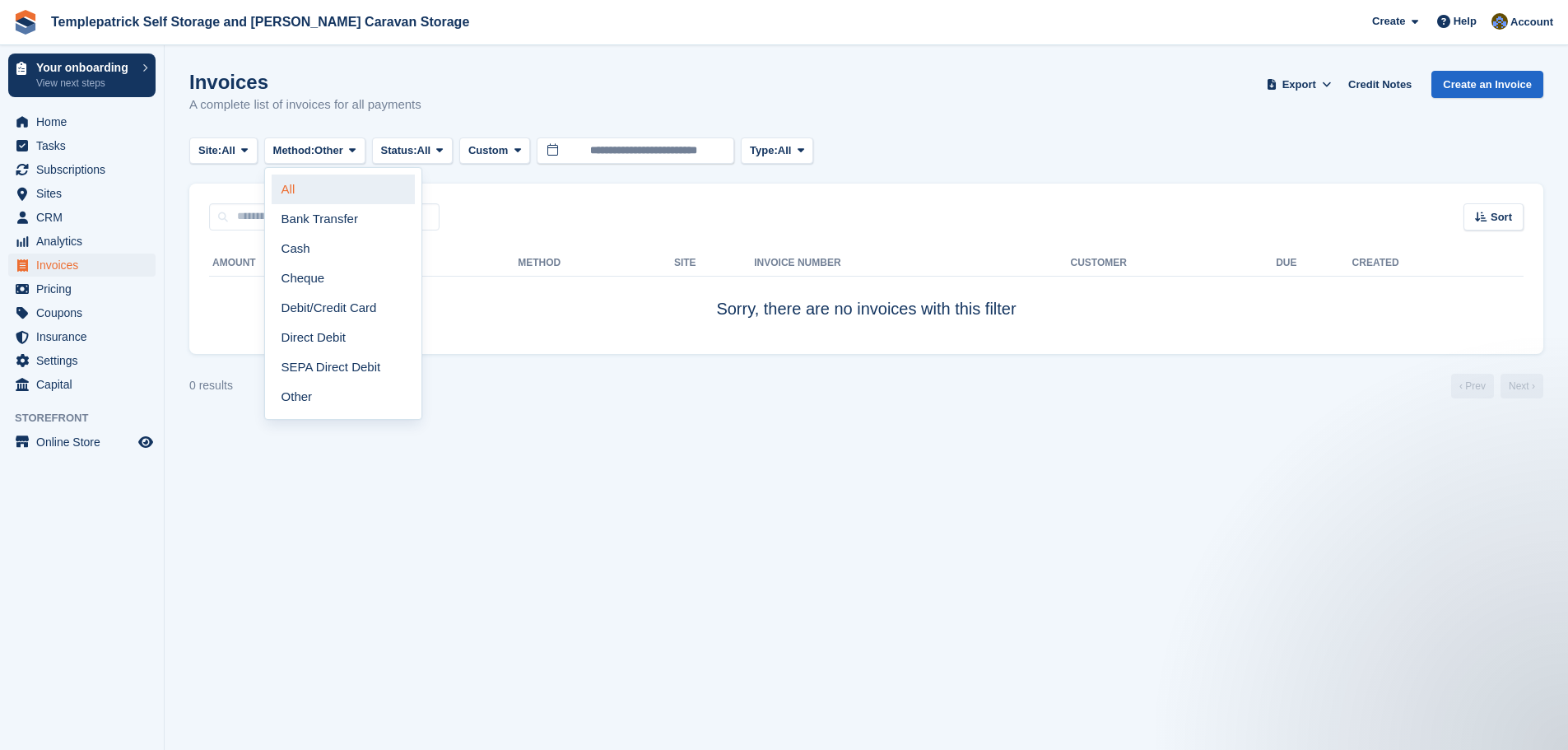
click at [343, 195] on link "All" at bounding box center [343, 188] width 143 height 29
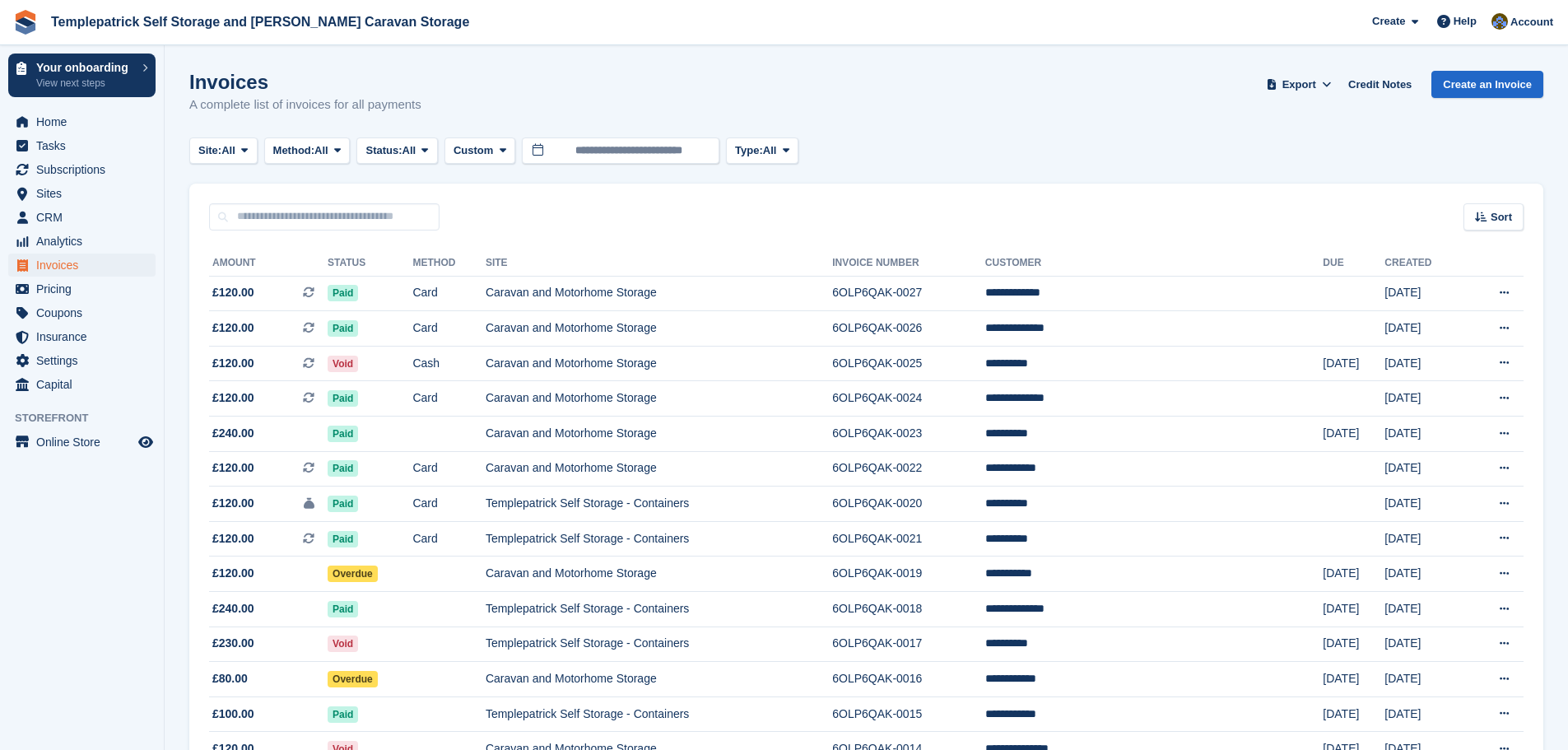
click at [324, 164] on turbo-frame "Invoices A complete list of invoices for all payments Export Export Invoices Ex…" at bounding box center [866, 675] width 1355 height 1209
click at [322, 155] on span "All" at bounding box center [322, 150] width 14 height 17
click at [356, 311] on link "Debit/Credit Card" at bounding box center [343, 307] width 143 height 29
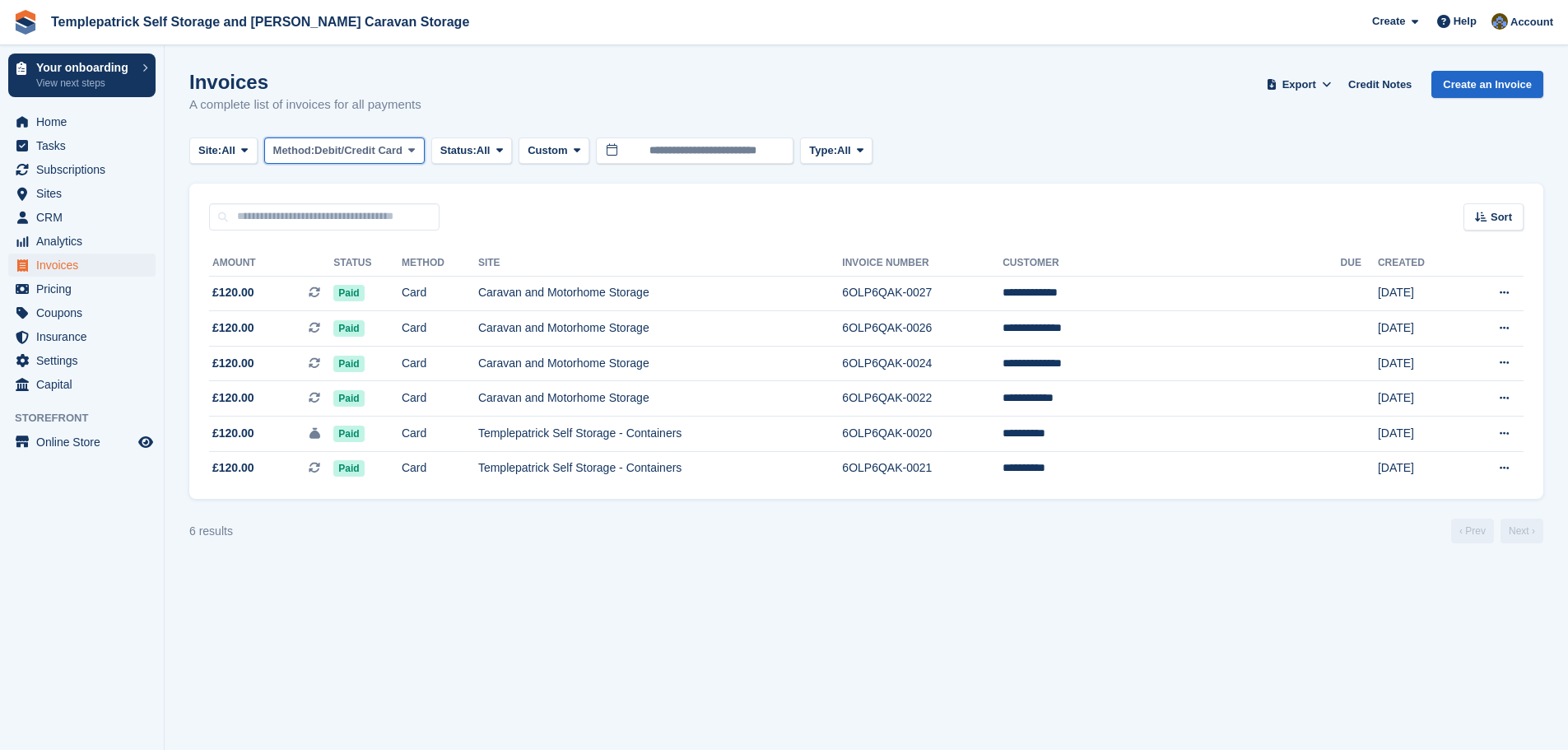
click at [387, 150] on span "Debit/Credit Card" at bounding box center [358, 150] width 88 height 17
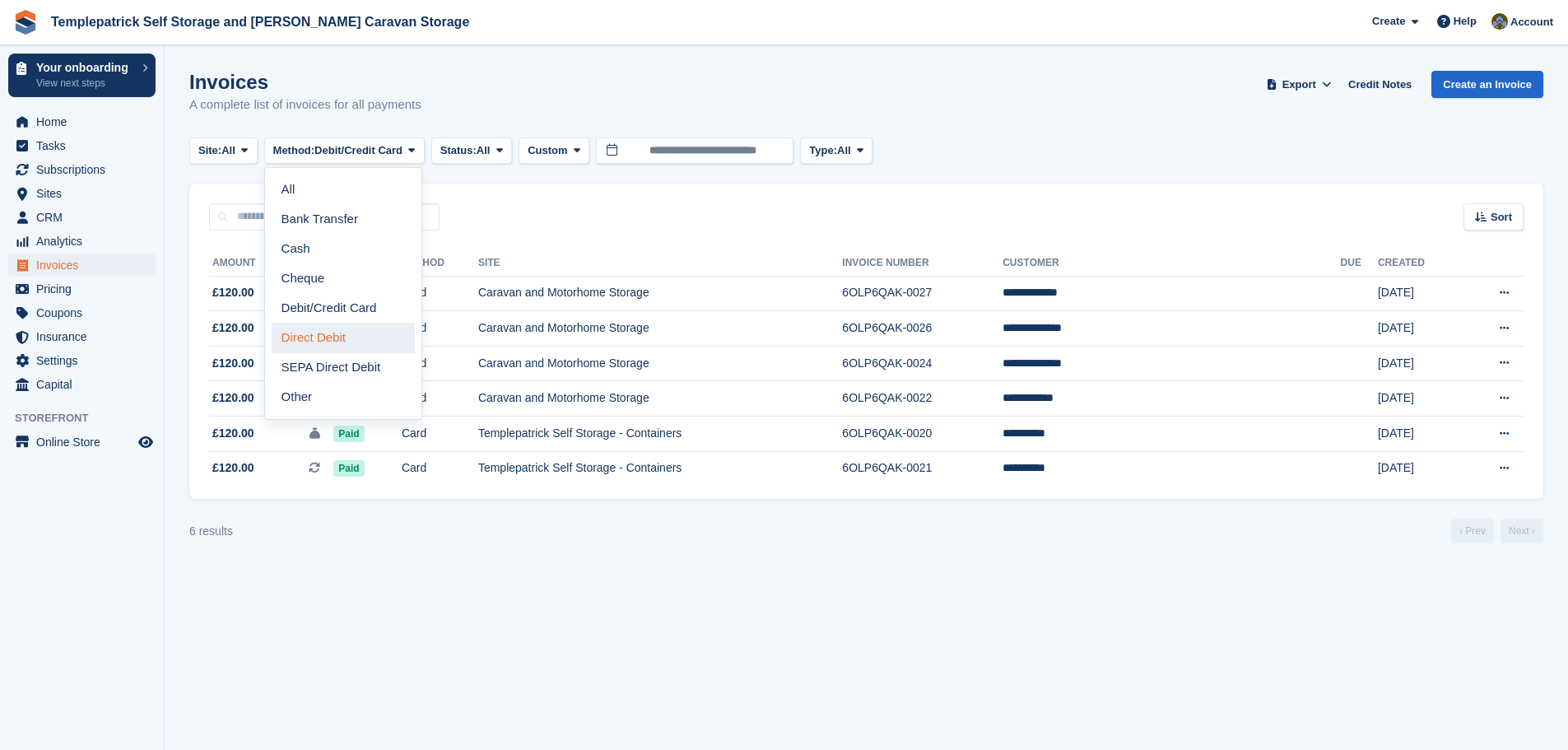
click at [349, 336] on link "Direct Debit" at bounding box center [343, 337] width 143 height 29
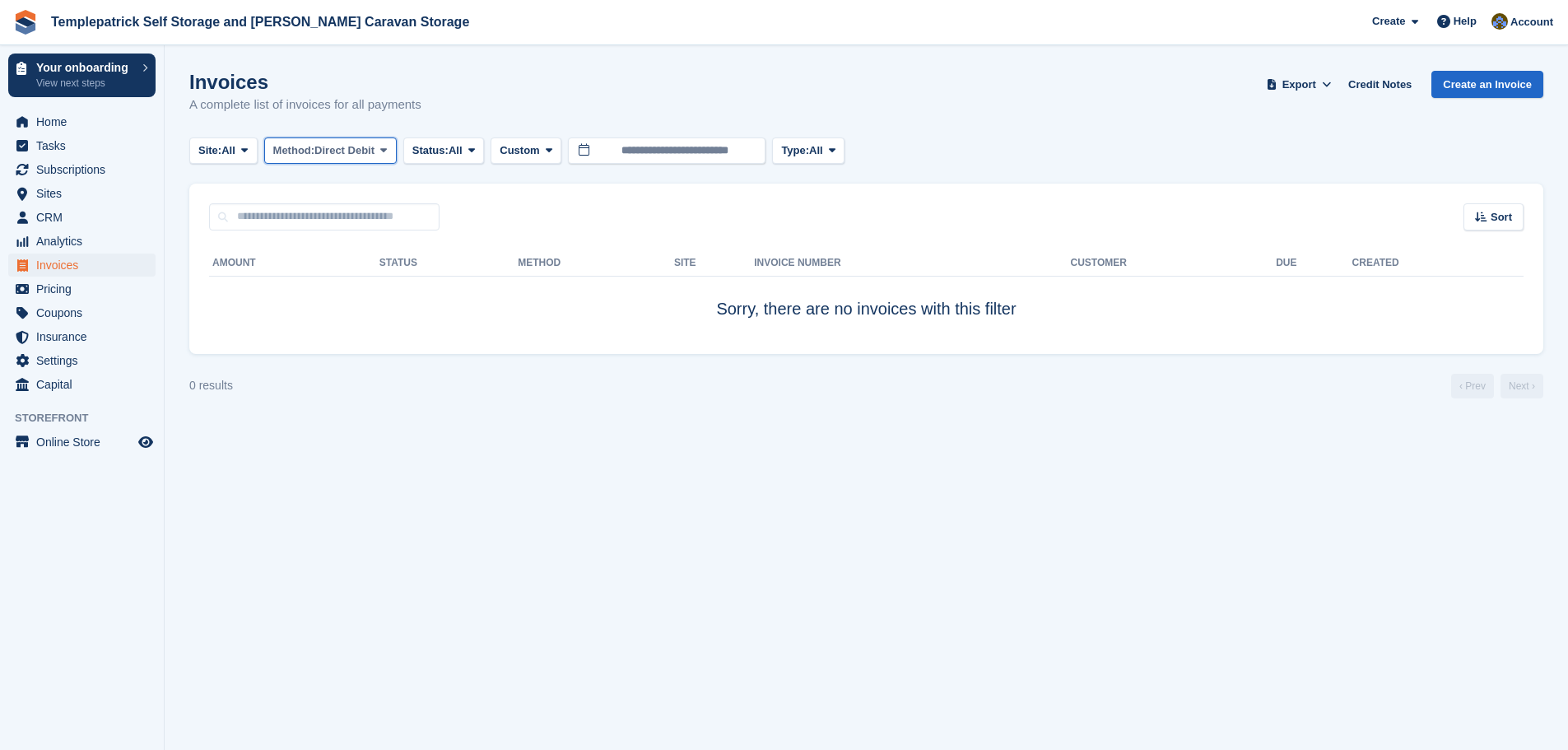
click at [315, 154] on span "Method:" at bounding box center [294, 150] width 42 height 17
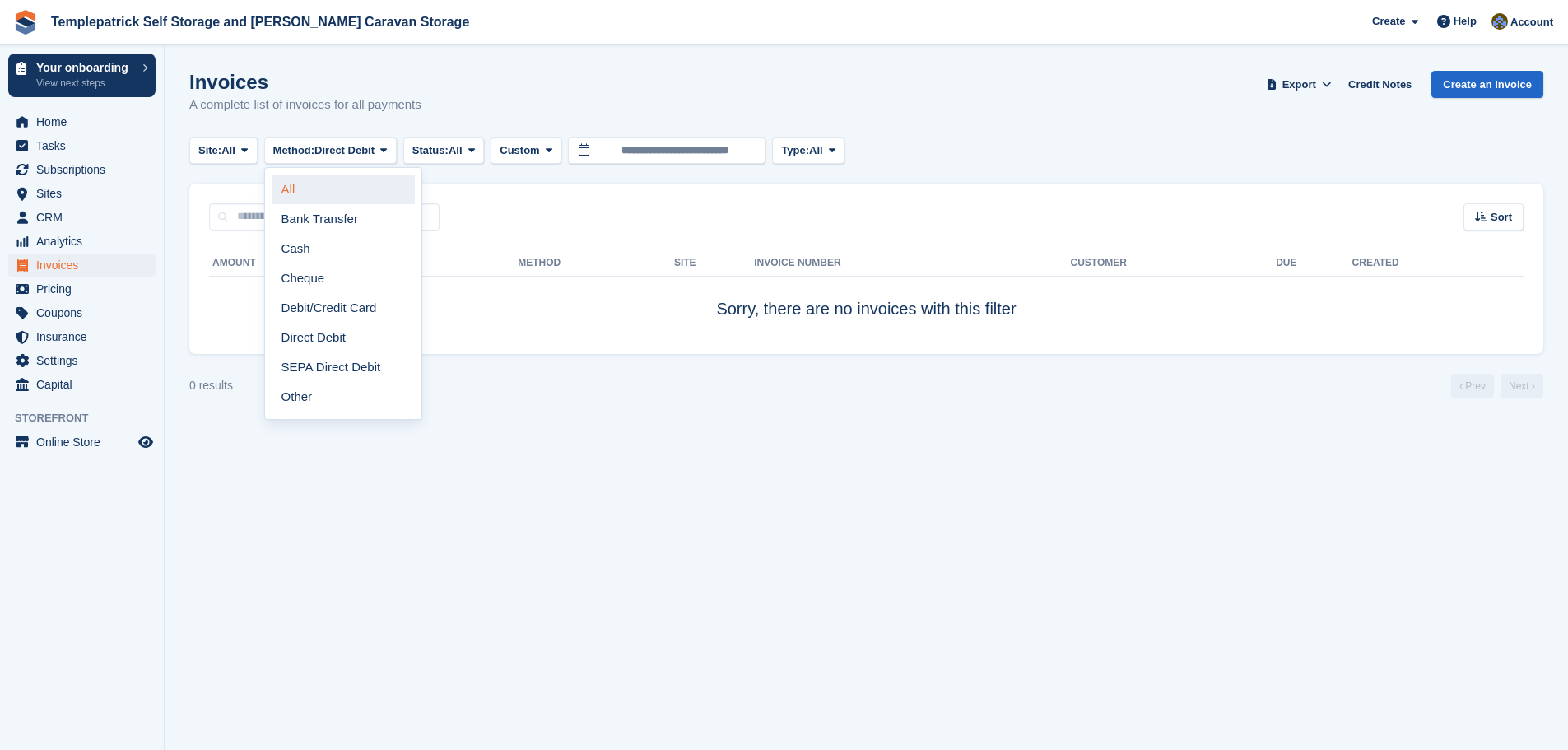
click at [341, 181] on link "All" at bounding box center [343, 188] width 143 height 29
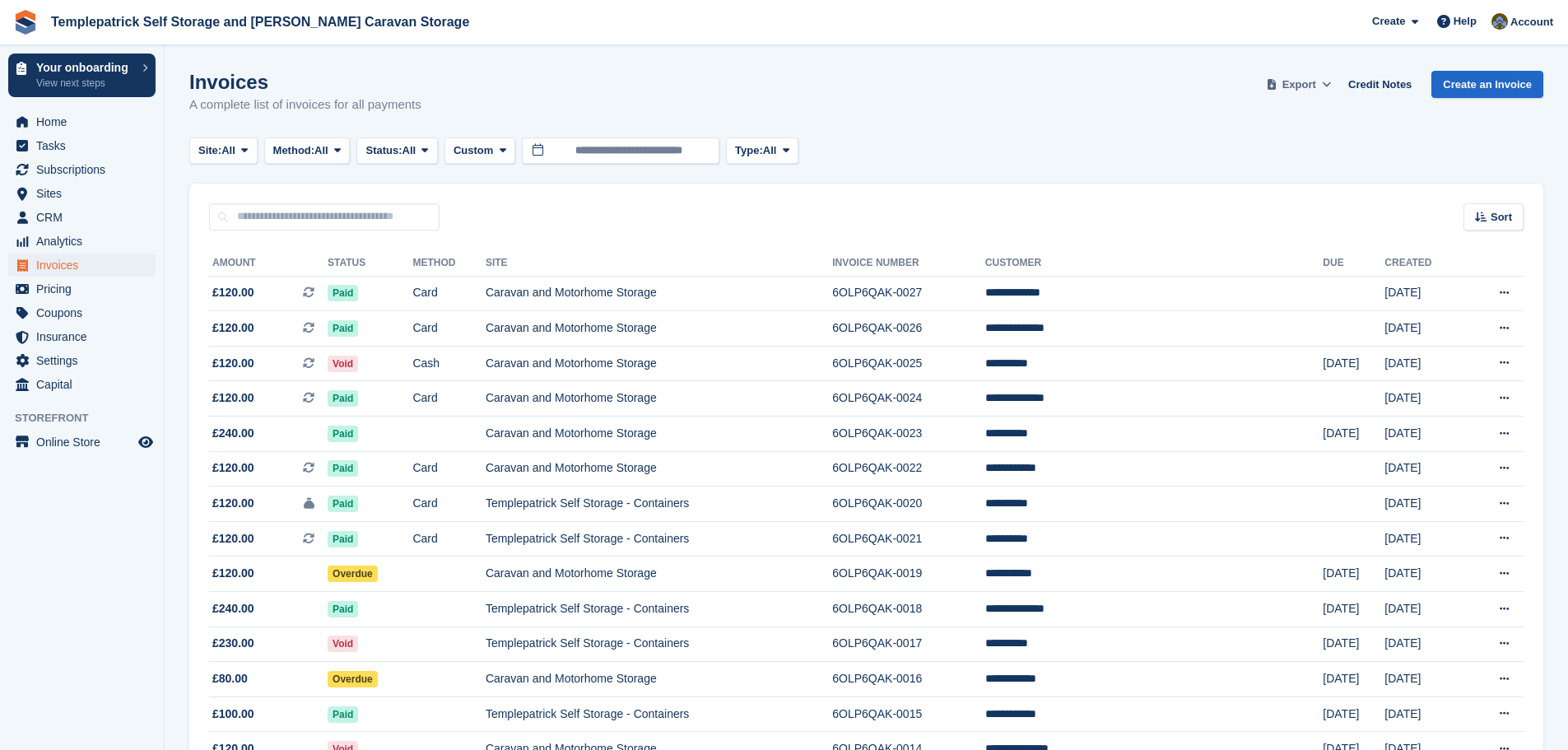
click at [1332, 84] on icon at bounding box center [1326, 84] width 9 height 11
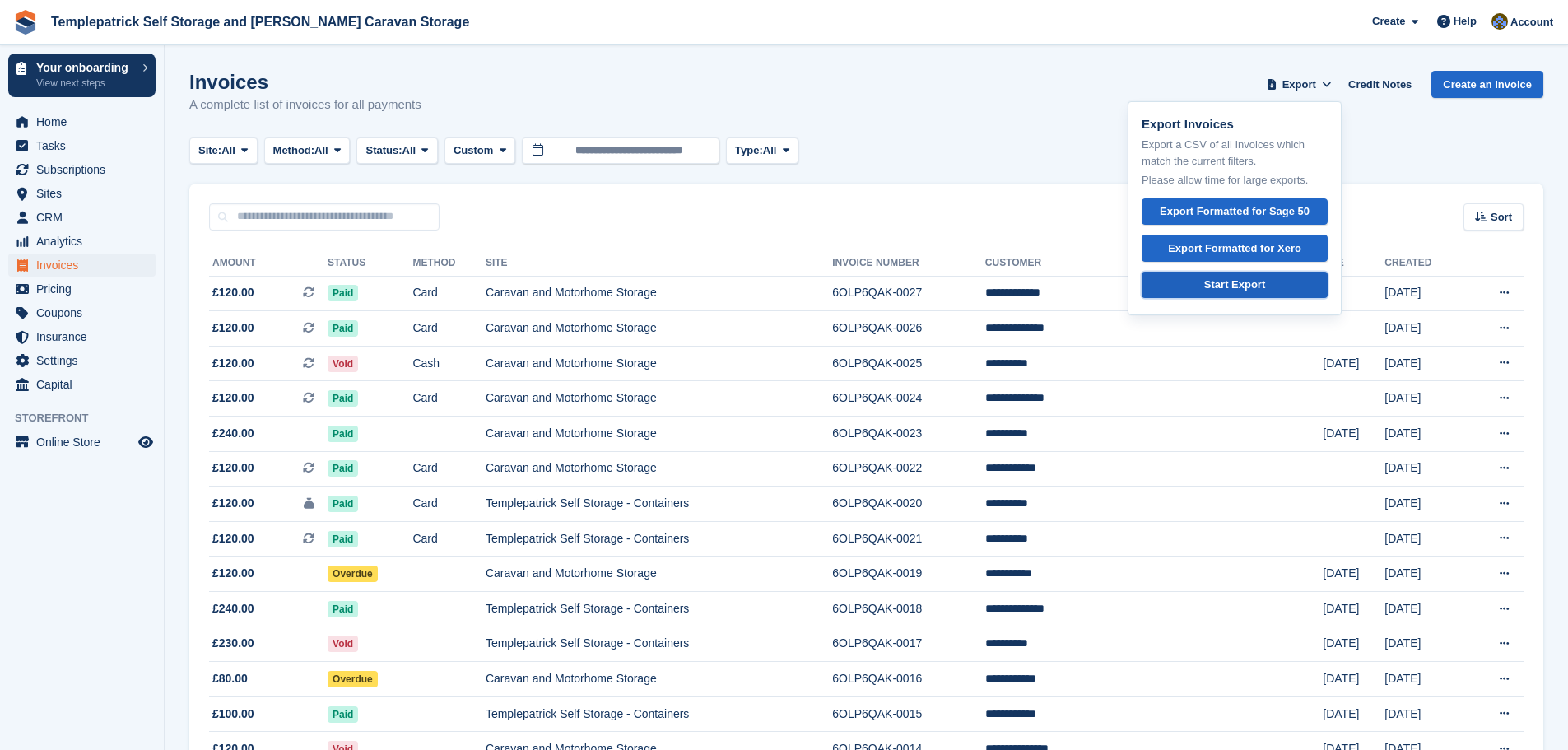
click at [1284, 287] on link "Start Export" at bounding box center [1234, 285] width 186 height 28
click at [396, 148] on span "Status:" at bounding box center [383, 150] width 36 height 17
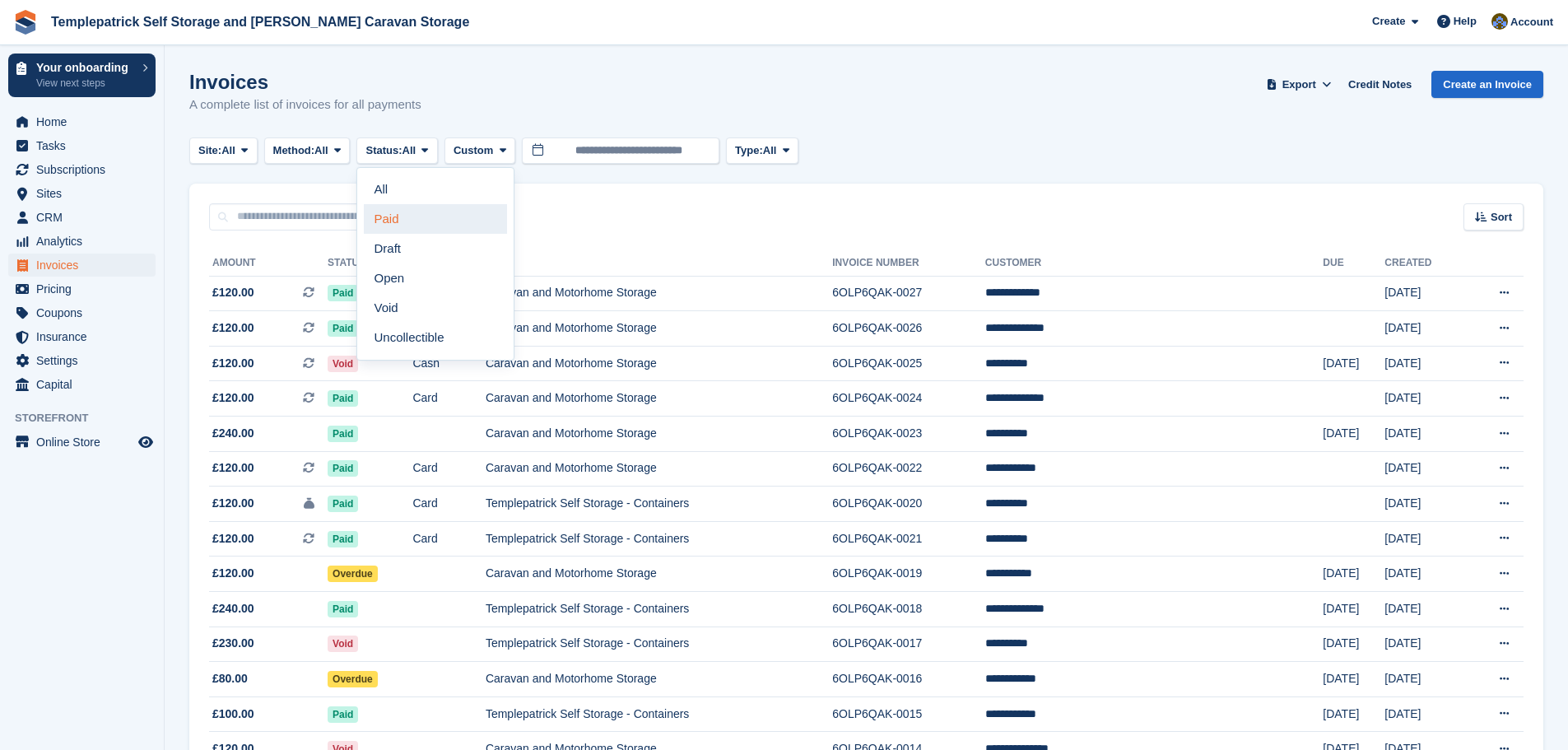
click at [415, 216] on link "Paid" at bounding box center [435, 219] width 143 height 29
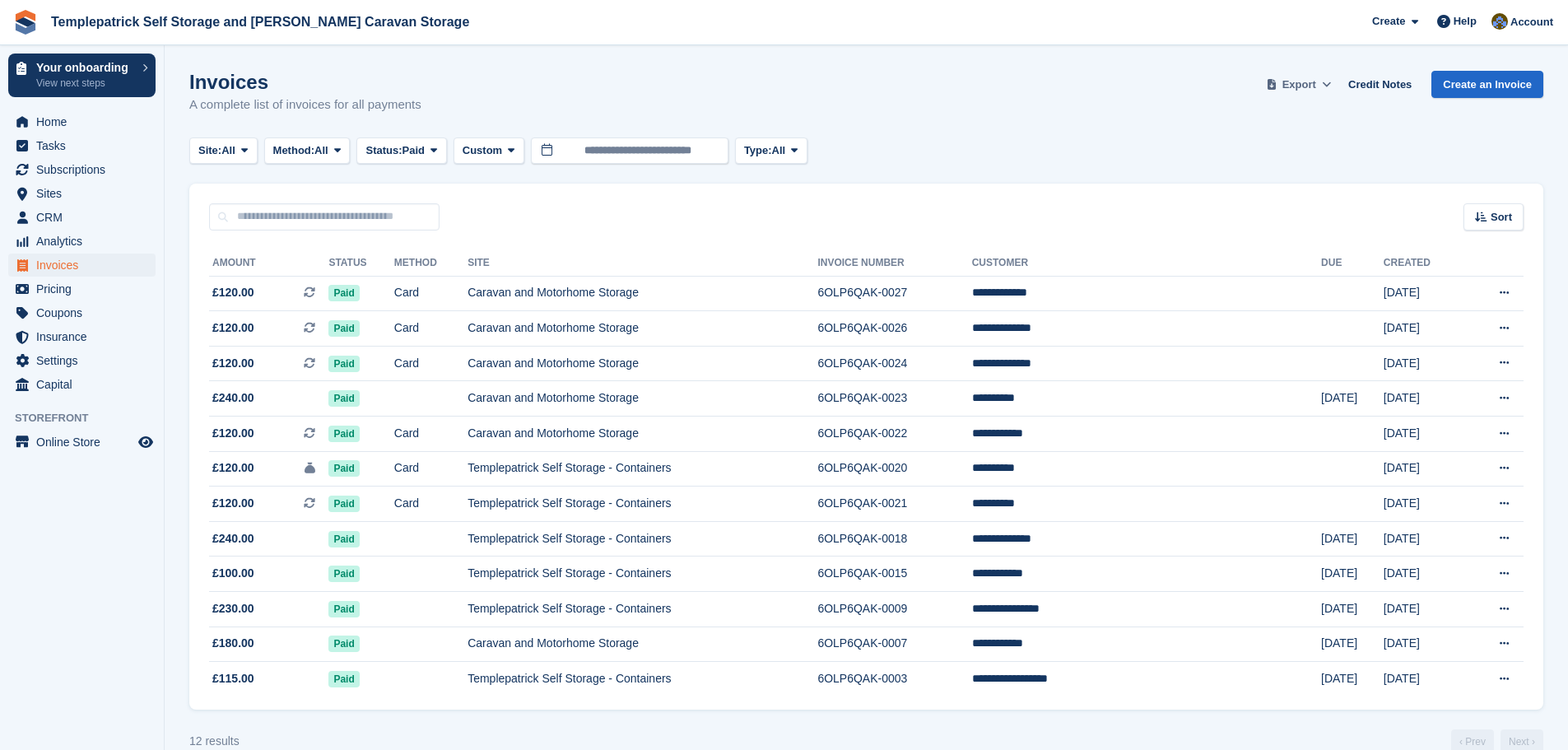
click at [1328, 84] on span at bounding box center [1327, 84] width 17 height 17
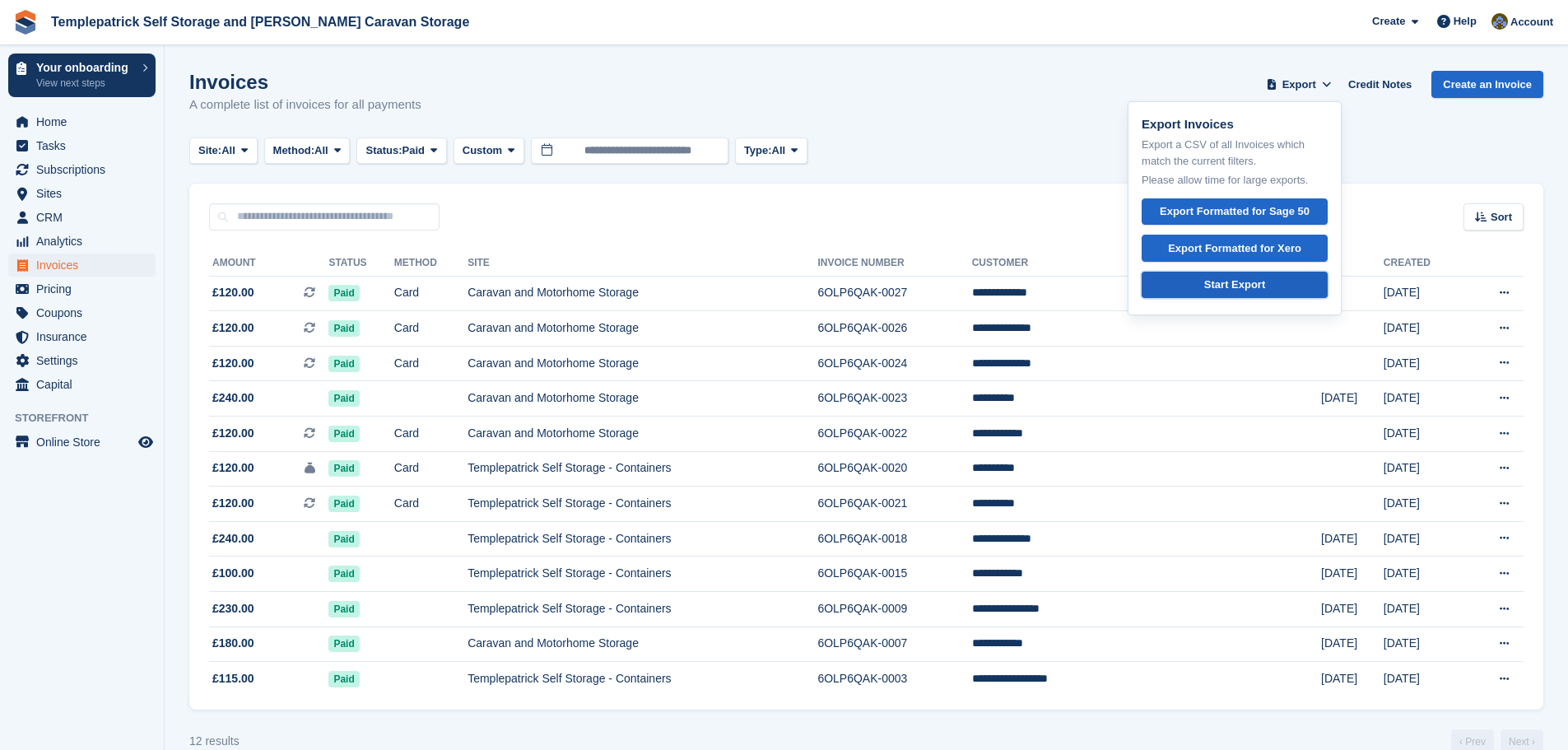
click at [1264, 284] on div "Start Export" at bounding box center [1235, 284] width 61 height 17
click at [42, 198] on span "Sites" at bounding box center [85, 194] width 99 height 23
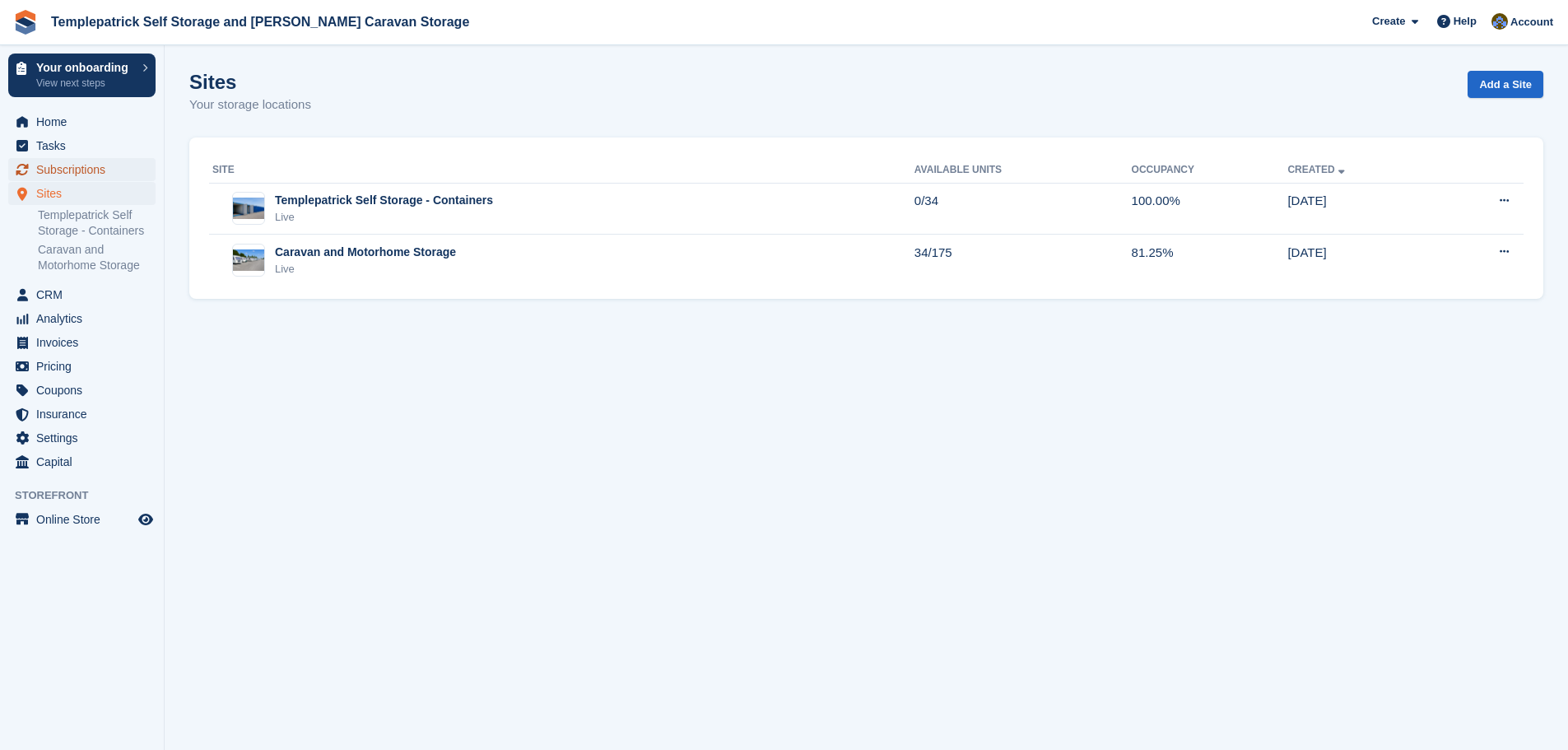
click at [92, 168] on span "Subscriptions" at bounding box center [85, 170] width 99 height 23
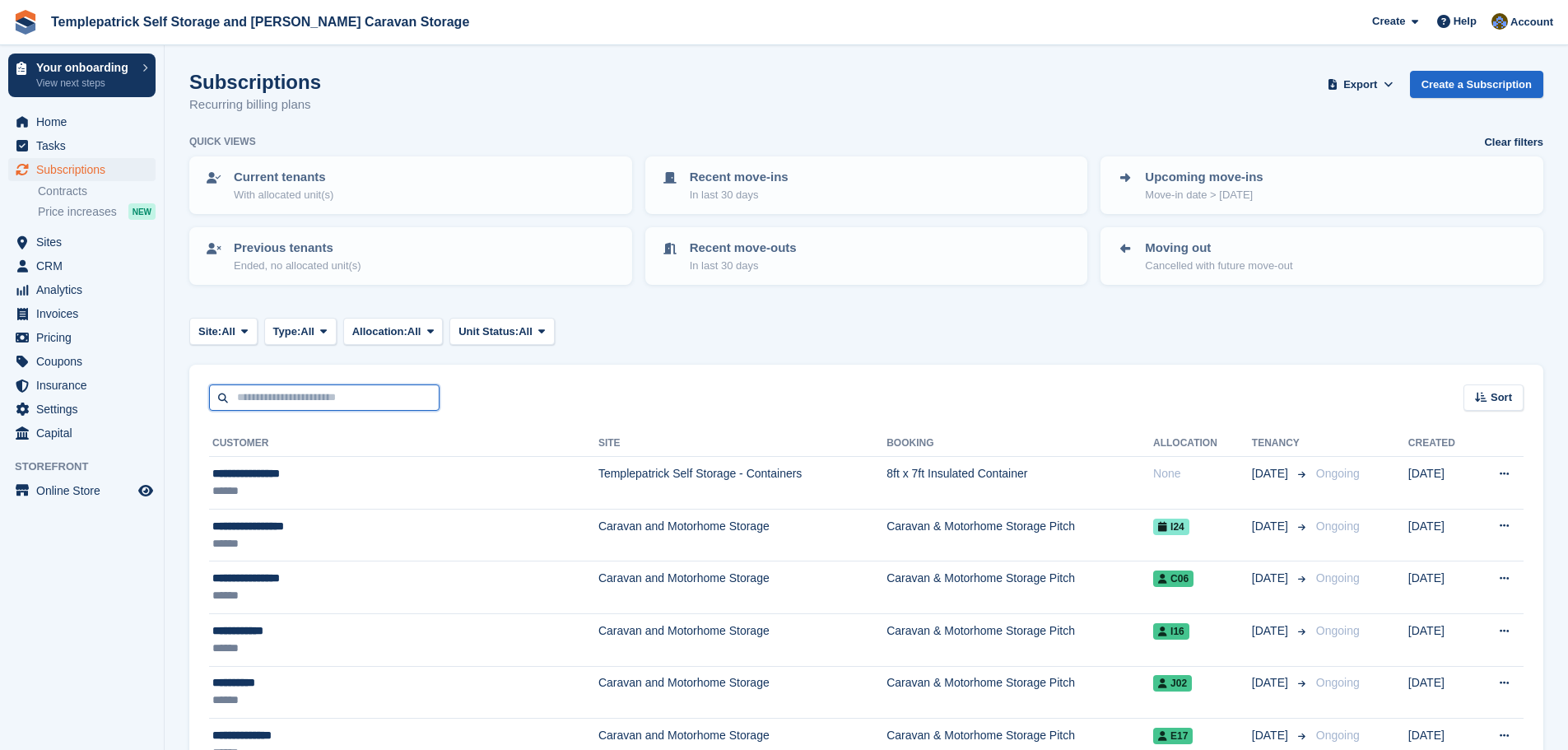
drag, startPoint x: 314, startPoint y: 403, endPoint x: 314, endPoint y: 388, distance: 15.0
click at [314, 403] on input "text" at bounding box center [323, 398] width 230 height 28
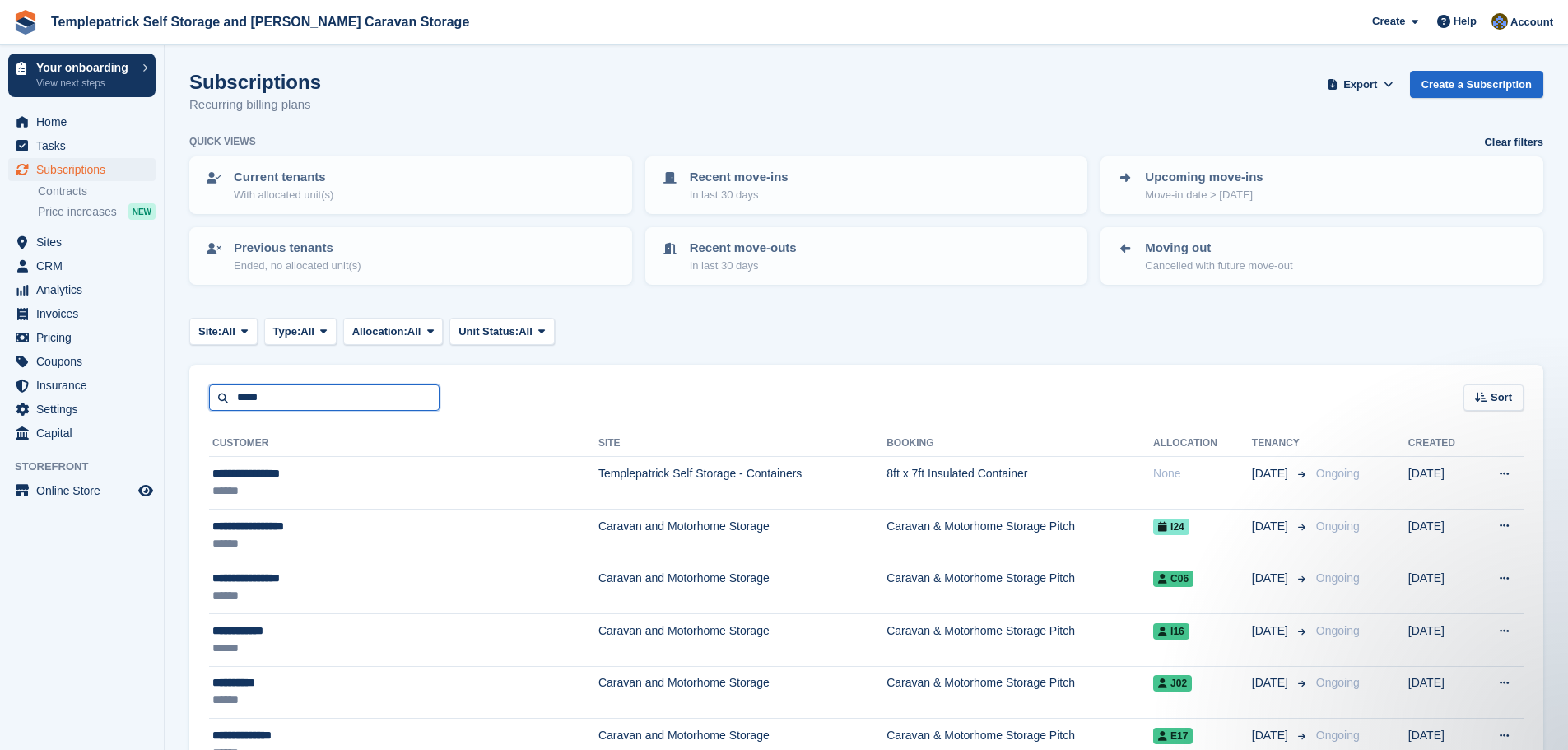
type input "*****"
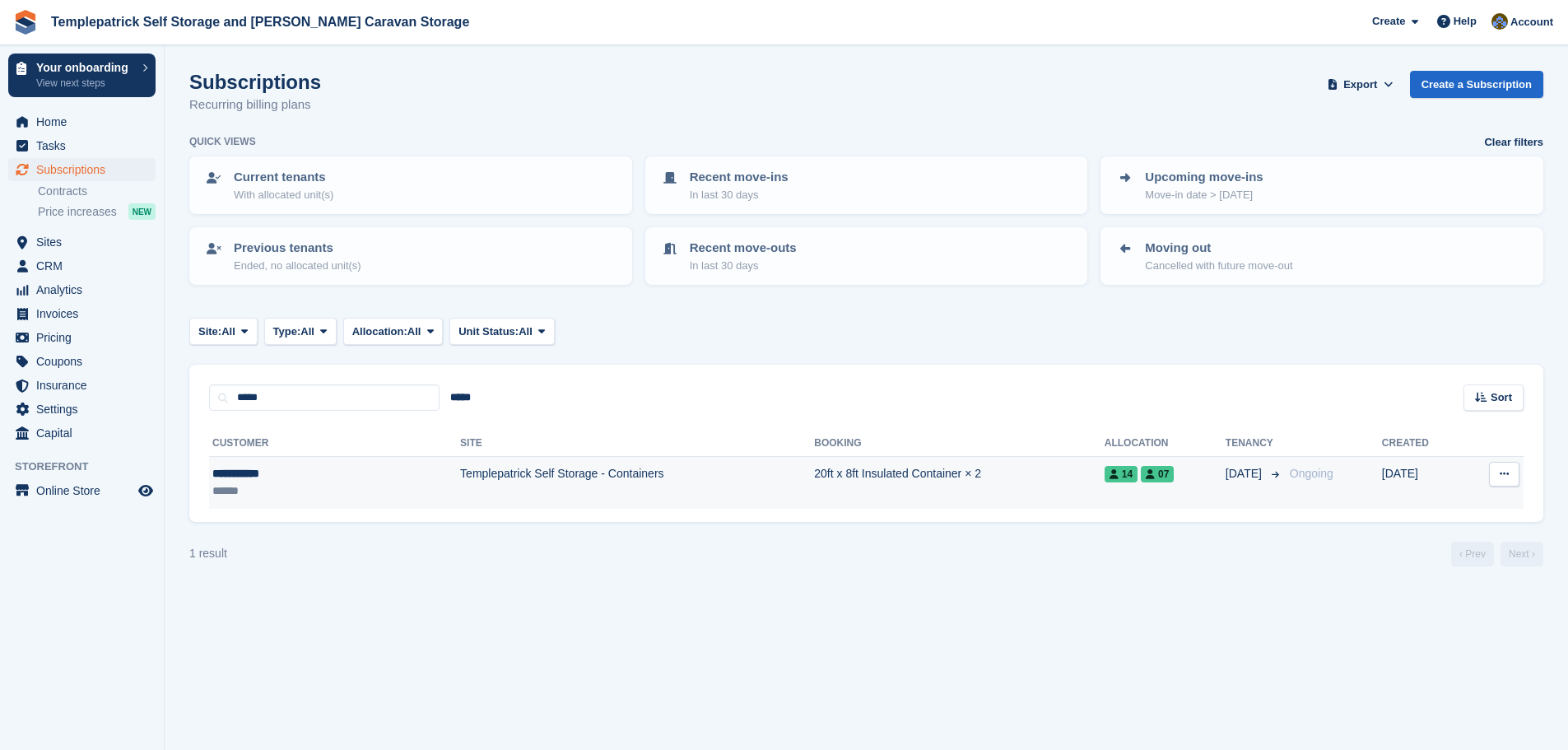
click at [466, 475] on td "Templepatrick Self Storage - Containers" at bounding box center [637, 483] width 354 height 52
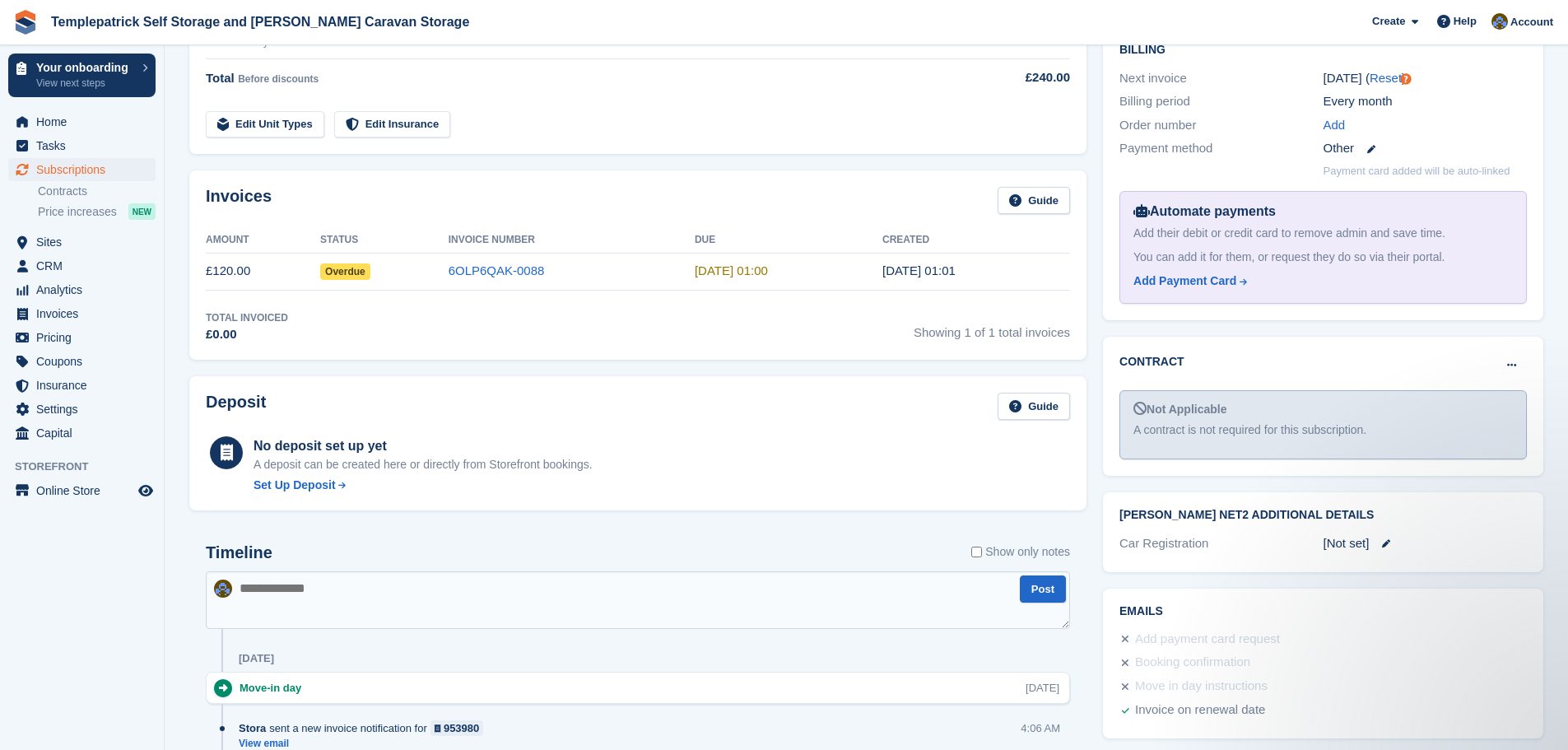
scroll to position [164, 0]
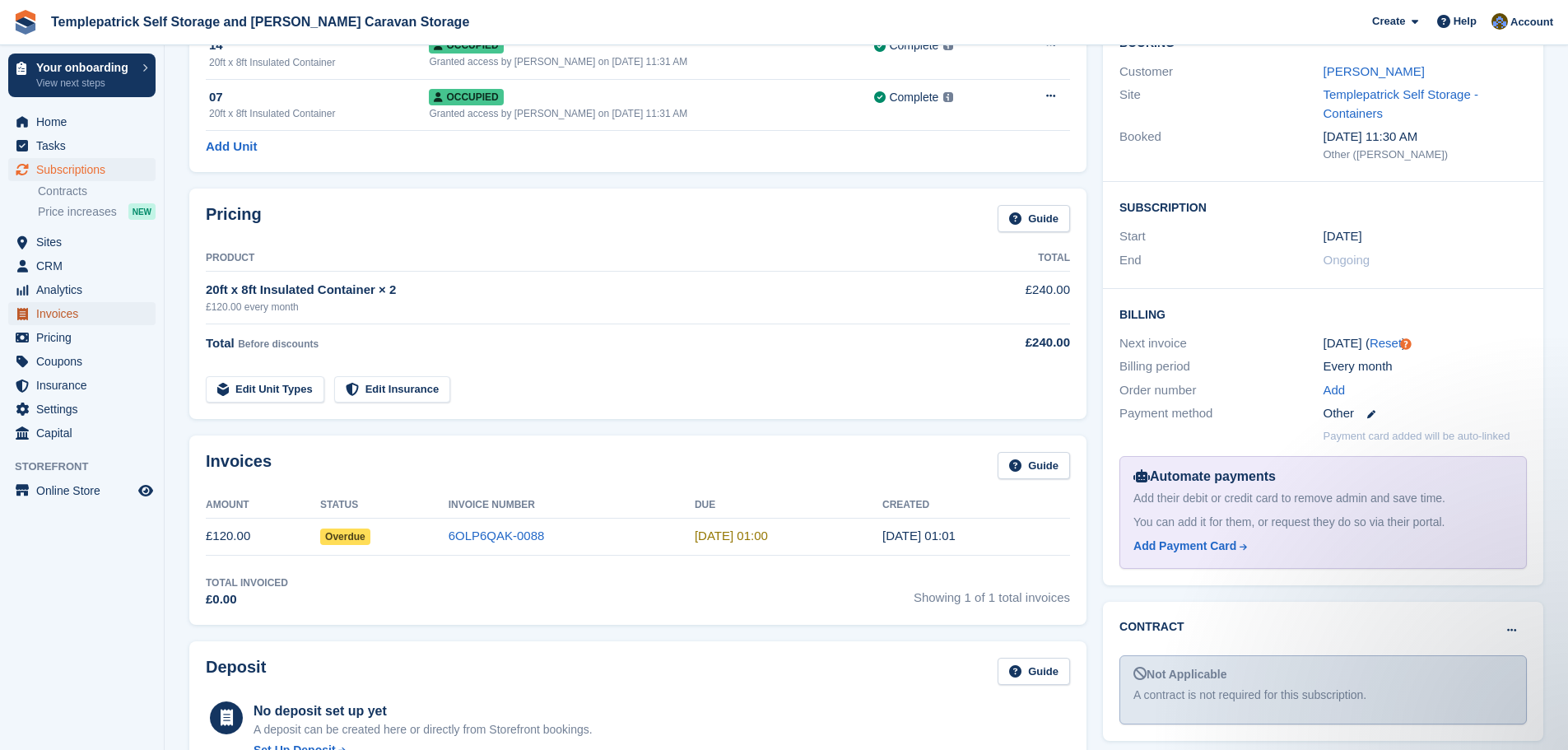
click at [99, 314] on span "Invoices" at bounding box center [85, 314] width 99 height 23
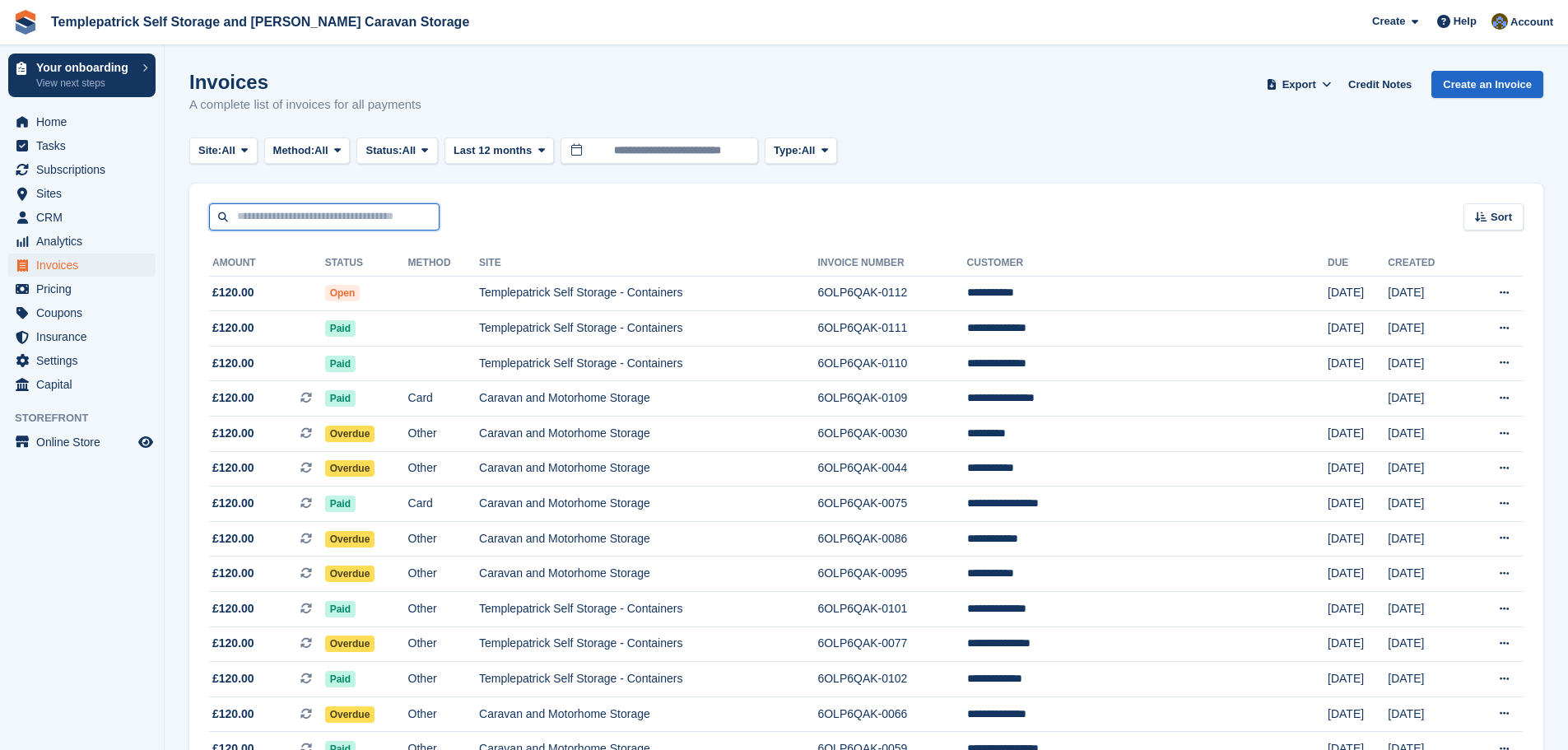
click at [304, 212] on input "text" at bounding box center [323, 217] width 230 height 28
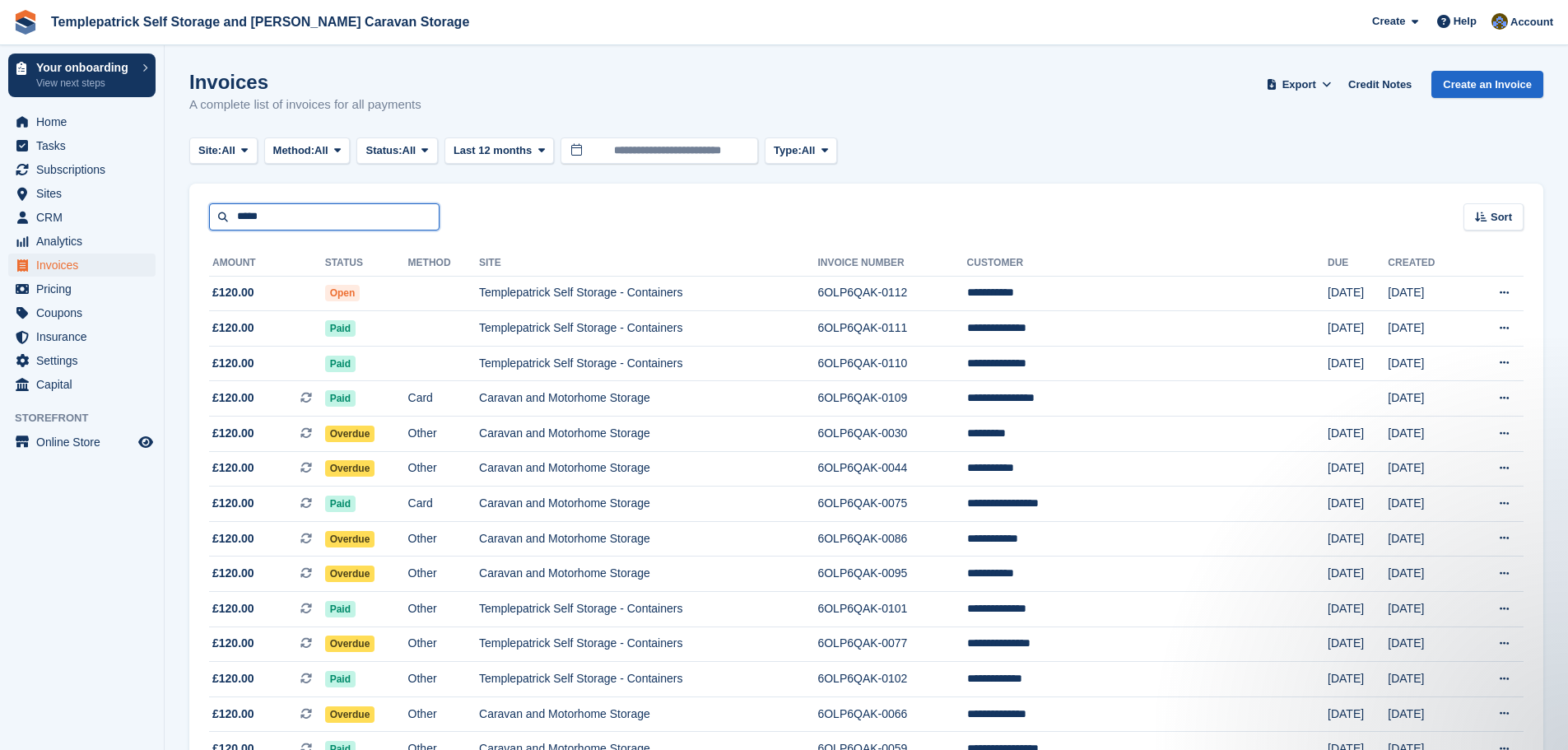
type input "*****"
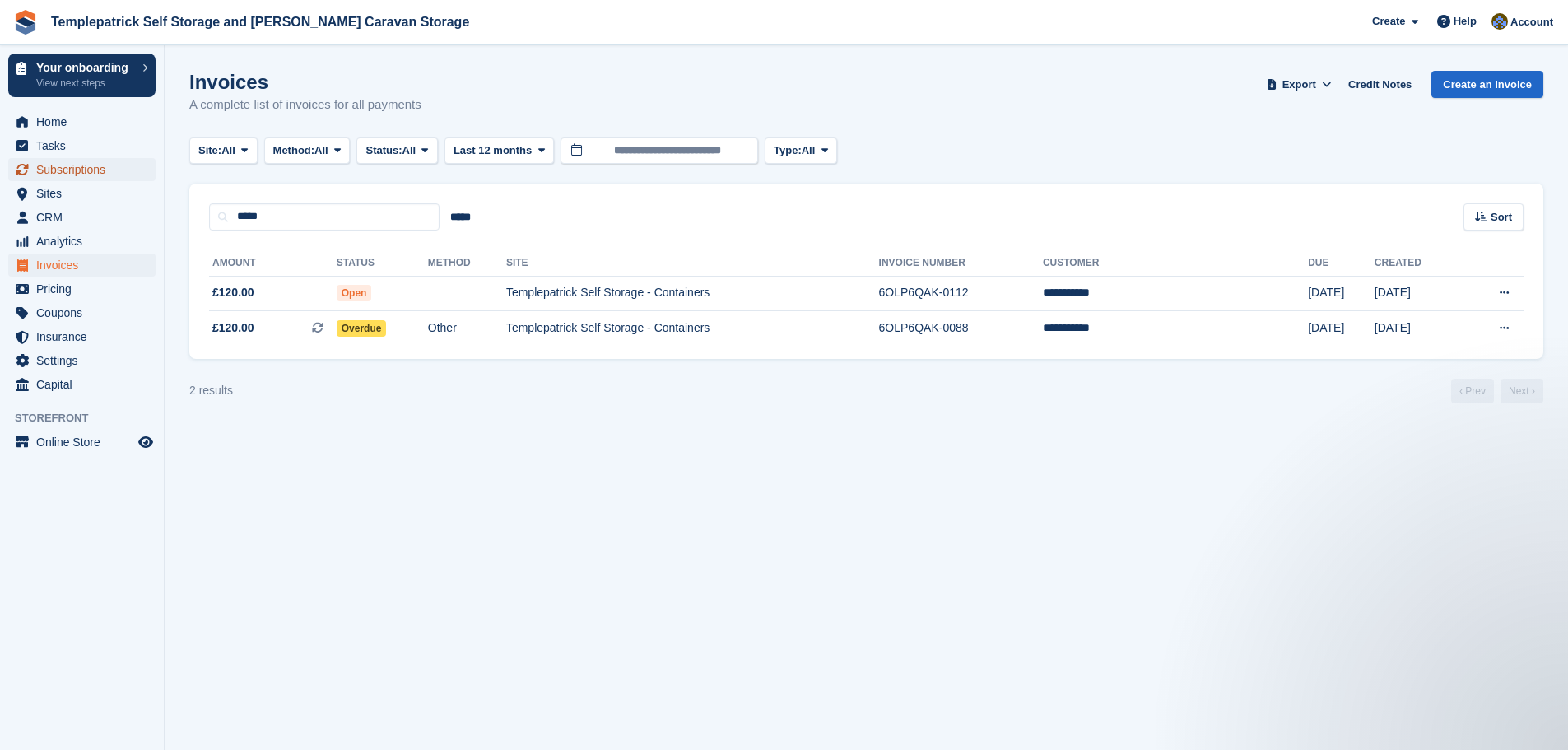
click at [66, 172] on span "Subscriptions" at bounding box center [85, 170] width 99 height 23
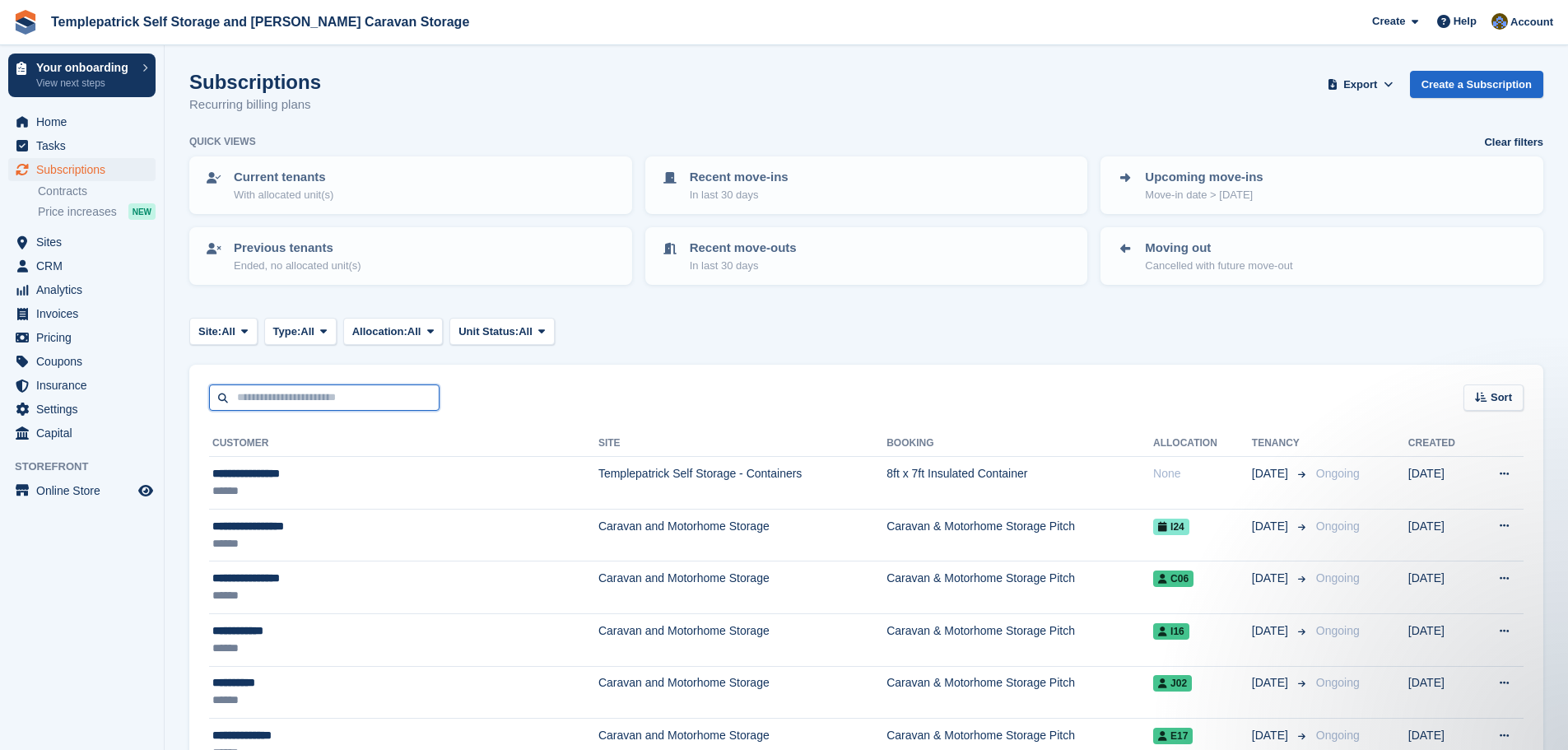
click at [346, 403] on input "text" at bounding box center [323, 398] width 230 height 28
type input "****"
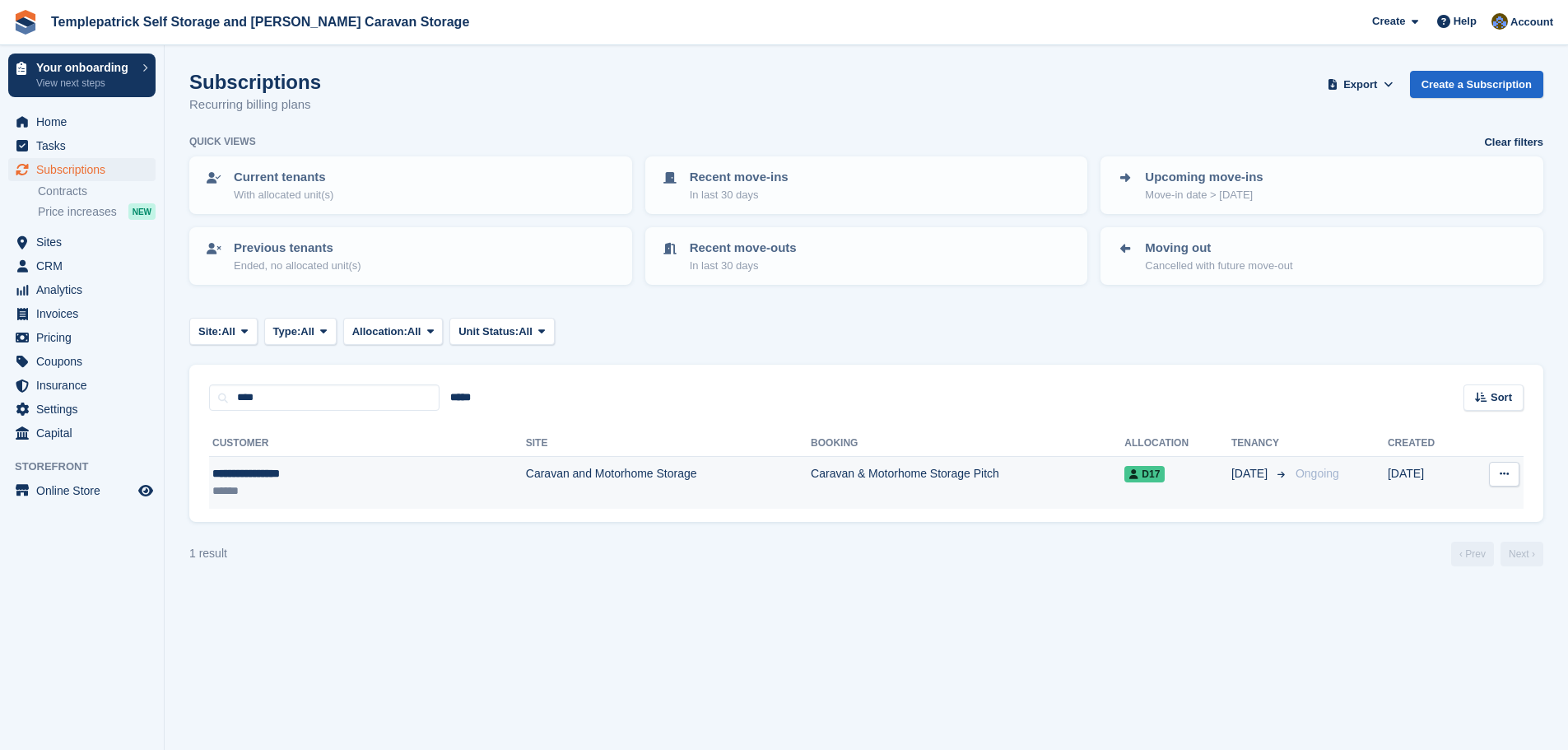
click at [526, 475] on td "Caravan and Motorhome Storage" at bounding box center [668, 483] width 285 height 52
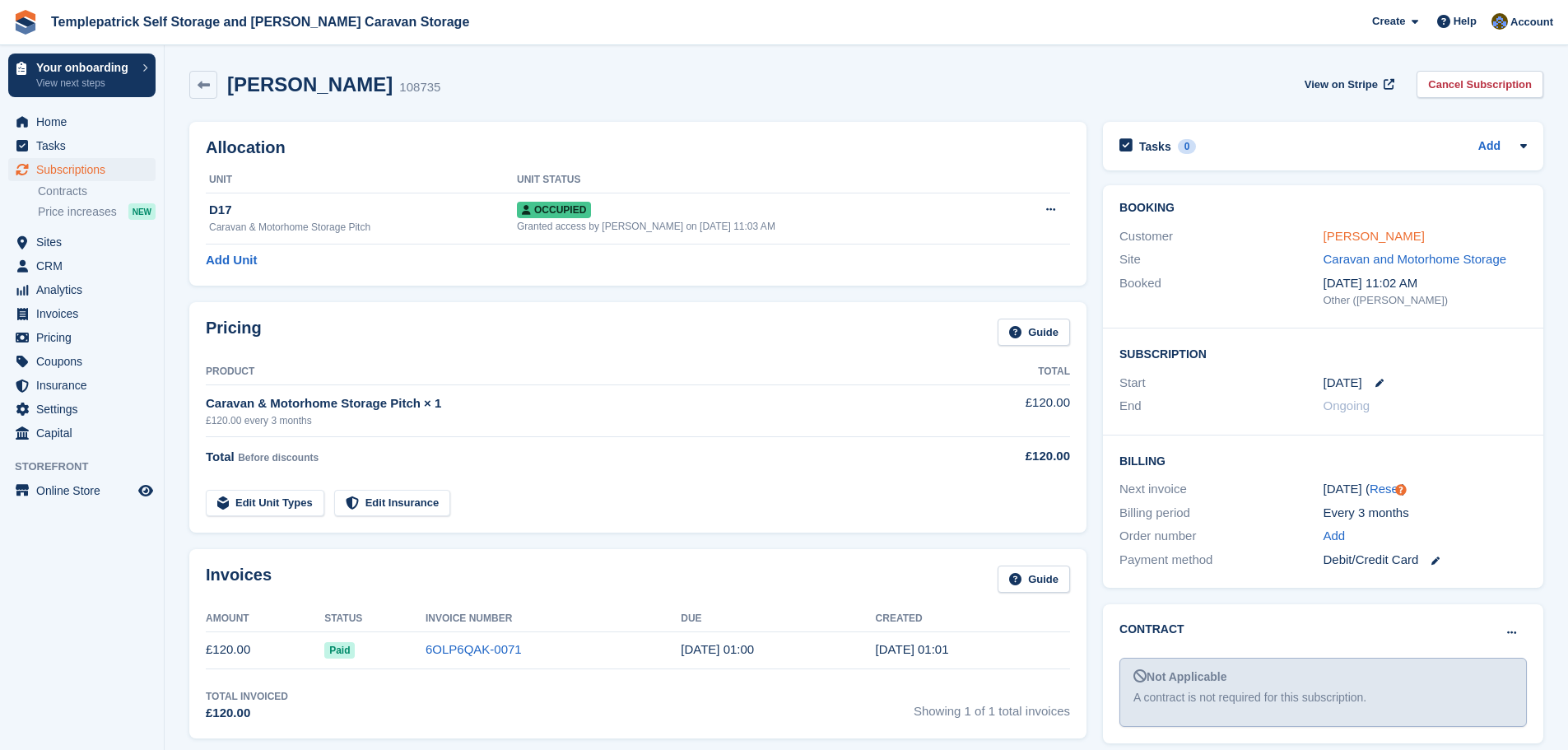
click at [1373, 240] on link "[PERSON_NAME]" at bounding box center [1374, 236] width 101 height 14
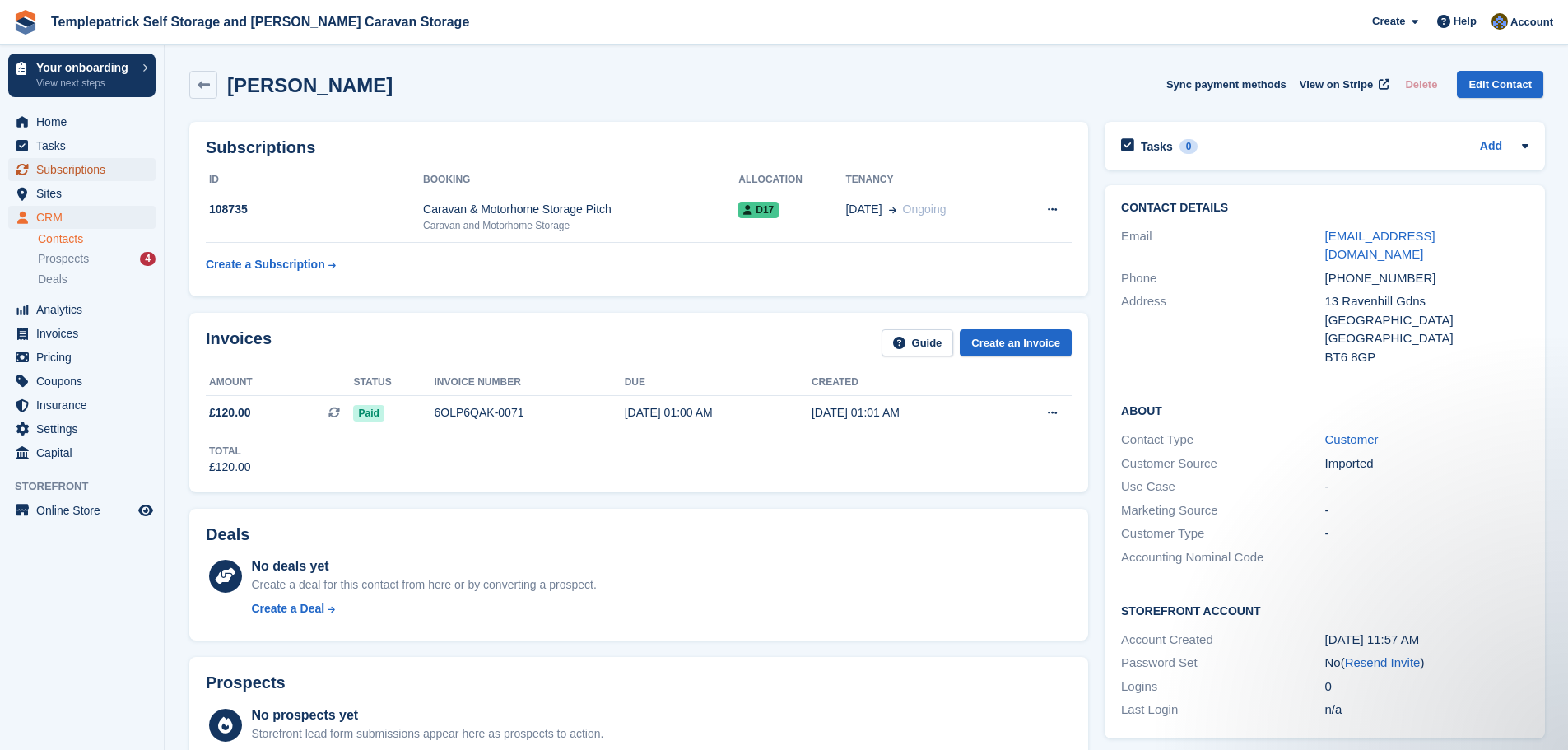
click at [88, 169] on span "Subscriptions" at bounding box center [85, 170] width 99 height 23
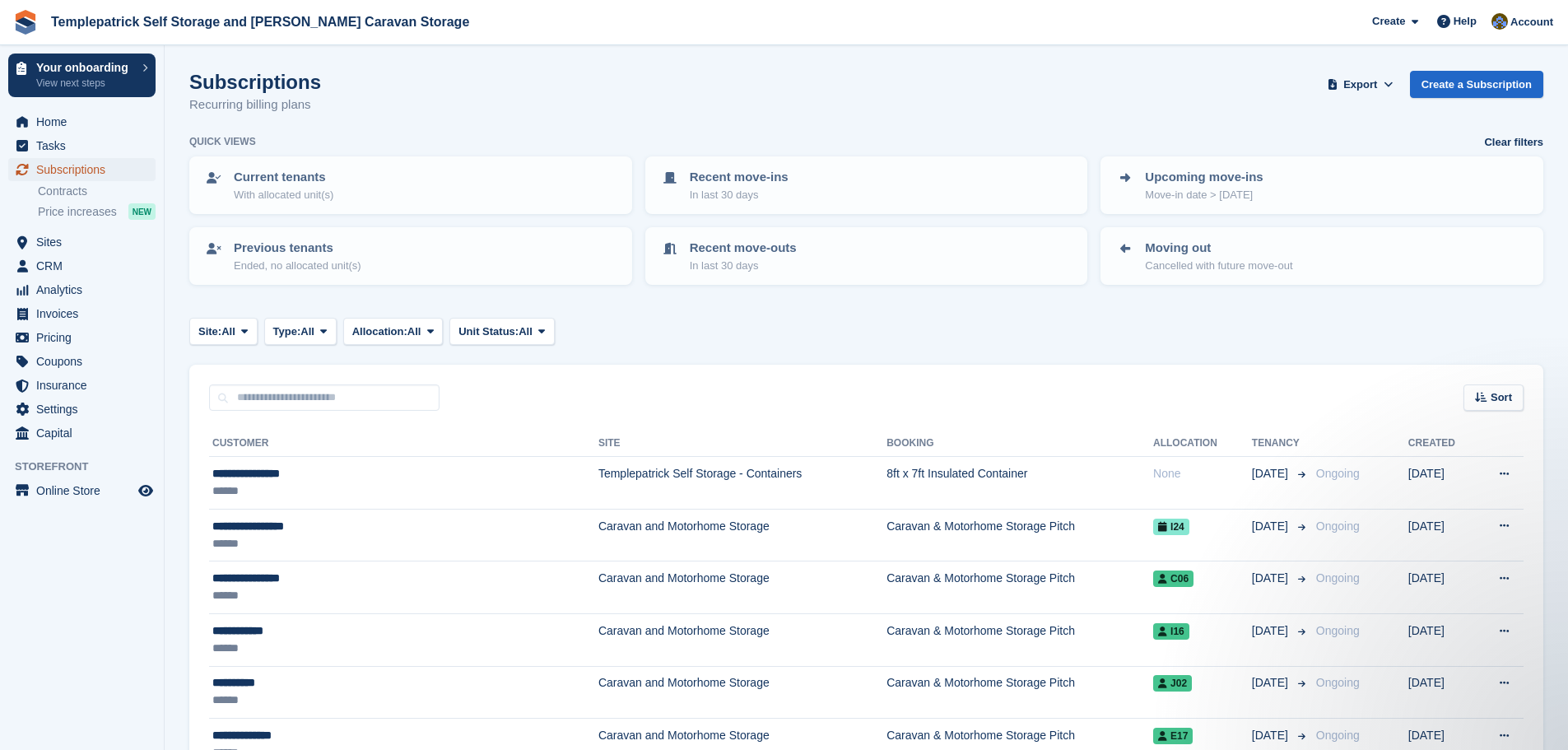
click at [118, 172] on span "Subscriptions" at bounding box center [85, 170] width 99 height 23
